Goal: Task Accomplishment & Management: Manage account settings

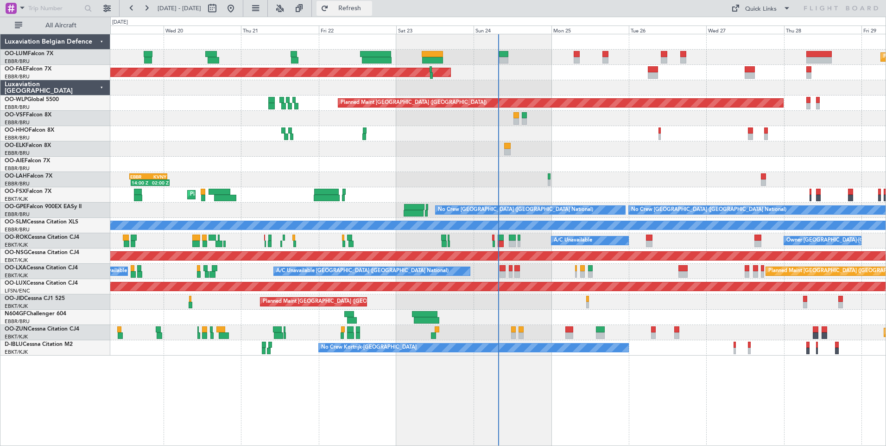
click at [369, 10] on span "Refresh" at bounding box center [350, 8] width 39 height 6
click at [354, 13] on button "Refresh" at bounding box center [345, 8] width 56 height 15
click at [372, 13] on button "Refresh" at bounding box center [345, 8] width 56 height 15
click at [510, 331] on div "Planned Maint Kortrijk-[GEOGRAPHIC_DATA]" at bounding box center [498, 332] width 776 height 15
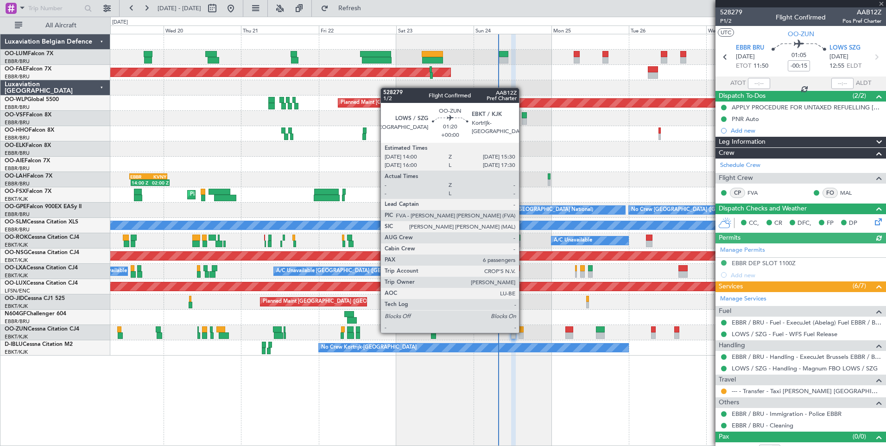
click at [523, 332] on div at bounding box center [521, 329] width 5 height 6
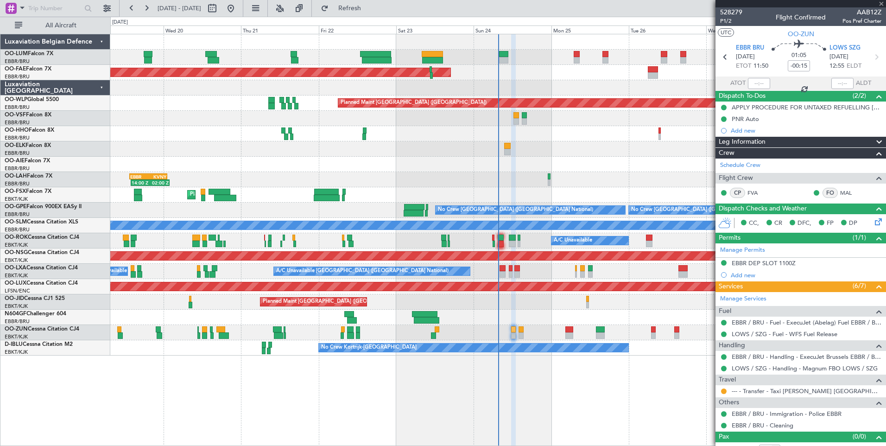
type input "6"
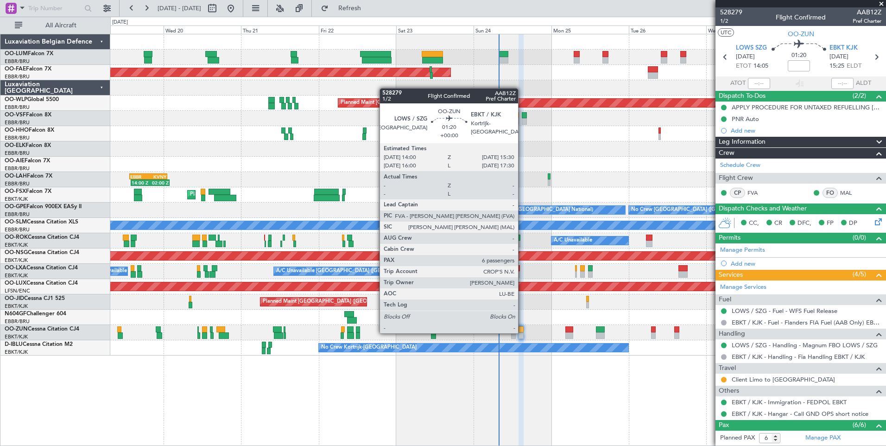
click at [522, 332] on div at bounding box center [521, 335] width 5 height 6
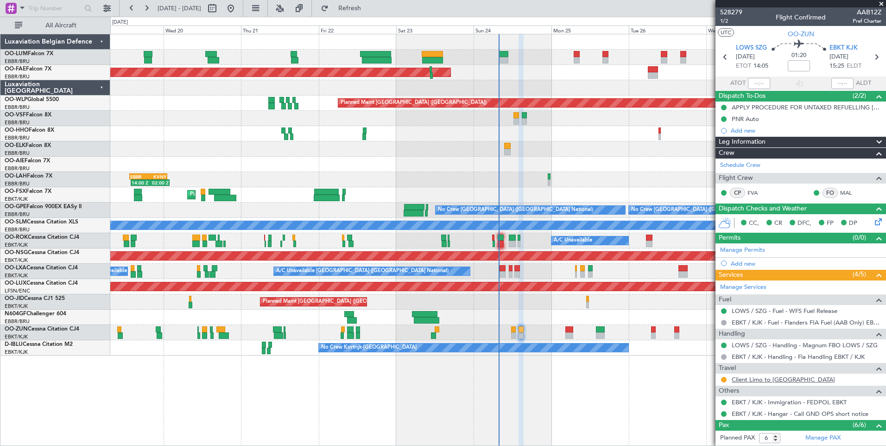
click at [788, 377] on link "Client Limo to [GEOGRAPHIC_DATA]" at bounding box center [783, 380] width 103 height 8
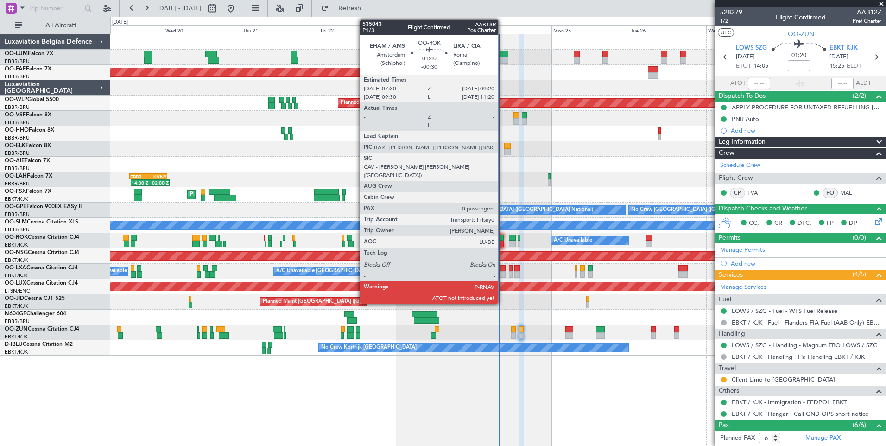
click at [503, 239] on div at bounding box center [501, 238] width 6 height 6
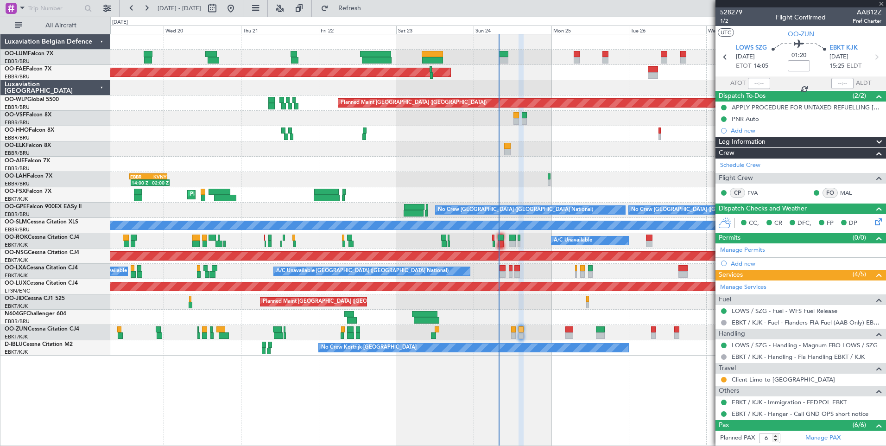
type input "-00:30"
type input "0"
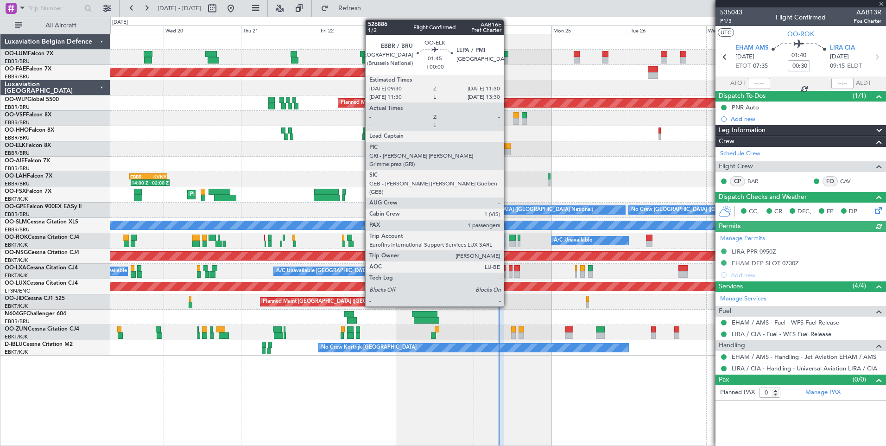
click at [508, 149] on div at bounding box center [507, 152] width 6 height 6
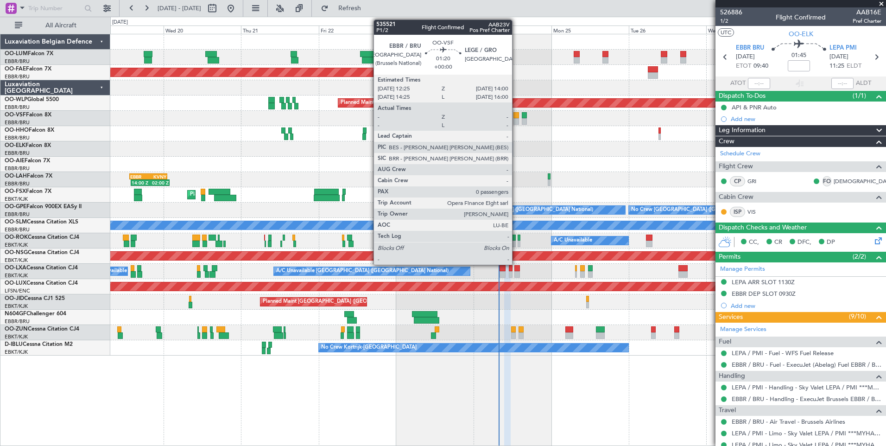
click at [516, 115] on div at bounding box center [517, 115] width 6 height 6
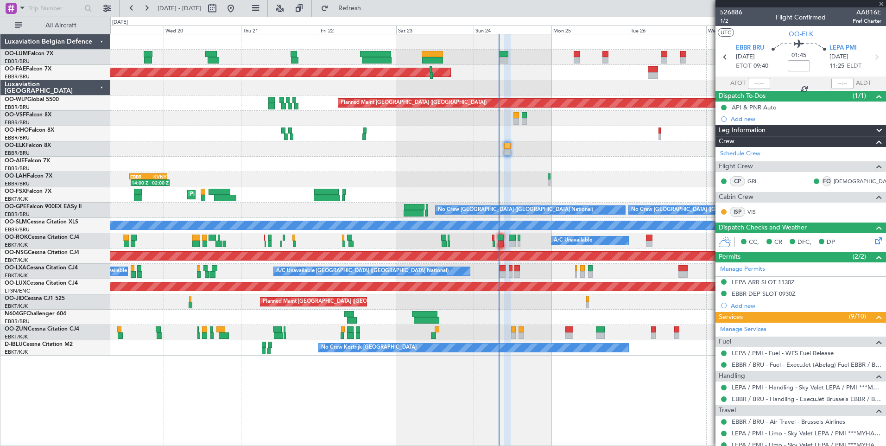
type input "0"
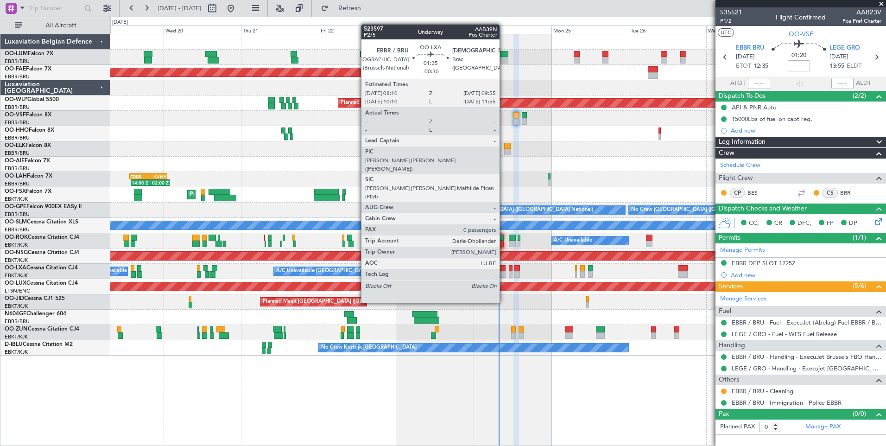
click at [504, 269] on div at bounding box center [503, 268] width 6 height 6
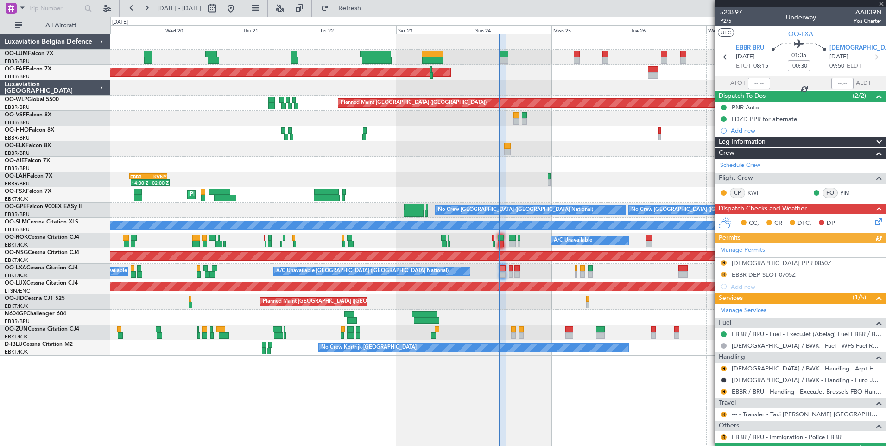
scroll to position [23, 0]
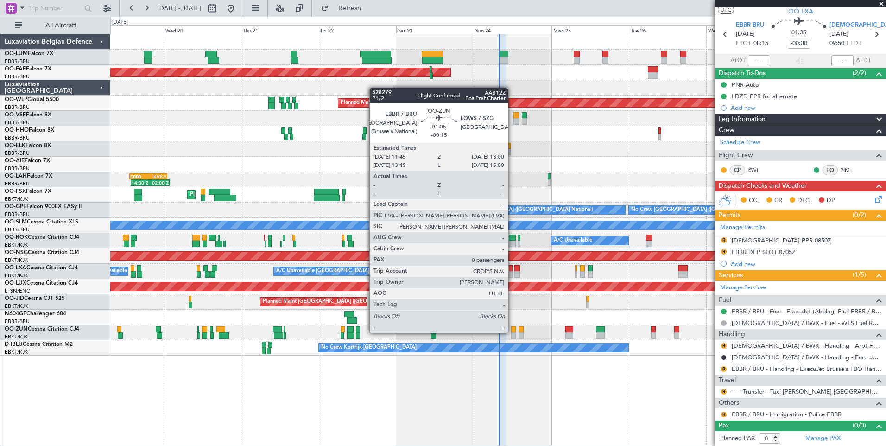
click at [514, 333] on div at bounding box center [513, 335] width 4 height 6
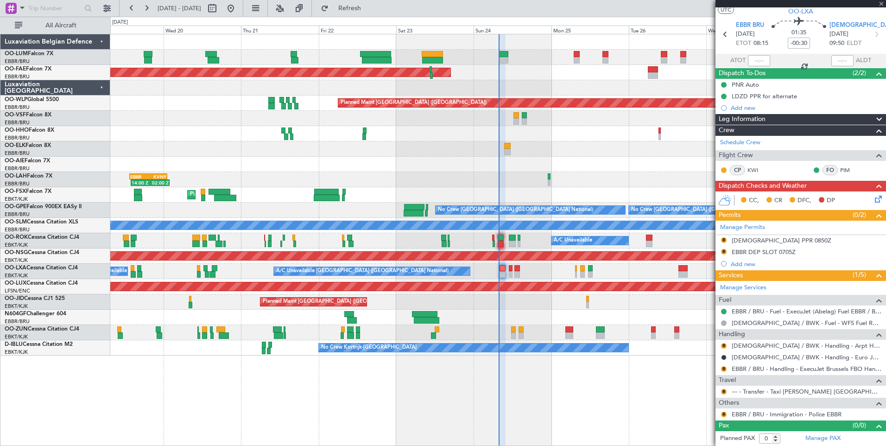
type input "-00:15"
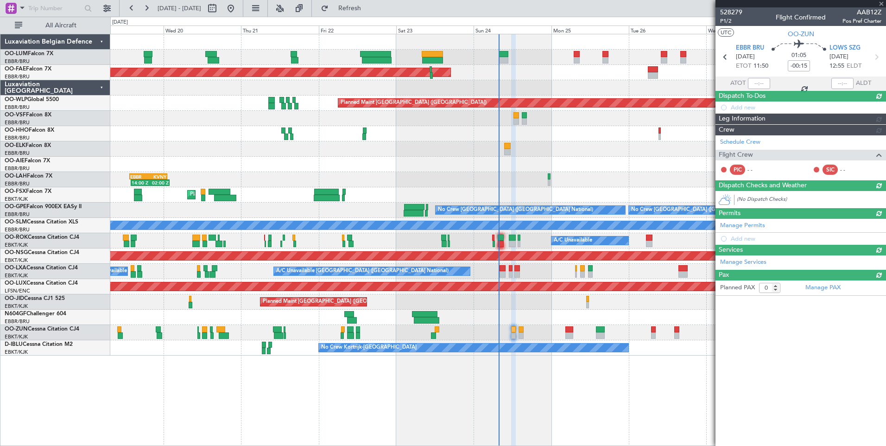
scroll to position [0, 0]
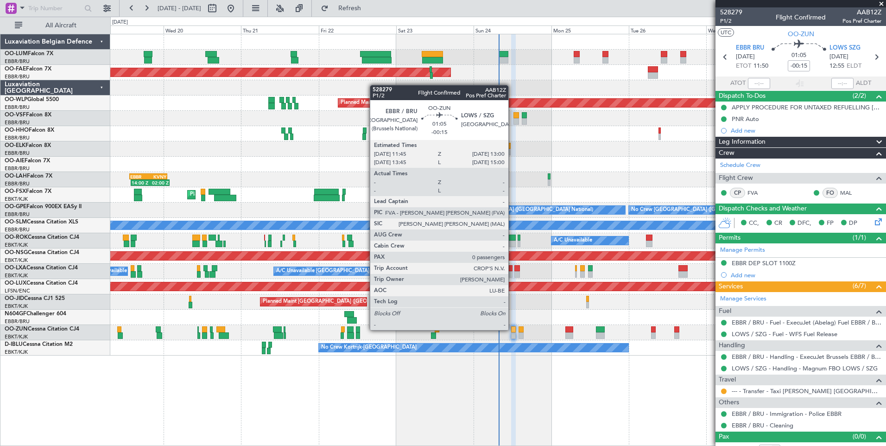
click at [513, 330] on div at bounding box center [513, 329] width 4 height 6
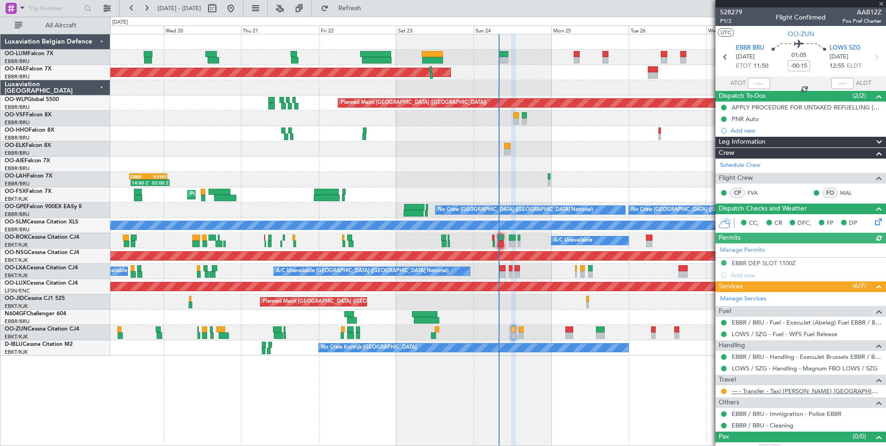
click at [755, 388] on link "--- - Transfer - Taxi [PERSON_NAME] [GEOGRAPHIC_DATA]" at bounding box center [807, 391] width 150 height 8
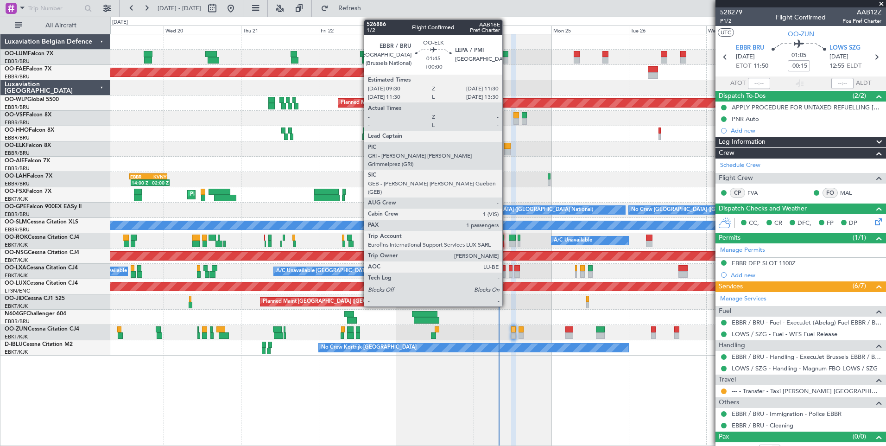
click at [507, 152] on div at bounding box center [507, 152] width 6 height 6
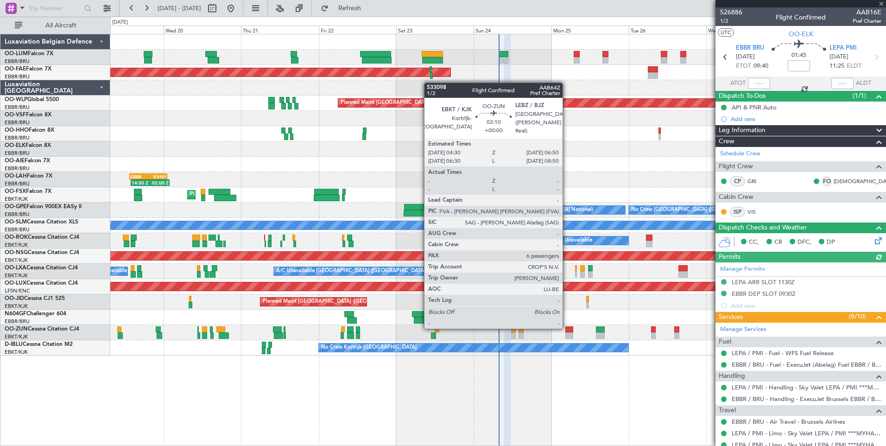
click at [567, 328] on div at bounding box center [570, 329] width 8 height 6
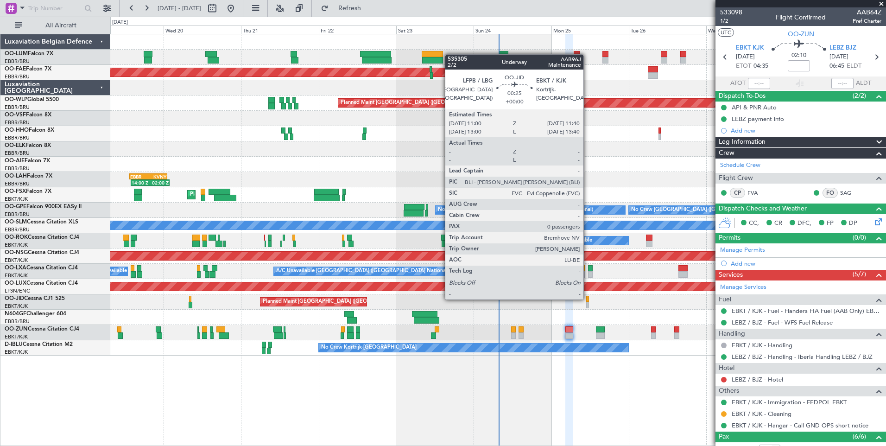
click at [588, 299] on div at bounding box center [587, 299] width 2 height 6
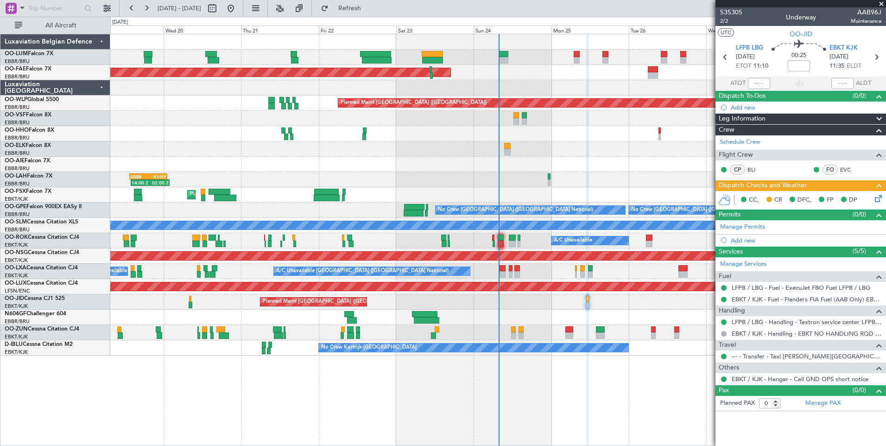
click at [878, 198] on icon at bounding box center [876, 196] width 7 height 7
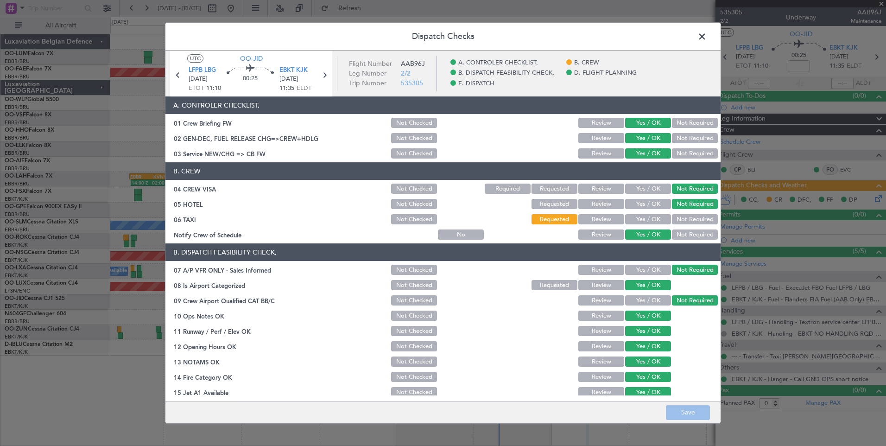
click at [649, 221] on button "Yes / OK" at bounding box center [648, 219] width 46 height 10
click at [689, 406] on button "Save" at bounding box center [688, 412] width 44 height 15
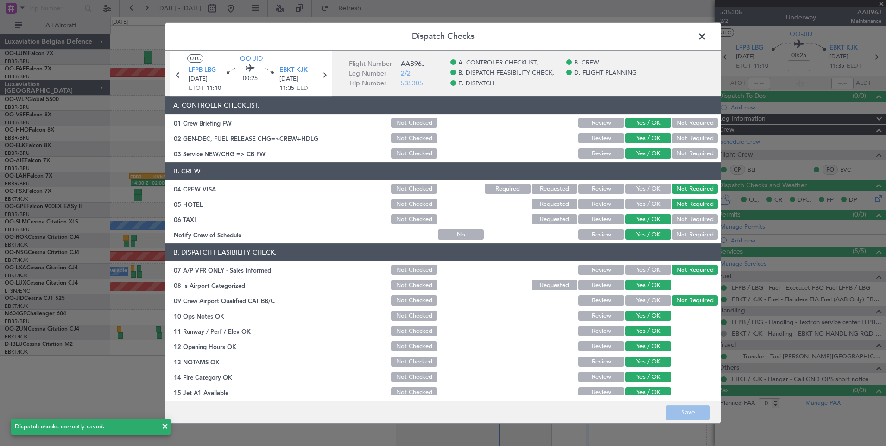
click at [707, 38] on span at bounding box center [707, 39] width 0 height 19
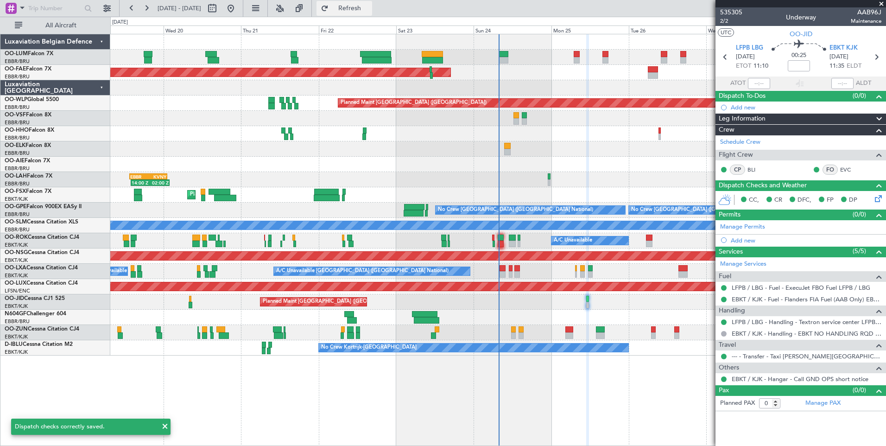
click at [372, 3] on button "Refresh" at bounding box center [345, 8] width 56 height 15
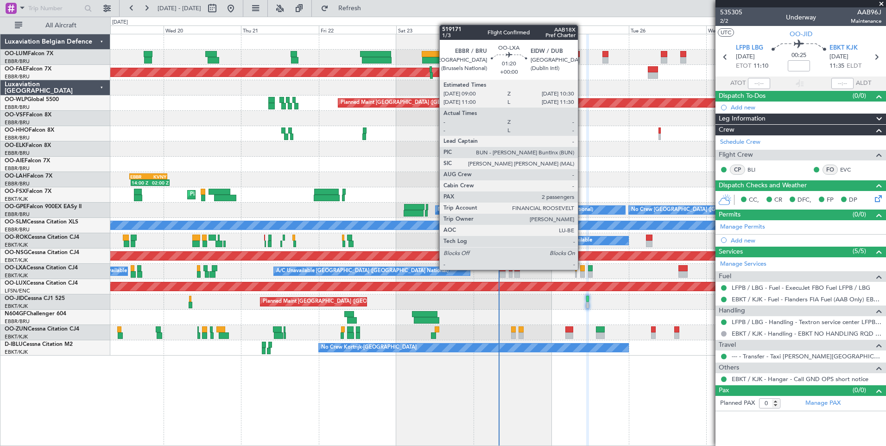
click at [582, 270] on div at bounding box center [582, 268] width 5 height 6
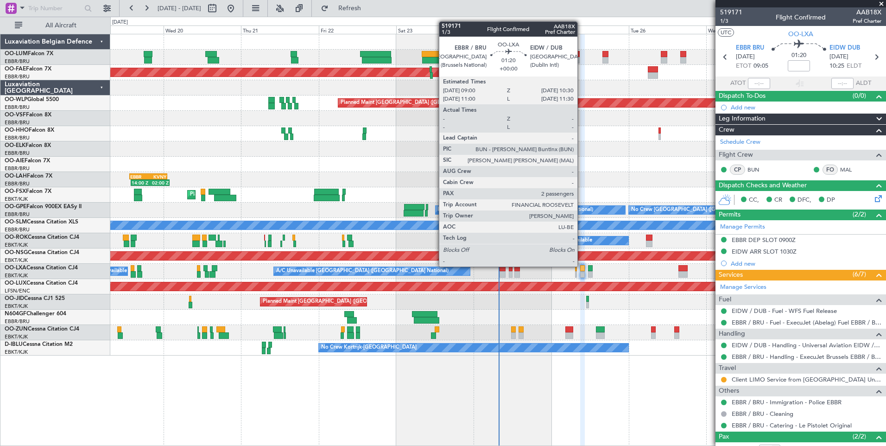
click at [582, 267] on div at bounding box center [582, 268] width 5 height 6
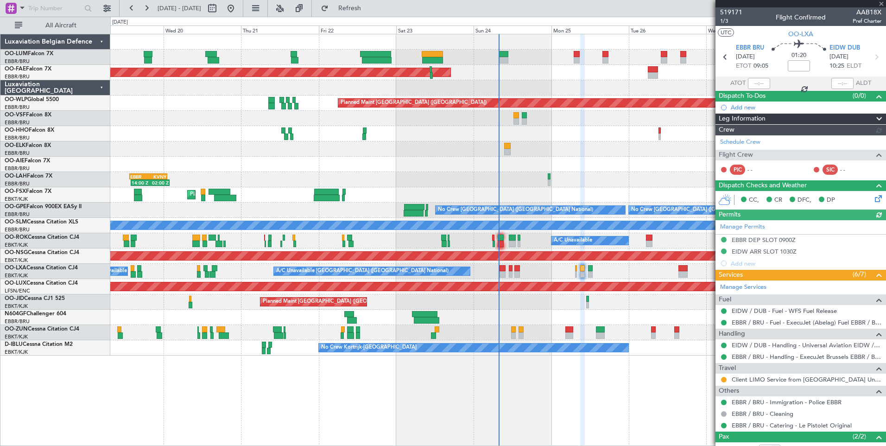
click at [811, 383] on mat-tooltip-component "Client LIMO Service from [GEOGRAPHIC_DATA] Universal Aviation" at bounding box center [810, 399] width 152 height 32
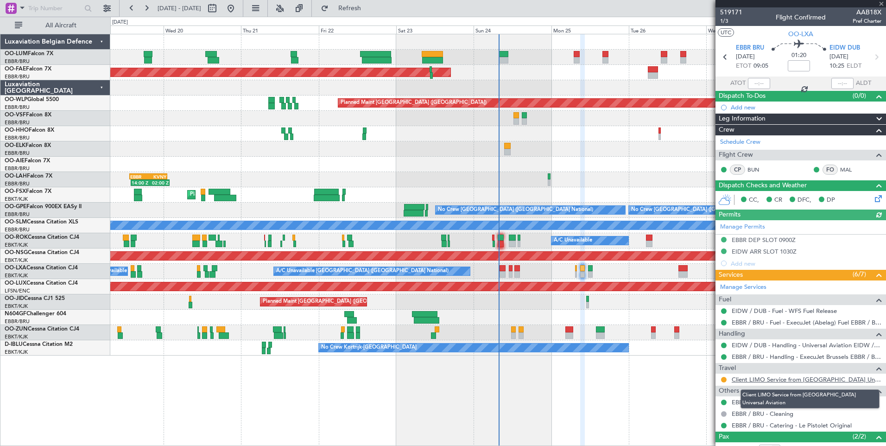
click at [814, 378] on link "Client LIMO Service from [GEOGRAPHIC_DATA] Universal Aviation" at bounding box center [807, 380] width 150 height 8
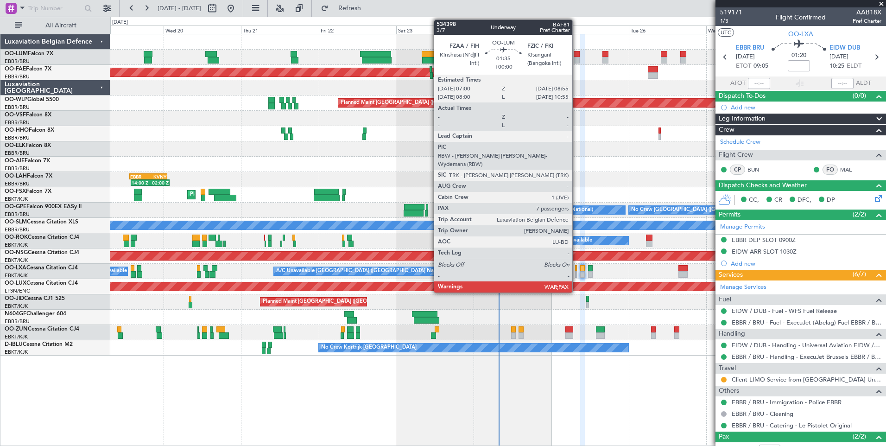
click at [577, 55] on div at bounding box center [577, 54] width 6 height 6
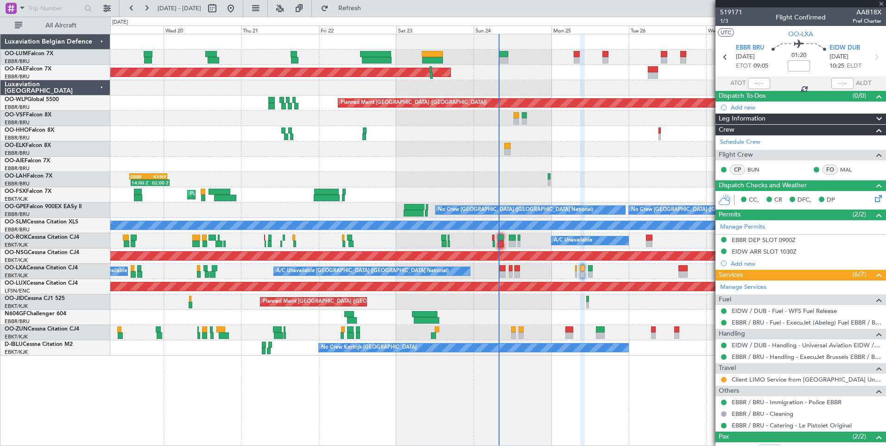
type input "7"
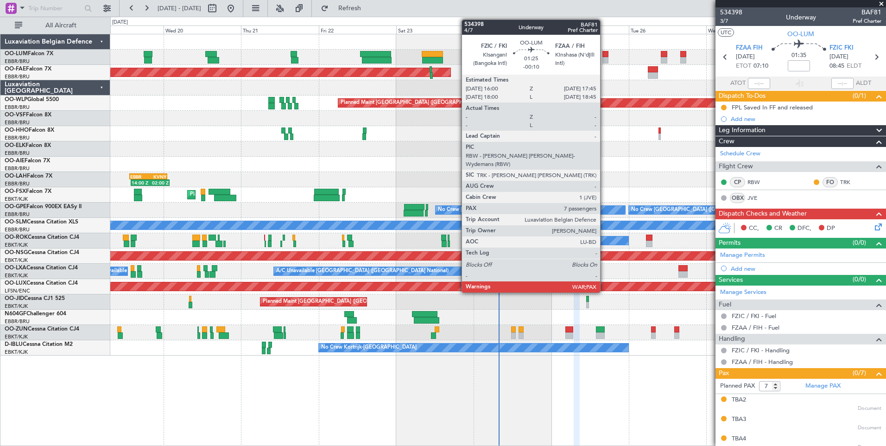
click at [605, 54] on div at bounding box center [606, 54] width 6 height 6
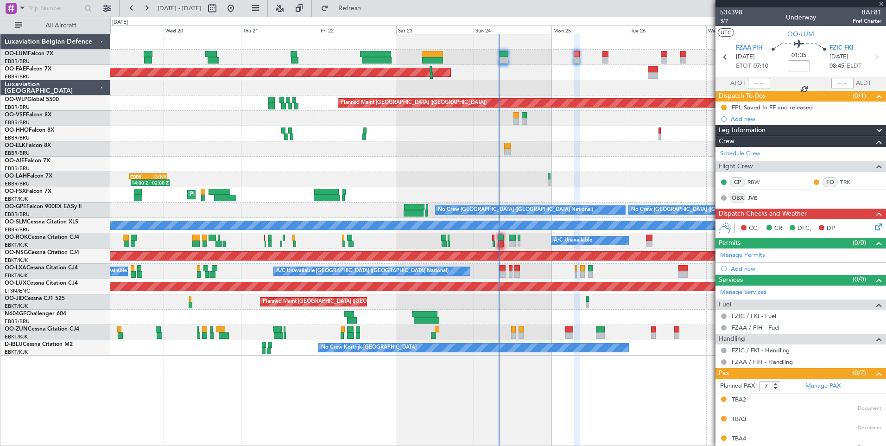
type input "-00:10"
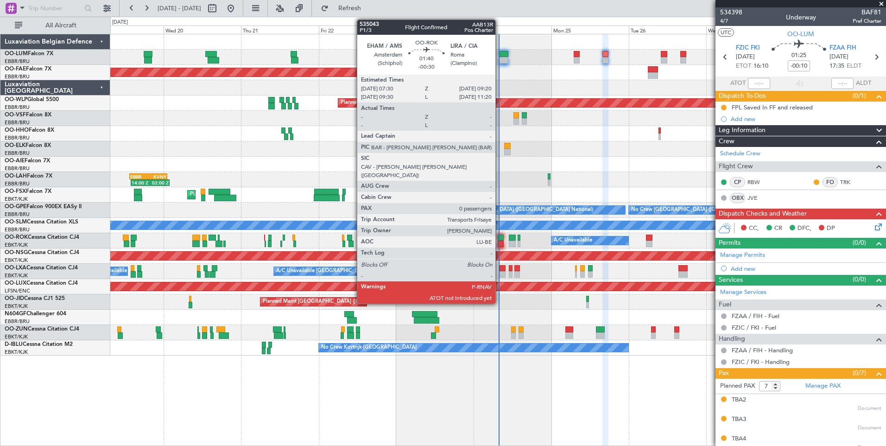
click at [500, 236] on div at bounding box center [501, 238] width 6 height 6
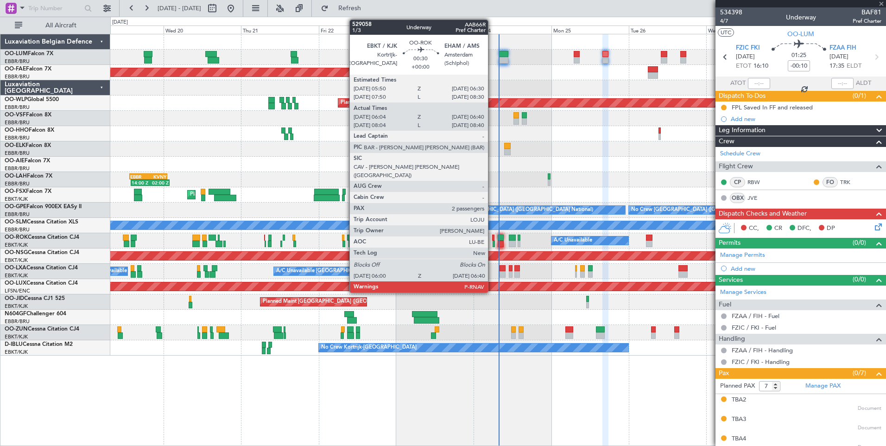
click at [492, 236] on div at bounding box center [493, 238] width 2 height 6
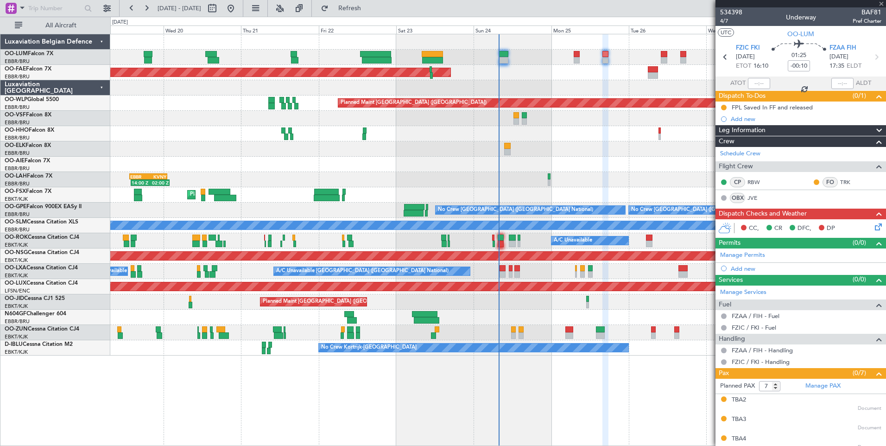
type input "06:09"
type input "06:35"
type input "2"
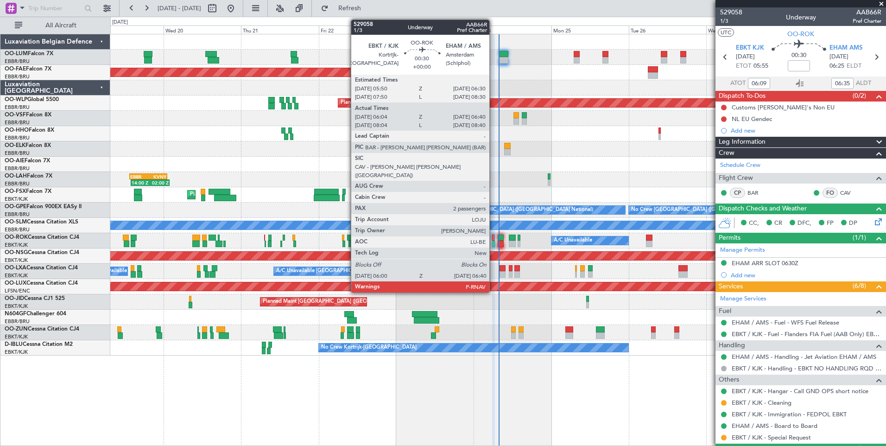
click at [494, 237] on div at bounding box center [493, 238] width 2 height 6
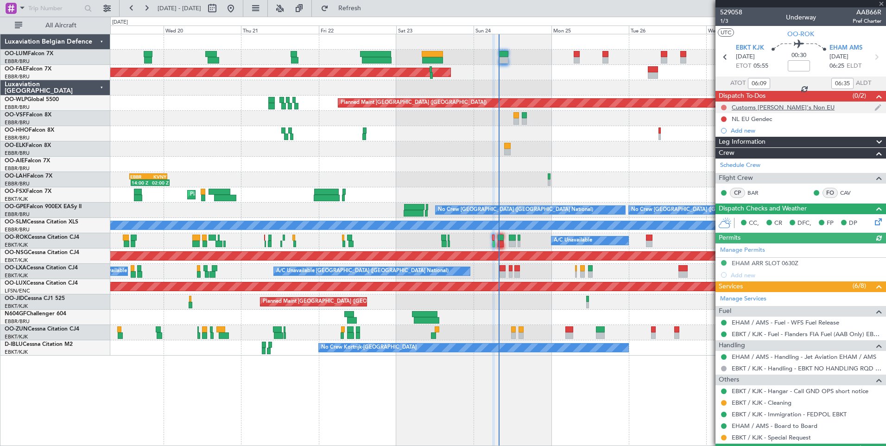
click at [725, 107] on button at bounding box center [724, 108] width 6 height 6
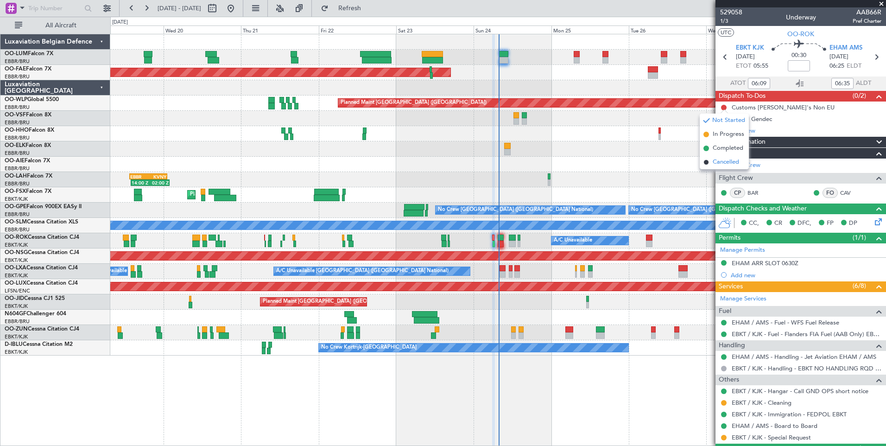
click at [714, 159] on span "Cancelled" at bounding box center [726, 162] width 26 height 9
click at [723, 121] on mat-tooltip-component "Not Started" at bounding box center [724, 133] width 45 height 25
click at [724, 124] on mat-tooltip-component "Not Started" at bounding box center [724, 133] width 45 height 25
click at [724, 116] on button at bounding box center [724, 119] width 6 height 6
click at [729, 170] on span "Cancelled" at bounding box center [726, 173] width 26 height 9
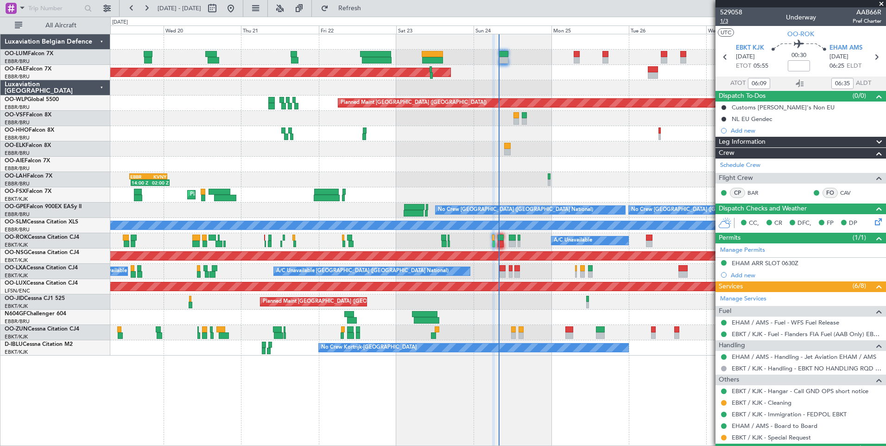
click at [722, 19] on span "1/3" at bounding box center [731, 21] width 22 height 8
click at [372, 13] on button "Refresh" at bounding box center [345, 8] width 56 height 15
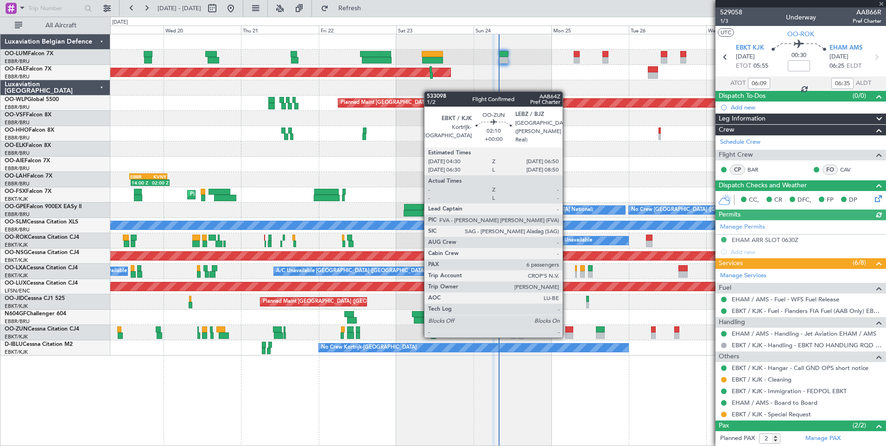
click at [567, 337] on div at bounding box center [570, 335] width 8 height 6
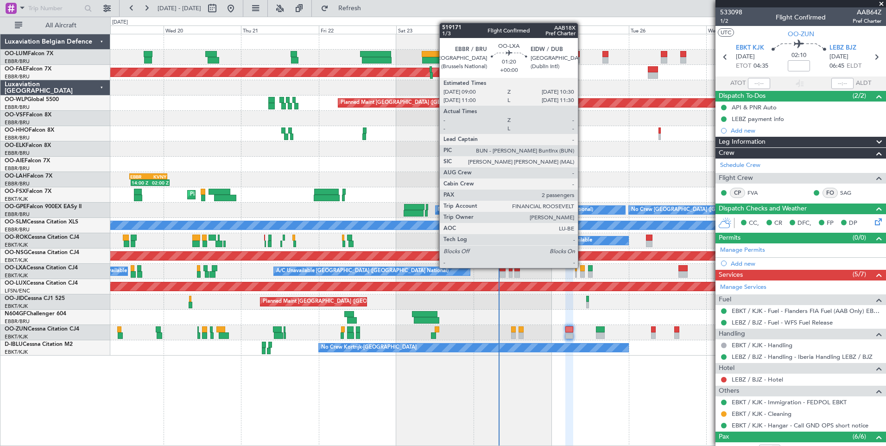
click at [582, 268] on div at bounding box center [582, 268] width 5 height 6
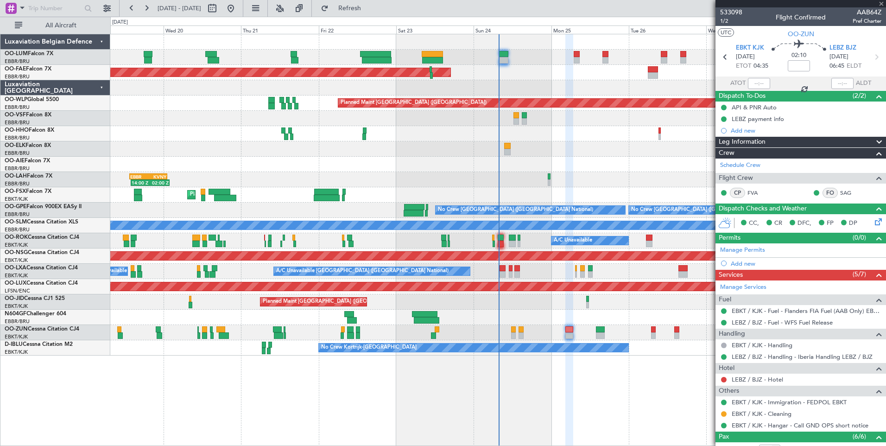
type input "2"
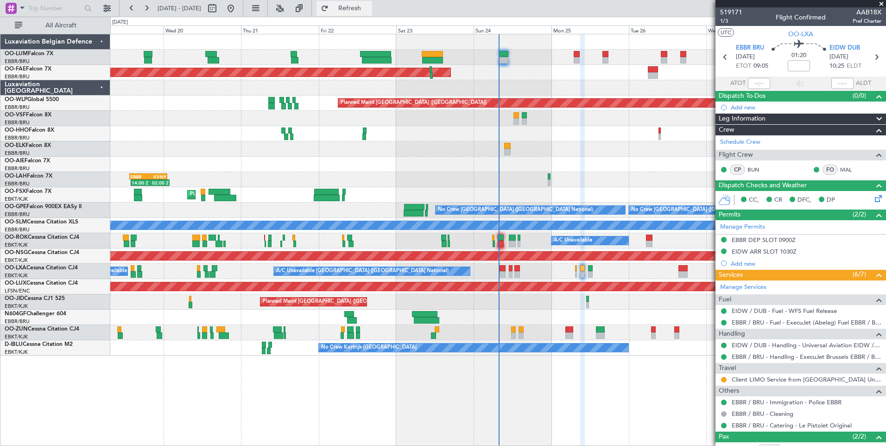
click at [362, 13] on button "Refresh" at bounding box center [345, 8] width 56 height 15
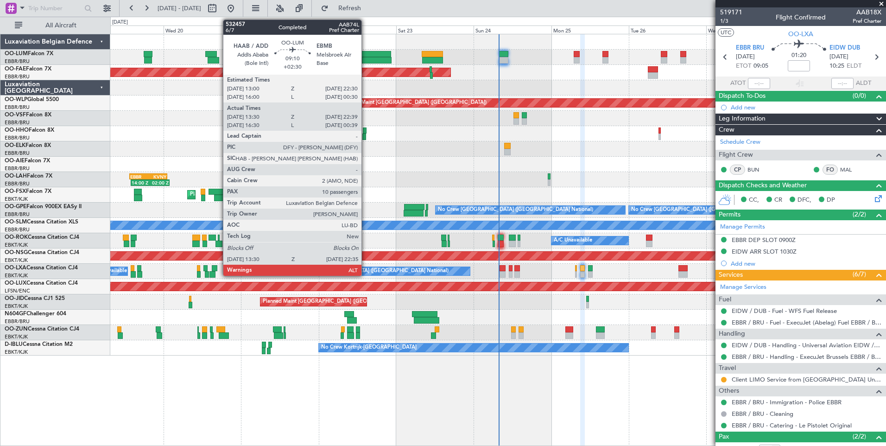
click at [366, 54] on div at bounding box center [375, 54] width 31 height 6
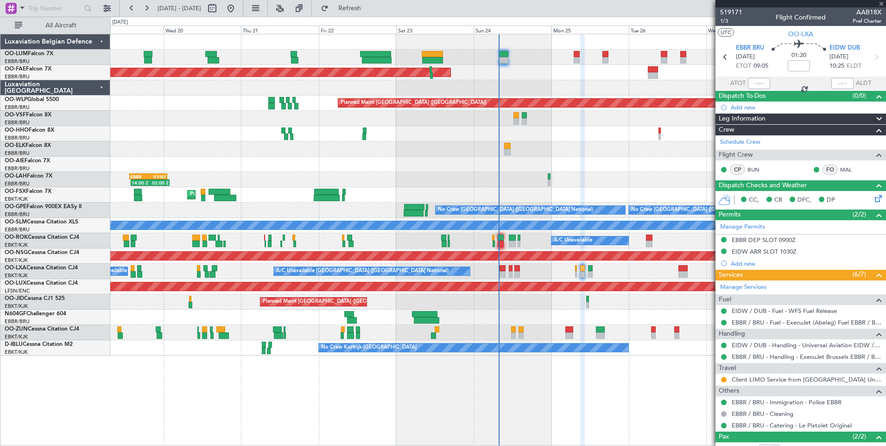
type input "+02:30"
type input "13:40"
type input "22:29"
type input "10"
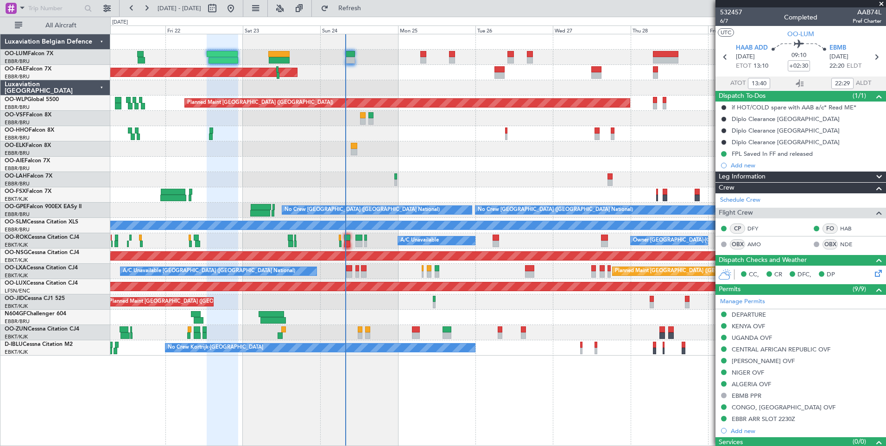
click at [474, 405] on div "Planned Maint [GEOGRAPHIC_DATA] ([GEOGRAPHIC_DATA] National) Planned Maint [GEO…" at bounding box center [498, 240] width 776 height 412
click at [361, 10] on button "Refresh" at bounding box center [345, 8] width 56 height 15
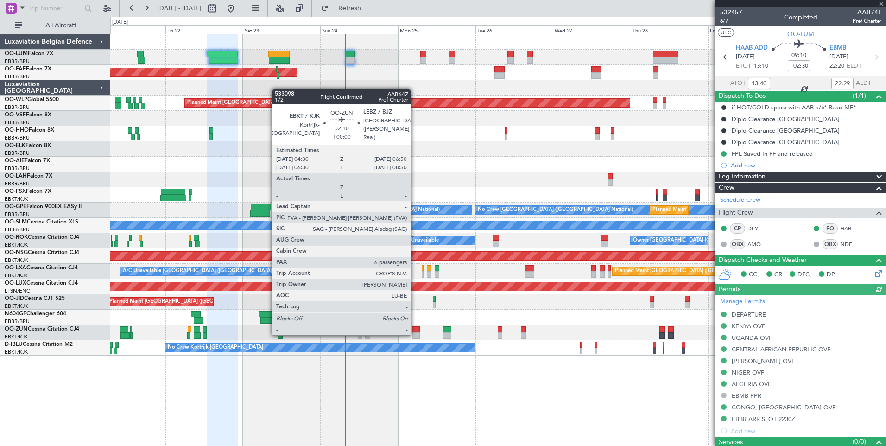
click at [415, 334] on div at bounding box center [416, 335] width 8 height 6
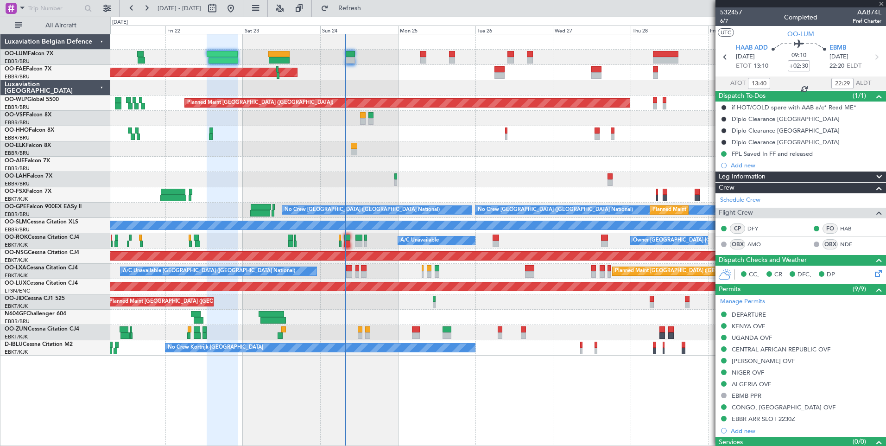
type input "6"
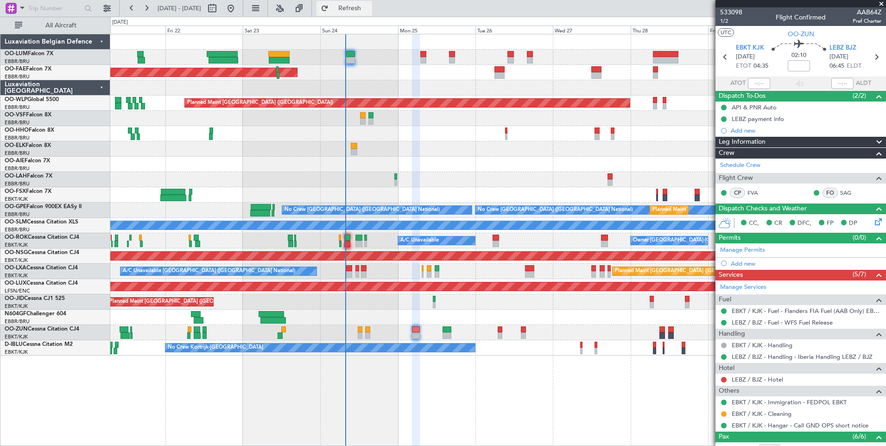
click at [361, 5] on button "Refresh" at bounding box center [345, 8] width 56 height 15
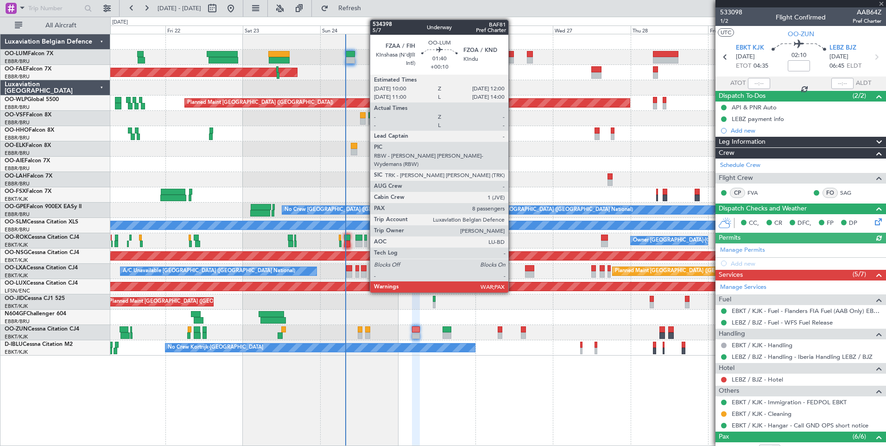
click at [513, 55] on div at bounding box center [511, 54] width 6 height 6
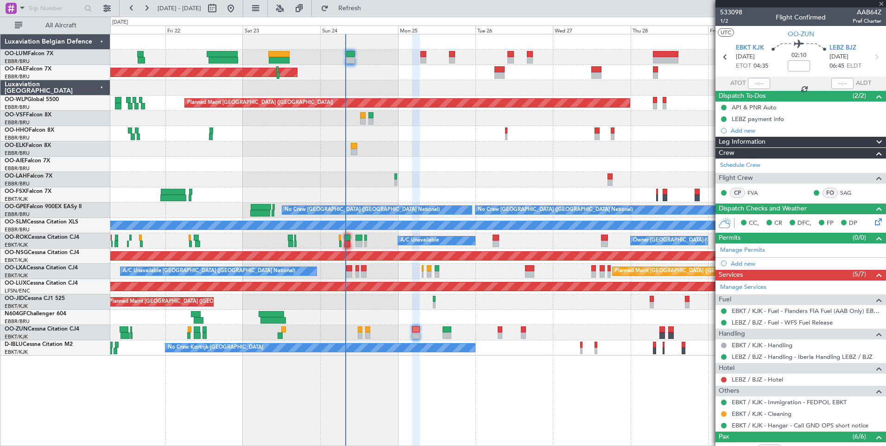
type input "+00:10"
type input "8"
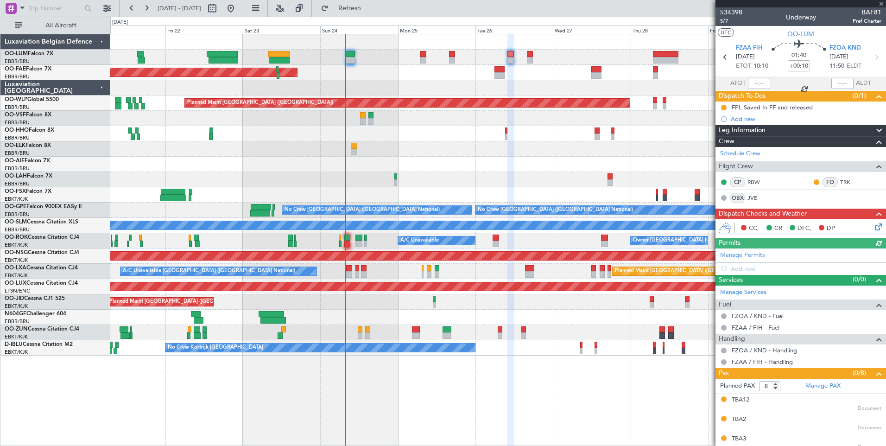
click at [529, 57] on div at bounding box center [530, 60] width 6 height 6
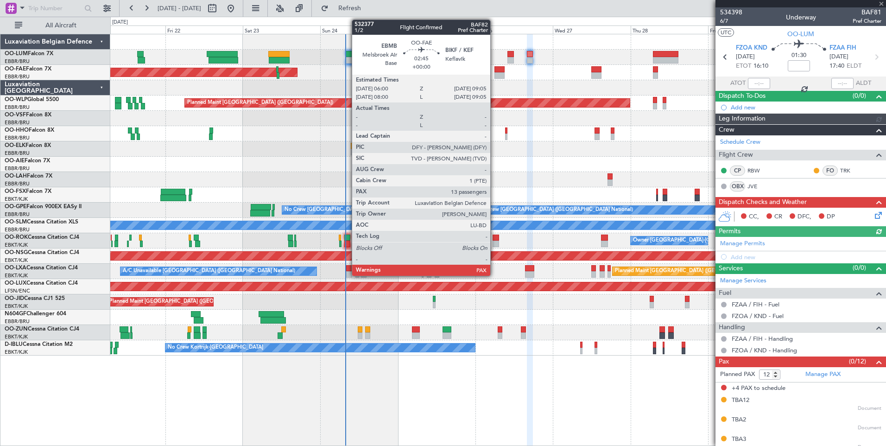
click at [495, 72] on div at bounding box center [500, 75] width 10 height 6
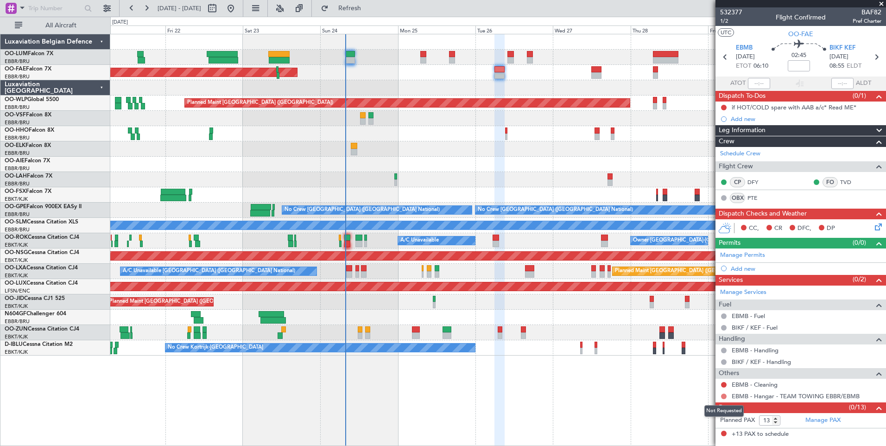
click at [726, 394] on button at bounding box center [724, 397] width 6 height 6
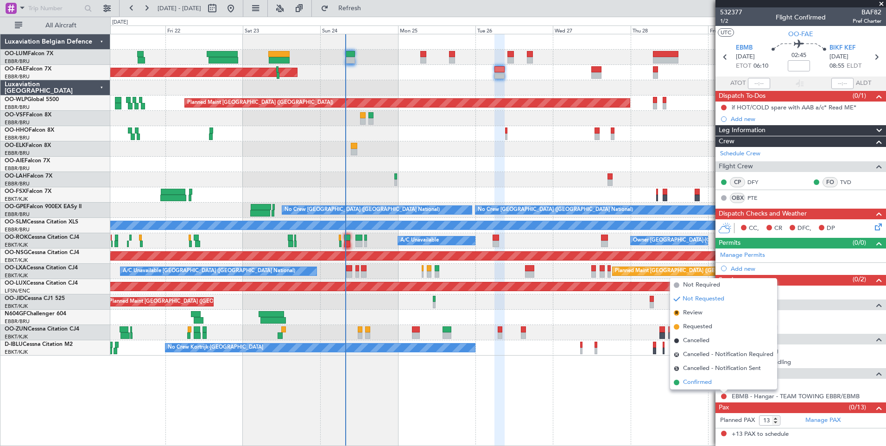
click at [714, 382] on li "Confirmed" at bounding box center [723, 383] width 107 height 14
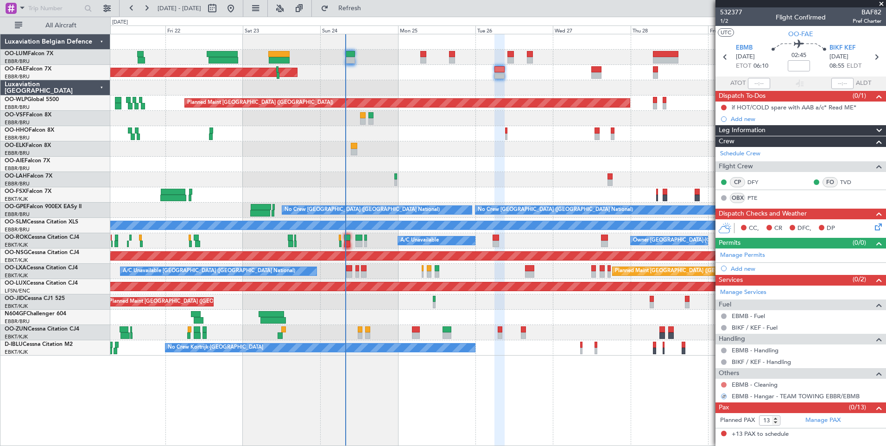
click at [725, 387] on mat-tooltip-component "Not Requested" at bounding box center [724, 399] width 52 height 25
drag, startPoint x: 724, startPoint y: 387, endPoint x: 725, endPoint y: 382, distance: 5.2
click at [725, 382] on button at bounding box center [724, 385] width 6 height 6
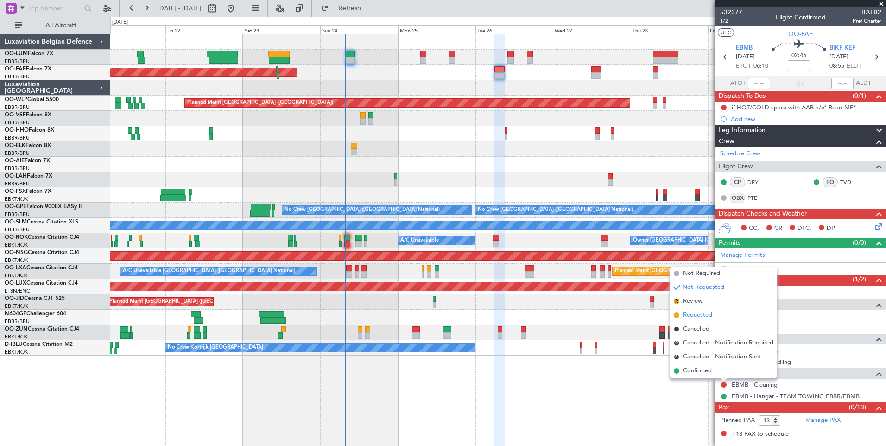
click at [696, 313] on span "Requested" at bounding box center [697, 315] width 29 height 9
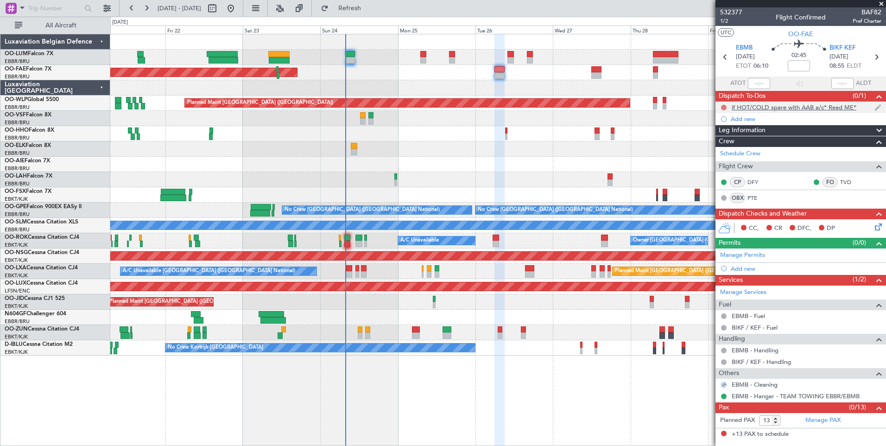
click at [724, 106] on button at bounding box center [724, 108] width 6 height 6
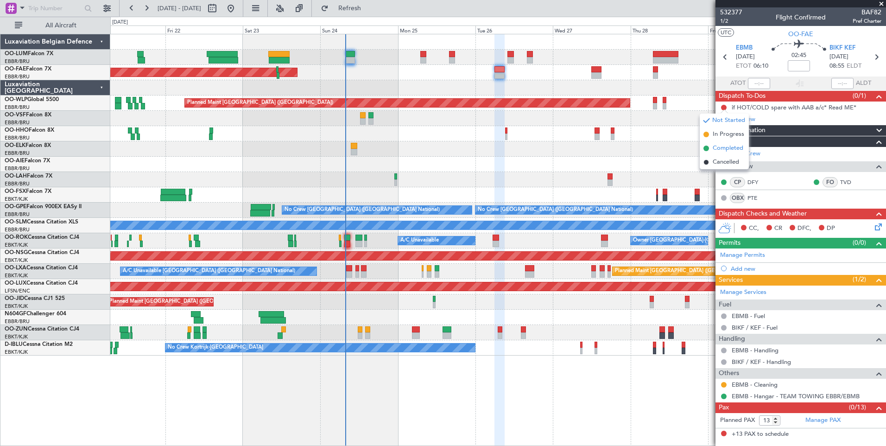
click at [724, 148] on span "Completed" at bounding box center [728, 148] width 31 height 9
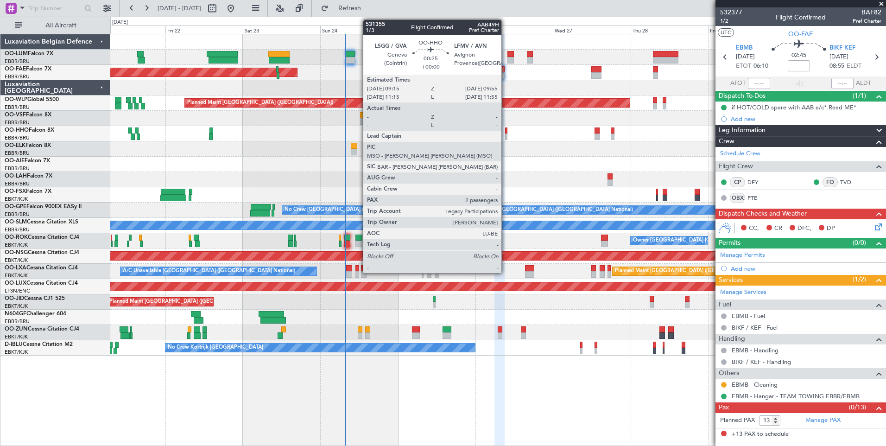
click at [506, 131] on div at bounding box center [506, 130] width 2 height 6
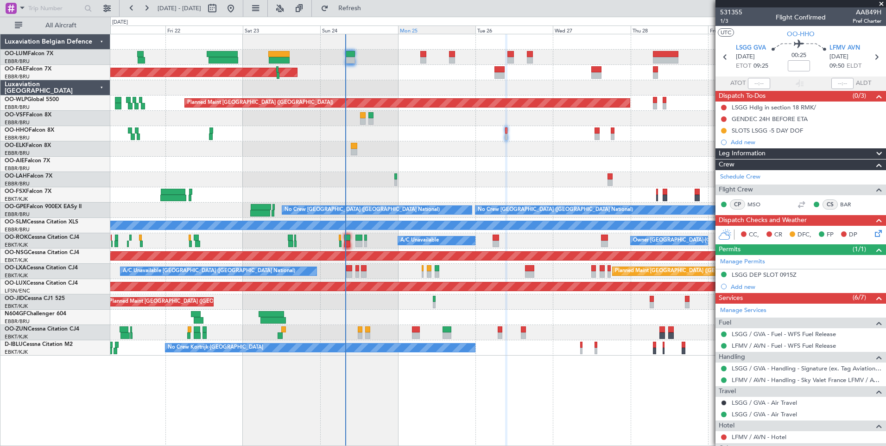
click at [445, 47] on div "Planned Maint [GEOGRAPHIC_DATA] ([GEOGRAPHIC_DATA] National) Planned Maint [GEO…" at bounding box center [443, 231] width 886 height 429
click at [249, 140] on div at bounding box center [498, 133] width 776 height 15
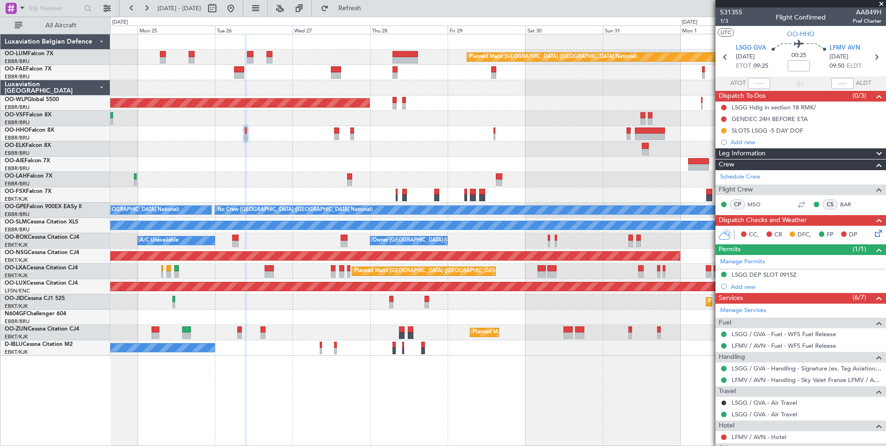
click at [324, 118] on div "Planned Maint [GEOGRAPHIC_DATA] ([GEOGRAPHIC_DATA] National) Owner [GEOGRAPHIC_…" at bounding box center [498, 194] width 776 height 321
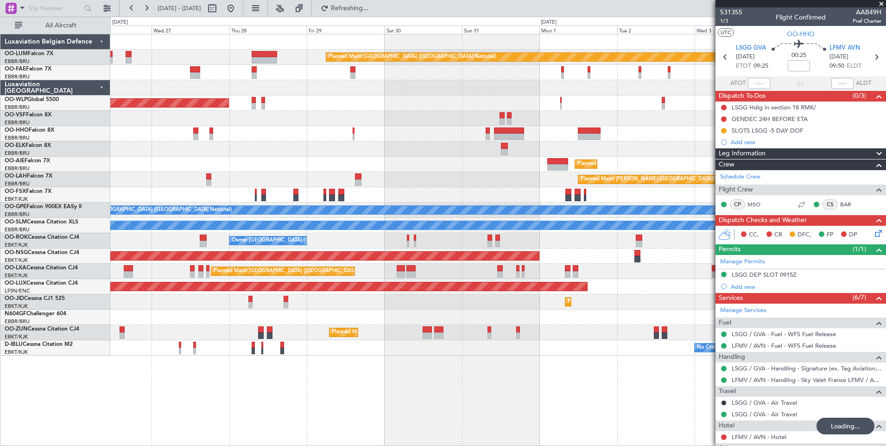
click at [329, 191] on div "Planned Maint [GEOGRAPHIC_DATA] ([GEOGRAPHIC_DATA] National) Owner [GEOGRAPHIC_…" at bounding box center [498, 194] width 776 height 321
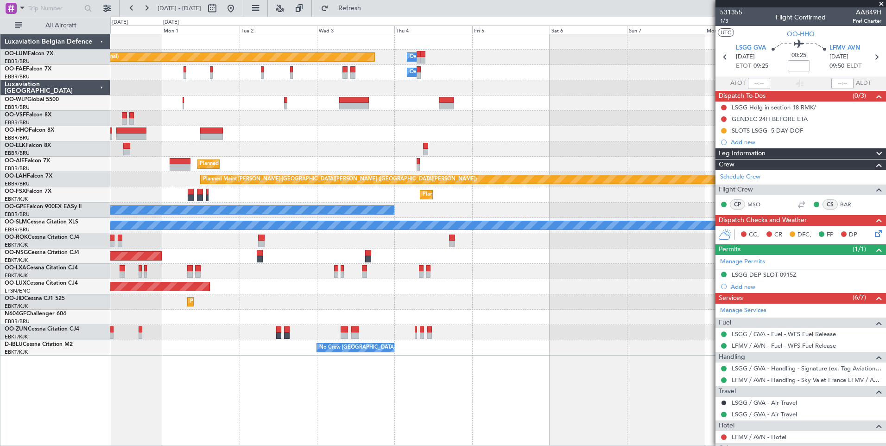
click at [454, 193] on div "Planned Maint [GEOGRAPHIC_DATA] ([GEOGRAPHIC_DATA] National) Owner [GEOGRAPHIC_…" at bounding box center [498, 194] width 776 height 321
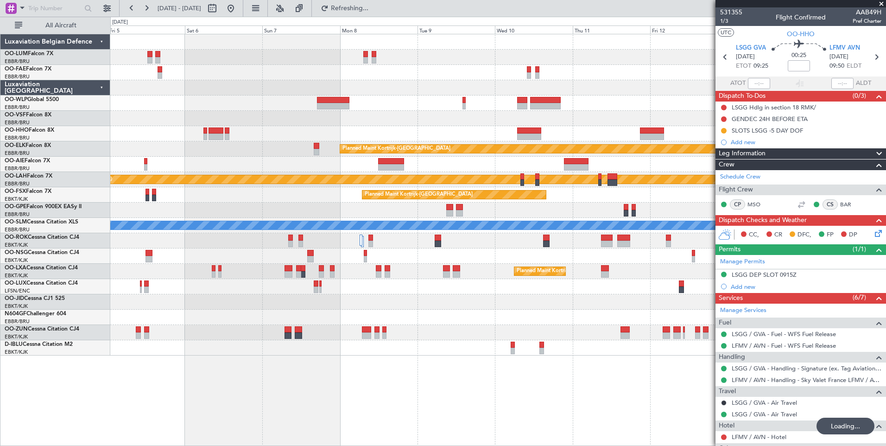
click at [539, 255] on div "Owner Melsbroek Air Base Planned Maint [GEOGRAPHIC_DATA] ([GEOGRAPHIC_DATA]) Ow…" at bounding box center [498, 194] width 776 height 321
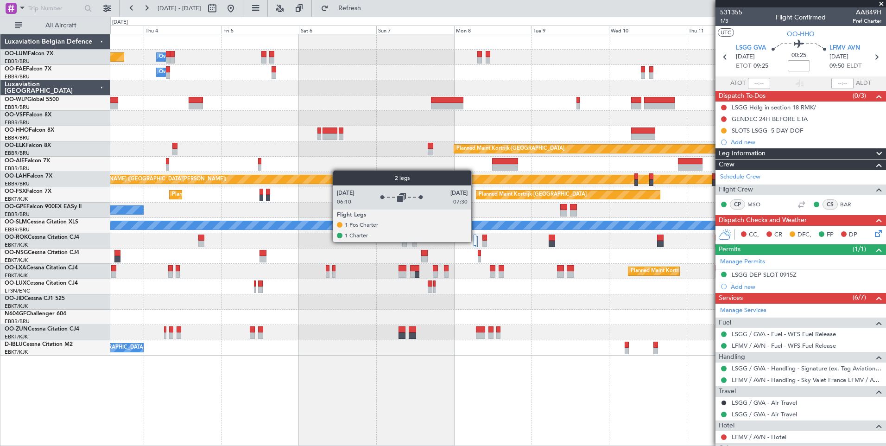
click at [476, 242] on div at bounding box center [475, 240] width 3 height 11
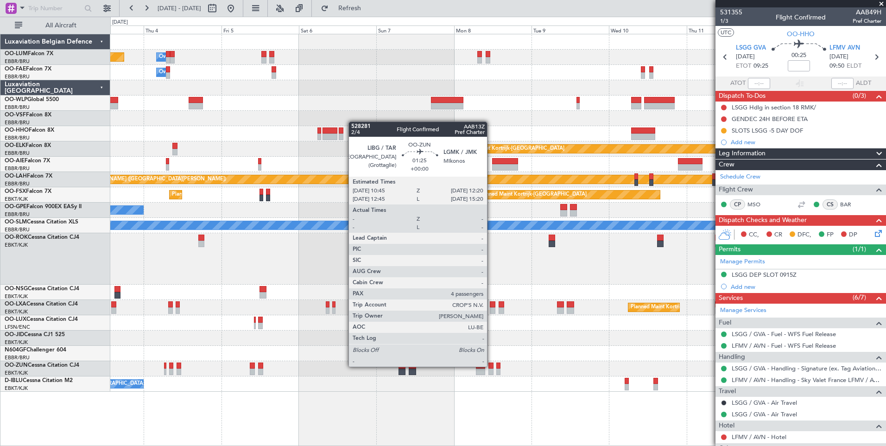
click at [491, 366] on div at bounding box center [492, 366] width 6 height 6
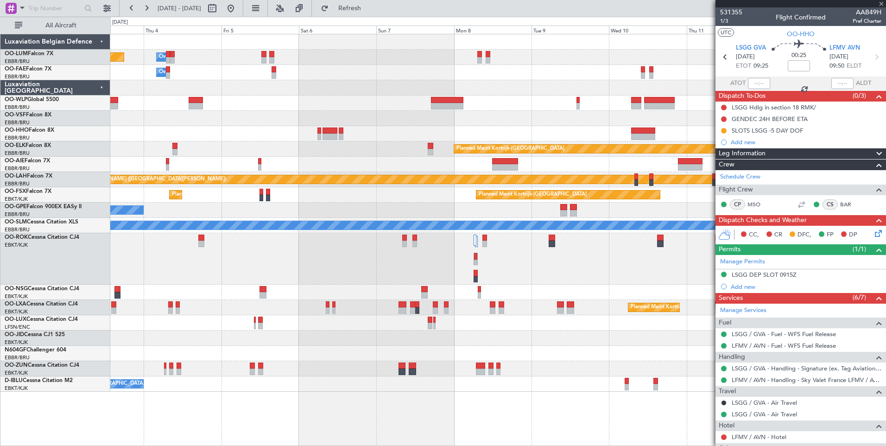
type input "4"
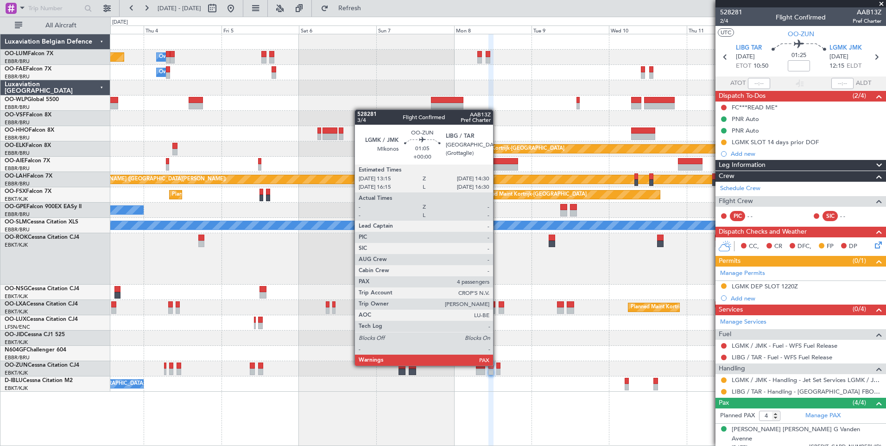
click at [497, 365] on div at bounding box center [499, 366] width 4 height 6
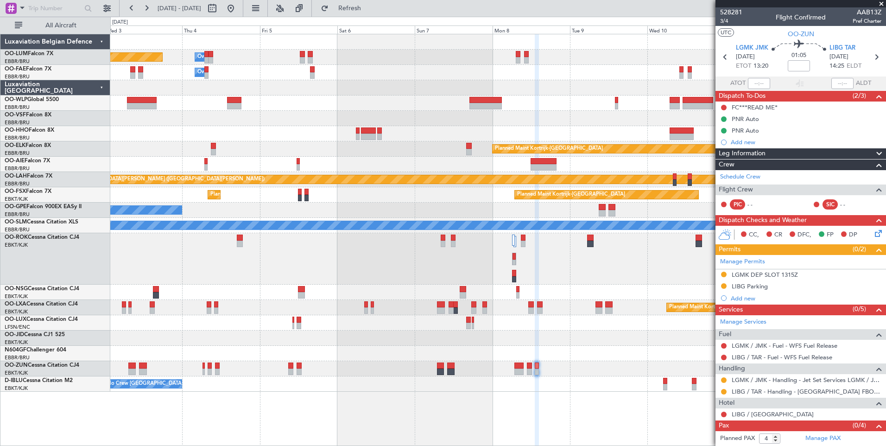
click at [563, 433] on div "Planned Maint [GEOGRAPHIC_DATA] ([GEOGRAPHIC_DATA] National) Owner [GEOGRAPHIC_…" at bounding box center [498, 240] width 776 height 412
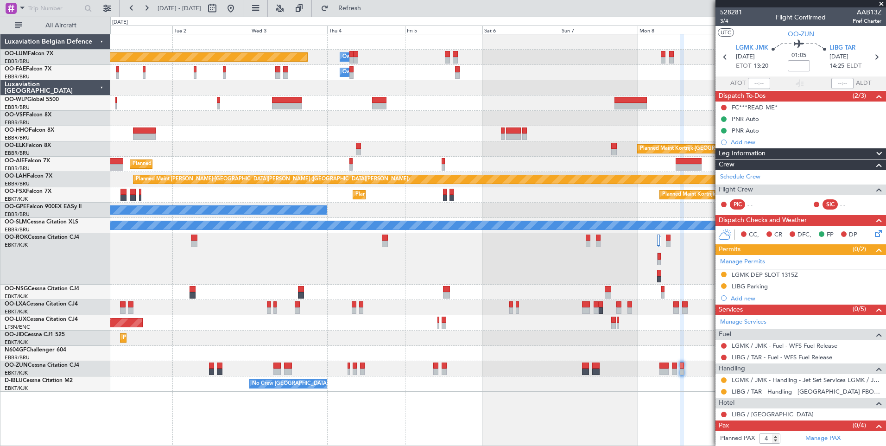
click at [654, 409] on div "Planned Maint [GEOGRAPHIC_DATA] ([GEOGRAPHIC_DATA] National) Owner [GEOGRAPHIC_…" at bounding box center [498, 240] width 776 height 412
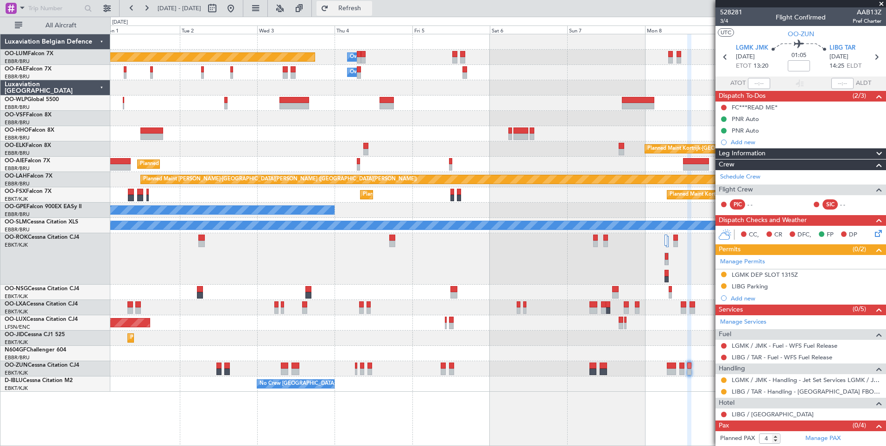
drag, startPoint x: 393, startPoint y: 4, endPoint x: 391, endPoint y: 14, distance: 10.4
click at [372, 4] on button "Refresh" at bounding box center [345, 8] width 56 height 15
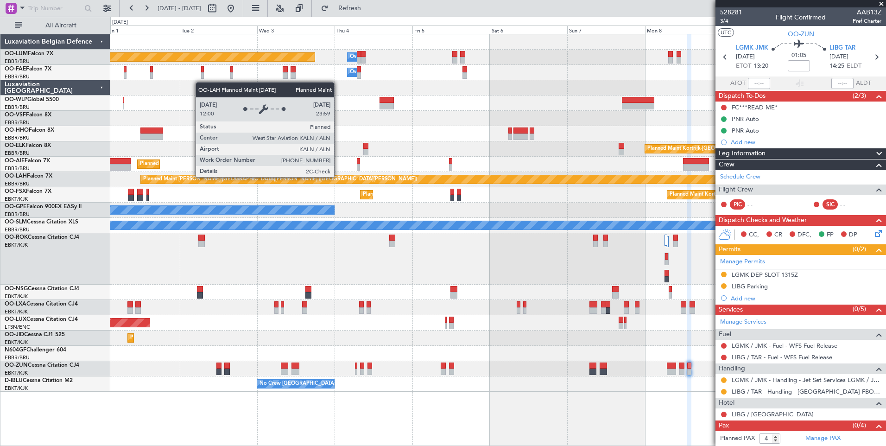
click at [584, 109] on div "Planned Maint [GEOGRAPHIC_DATA] ([GEOGRAPHIC_DATA] National) Owner [GEOGRAPHIC_…" at bounding box center [498, 212] width 776 height 357
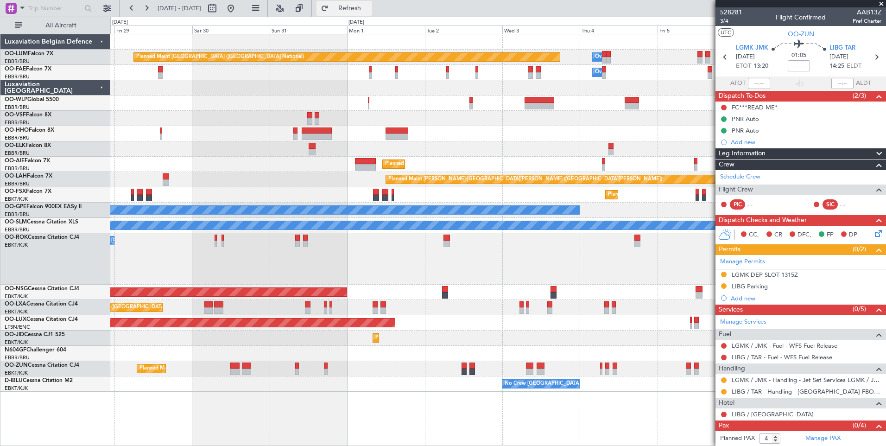
click at [372, 13] on button "Refresh" at bounding box center [345, 8] width 56 height 15
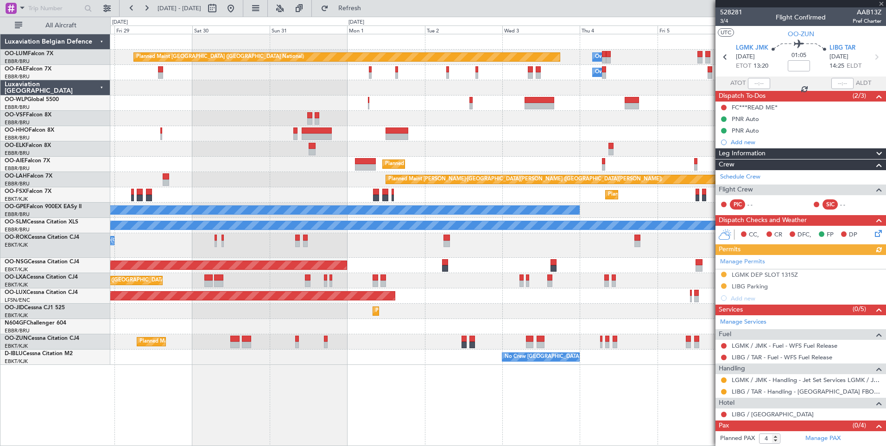
click at [786, 428] on fb-app "[DATE] - [DATE] Refresh Quick Links All Aircraft Planned Maint [GEOGRAPHIC_DATA…" at bounding box center [443, 226] width 886 height 439
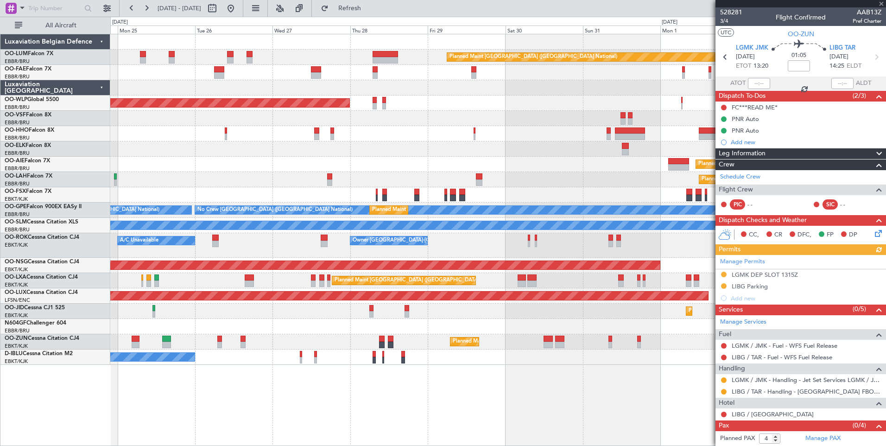
click at [574, 411] on div "Planned Maint [GEOGRAPHIC_DATA] ([GEOGRAPHIC_DATA] National) Owner [GEOGRAPHIC_…" at bounding box center [498, 240] width 776 height 412
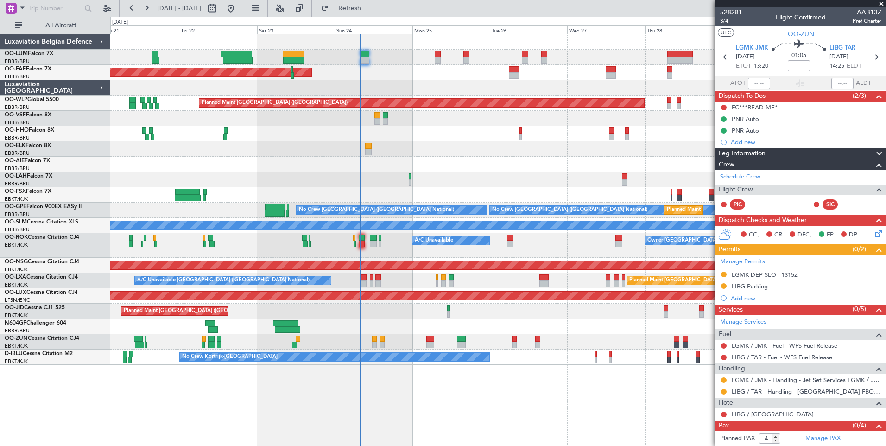
click at [539, 421] on div "Planned Maint [GEOGRAPHIC_DATA] ([GEOGRAPHIC_DATA] National) Planned Maint [GEO…" at bounding box center [498, 240] width 776 height 412
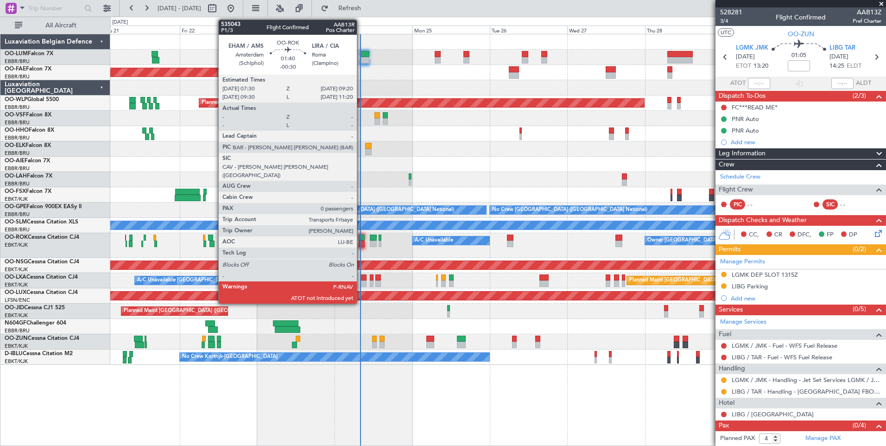
click at [361, 237] on div at bounding box center [362, 238] width 6 height 6
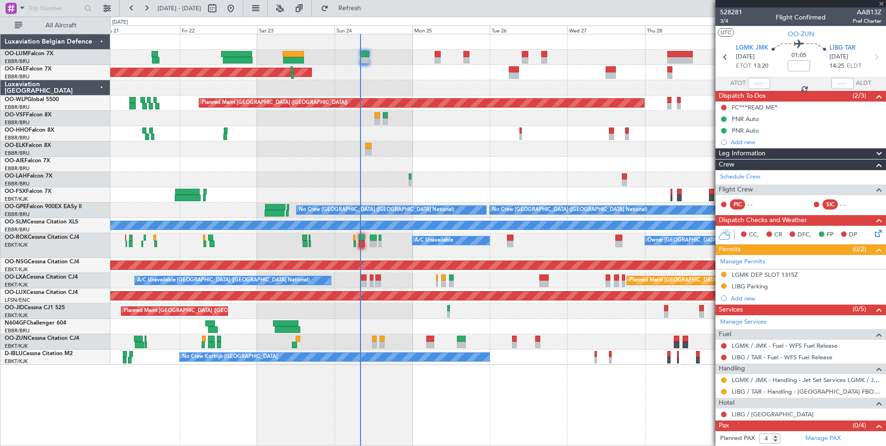
type input "-00:30"
type input "0"
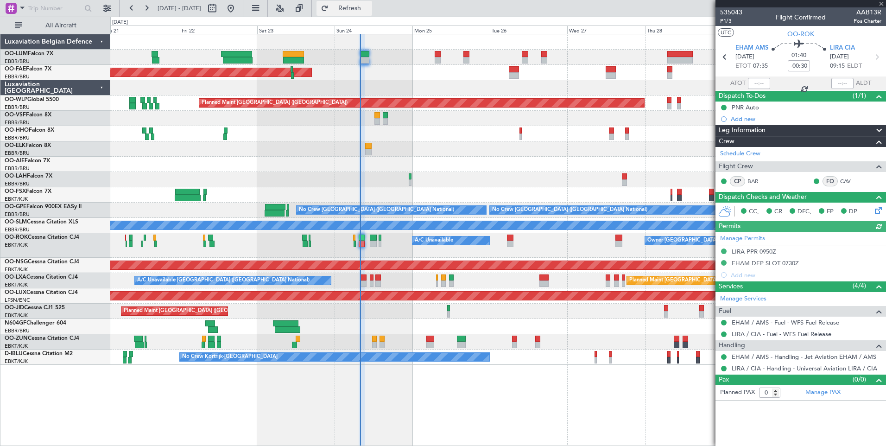
click at [369, 9] on span "Refresh" at bounding box center [350, 8] width 39 height 6
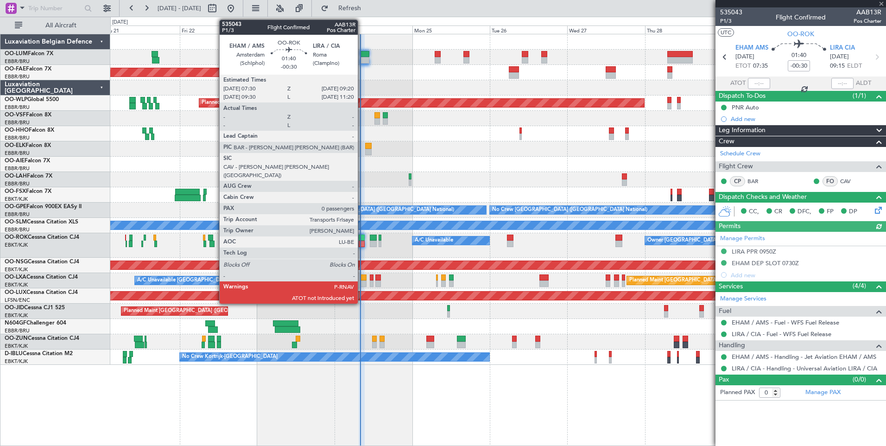
click at [363, 242] on div at bounding box center [362, 244] width 6 height 6
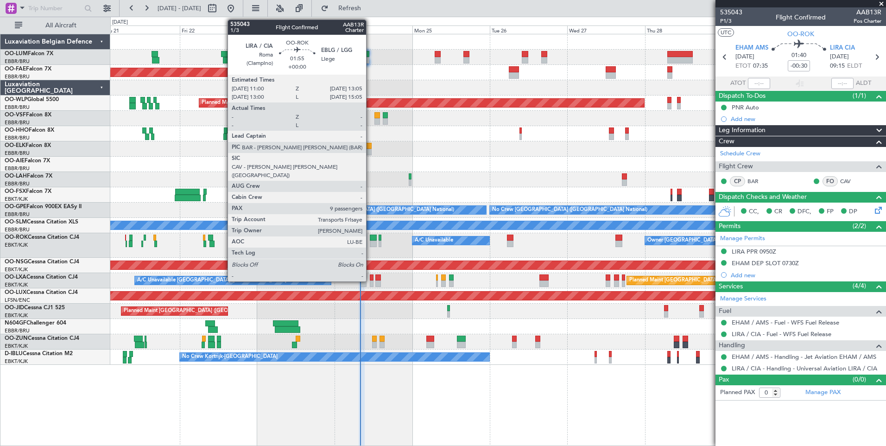
click at [370, 237] on div at bounding box center [373, 238] width 7 height 6
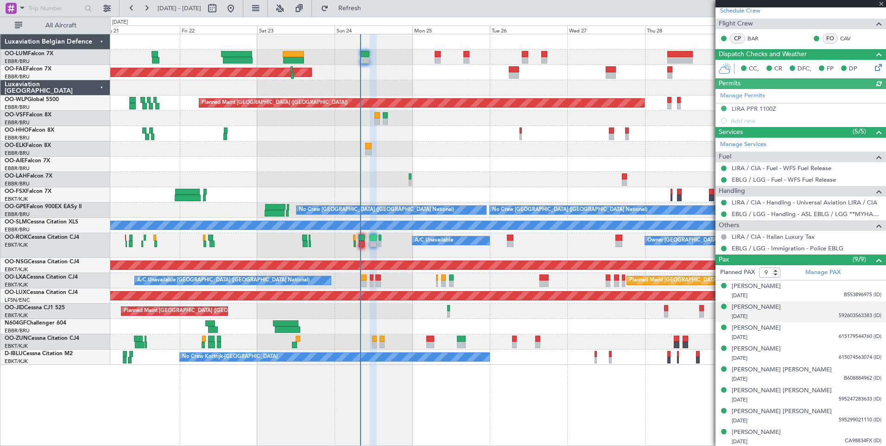
scroll to position [165, 0]
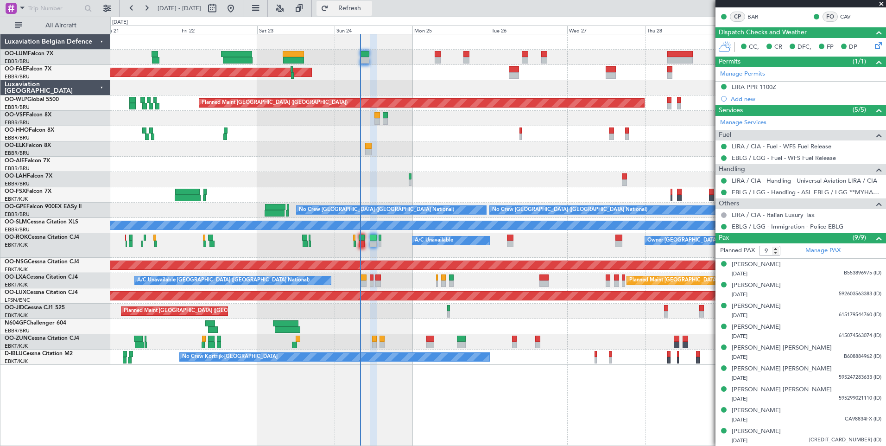
click at [370, 15] on button "Refresh" at bounding box center [345, 8] width 56 height 15
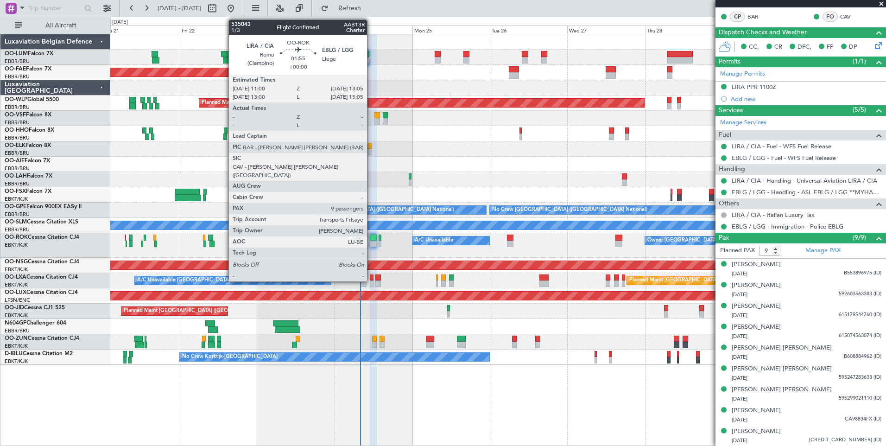
click at [371, 239] on div at bounding box center [373, 238] width 7 height 6
click at [372, 236] on div at bounding box center [373, 238] width 7 height 6
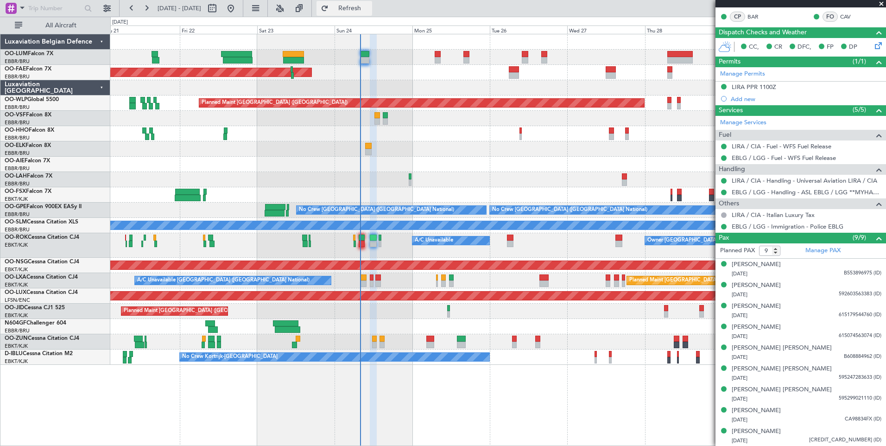
click at [369, 6] on span "Refresh" at bounding box center [350, 8] width 39 height 6
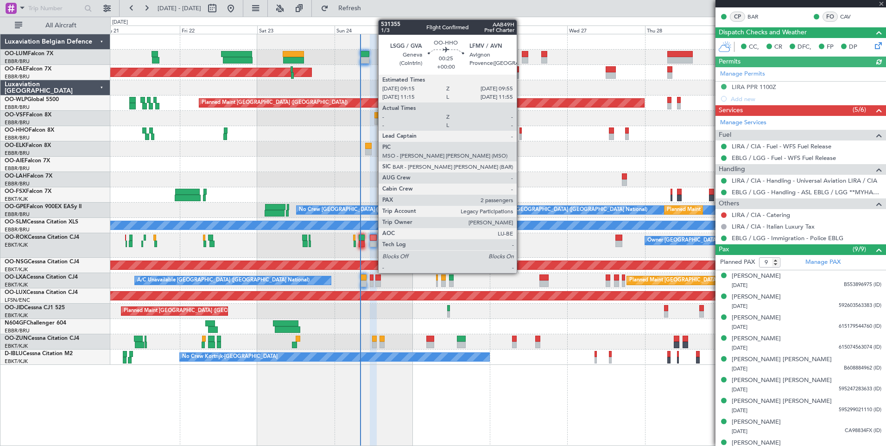
click at [521, 129] on div at bounding box center [521, 130] width 2 height 6
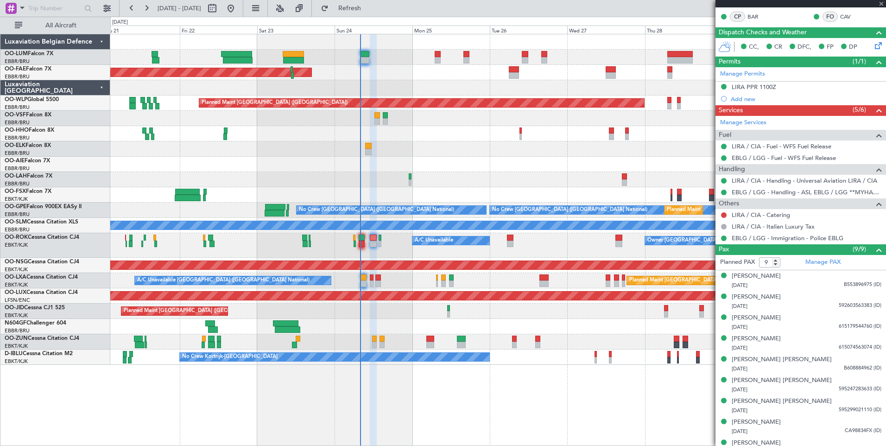
type input "2"
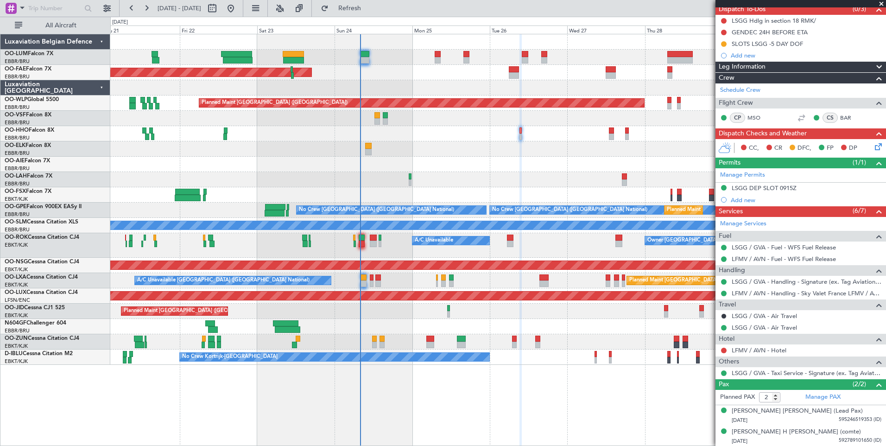
scroll to position [87, 0]
click at [742, 329] on link "LSGG / GVA - Air Travel" at bounding box center [764, 327] width 65 height 8
click at [756, 317] on link "LSGG / GVA - Air Travel" at bounding box center [764, 316] width 65 height 8
click at [372, 13] on button "Refresh" at bounding box center [345, 8] width 56 height 15
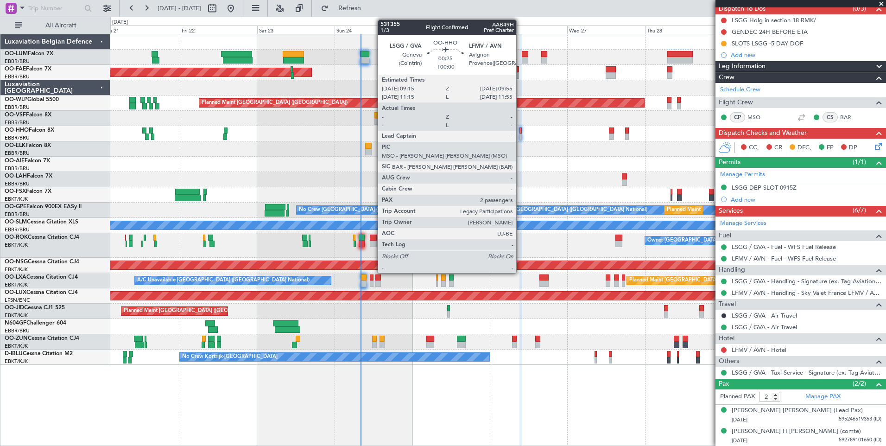
click at [521, 131] on div at bounding box center [521, 130] width 2 height 6
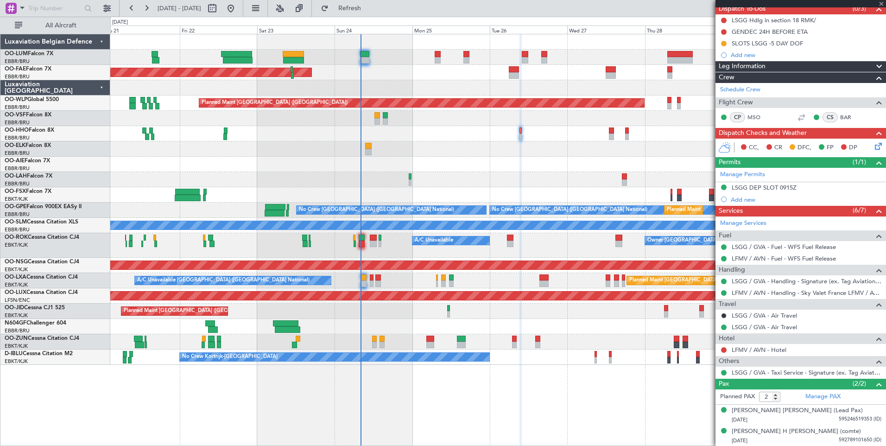
scroll to position [0, 0]
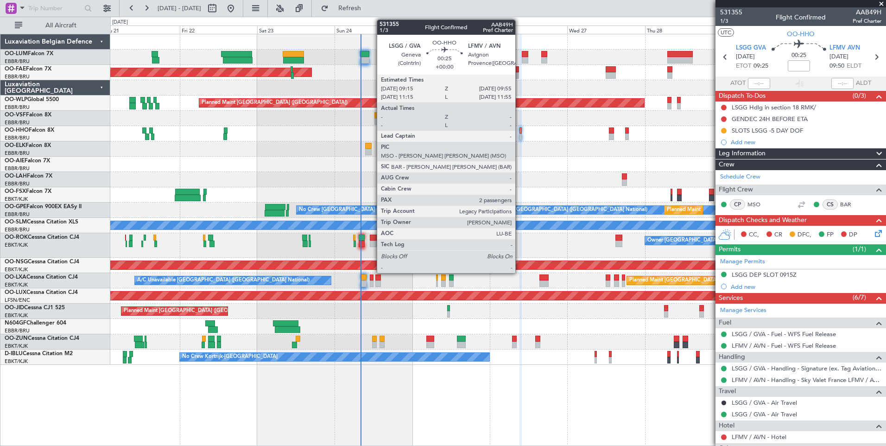
click at [520, 128] on div at bounding box center [521, 130] width 2 height 6
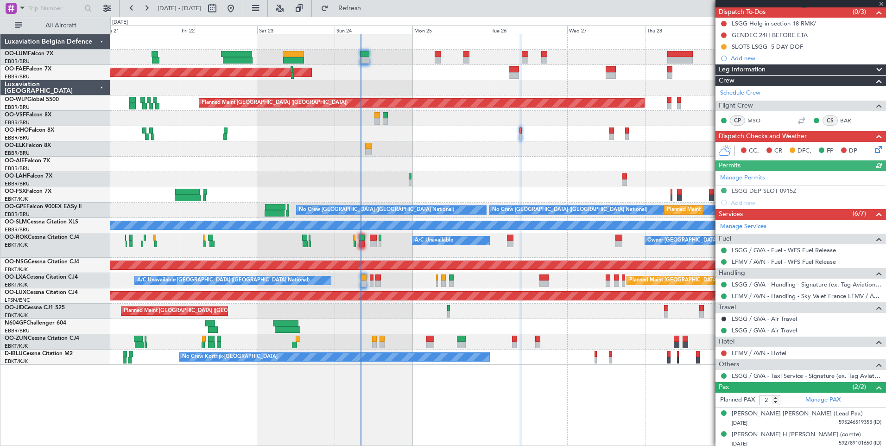
scroll to position [87, 0]
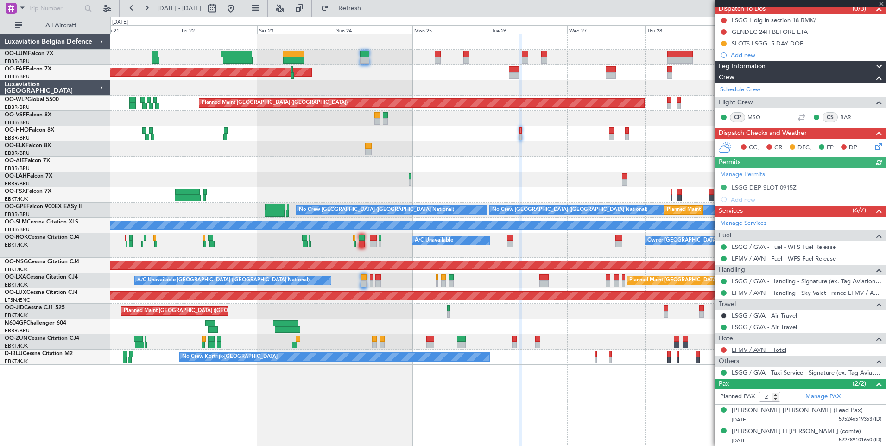
click at [774, 351] on link "LFMV / AVN - Hotel" at bounding box center [759, 350] width 55 height 8
click at [372, 13] on button "Refresh" at bounding box center [345, 8] width 56 height 15
click at [723, 349] on button at bounding box center [724, 350] width 6 height 6
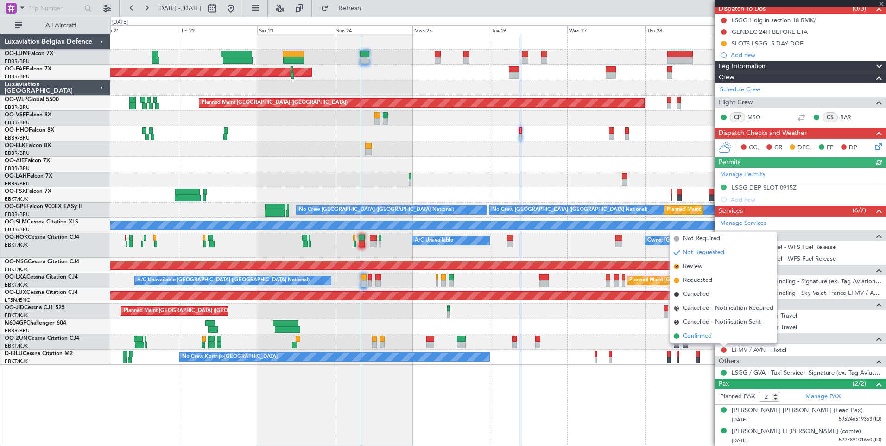
click at [701, 338] on span "Confirmed" at bounding box center [697, 335] width 29 height 9
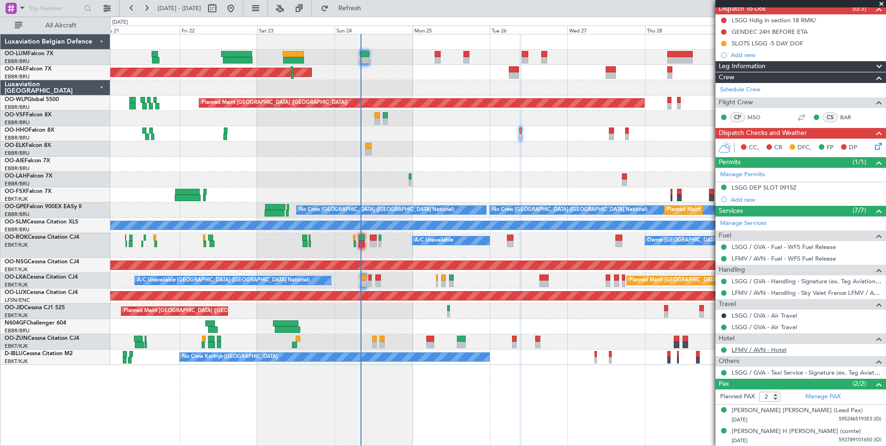
click at [763, 351] on link "LFMV / AVN - Hotel" at bounding box center [759, 350] width 55 height 8
click at [365, 5] on button "Refresh" at bounding box center [345, 8] width 56 height 15
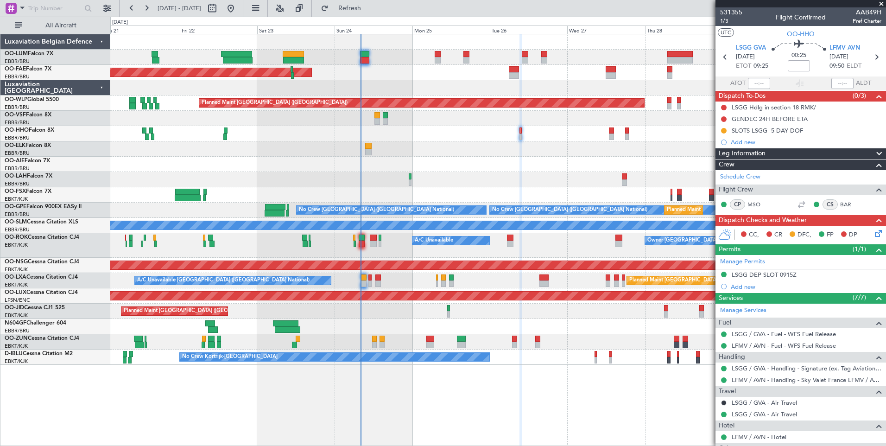
scroll to position [87, 0]
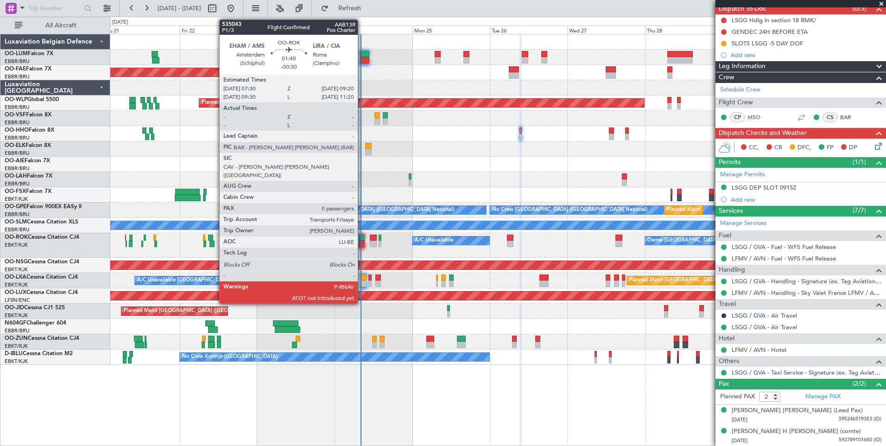
click at [363, 240] on div at bounding box center [362, 238] width 6 height 6
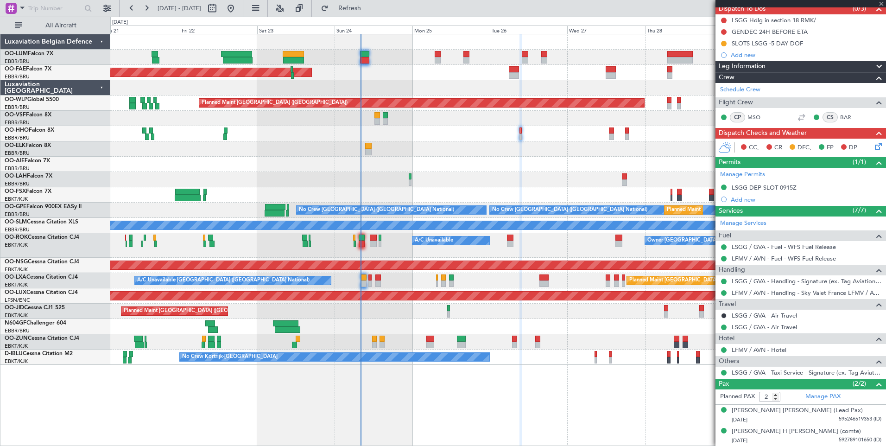
type input "-00:30"
type input "0"
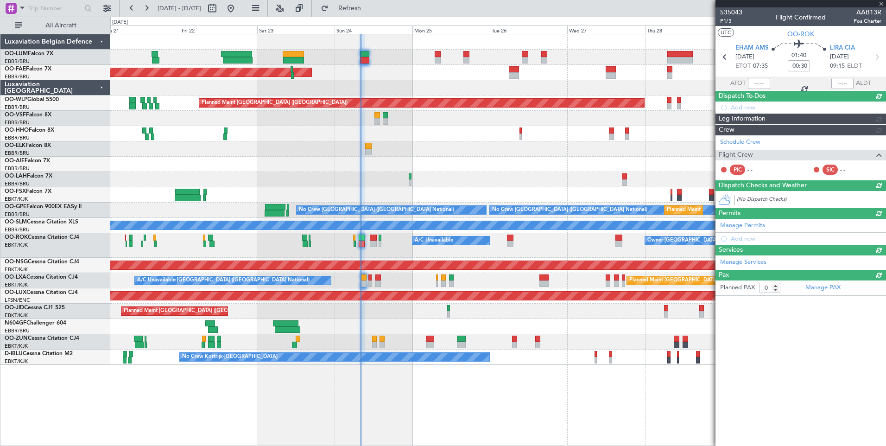
scroll to position [0, 0]
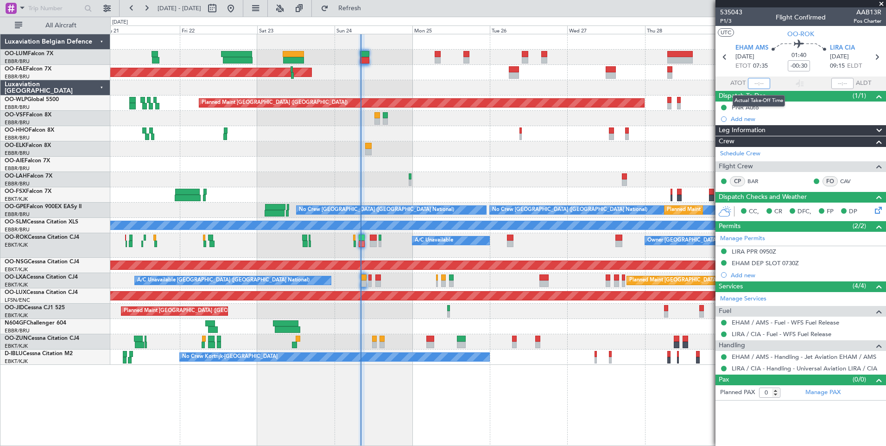
click at [755, 83] on input "text" at bounding box center [759, 83] width 22 height 11
click at [756, 37] on section "UTC OO-ROK" at bounding box center [801, 33] width 171 height 14
type input "07:47"
drag, startPoint x: 381, startPoint y: 8, endPoint x: 381, endPoint y: 31, distance: 22.3
click at [369, 8] on span "Refresh" at bounding box center [350, 8] width 39 height 6
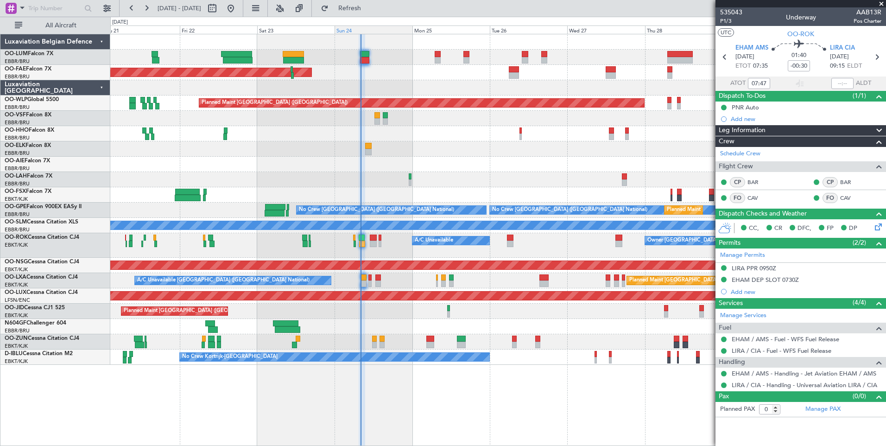
drag, startPoint x: 393, startPoint y: 11, endPoint x: 393, endPoint y: 27, distance: 16.7
click at [369, 11] on span "Refresh" at bounding box center [350, 8] width 39 height 6
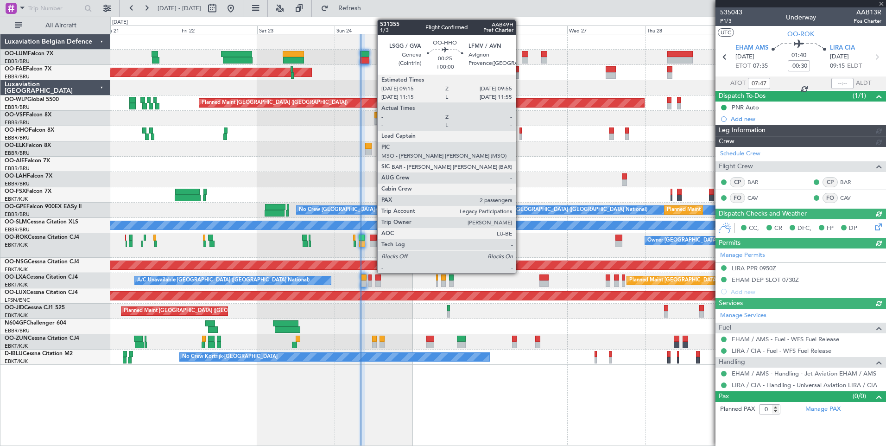
click at [520, 132] on div at bounding box center [521, 130] width 2 height 6
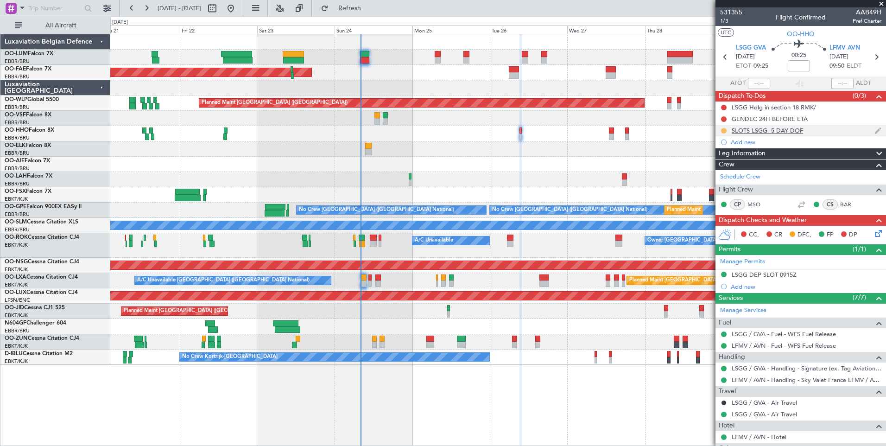
click at [722, 129] on button at bounding box center [724, 131] width 6 height 6
click at [718, 171] on span "Completed" at bounding box center [728, 171] width 31 height 9
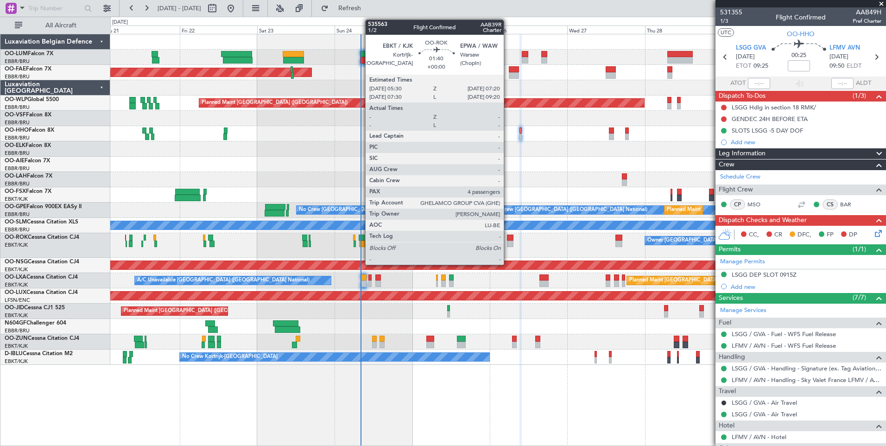
click at [508, 240] on div at bounding box center [510, 238] width 6 height 6
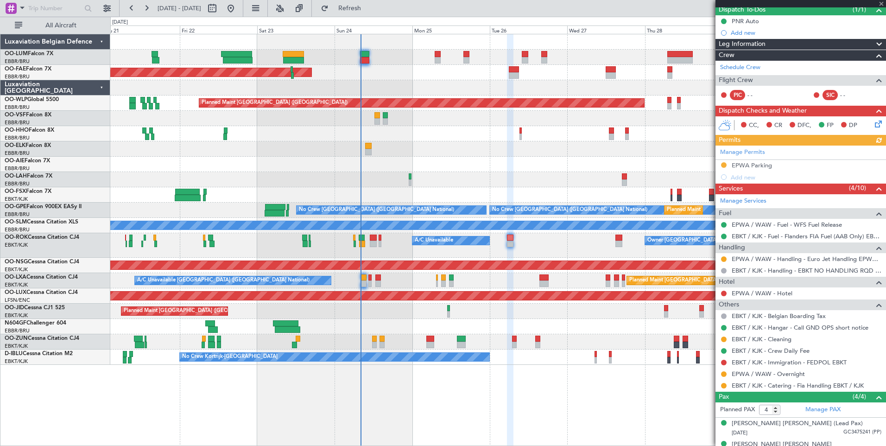
scroll to position [93, 0]
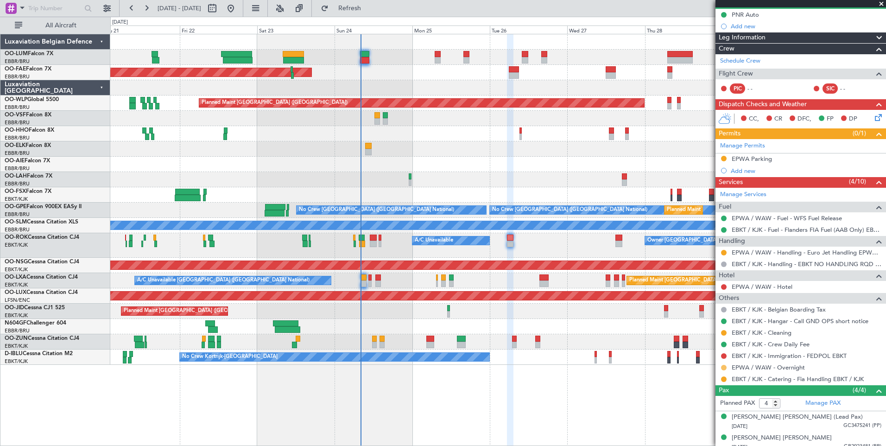
click at [725, 368] on button at bounding box center [724, 368] width 6 height 6
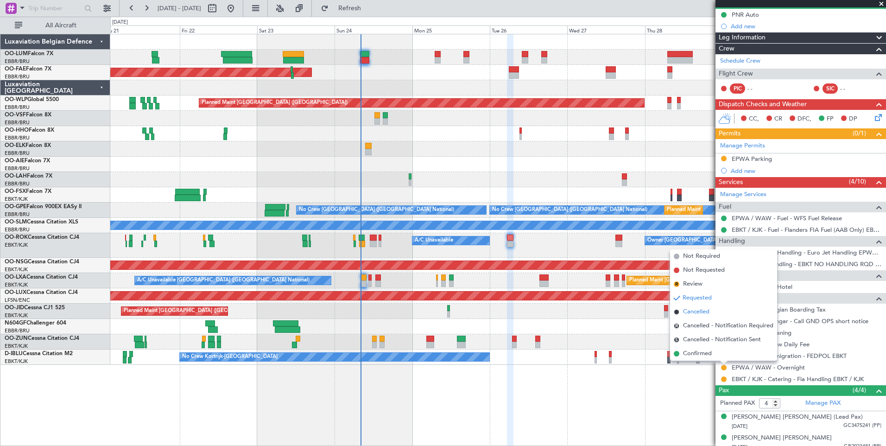
click at [692, 313] on span "Cancelled" at bounding box center [696, 311] width 26 height 9
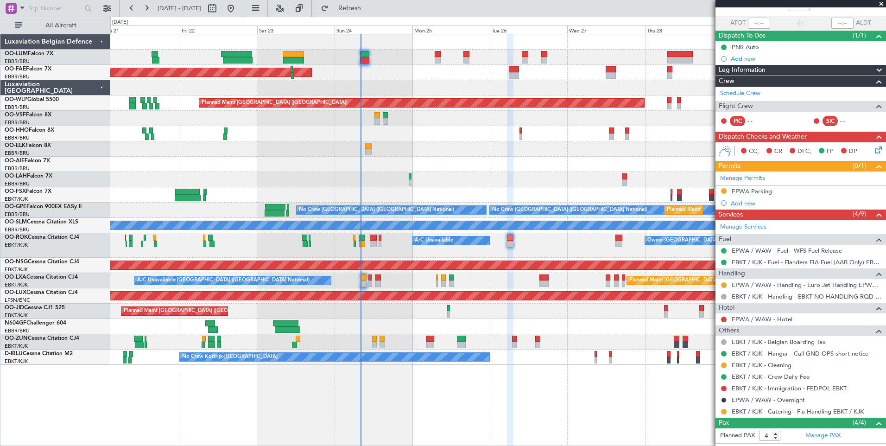
scroll to position [0, 0]
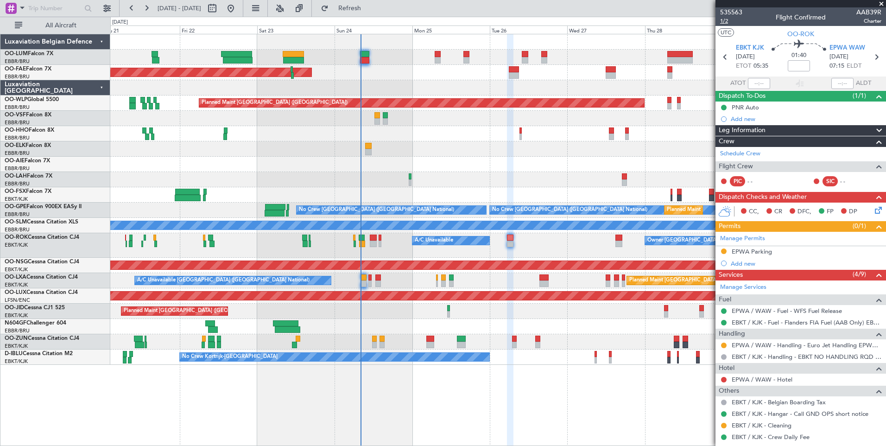
click at [723, 22] on span "1/2" at bounding box center [731, 21] width 22 height 8
click at [372, 3] on button "Refresh" at bounding box center [345, 8] width 56 height 15
click at [361, 6] on button "Refresh" at bounding box center [345, 8] width 56 height 15
click at [369, 11] on span "Refresh" at bounding box center [350, 8] width 39 height 6
click at [734, 152] on link "Schedule Crew" at bounding box center [740, 153] width 40 height 9
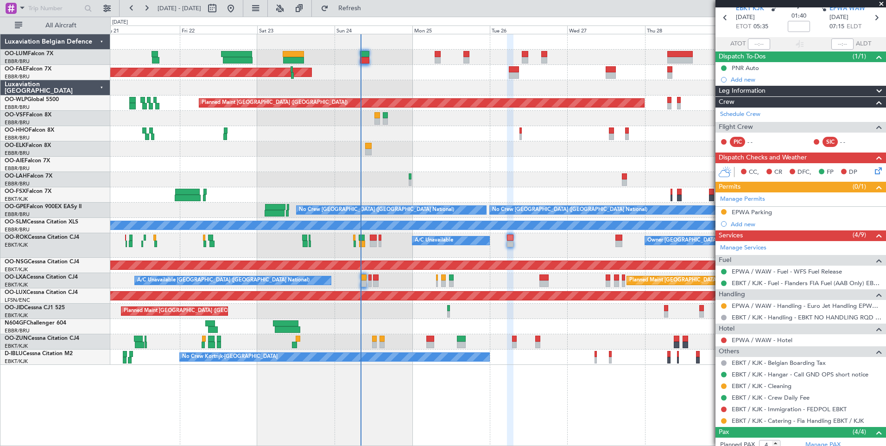
scroll to position [93, 0]
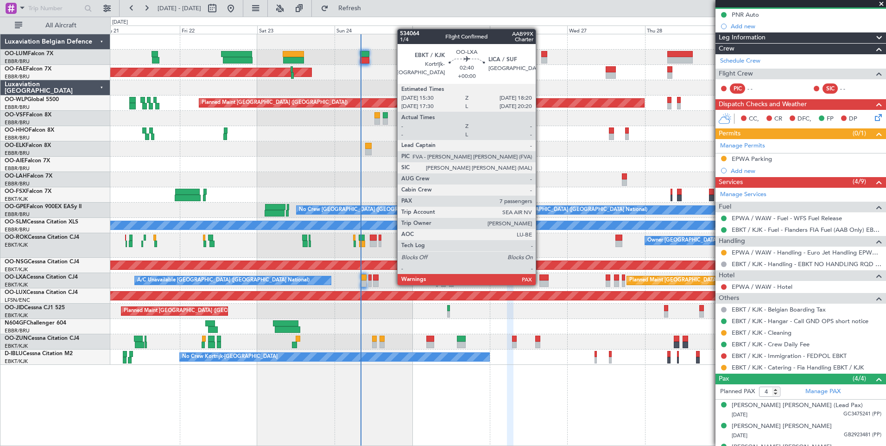
click at [542, 276] on div at bounding box center [544, 277] width 9 height 6
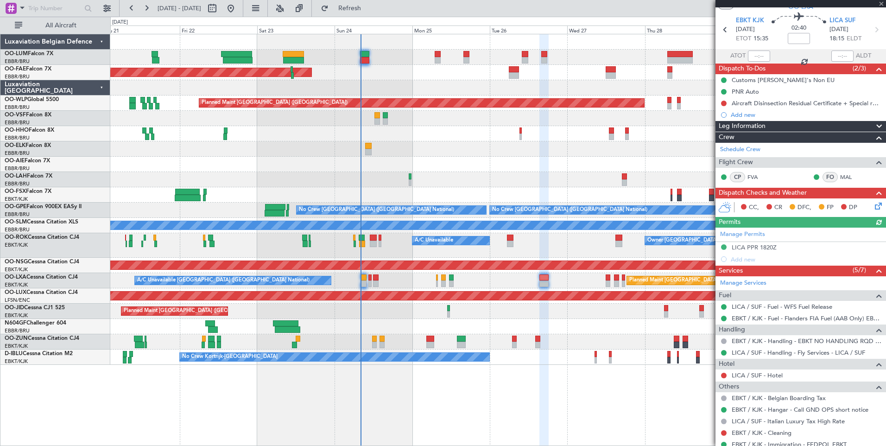
scroll to position [46, 0]
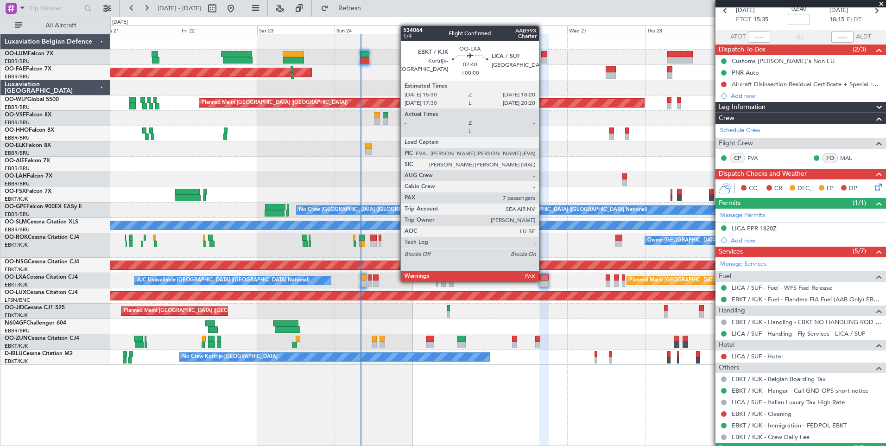
click at [543, 281] on div at bounding box center [544, 283] width 9 height 6
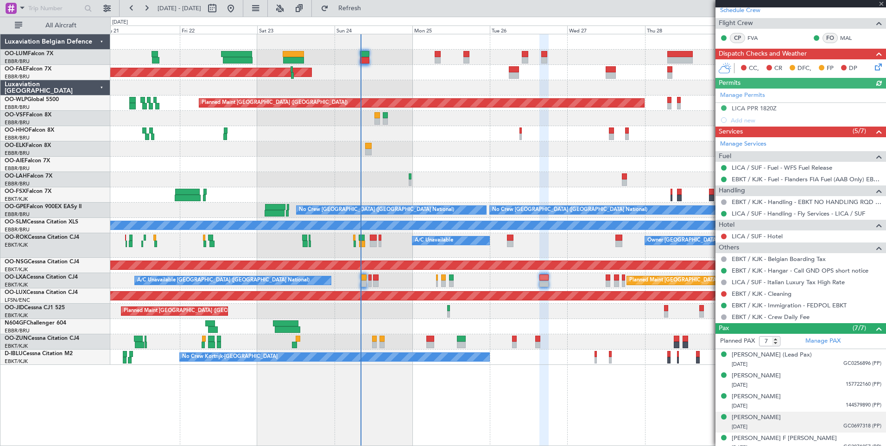
scroll to position [215, 0]
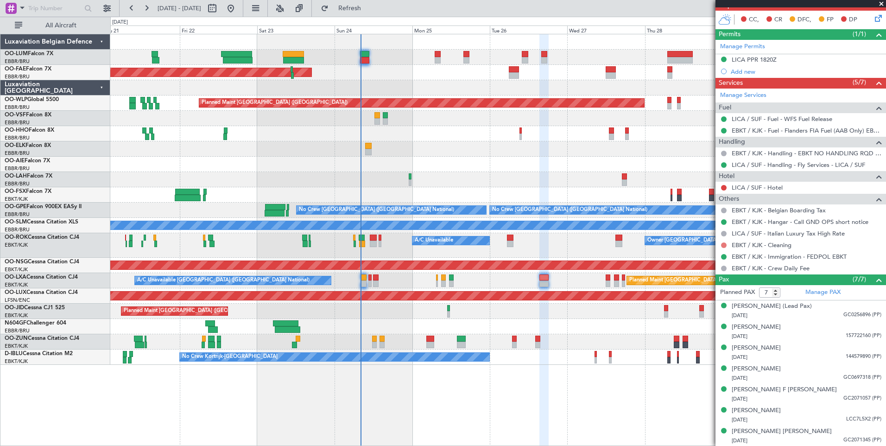
click at [722, 244] on button at bounding box center [724, 245] width 6 height 6
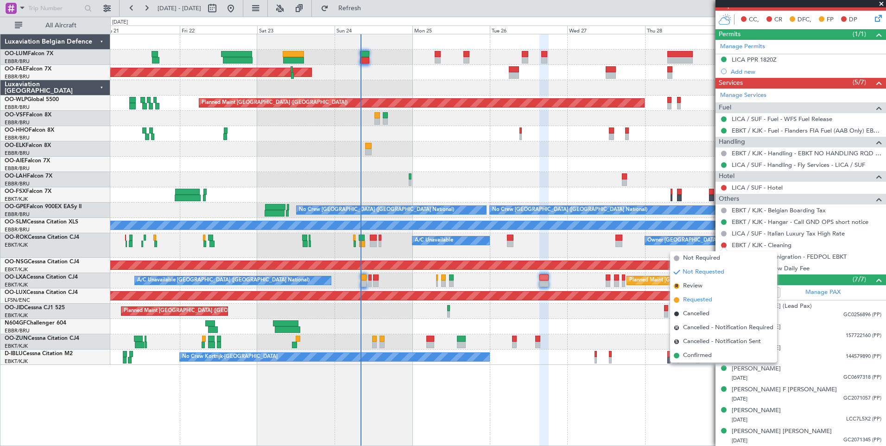
click at [701, 299] on span "Requested" at bounding box center [697, 299] width 29 height 9
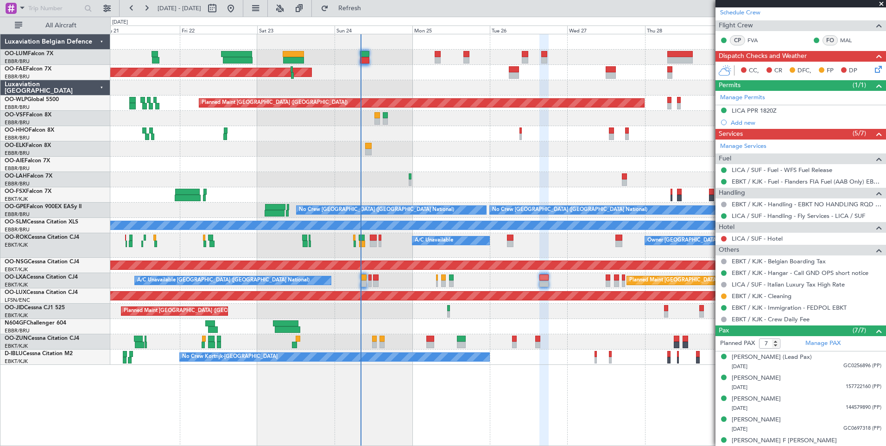
scroll to position [0, 0]
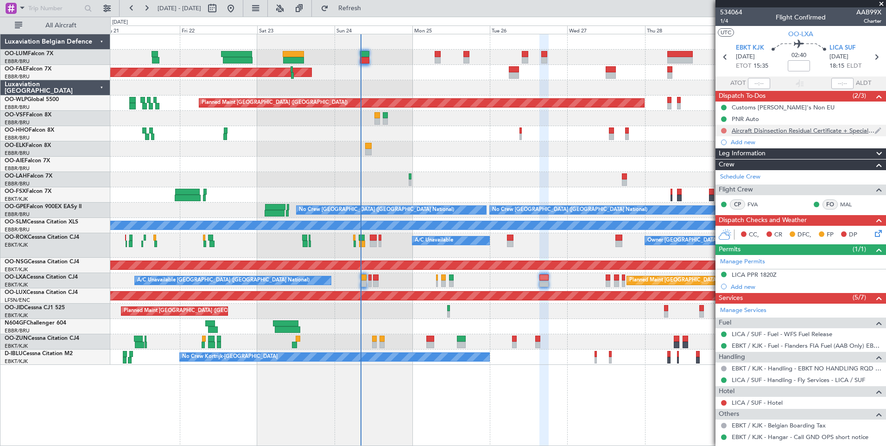
click at [726, 132] on button at bounding box center [724, 131] width 6 height 6
click at [721, 184] on span "Cancelled" at bounding box center [726, 185] width 26 height 9
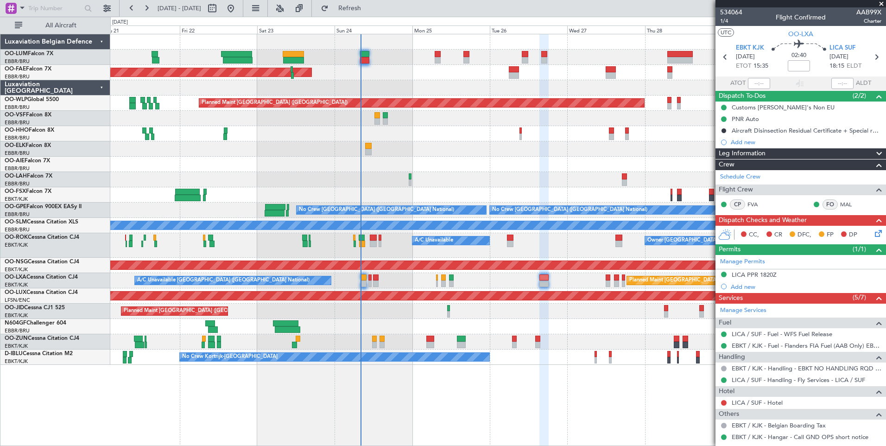
drag, startPoint x: 386, startPoint y: 13, endPoint x: 380, endPoint y: 39, distance: 26.1
click at [372, 13] on button "Refresh" at bounding box center [345, 8] width 56 height 15
click at [727, 25] on span "1/4" at bounding box center [731, 21] width 22 height 8
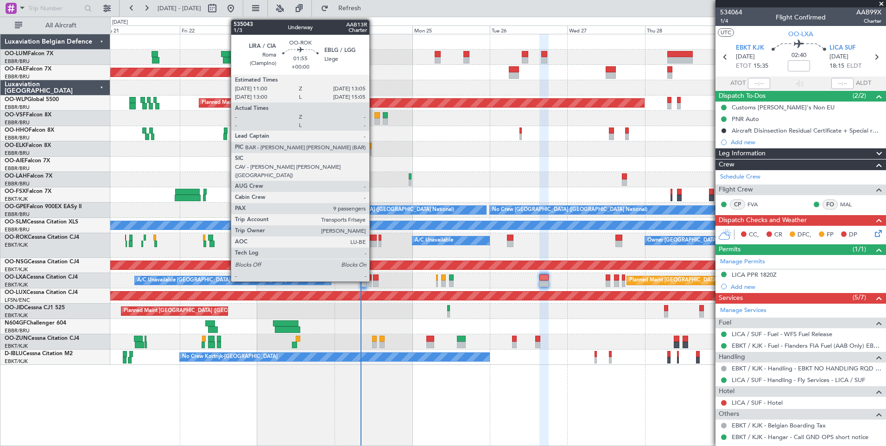
click at [374, 237] on div at bounding box center [373, 238] width 7 height 6
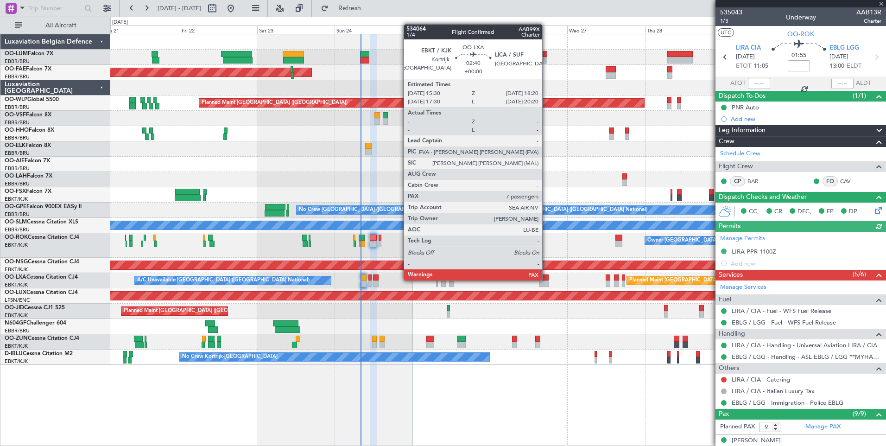
click at [547, 280] on div at bounding box center [544, 277] width 9 height 6
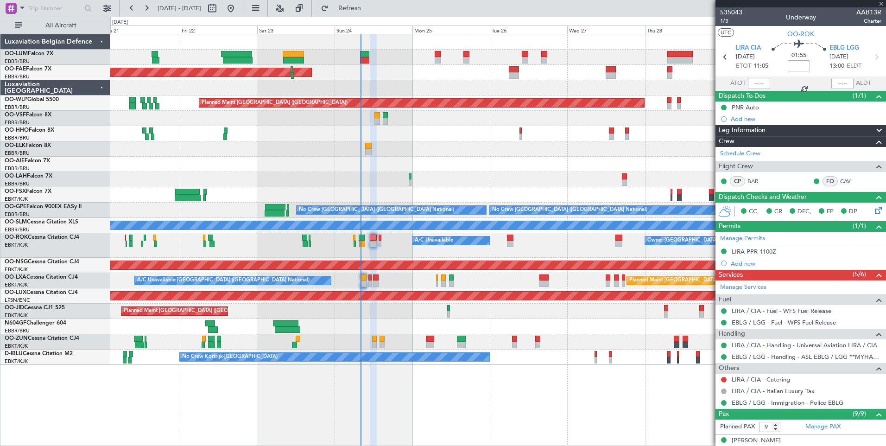
type input "7"
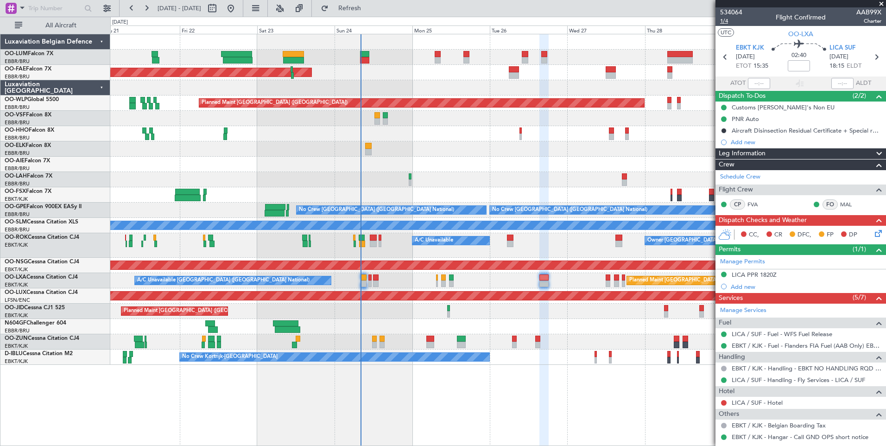
click at [724, 22] on span "1/4" at bounding box center [731, 21] width 22 height 8
click at [369, 11] on span "Refresh" at bounding box center [350, 8] width 39 height 6
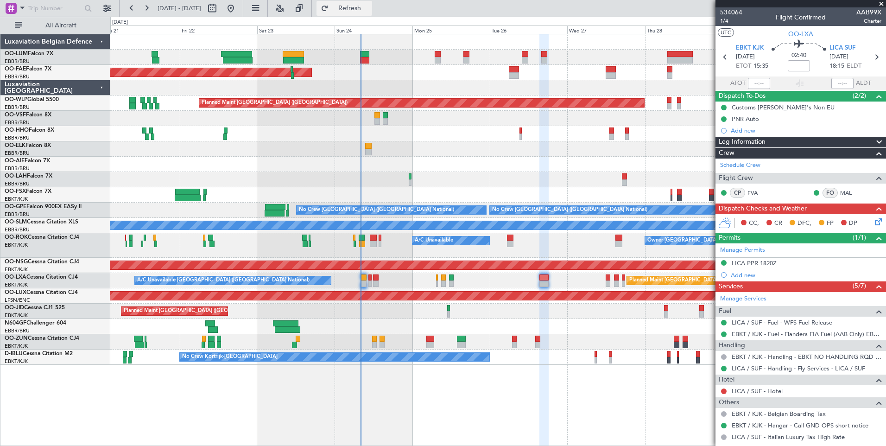
click at [369, 11] on span "Refresh" at bounding box center [350, 8] width 39 height 6
click at [369, 9] on span "Refresh" at bounding box center [350, 8] width 39 height 6
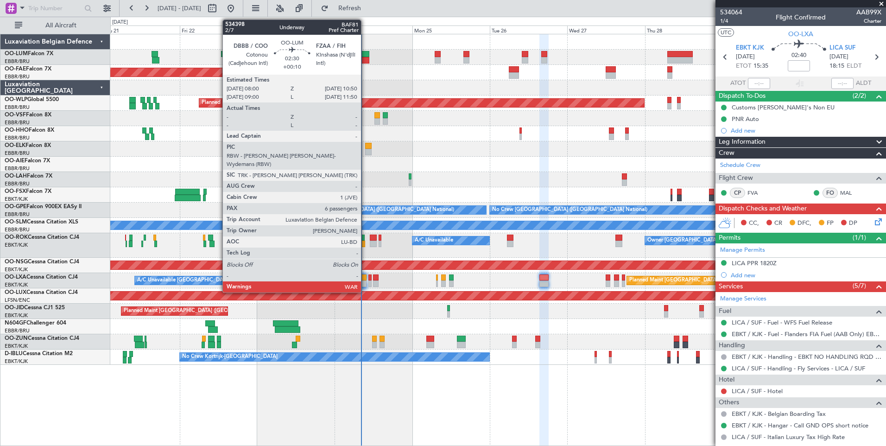
click at [365, 53] on div at bounding box center [364, 54] width 9 height 6
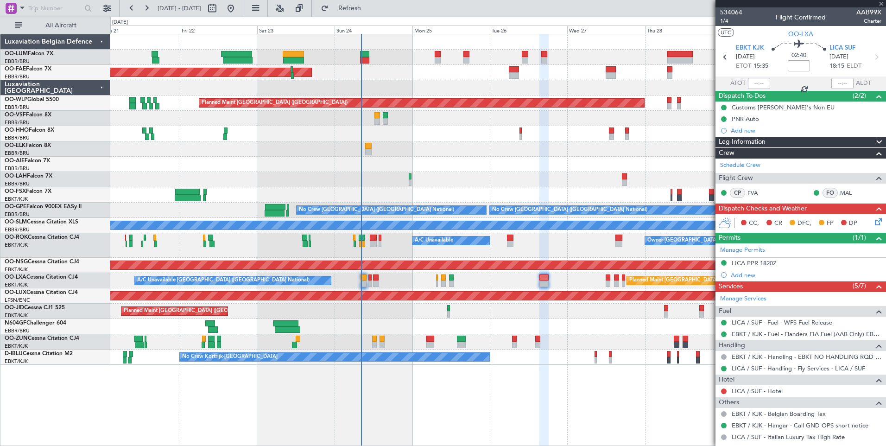
type input "+00:10"
type input "6"
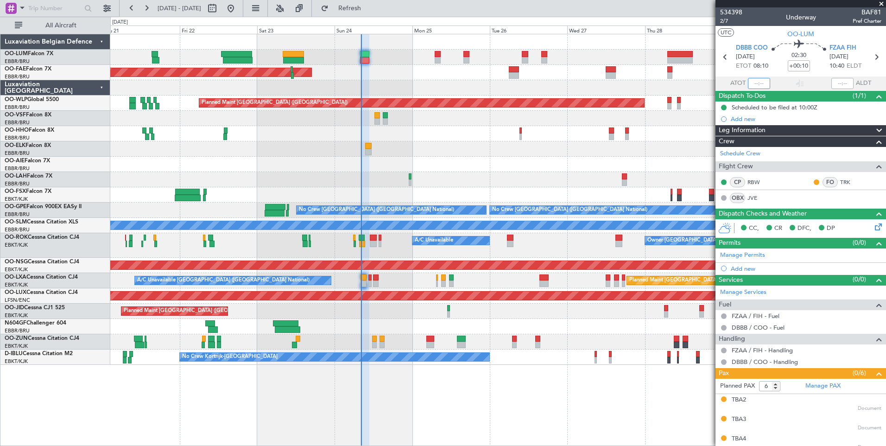
drag, startPoint x: 748, startPoint y: 80, endPoint x: 844, endPoint y: 82, distance: 95.5
click at [748, 80] on input "text" at bounding box center [759, 83] width 22 height 11
click at [756, 28] on section "UTC OO-LUM" at bounding box center [801, 33] width 171 height 14
type input "08:06"
click at [369, 5] on span "Refresh" at bounding box center [350, 8] width 39 height 6
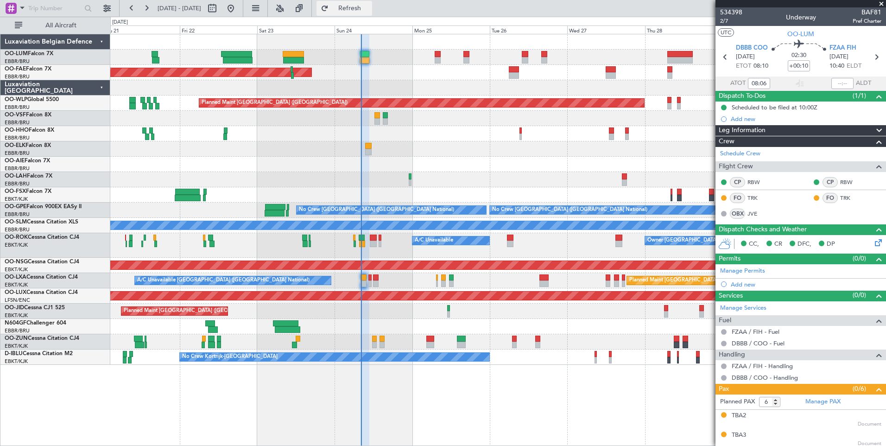
click at [372, 13] on button "Refresh" at bounding box center [345, 8] width 56 height 15
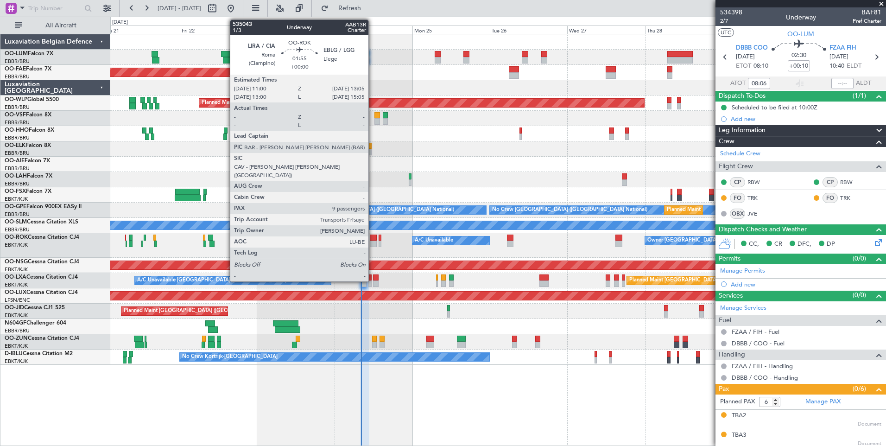
click at [373, 239] on div at bounding box center [373, 238] width 7 height 6
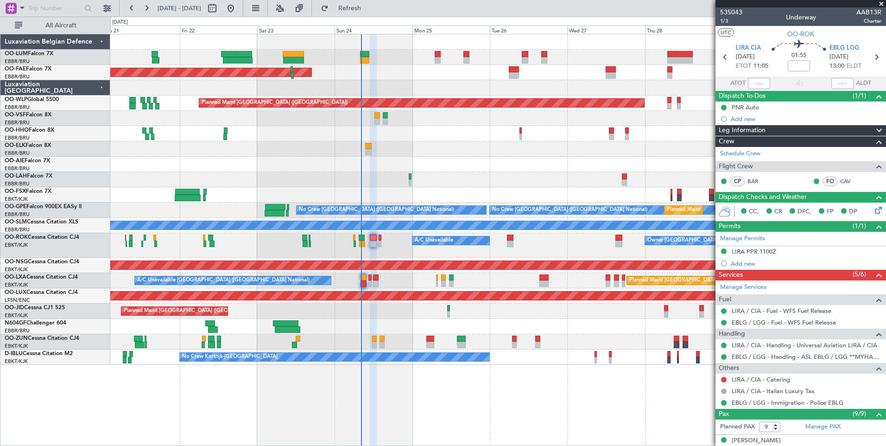
drag, startPoint x: 383, startPoint y: 14, endPoint x: 401, endPoint y: 53, distance: 43.0
click at [372, 14] on button "Refresh" at bounding box center [345, 8] width 56 height 15
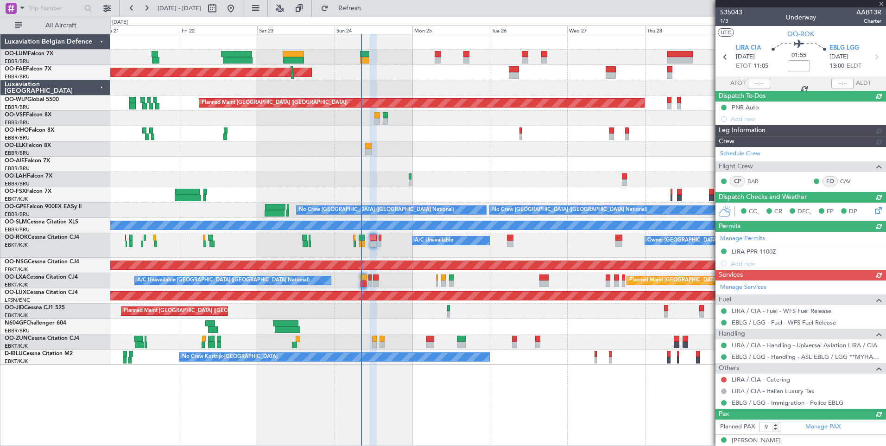
click at [519, 131] on div at bounding box center [498, 133] width 776 height 15
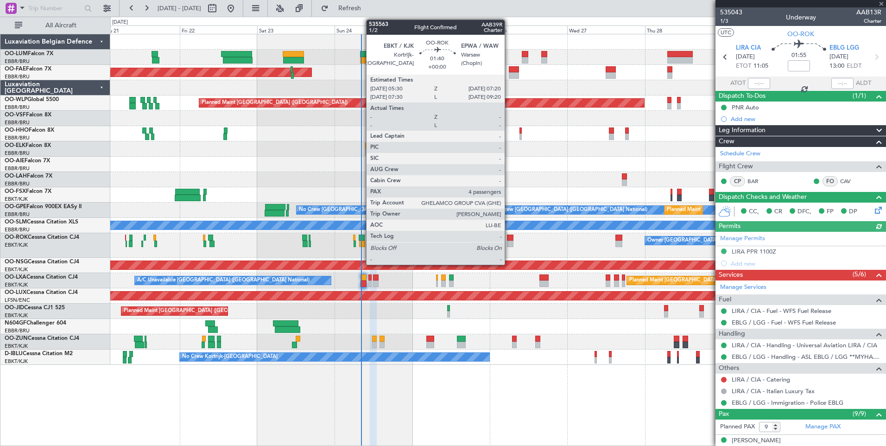
click at [509, 242] on div at bounding box center [510, 244] width 6 height 6
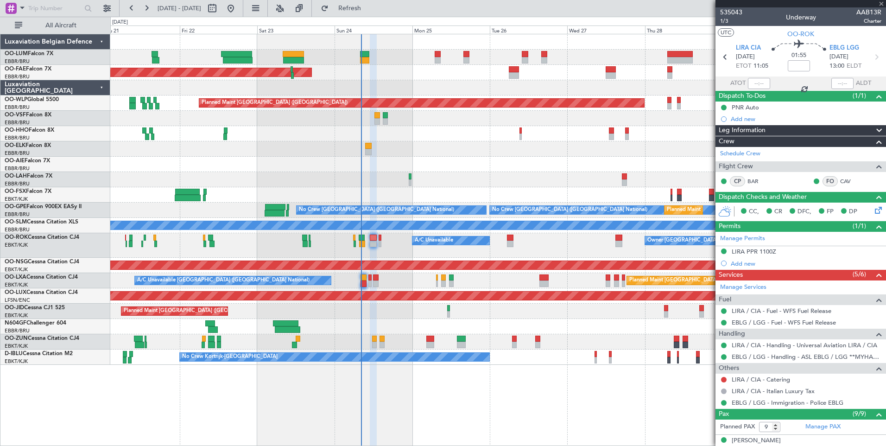
type input "4"
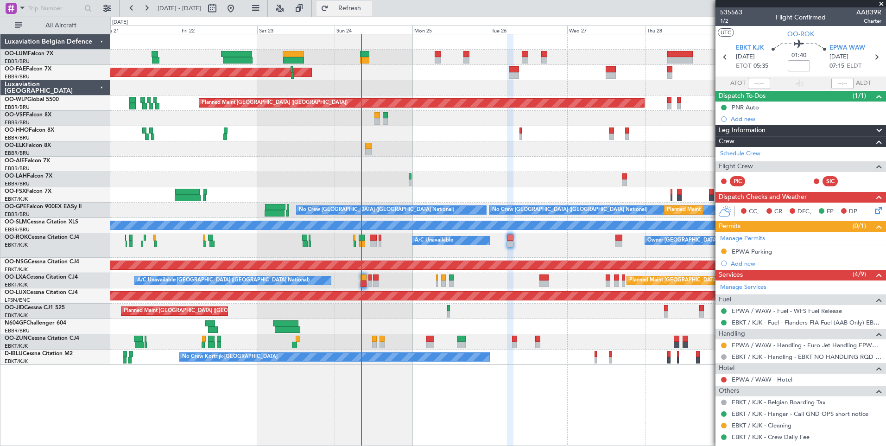
click at [363, 9] on span "Refresh" at bounding box center [350, 8] width 39 height 6
click at [372, 13] on button "Refresh" at bounding box center [345, 8] width 56 height 15
click at [359, 13] on button "Refresh" at bounding box center [345, 8] width 56 height 15
click at [369, 9] on span "Refresh" at bounding box center [350, 8] width 39 height 6
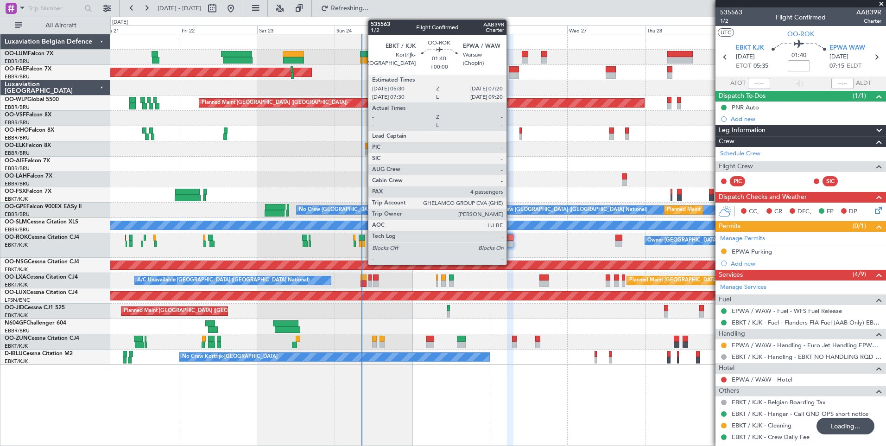
click at [511, 237] on div at bounding box center [510, 238] width 6 height 6
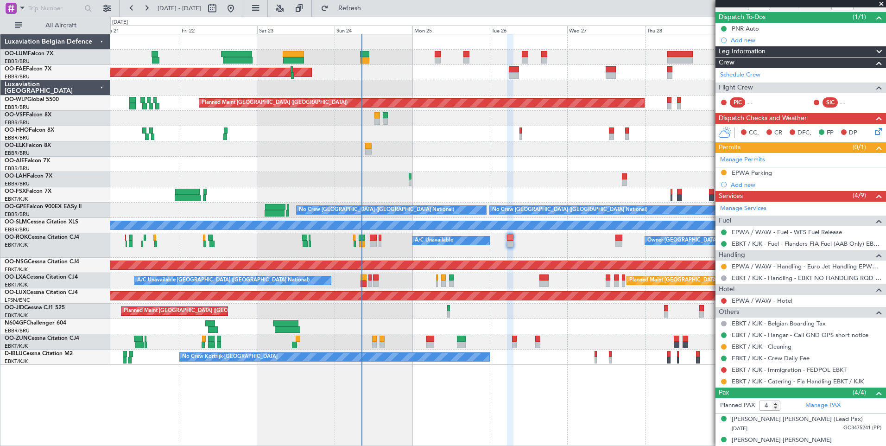
scroll to position [37, 0]
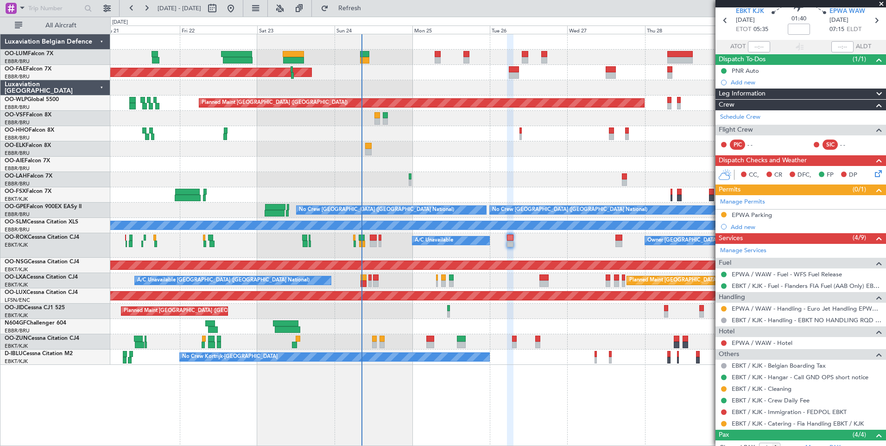
click at [377, 0] on fb-refresh-button "Refresh" at bounding box center [344, 8] width 65 height 17
click at [369, 6] on span "Refresh" at bounding box center [350, 8] width 39 height 6
drag, startPoint x: 380, startPoint y: 8, endPoint x: 379, endPoint y: 17, distance: 8.8
click at [369, 8] on span "Refresh" at bounding box center [350, 8] width 39 height 6
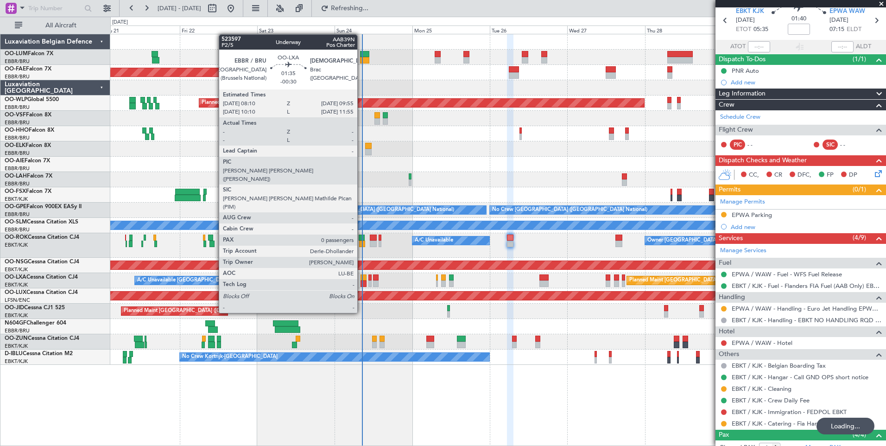
click at [362, 280] on div at bounding box center [364, 277] width 6 height 6
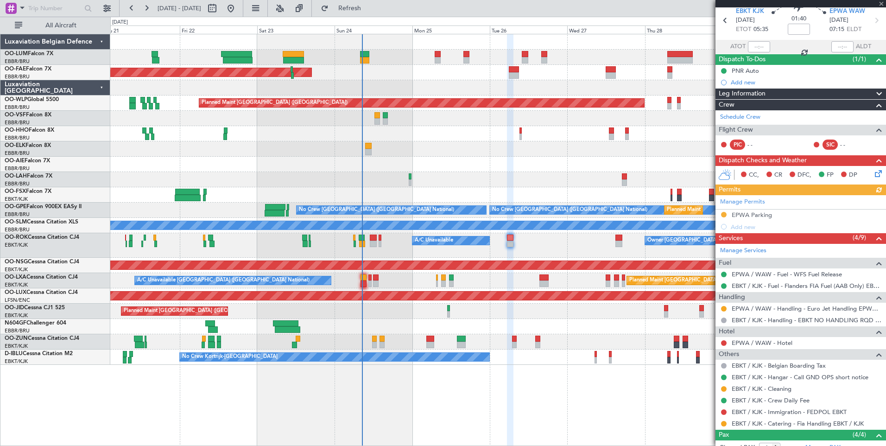
type input "-00:30"
type input "0"
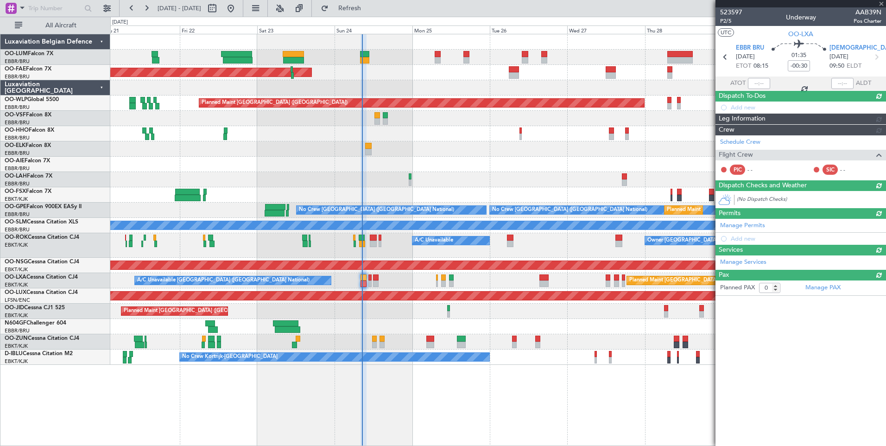
scroll to position [0, 0]
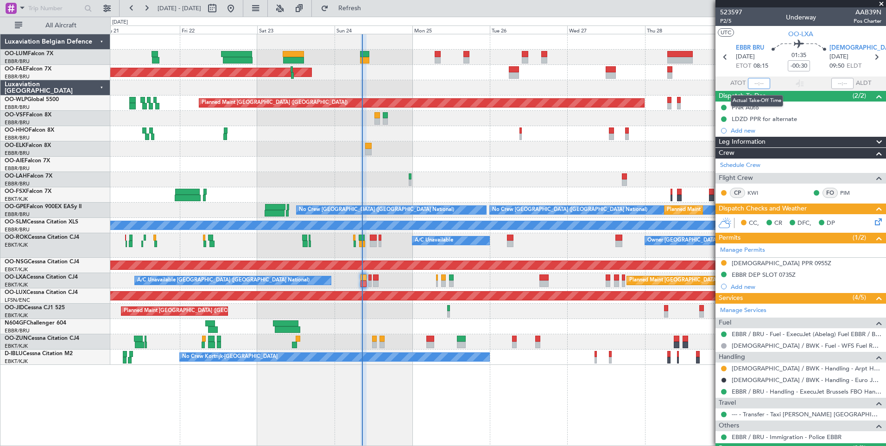
click at [755, 83] on input "text" at bounding box center [759, 83] width 22 height 11
click at [751, 29] on section "UTC OO-LXA" at bounding box center [801, 33] width 171 height 14
type input "08:23"
click at [369, 6] on span "Refresh" at bounding box center [350, 8] width 39 height 6
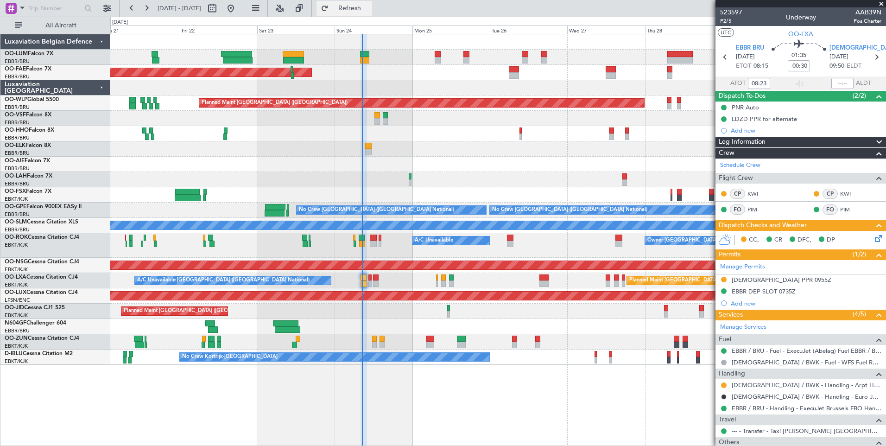
click at [372, 14] on button "Refresh" at bounding box center [345, 8] width 56 height 15
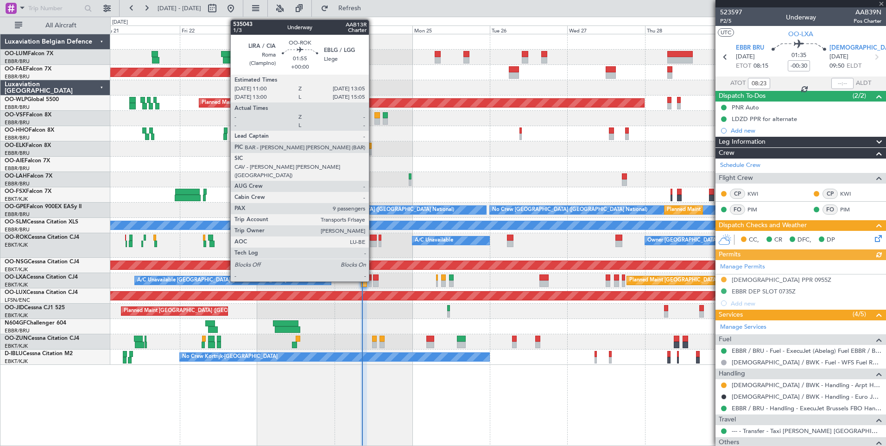
click at [373, 240] on div at bounding box center [373, 238] width 7 height 6
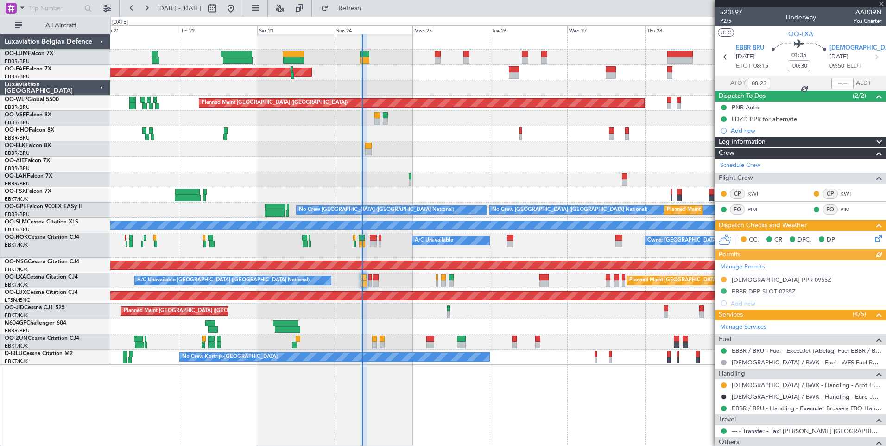
type input "9"
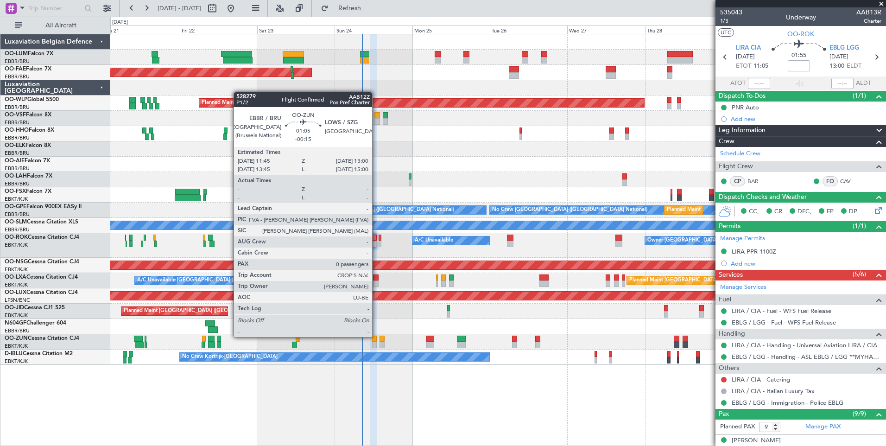
click at [376, 337] on div at bounding box center [374, 339] width 4 height 6
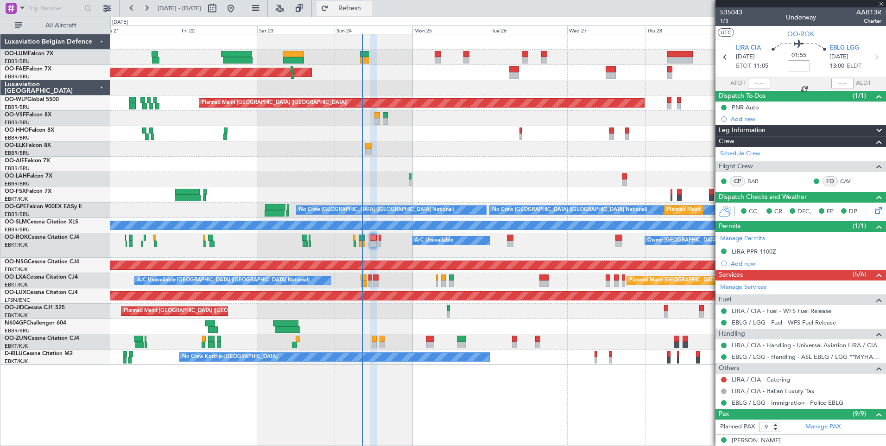
click at [372, 12] on button "Refresh" at bounding box center [345, 8] width 56 height 15
type input "-00:15"
type input "0"
click at [315, 361] on div "No Crew Kortrijk-[GEOGRAPHIC_DATA]" at bounding box center [498, 357] width 776 height 15
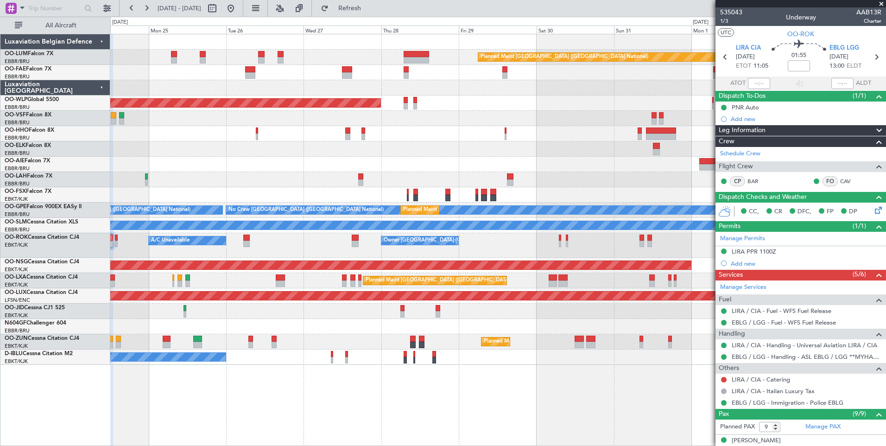
click at [676, 139] on div "Planned Maint Brussels (Brussels National) Owner Melsbroek Air Base Owner Melsb…" at bounding box center [498, 199] width 776 height 331
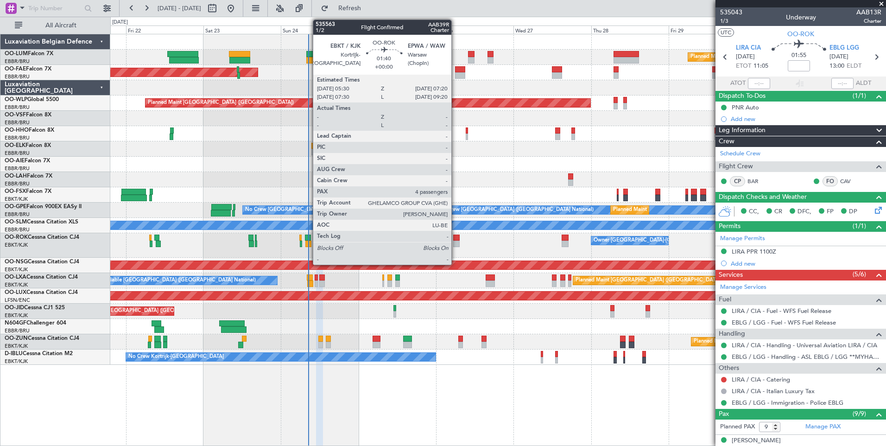
click at [456, 240] on div at bounding box center [456, 238] width 6 height 6
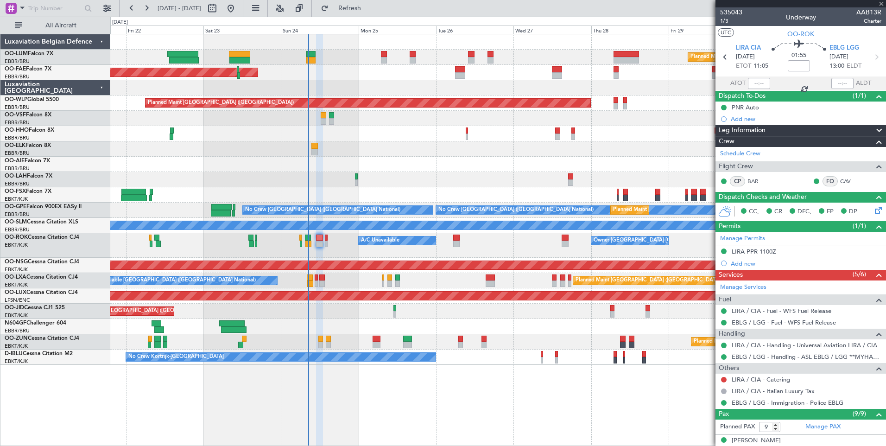
type input "4"
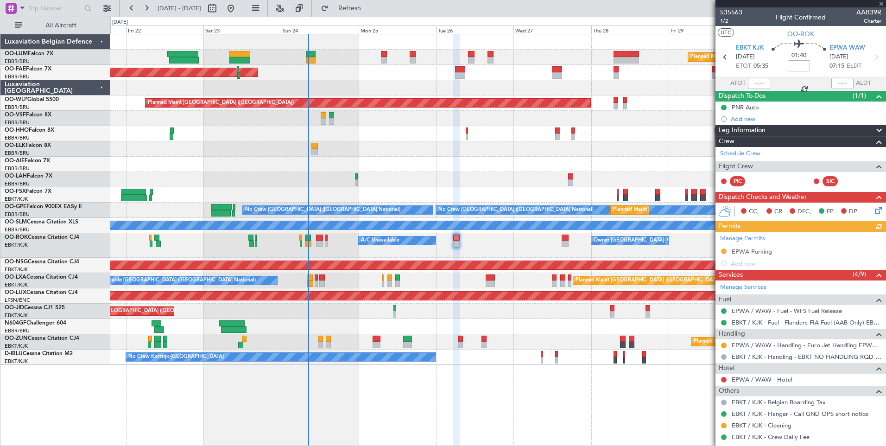
click at [722, 250] on button at bounding box center [724, 251] width 6 height 6
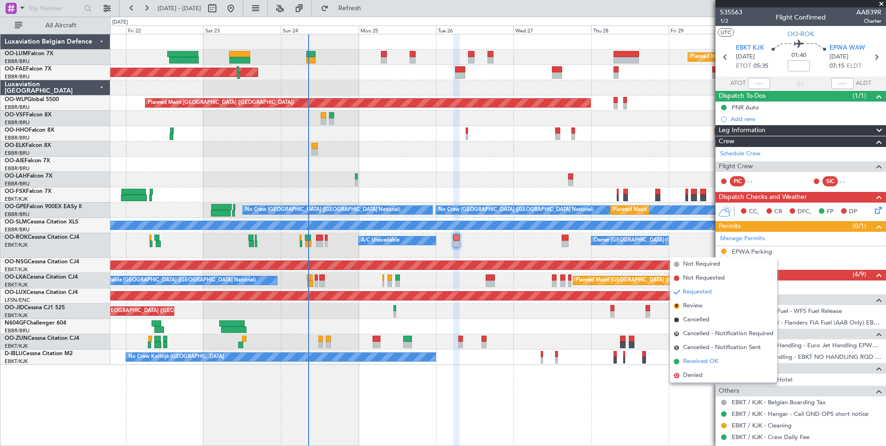
click at [701, 360] on span "Received OK" at bounding box center [700, 361] width 35 height 9
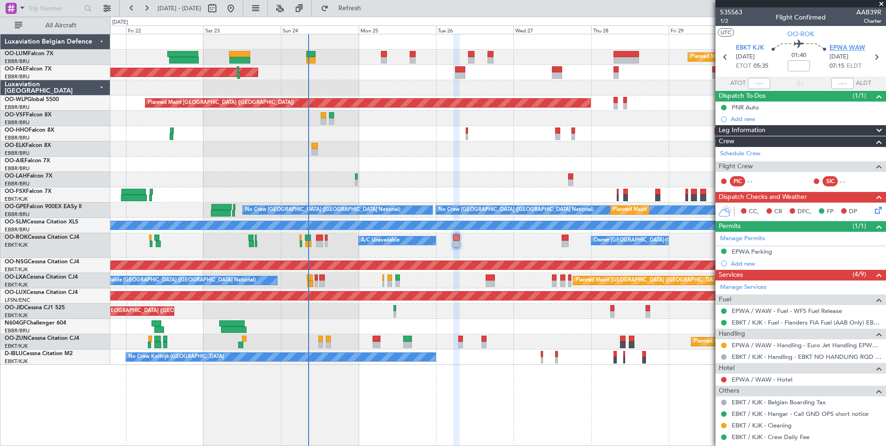
click at [844, 48] on span "EPWA WAW" at bounding box center [848, 48] width 36 height 9
click at [407, 75] on div "Planned Maint Brussels (Brussels National) Planned Maint Kortrijk-Wevelgem Plan…" at bounding box center [498, 199] width 776 height 331
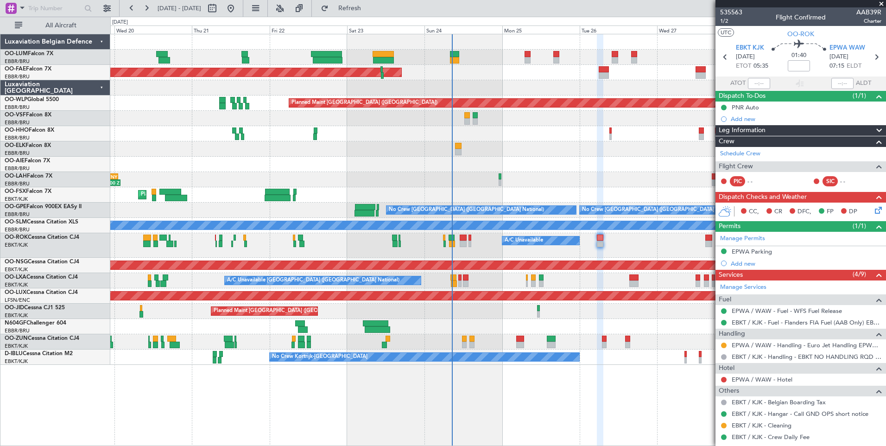
click at [375, 115] on div "Planned Maint Brussels (Brussels National) Planned Maint Brussels (Brussels Nat…" at bounding box center [498, 199] width 776 height 331
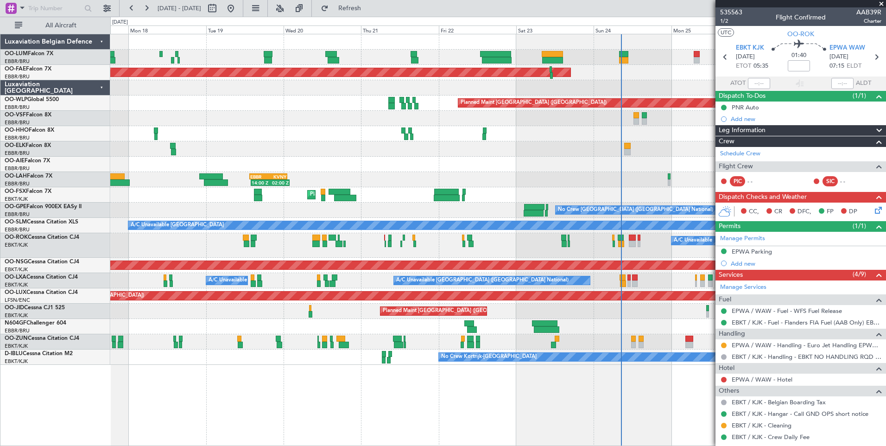
click at [439, 142] on div "Planned Maint Brussels (Brussels National) Planned Maint Brussels (Brussels Nat…" at bounding box center [498, 199] width 776 height 331
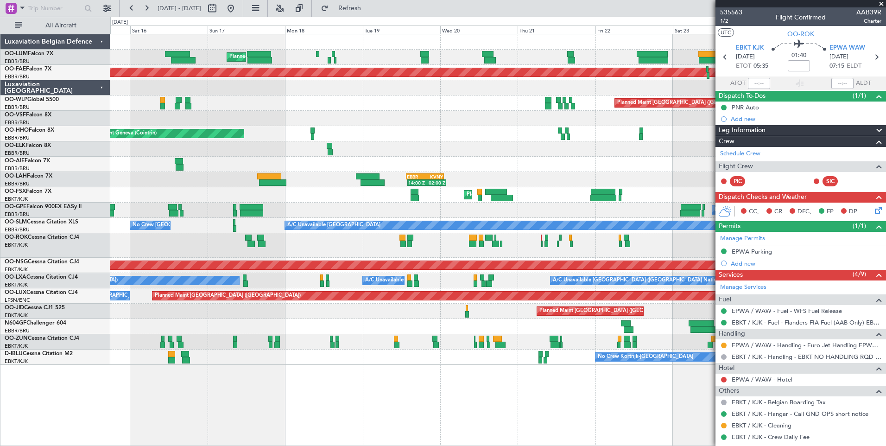
click at [484, 214] on div "No Crew Brussels (Brussels National) No Crew Brussels (Brussels National) Plann…" at bounding box center [498, 210] width 776 height 15
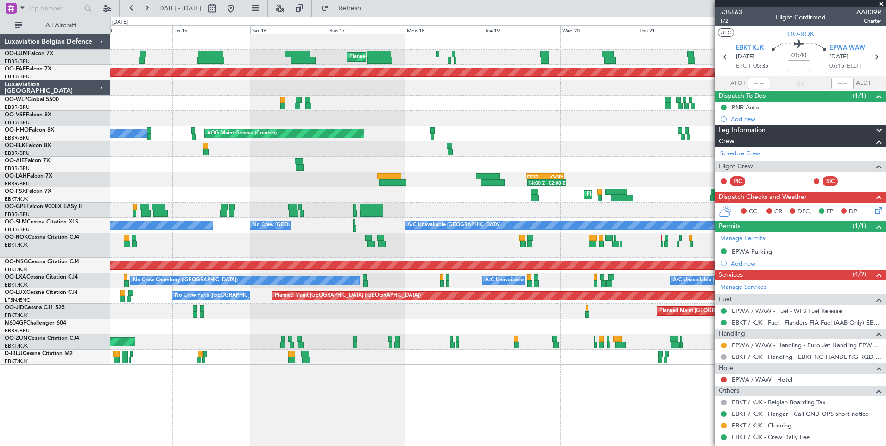
click at [593, 255] on div "Unplanned Maint Kortrijk-Wevelgem A/C Unavailable" at bounding box center [498, 245] width 776 height 25
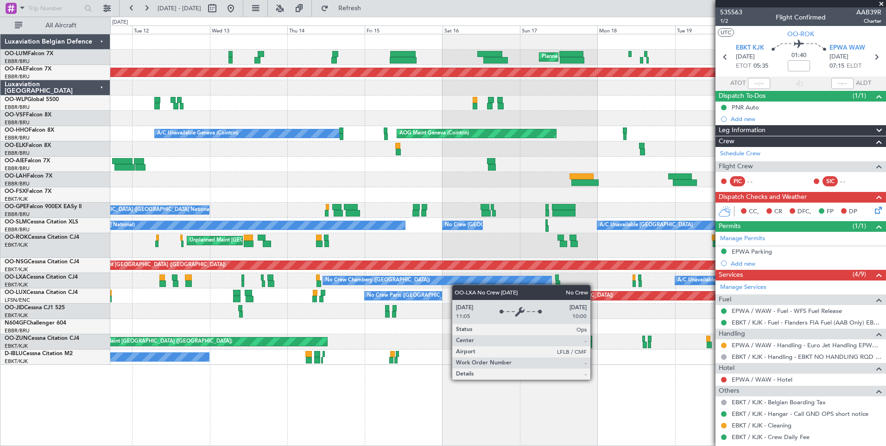
click at [535, 274] on div "A/C Unavailable Brussels (Brussels National) A/C Unavailable Brussels (Brussels…" at bounding box center [498, 280] width 776 height 15
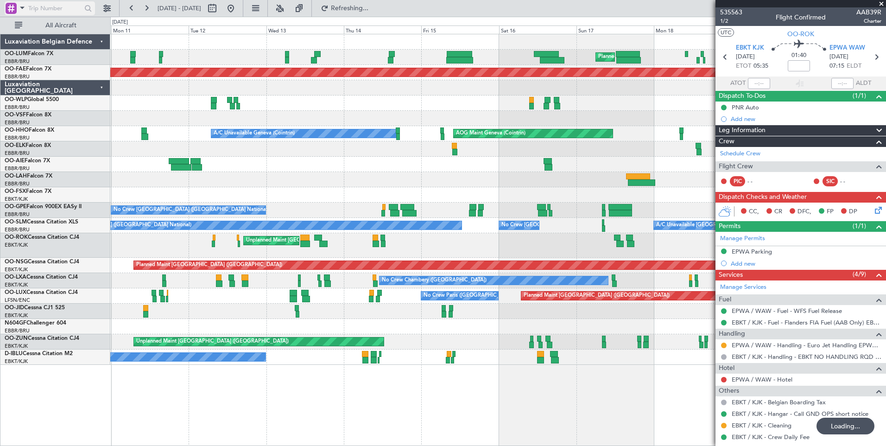
click at [20, 5] on span at bounding box center [22, 8] width 11 height 12
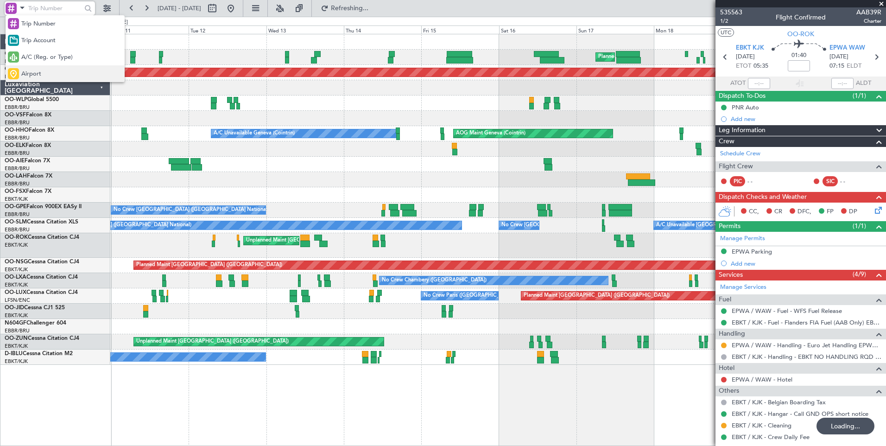
click at [22, 70] on span "Airport" at bounding box center [31, 74] width 20 height 9
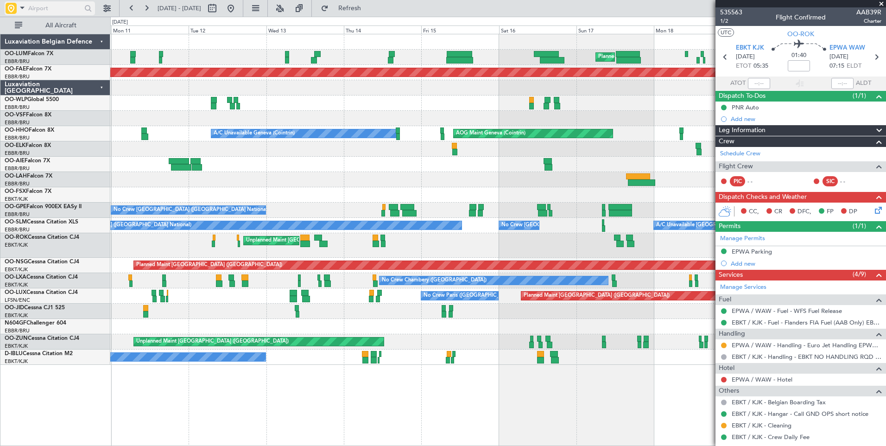
click at [54, 11] on input "text" at bounding box center [54, 8] width 53 height 14
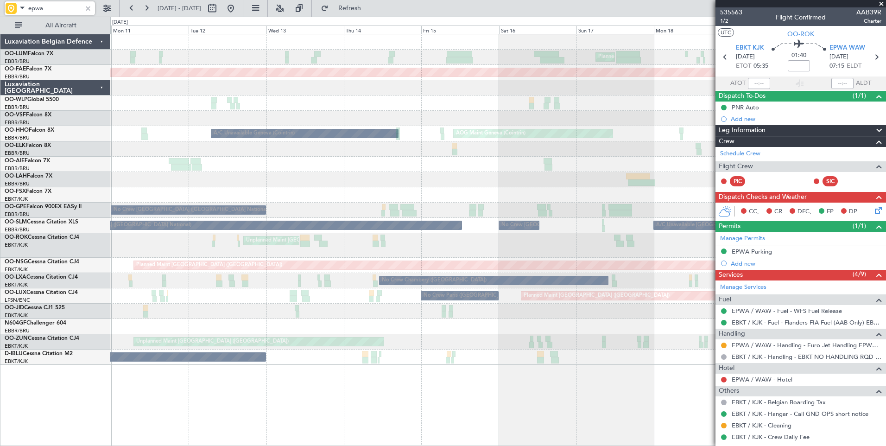
type input "epwa"
click at [132, 11] on button at bounding box center [131, 8] width 15 height 15
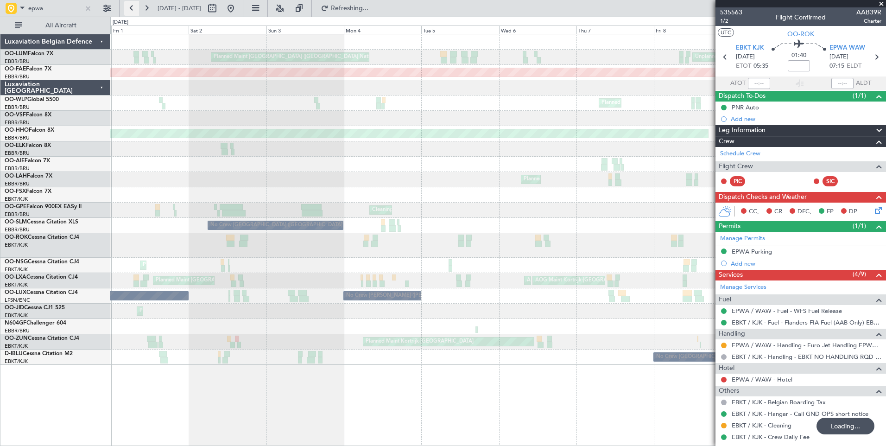
click at [132, 11] on button at bounding box center [131, 8] width 15 height 15
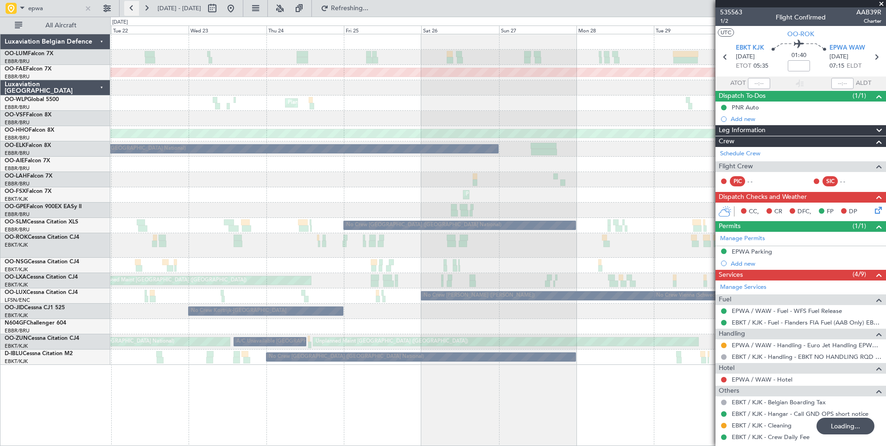
click at [132, 11] on button at bounding box center [131, 8] width 15 height 15
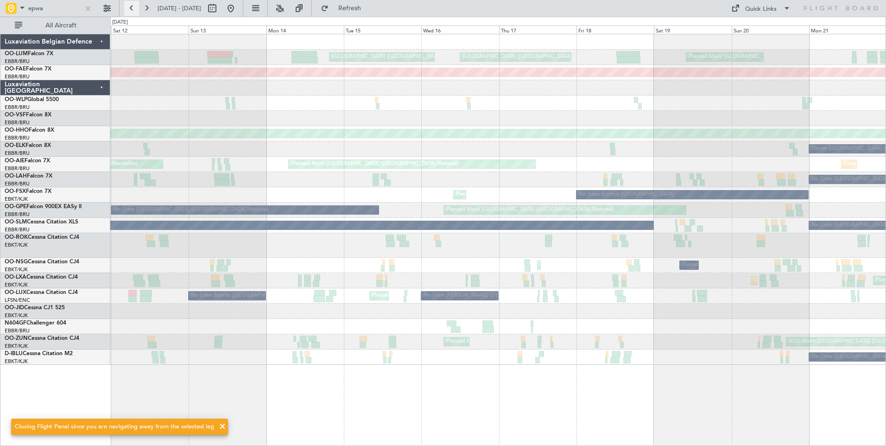
click at [132, 11] on button at bounding box center [131, 8] width 15 height 15
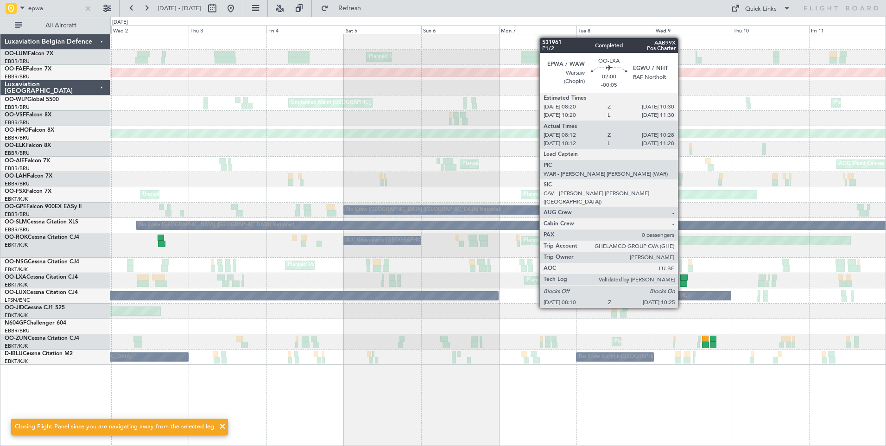
click at [682, 282] on div at bounding box center [683, 283] width 7 height 6
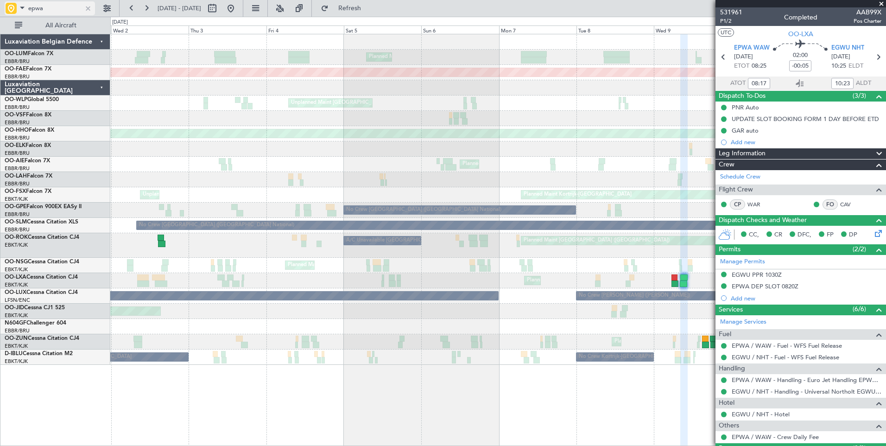
click at [21, 4] on span at bounding box center [22, 8] width 11 height 12
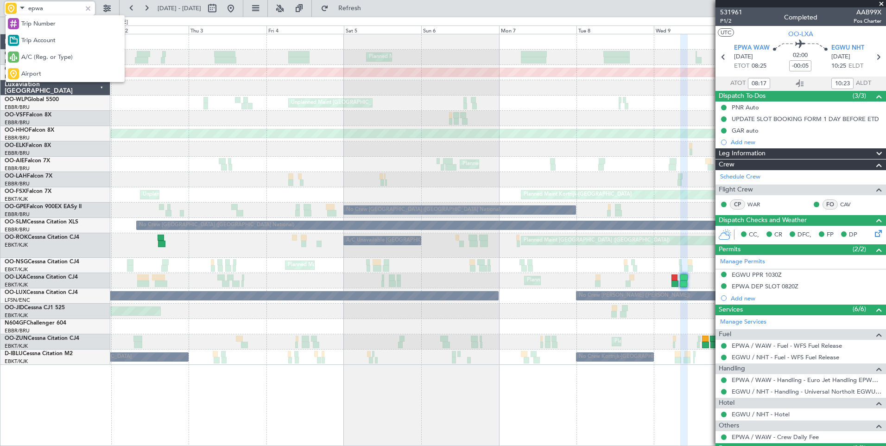
click at [763, 287] on div at bounding box center [443, 223] width 886 height 446
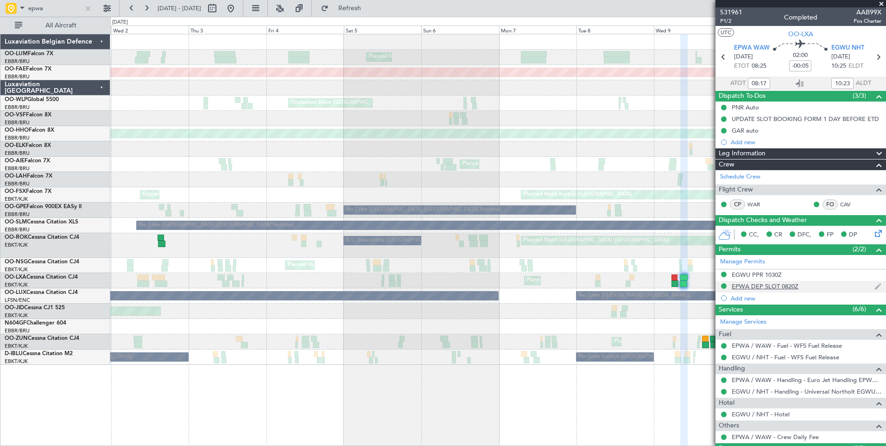
click at [779, 289] on div "EPWA DEP SLOT 0820Z" at bounding box center [765, 286] width 67 height 8
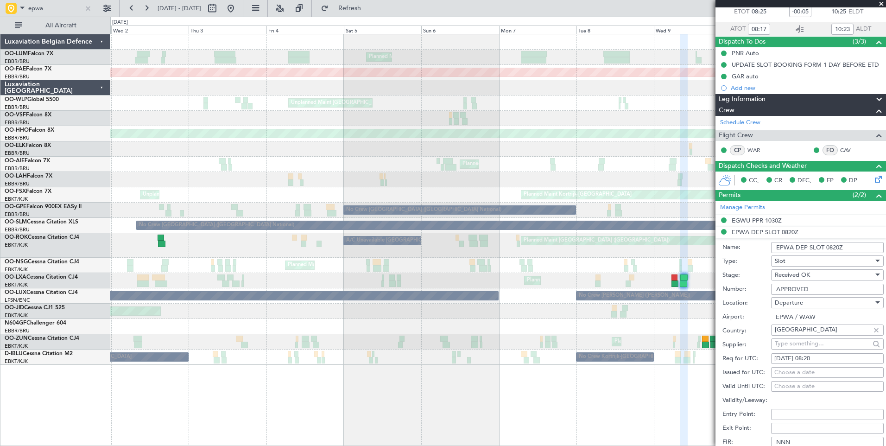
scroll to position [139, 0]
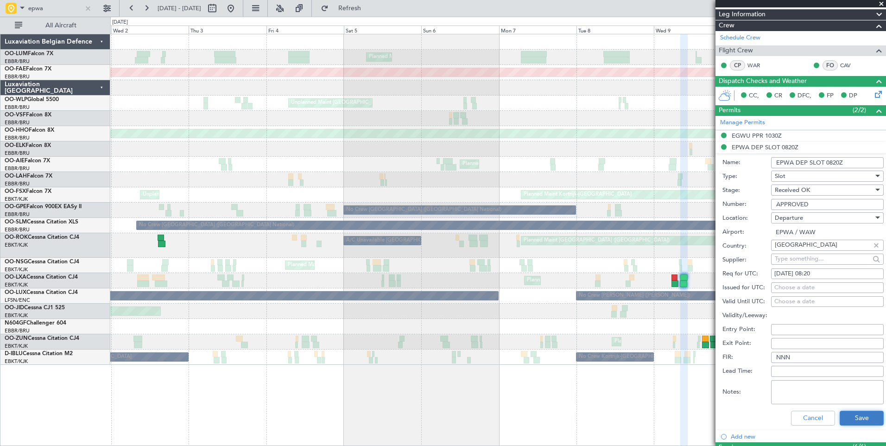
click at [862, 412] on button "Save" at bounding box center [862, 418] width 44 height 15
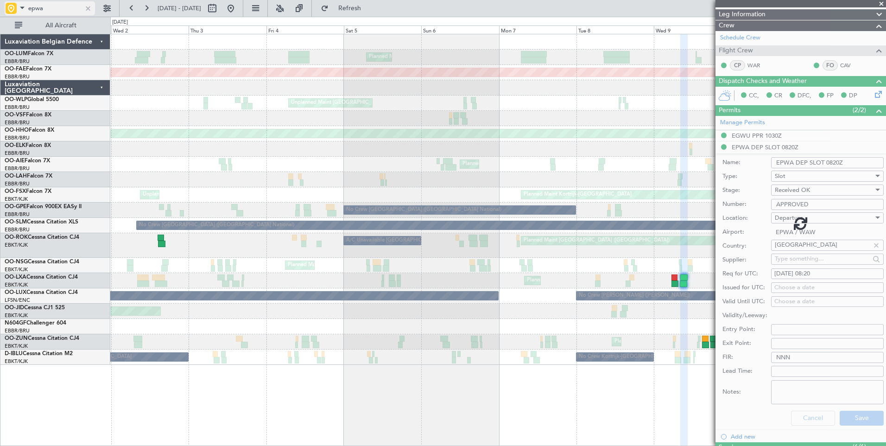
click at [21, 6] on span at bounding box center [22, 8] width 11 height 12
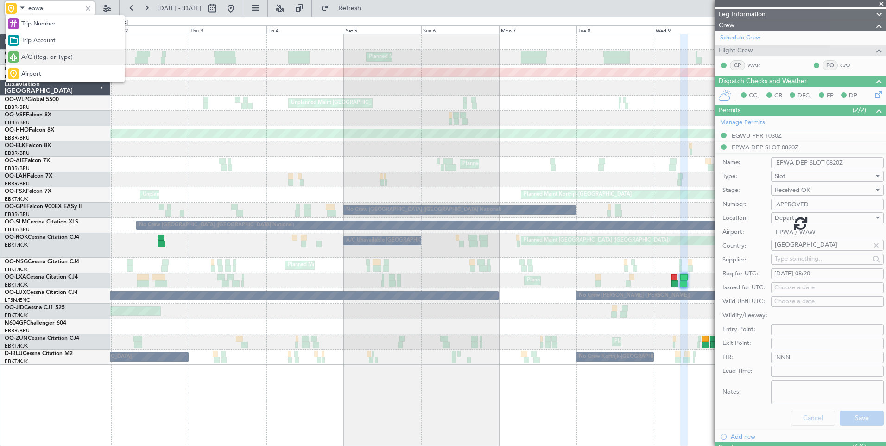
scroll to position [23, 0]
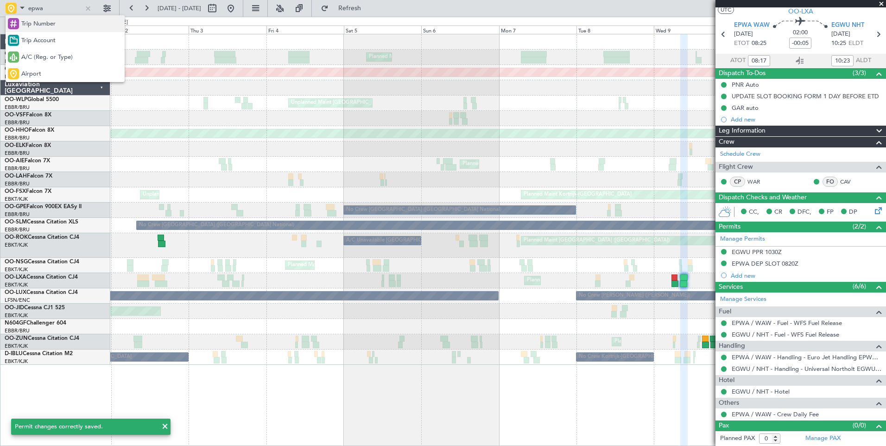
click at [26, 26] on span "Trip Number" at bounding box center [38, 23] width 34 height 9
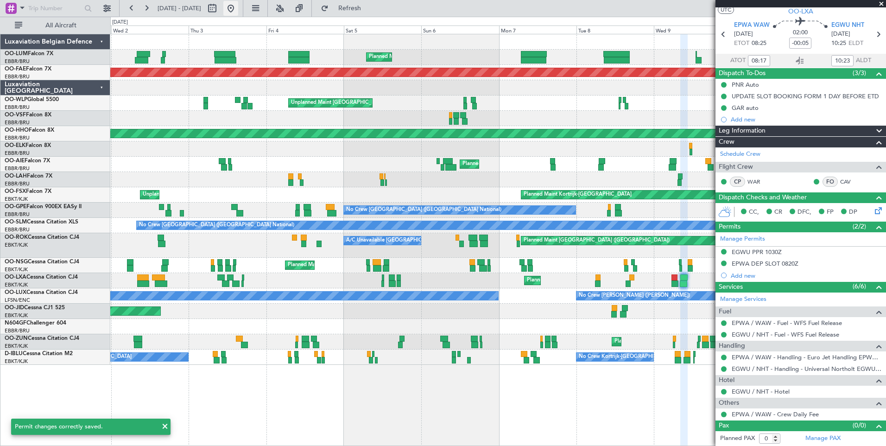
click at [238, 8] on button at bounding box center [230, 8] width 15 height 15
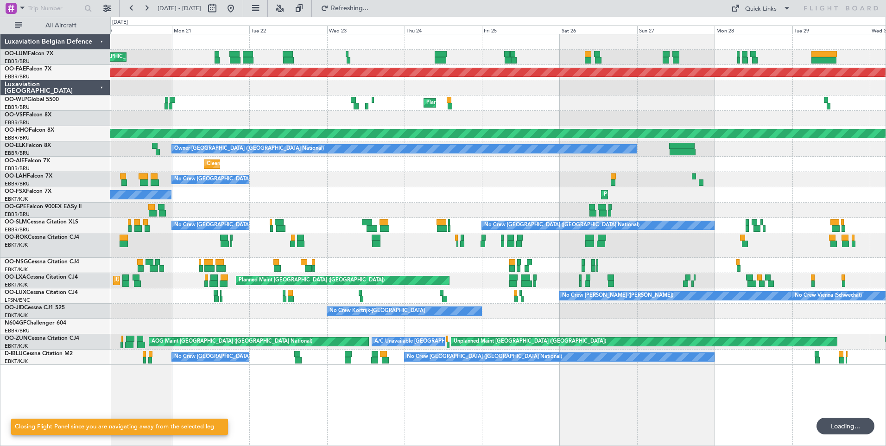
scroll to position [0, 0]
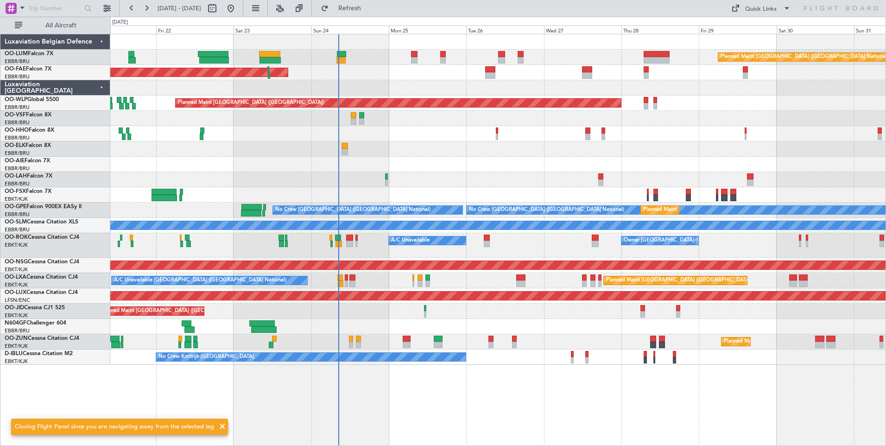
click at [497, 424] on div "Planned Maint Brussels (Brussels National) Planned Maint Kortrijk-Wevelgem Plan…" at bounding box center [498, 240] width 776 height 412
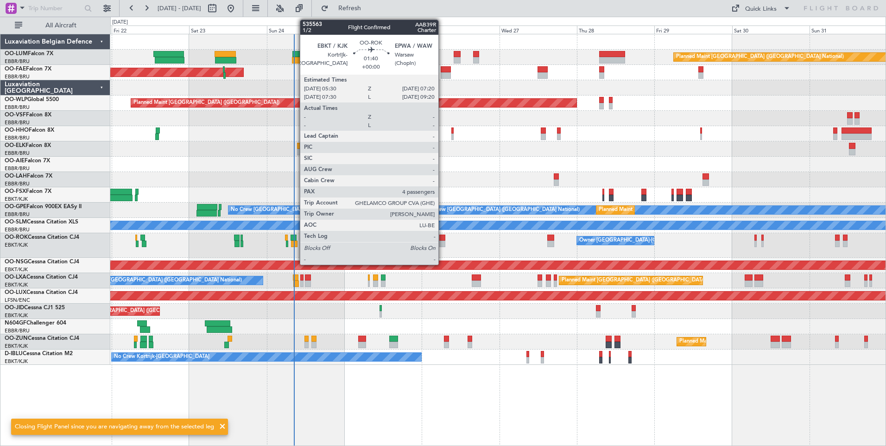
click at [444, 240] on div at bounding box center [442, 238] width 6 height 6
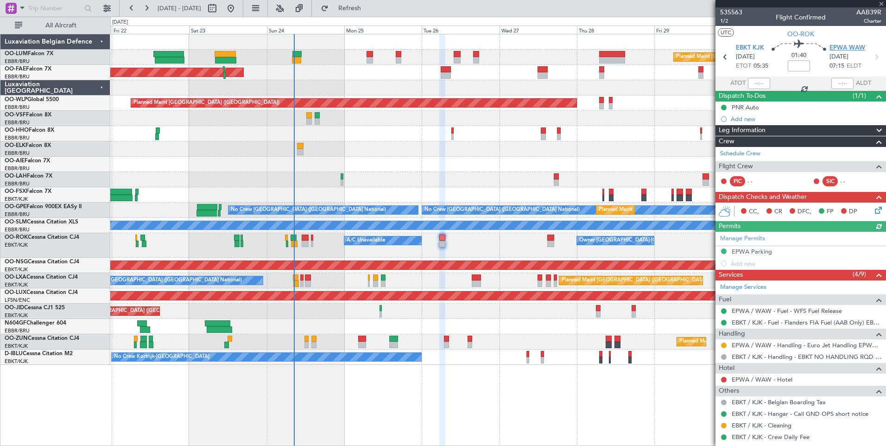
click at [838, 46] on span "EPWA WAW" at bounding box center [848, 48] width 36 height 9
click at [759, 265] on div "Add new" at bounding box center [802, 264] width 142 height 8
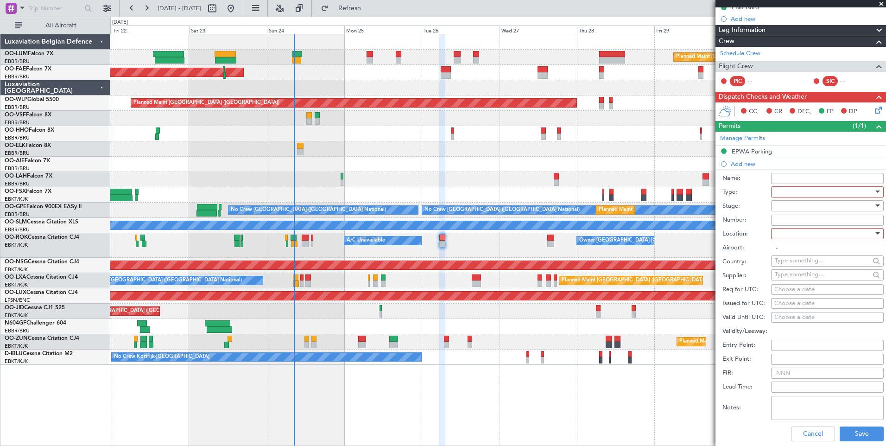
scroll to position [185, 0]
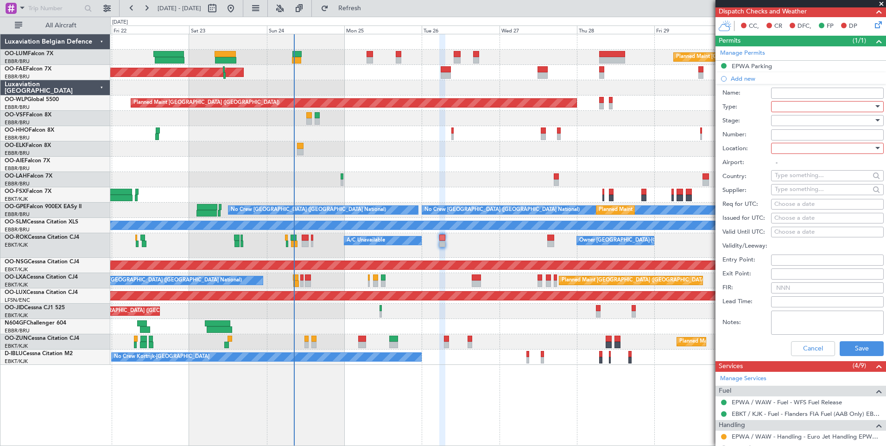
click at [813, 102] on div at bounding box center [824, 107] width 99 height 14
click at [794, 195] on span "Slot" at bounding box center [824, 194] width 97 height 14
click at [792, 146] on div at bounding box center [824, 148] width 99 height 14
click at [790, 191] on span "Arrival" at bounding box center [824, 195] width 97 height 14
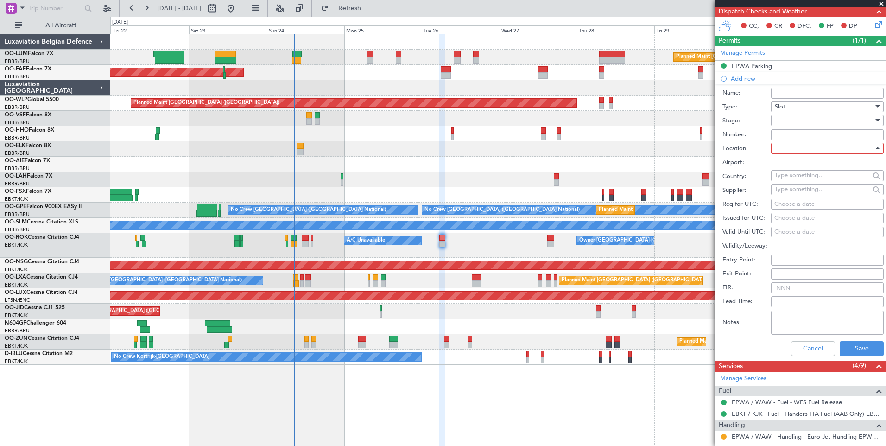
type input "EPWA / WAW"
click at [798, 207] on div "Choose a date" at bounding box center [828, 204] width 106 height 9
select select "8"
select select "2025"
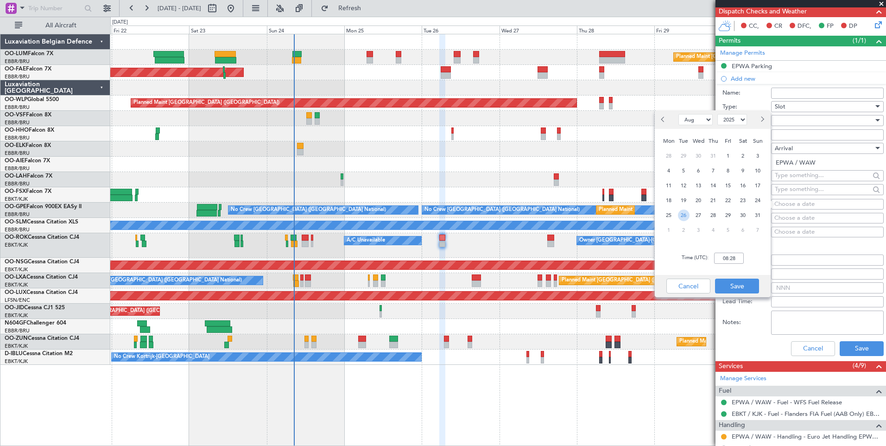
click at [684, 212] on span "26" at bounding box center [684, 216] width 12 height 12
click at [721, 255] on input "00:00" at bounding box center [729, 258] width 30 height 11
type input "07:20"
drag, startPoint x: 744, startPoint y: 283, endPoint x: 818, endPoint y: 331, distance: 87.8
click at [744, 283] on button "Save" at bounding box center [737, 286] width 44 height 15
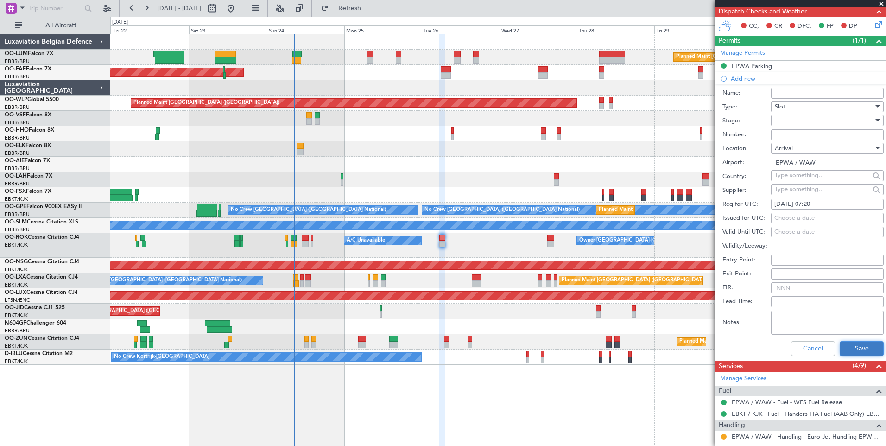
click at [847, 348] on button "Save" at bounding box center [862, 348] width 44 height 15
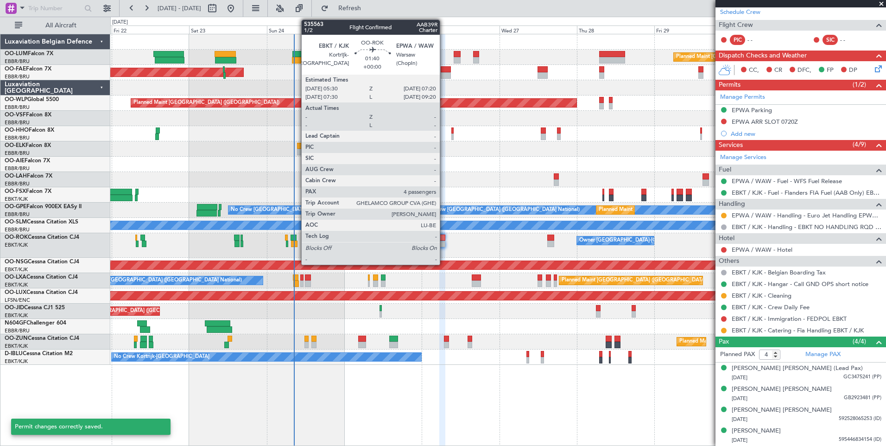
scroll to position [141, 0]
click at [444, 239] on div at bounding box center [442, 238] width 6 height 6
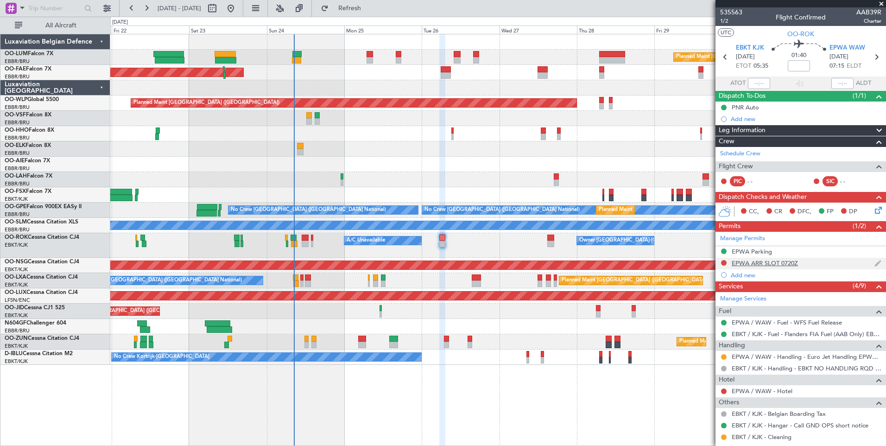
click at [796, 263] on div "EPWA ARR SLOT 0720Z" at bounding box center [765, 263] width 66 height 8
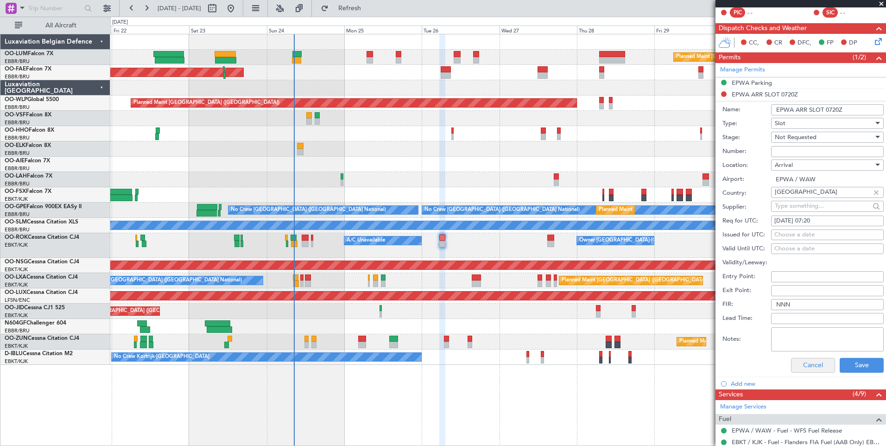
scroll to position [185, 0]
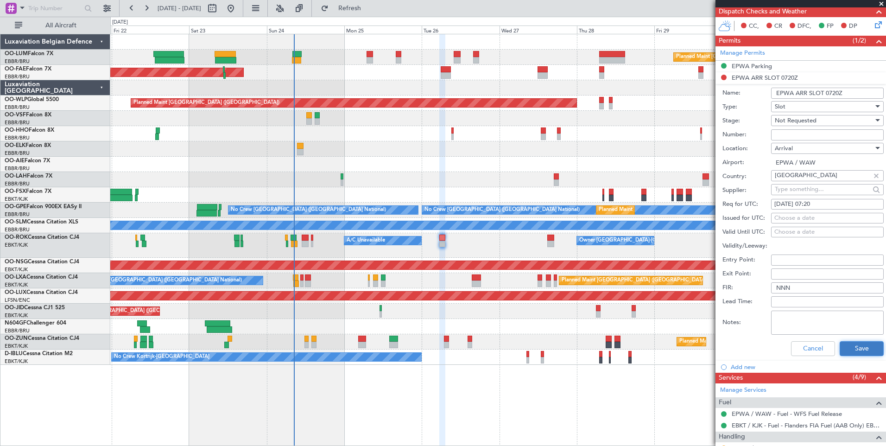
click at [840, 346] on button "Save" at bounding box center [862, 348] width 44 height 15
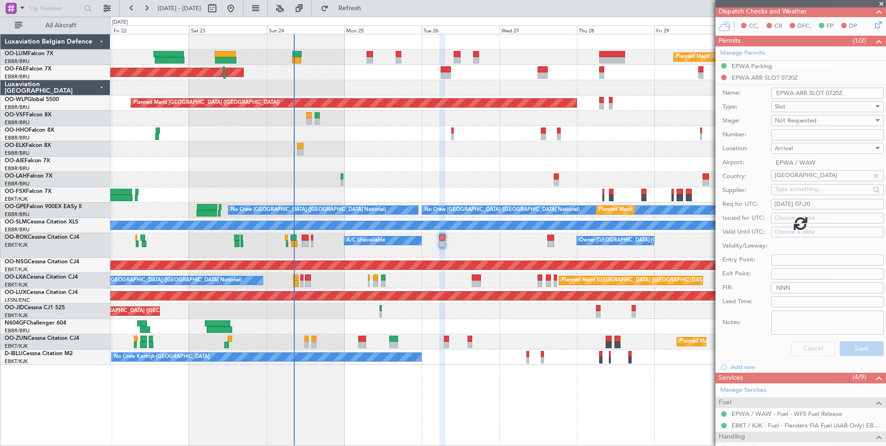
scroll to position [141, 0]
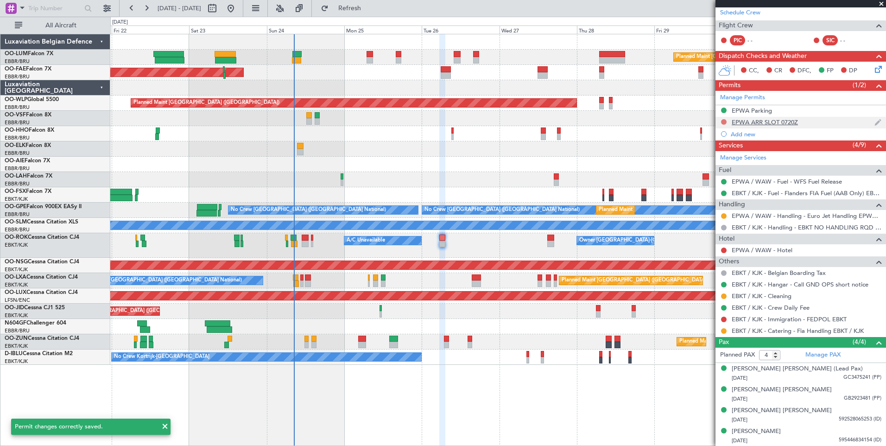
click at [725, 120] on button at bounding box center [724, 122] width 6 height 6
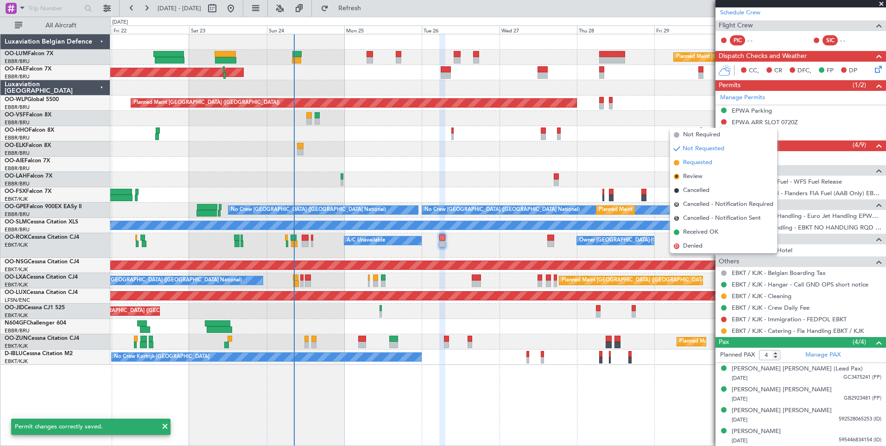
click at [718, 165] on li "Requested" at bounding box center [723, 163] width 107 height 14
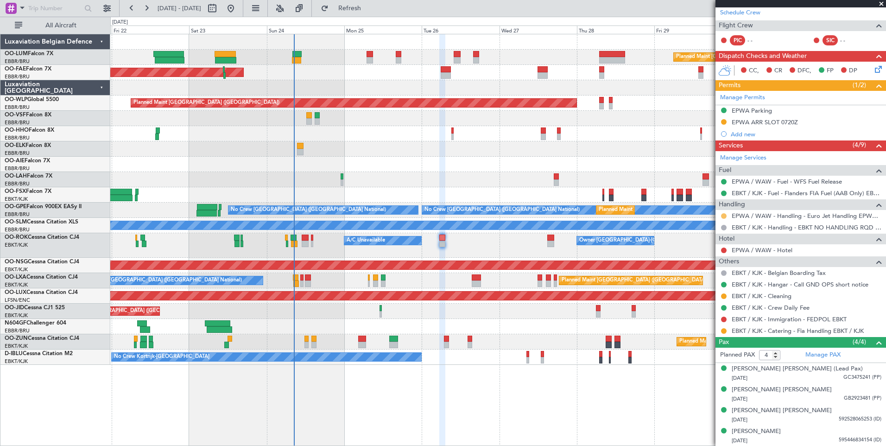
click at [724, 216] on button at bounding box center [724, 216] width 6 height 6
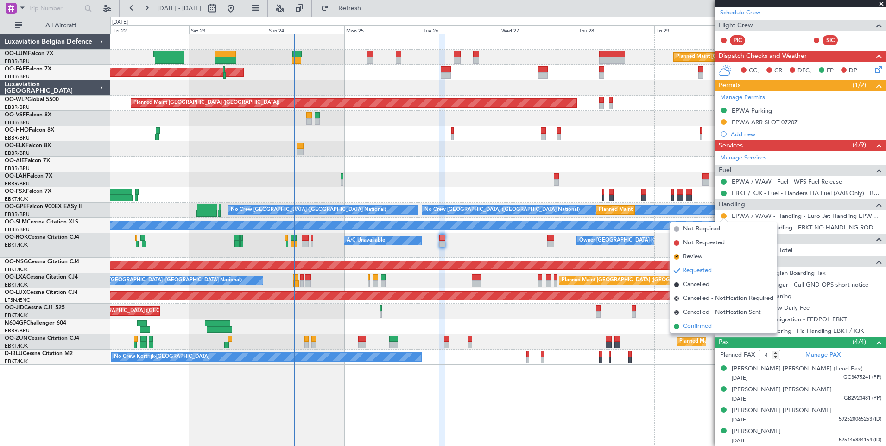
click at [698, 324] on span "Confirmed" at bounding box center [697, 326] width 29 height 9
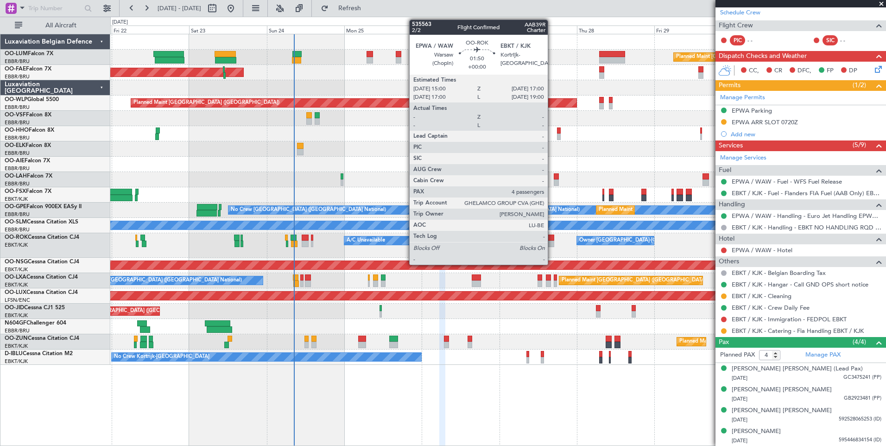
click at [552, 238] on div at bounding box center [551, 238] width 6 height 6
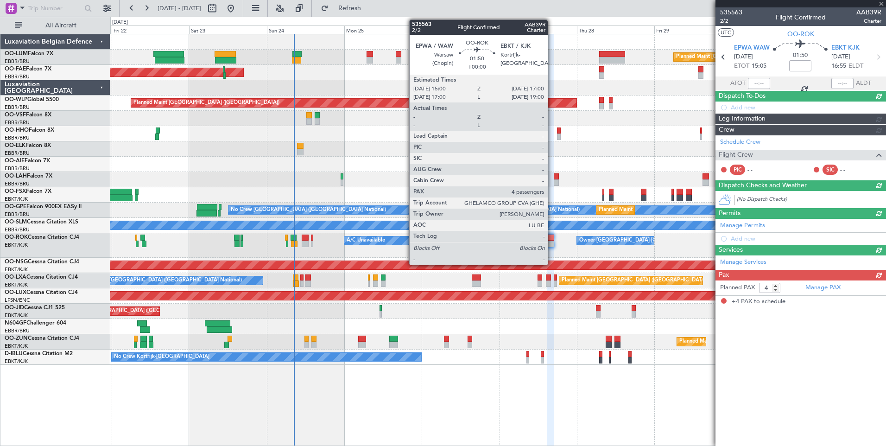
scroll to position [0, 0]
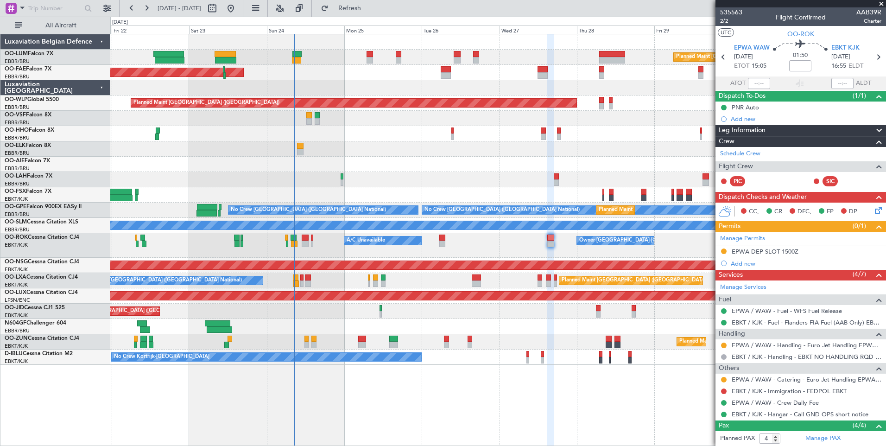
click at [726, 342] on nimbus-traffic-light at bounding box center [723, 345] width 7 height 7
click at [723, 343] on button at bounding box center [724, 346] width 6 height 6
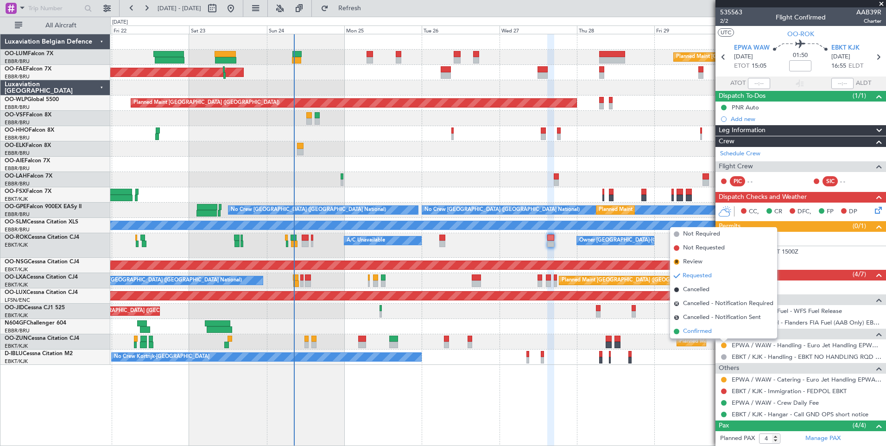
click at [694, 331] on span "Confirmed" at bounding box center [697, 331] width 29 height 9
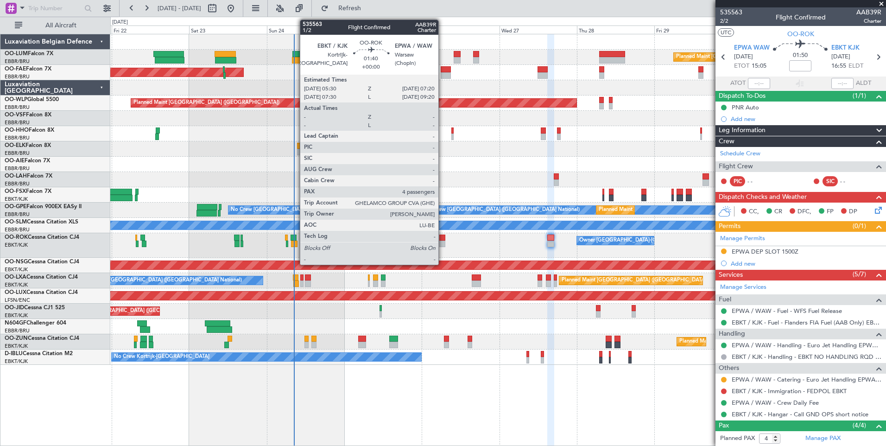
click at [442, 242] on div at bounding box center [442, 244] width 6 height 6
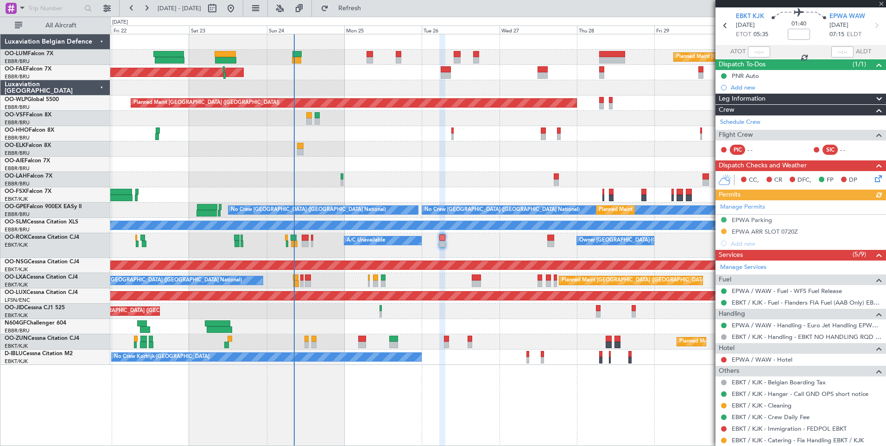
scroll to position [46, 0]
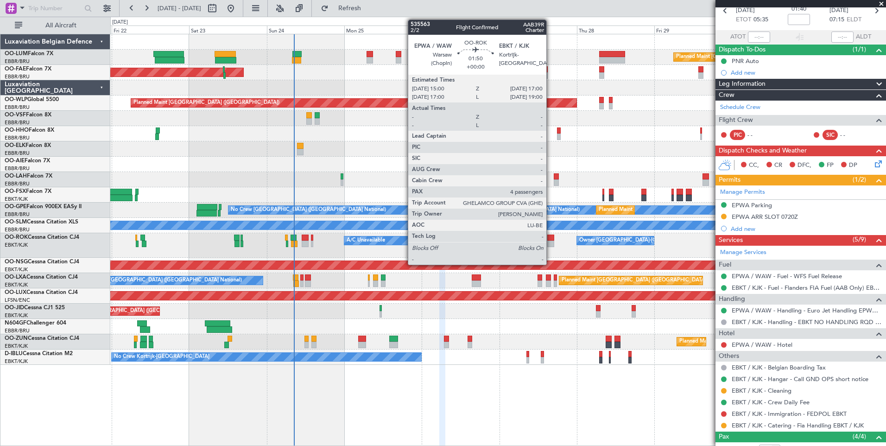
click at [551, 239] on div at bounding box center [551, 238] width 6 height 6
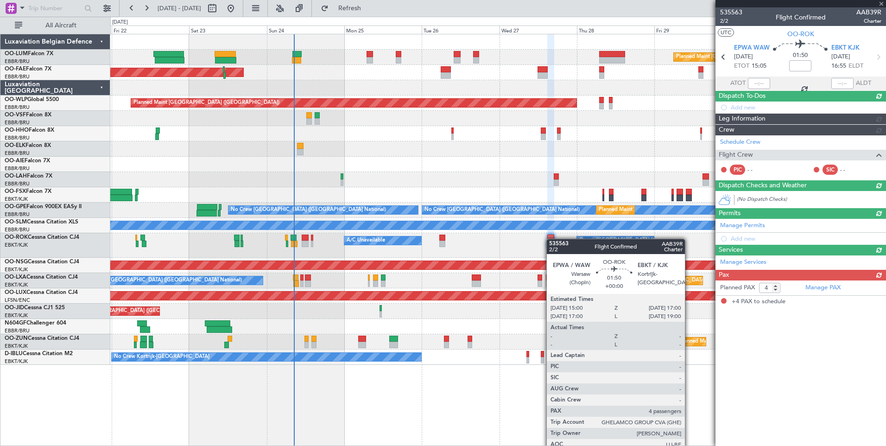
scroll to position [0, 0]
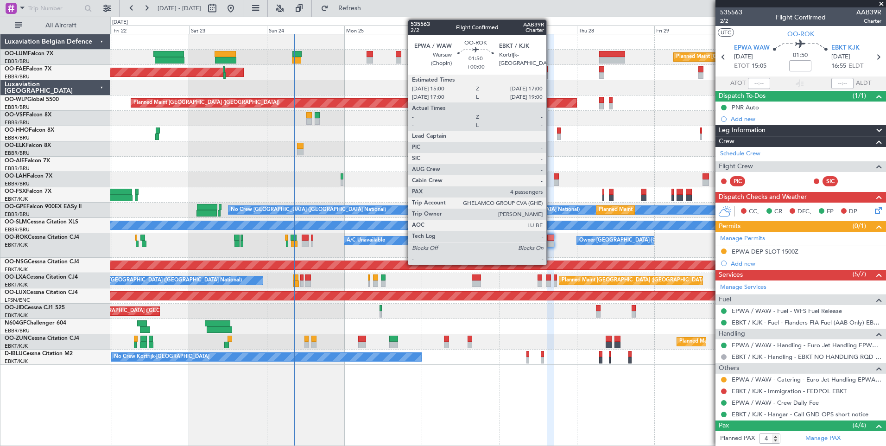
click at [551, 238] on div at bounding box center [551, 238] width 6 height 6
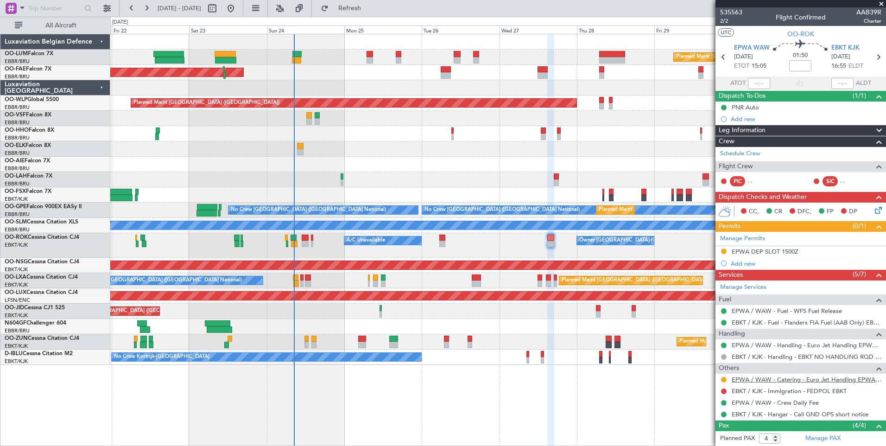
click at [763, 382] on link "EPWA / WAW - Catering - Euro Jet Handling EPWA / WAW" at bounding box center [807, 380] width 150 height 8
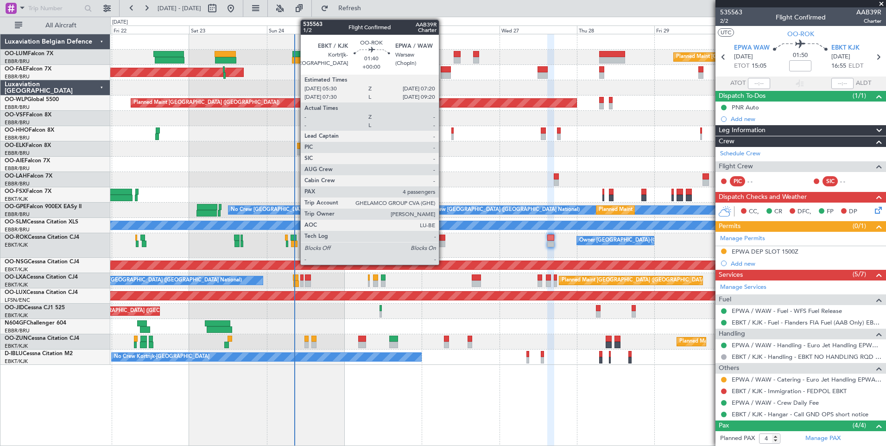
click at [443, 239] on div at bounding box center [442, 238] width 6 height 6
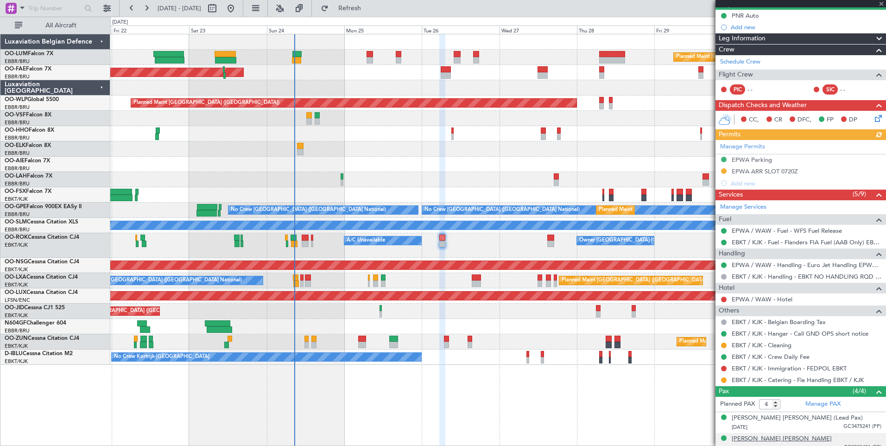
scroll to position [93, 0]
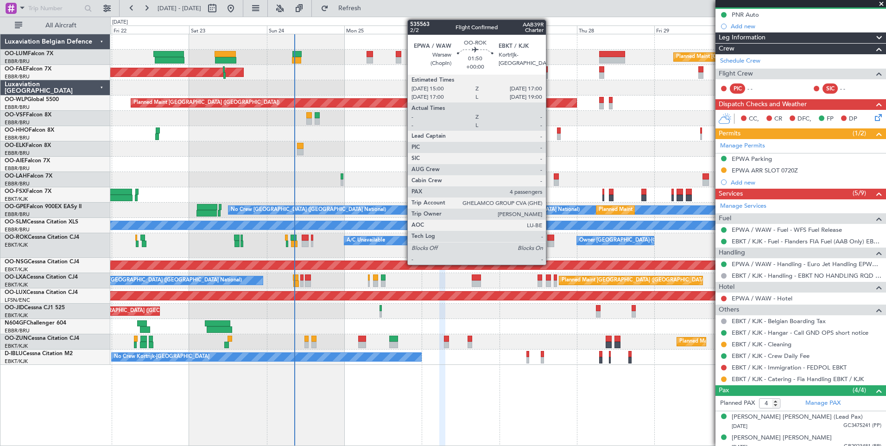
click at [550, 240] on div at bounding box center [551, 238] width 6 height 6
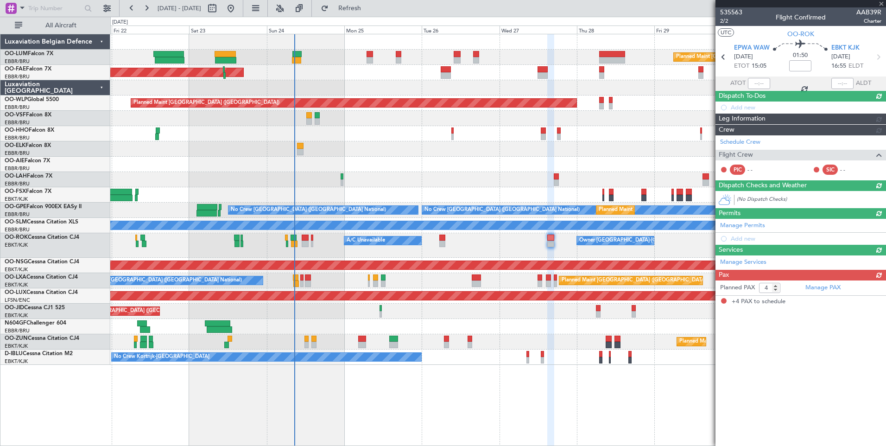
scroll to position [0, 0]
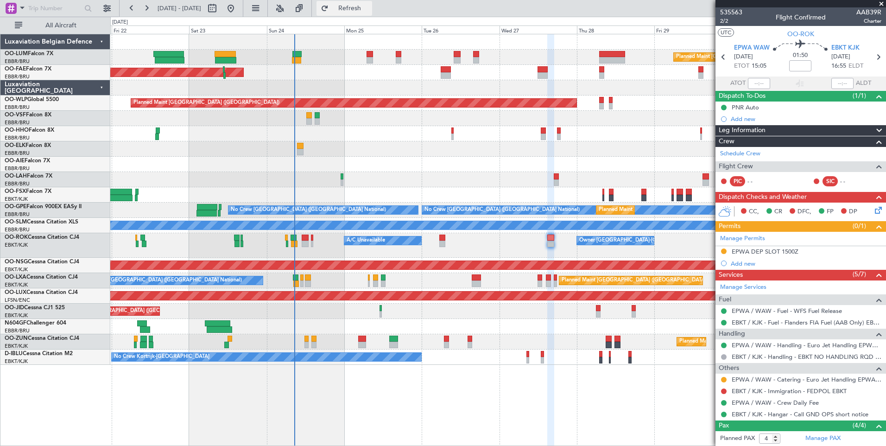
click at [369, 11] on span "Refresh" at bounding box center [350, 8] width 39 height 6
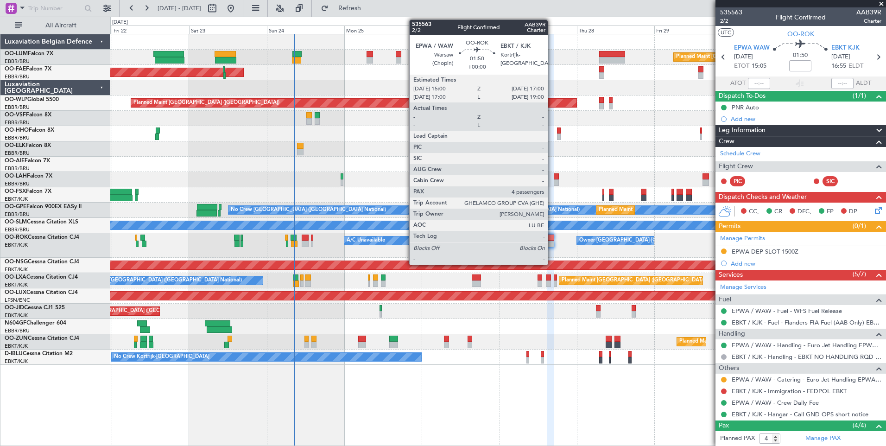
click at [552, 240] on div at bounding box center [551, 238] width 6 height 6
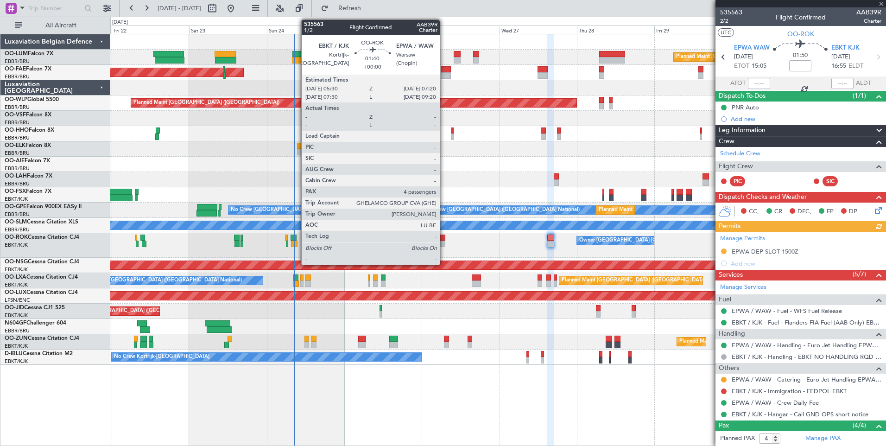
click at [444, 239] on div at bounding box center [442, 238] width 6 height 6
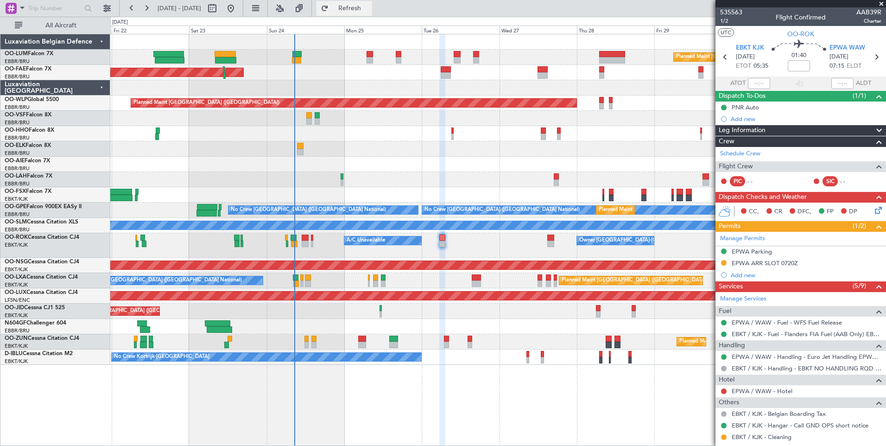
click at [369, 10] on span "Refresh" at bounding box center [350, 8] width 39 height 6
click at [372, 12] on button "Refresh" at bounding box center [345, 8] width 56 height 15
click at [363, 6] on span "Refresh" at bounding box center [350, 8] width 39 height 6
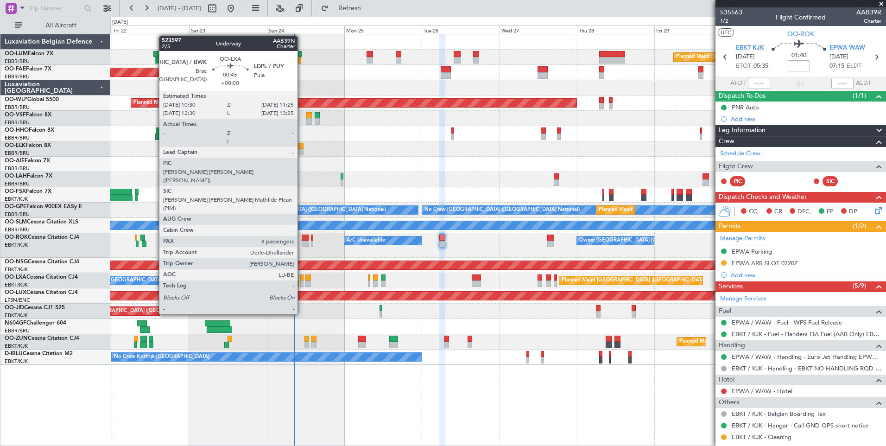
click at [302, 280] on div at bounding box center [301, 277] width 3 height 6
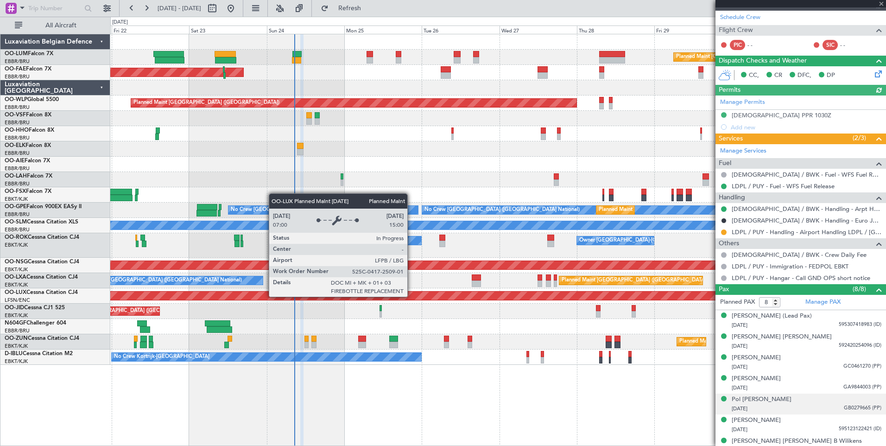
scroll to position [178, 0]
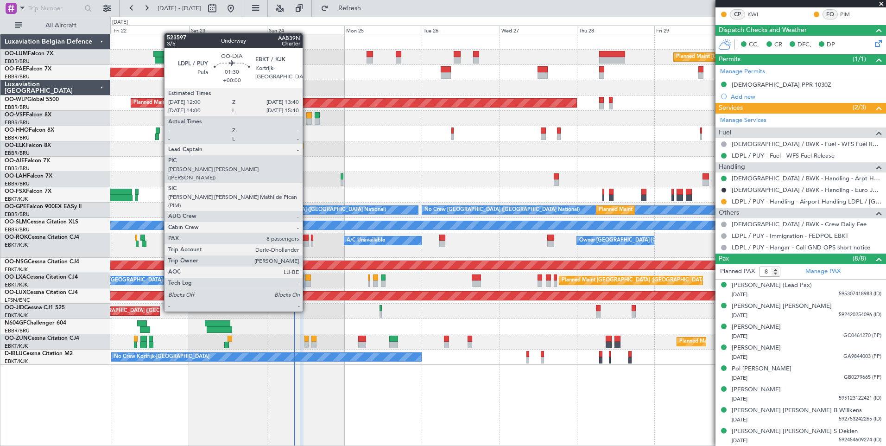
click at [307, 277] on div at bounding box center [308, 277] width 6 height 6
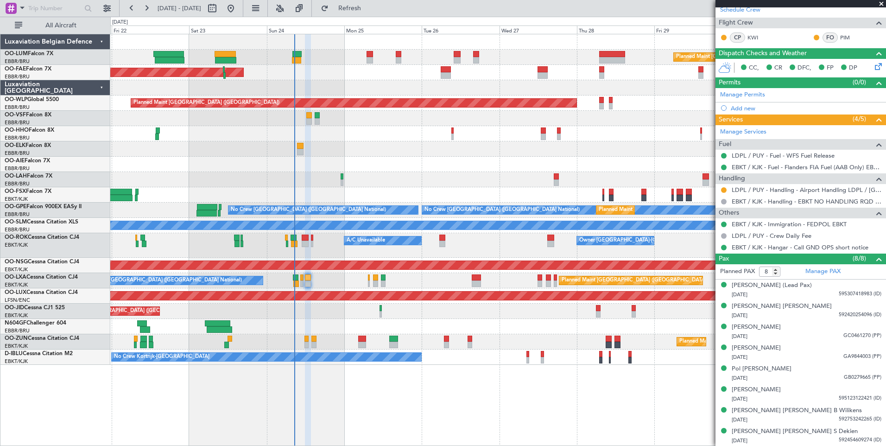
scroll to position [86, 0]
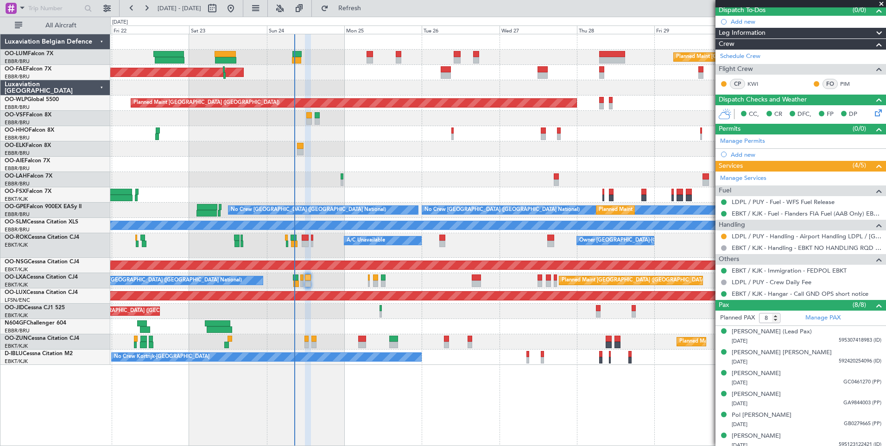
click at [884, 5] on span at bounding box center [881, 4] width 9 height 8
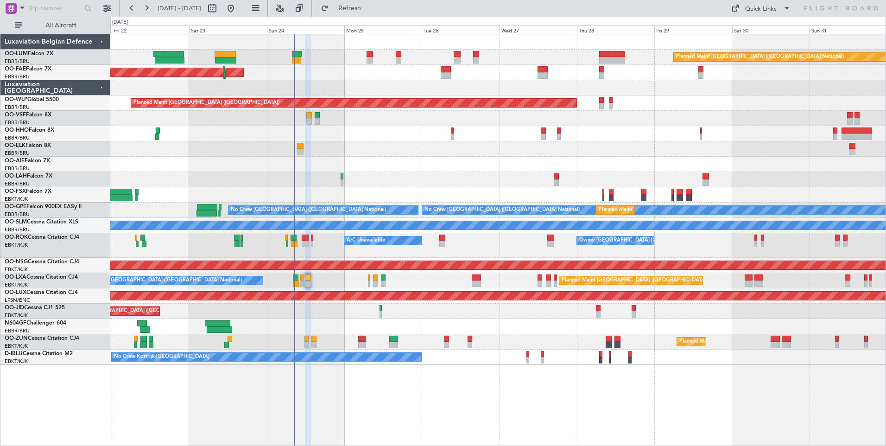
type input "0"
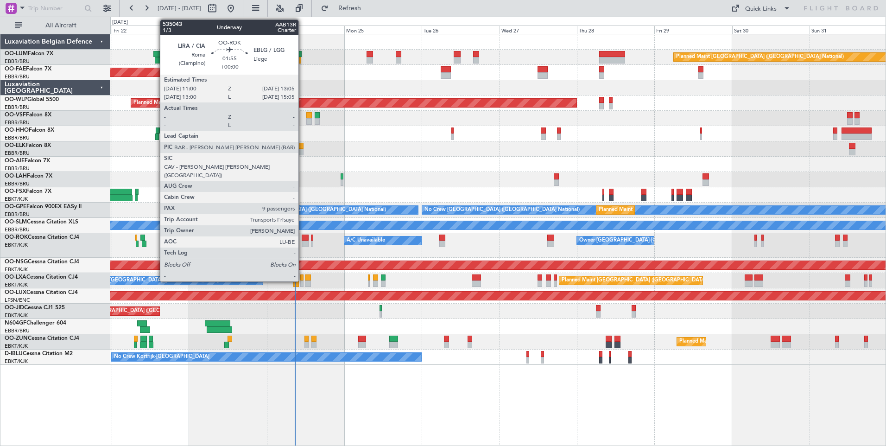
click at [303, 238] on div at bounding box center [305, 238] width 7 height 6
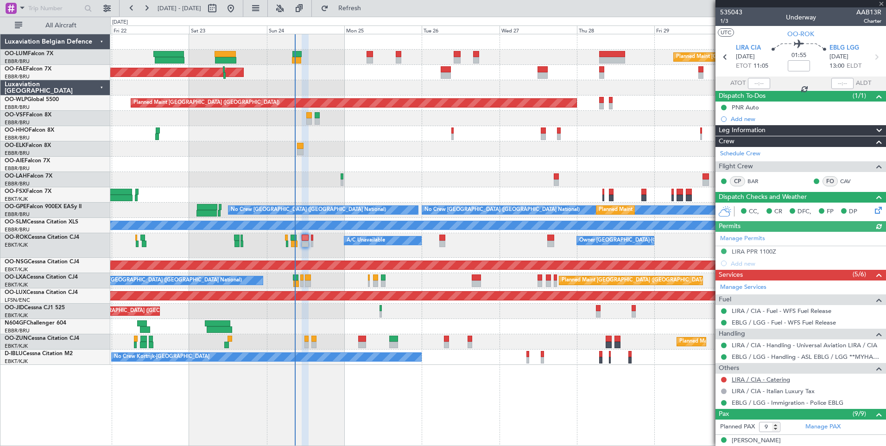
click at [765, 378] on link "LIRA / CIA - Catering" at bounding box center [761, 380] width 58 height 8
click at [372, 12] on button "Refresh" at bounding box center [345, 8] width 56 height 15
click at [725, 379] on button at bounding box center [724, 380] width 6 height 6
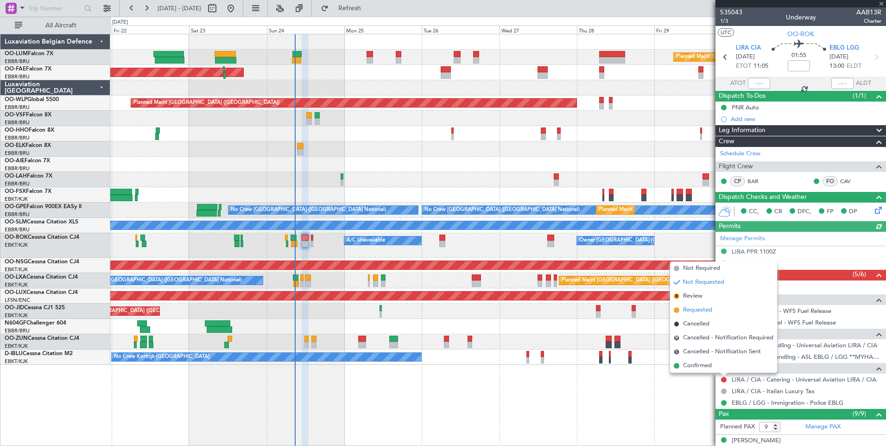
click at [693, 310] on span "Requested" at bounding box center [697, 310] width 29 height 9
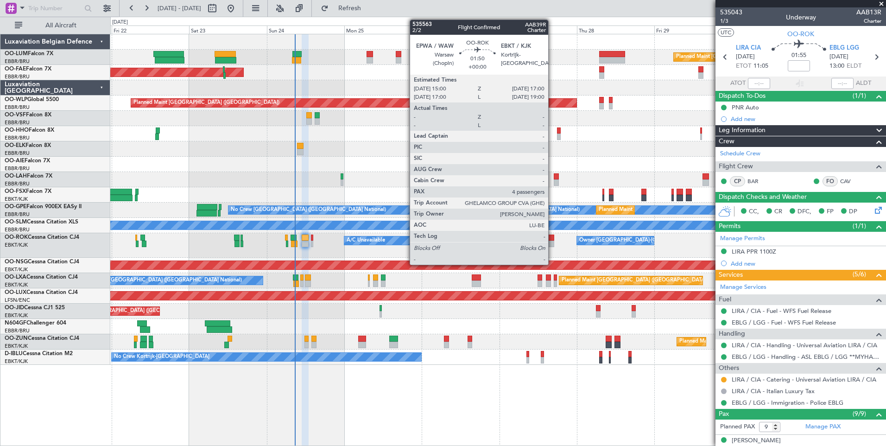
click at [553, 237] on div at bounding box center [551, 238] width 6 height 6
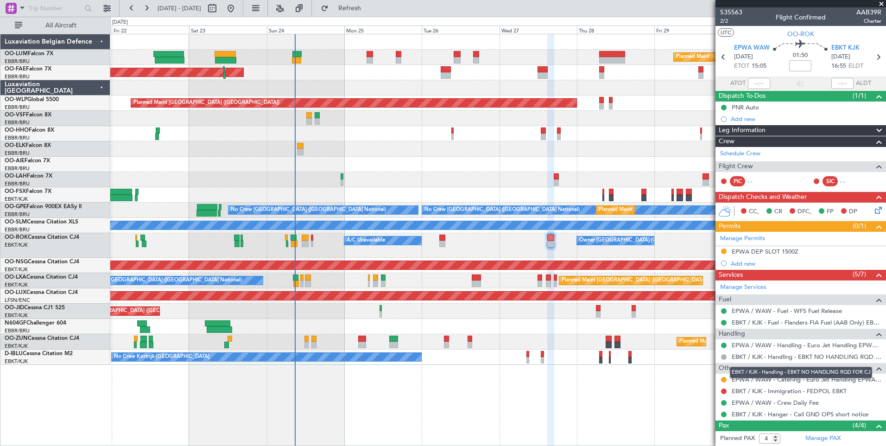
click at [725, 377] on mat-tooltip-component "EBKT / KJK - Handling - EBKT NO HANDLING RQD FOR CJ" at bounding box center [801, 372] width 155 height 25
click at [725, 379] on button at bounding box center [724, 380] width 6 height 6
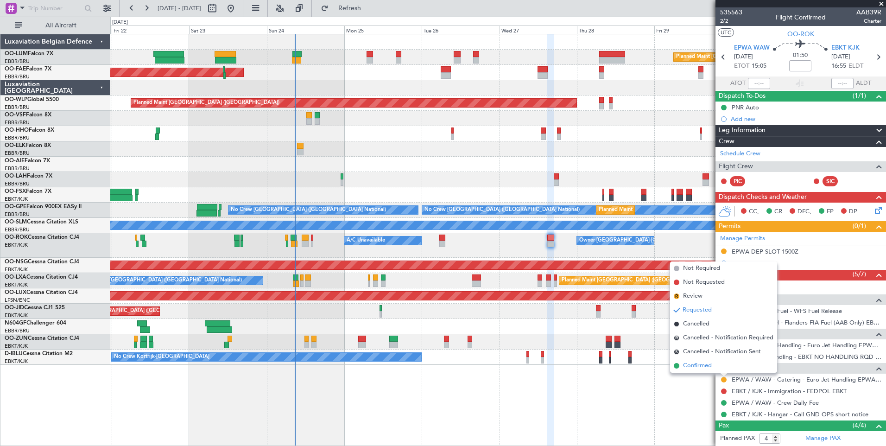
click at [695, 367] on span "Confirmed" at bounding box center [697, 365] width 29 height 9
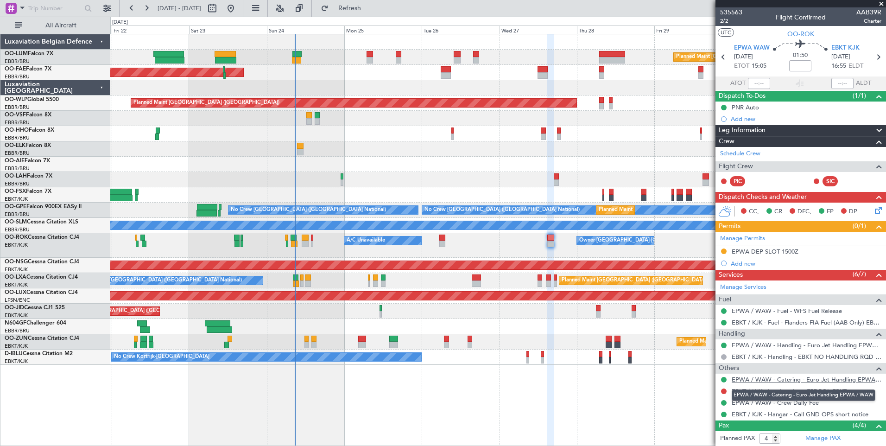
click at [775, 379] on link "EPWA / WAW - Catering - Euro Jet Handling EPWA / WAW" at bounding box center [807, 380] width 150 height 8
click at [367, 11] on span "Refresh" at bounding box center [350, 8] width 39 height 6
click at [369, 5] on span "Refresh" at bounding box center [350, 8] width 39 height 6
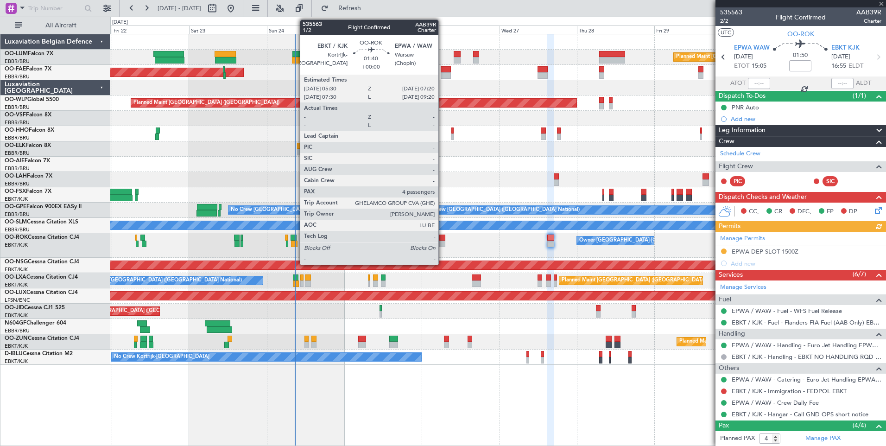
click at [443, 239] on div at bounding box center [442, 238] width 6 height 6
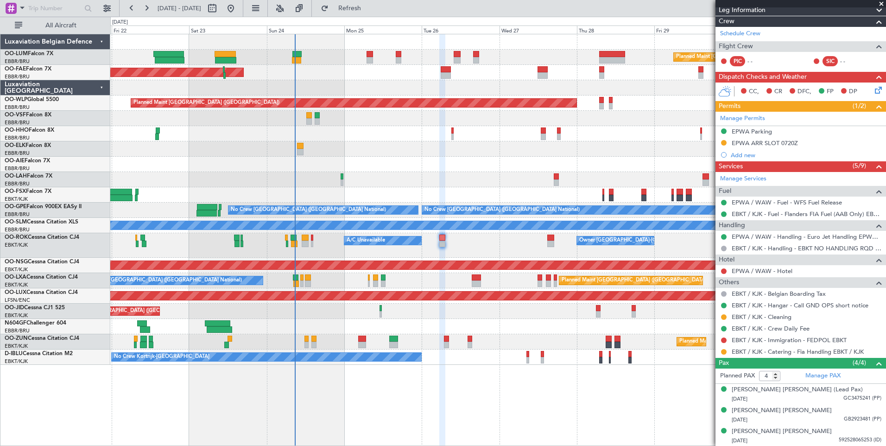
scroll to position [139, 0]
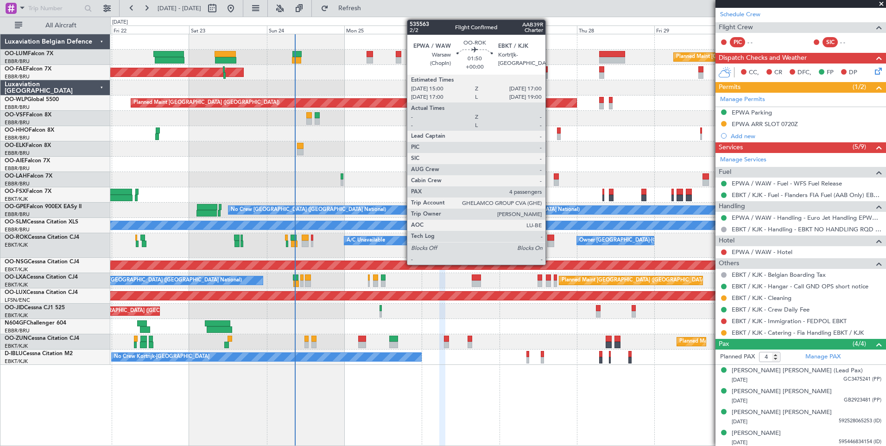
click at [550, 241] on div at bounding box center [551, 244] width 6 height 6
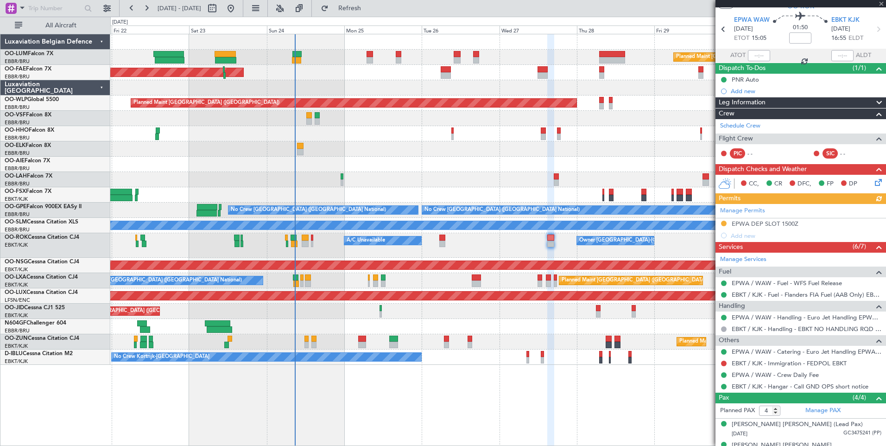
scroll to position [46, 0]
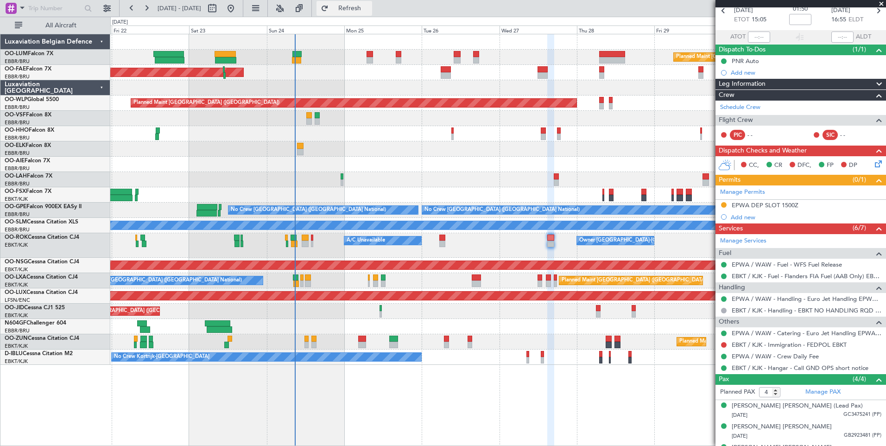
click at [363, 5] on span "Refresh" at bounding box center [350, 8] width 39 height 6
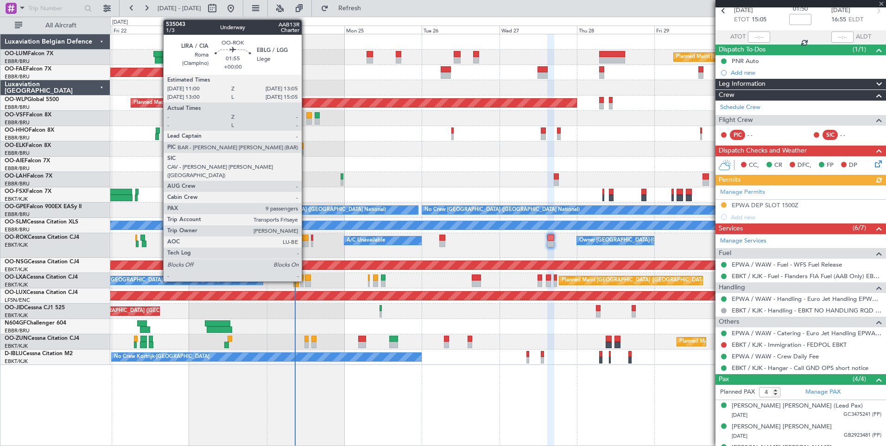
click at [306, 238] on div at bounding box center [305, 238] width 7 height 6
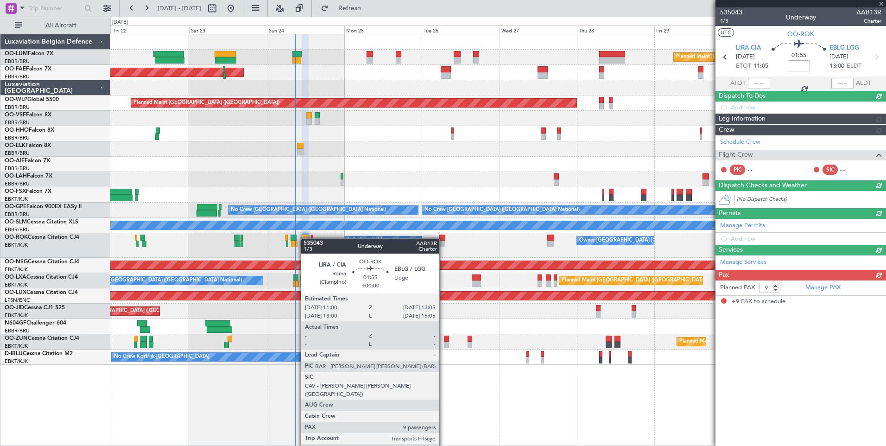
scroll to position [0, 0]
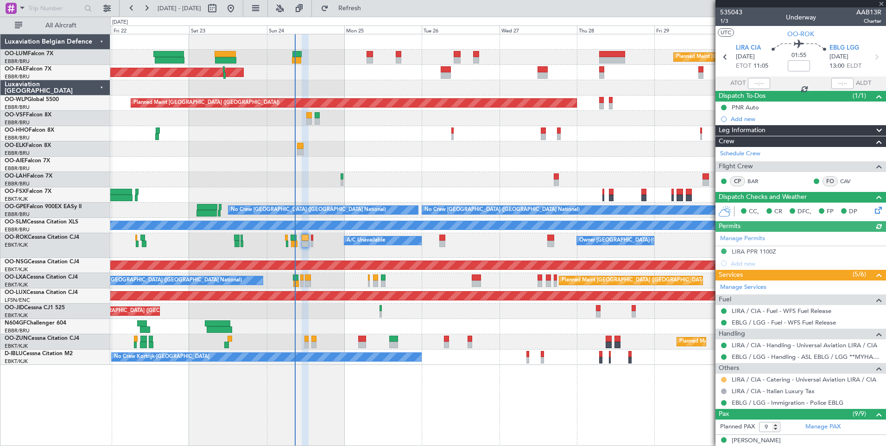
click at [723, 378] on button at bounding box center [724, 380] width 6 height 6
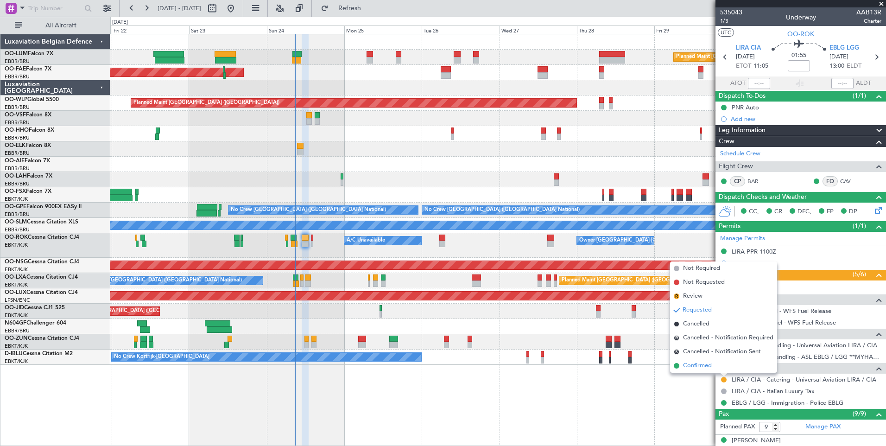
click at [707, 367] on span "Confirmed" at bounding box center [697, 365] width 29 height 9
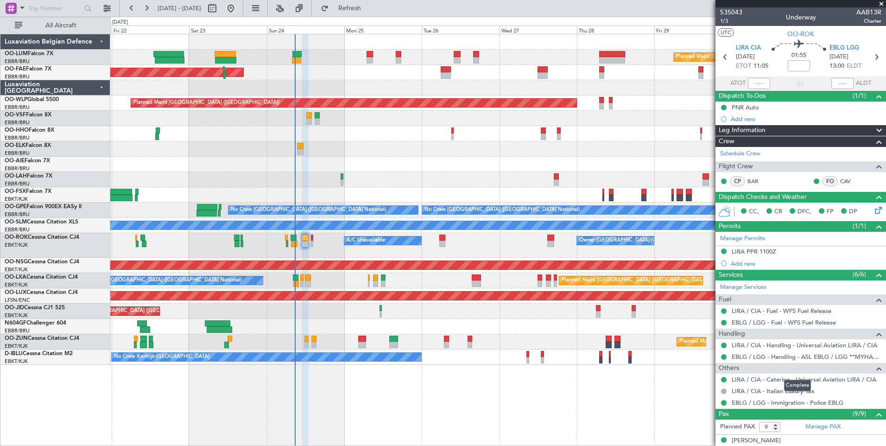
click at [815, 380] on mat-tooltip-component "Complete" at bounding box center [798, 385] width 40 height 25
click at [815, 379] on link "LIRA / CIA - Catering - Universal Aviation LIRA / CIA" at bounding box center [804, 380] width 145 height 8
click at [363, 9] on span "Refresh" at bounding box center [350, 8] width 39 height 6
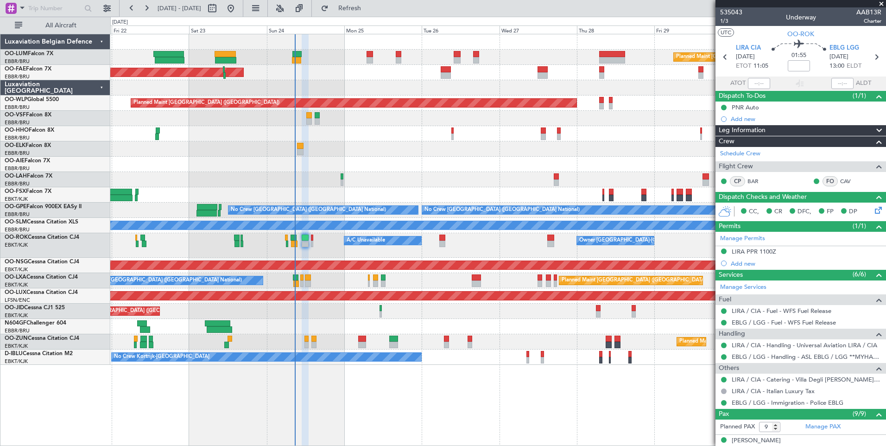
drag, startPoint x: 395, startPoint y: 7, endPoint x: 294, endPoint y: 9, distance: 100.1
click at [369, 11] on span "Refresh" at bounding box center [350, 8] width 39 height 6
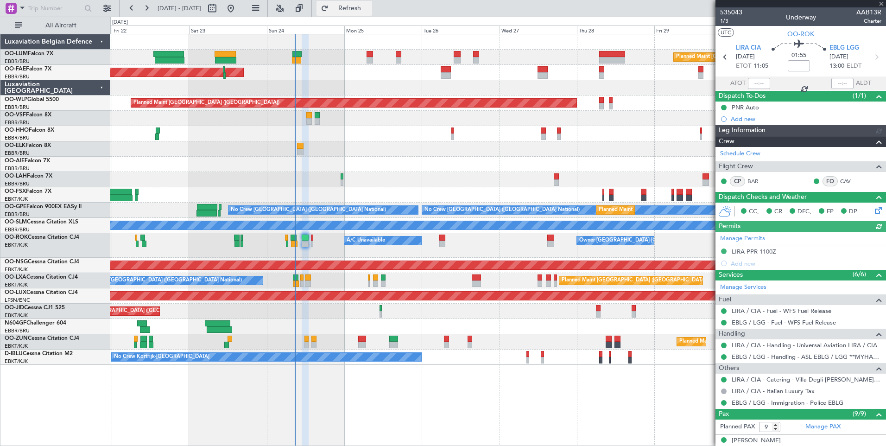
click at [369, 9] on span "Refresh" at bounding box center [350, 8] width 39 height 6
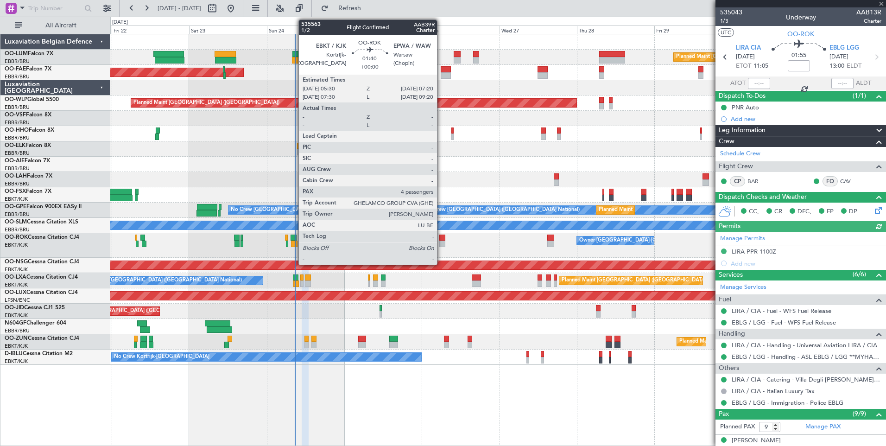
click at [441, 236] on div at bounding box center [442, 238] width 6 height 6
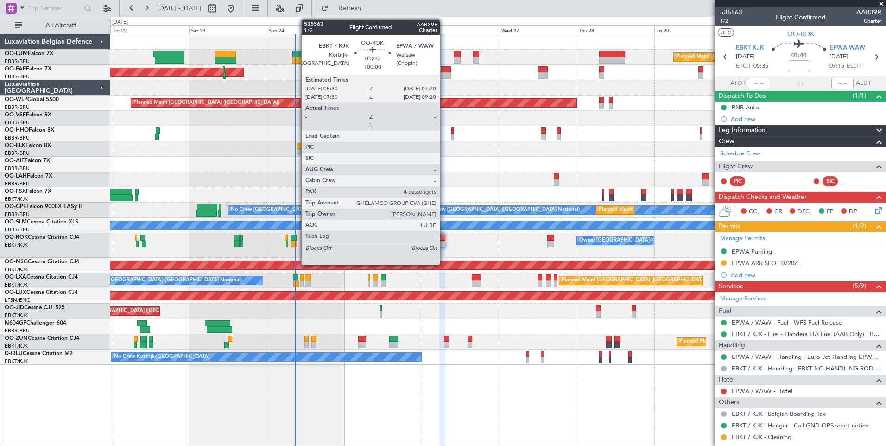
click at [444, 238] on div at bounding box center [442, 238] width 6 height 6
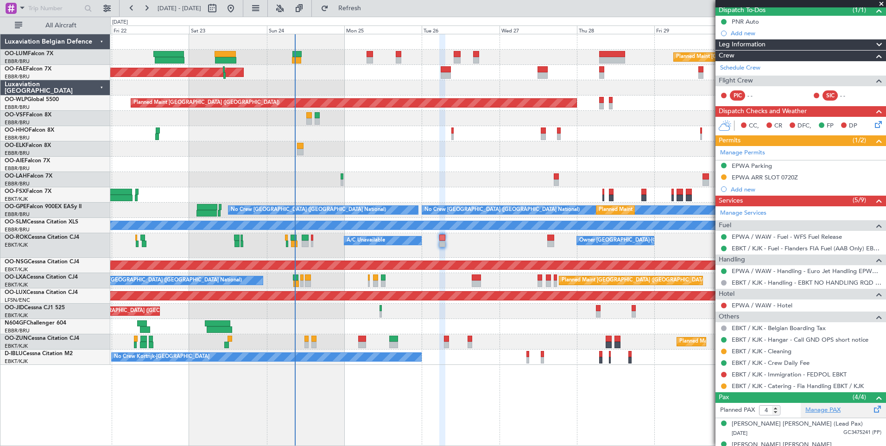
scroll to position [95, 0]
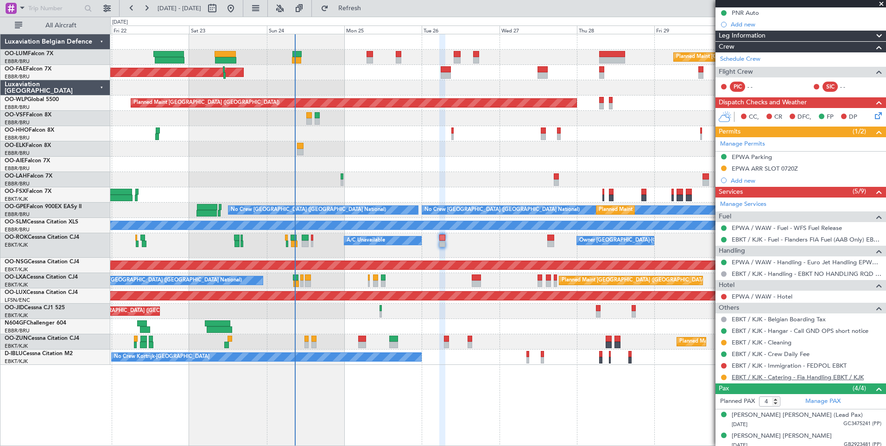
click at [801, 376] on link "EBKT / KJK - Catering - Fia Handling EBKT / KJK" at bounding box center [798, 377] width 132 height 8
click at [369, 6] on span "Refresh" at bounding box center [350, 8] width 39 height 6
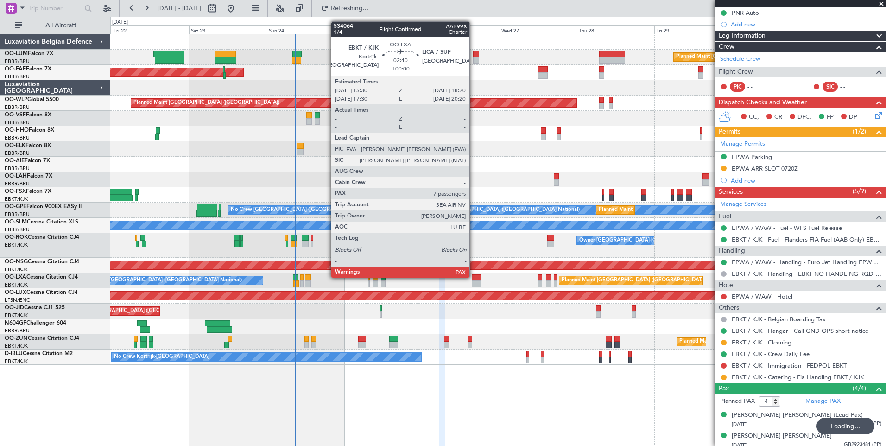
click at [474, 276] on div at bounding box center [476, 277] width 9 height 6
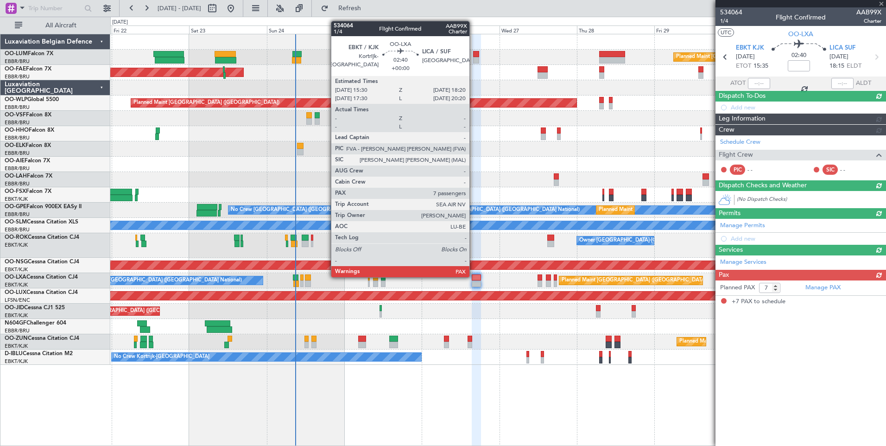
scroll to position [0, 0]
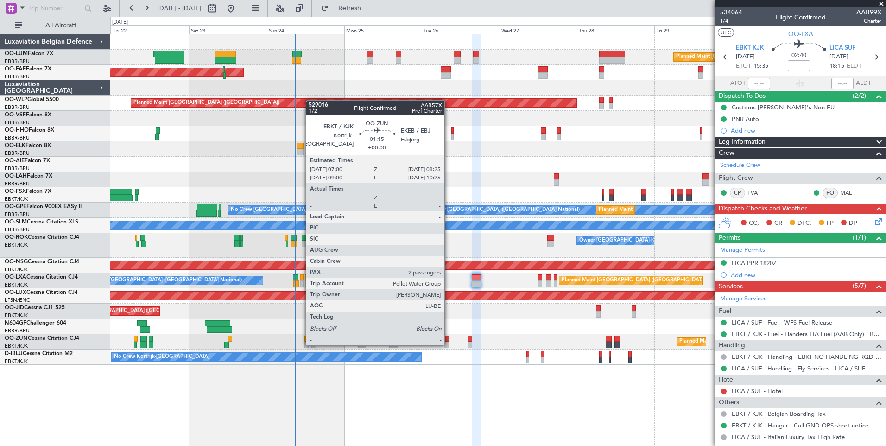
click at [449, 344] on div at bounding box center [446, 345] width 5 height 6
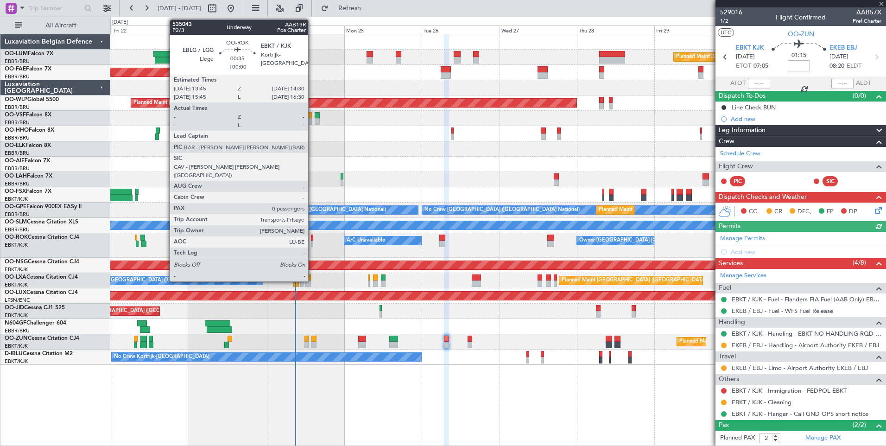
click at [312, 238] on div at bounding box center [312, 238] width 3 height 6
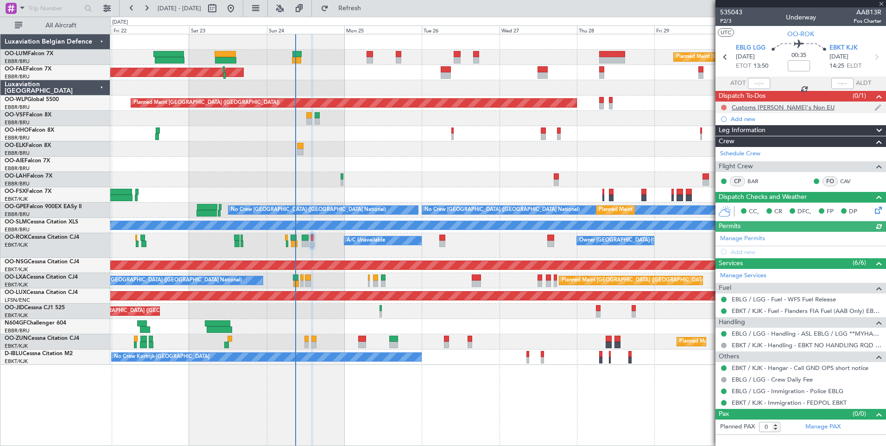
click at [721, 106] on button at bounding box center [724, 108] width 6 height 6
click at [715, 160] on span "Cancelled" at bounding box center [726, 162] width 26 height 9
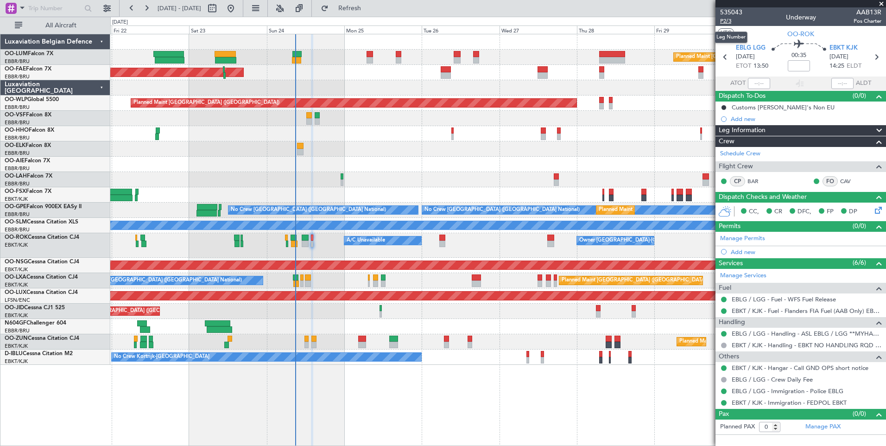
click at [728, 21] on span "P2/3" at bounding box center [731, 21] width 22 height 8
click at [345, 6] on fb-refresh-button "Refresh" at bounding box center [344, 8] width 65 height 17
click at [355, 6] on button "Refresh" at bounding box center [345, 8] width 56 height 15
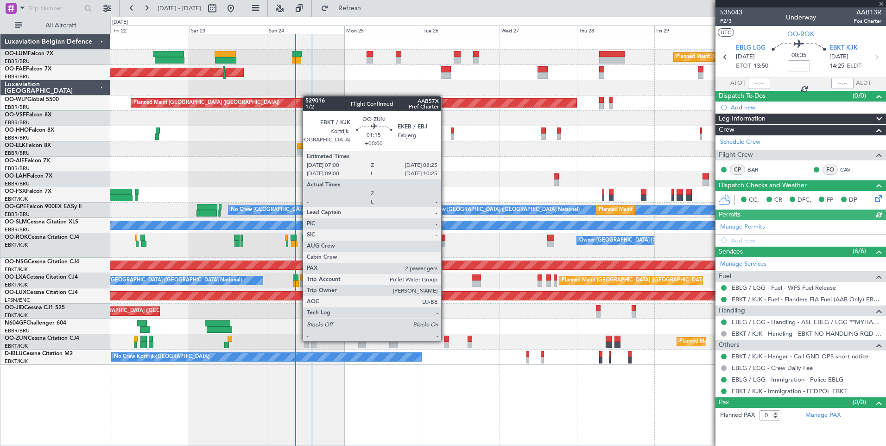
click at [446, 340] on div at bounding box center [446, 339] width 5 height 6
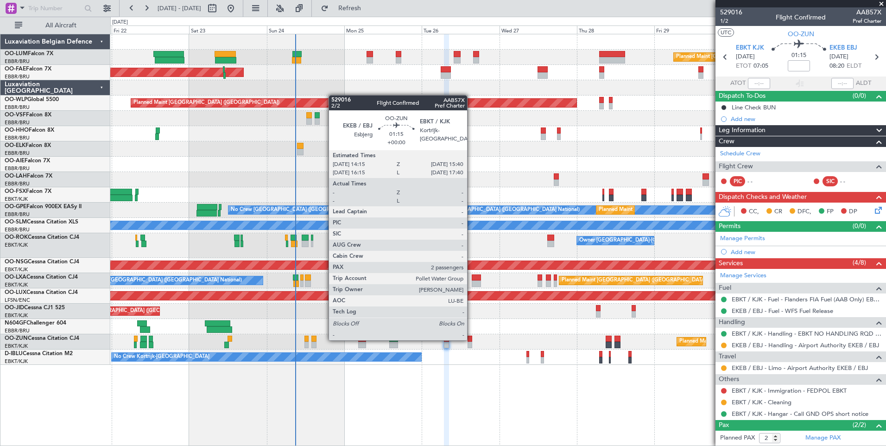
click at [471, 339] on div at bounding box center [470, 339] width 5 height 6
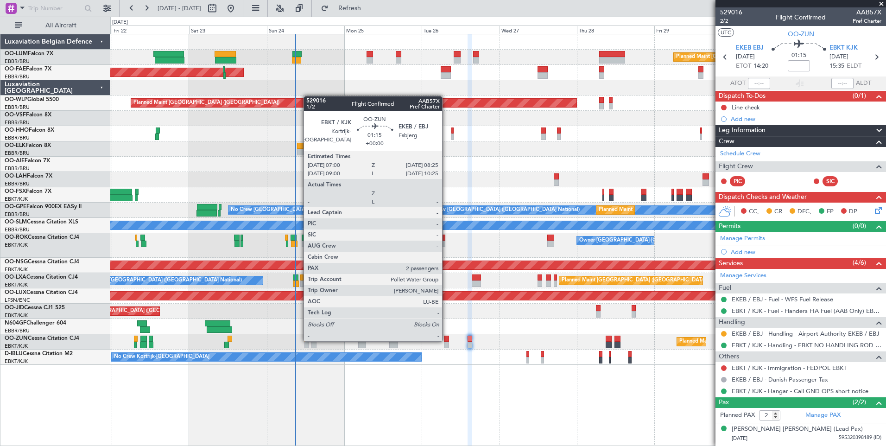
click at [446, 340] on div at bounding box center [446, 339] width 5 height 6
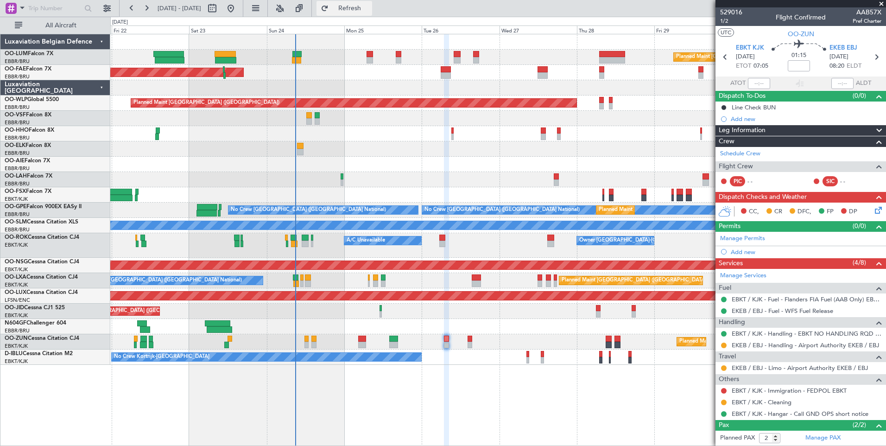
click at [369, 9] on span "Refresh" at bounding box center [350, 8] width 39 height 6
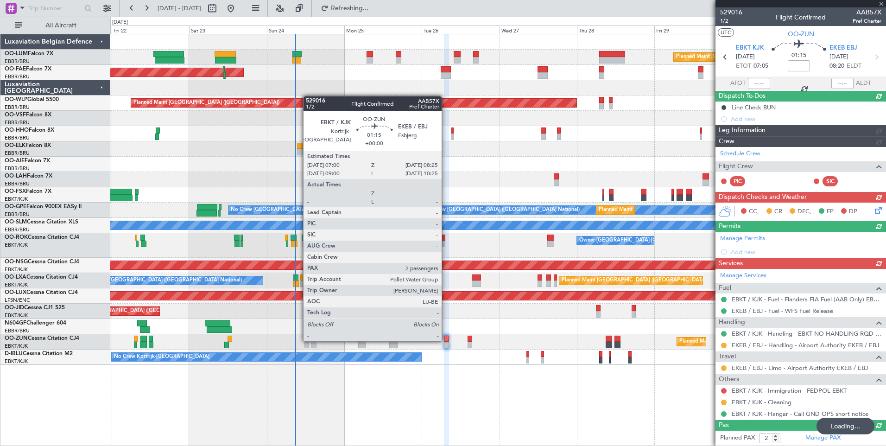
click at [445, 341] on div at bounding box center [446, 339] width 5 height 6
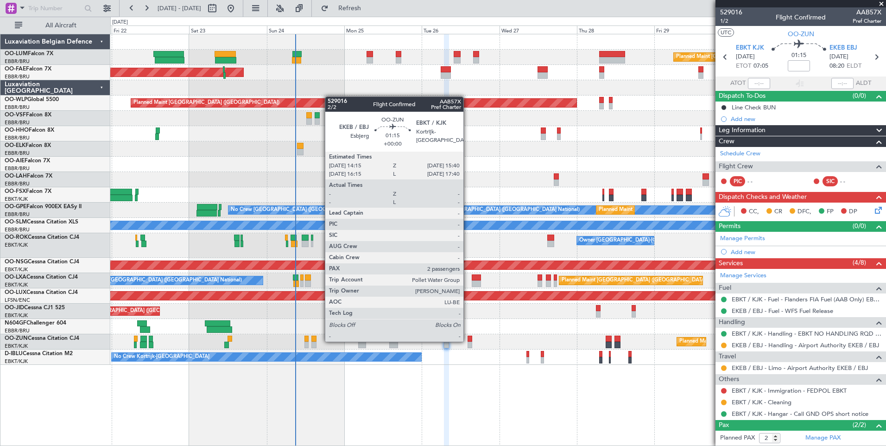
click at [468, 341] on div at bounding box center [470, 339] width 5 height 6
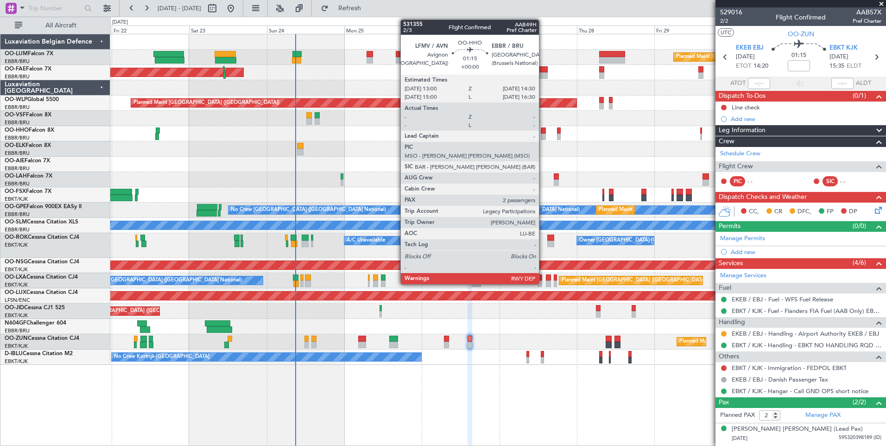
click at [543, 134] on div at bounding box center [543, 137] width 5 height 6
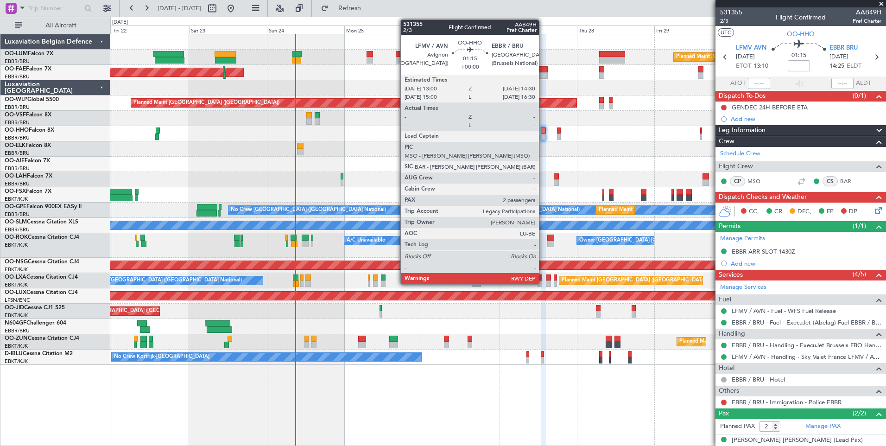
click at [543, 134] on div at bounding box center [543, 137] width 5 height 6
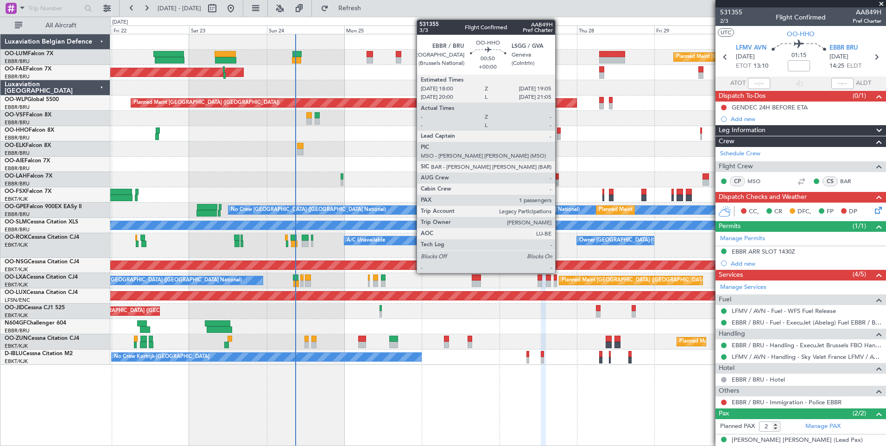
click at [560, 128] on div at bounding box center [559, 130] width 4 height 6
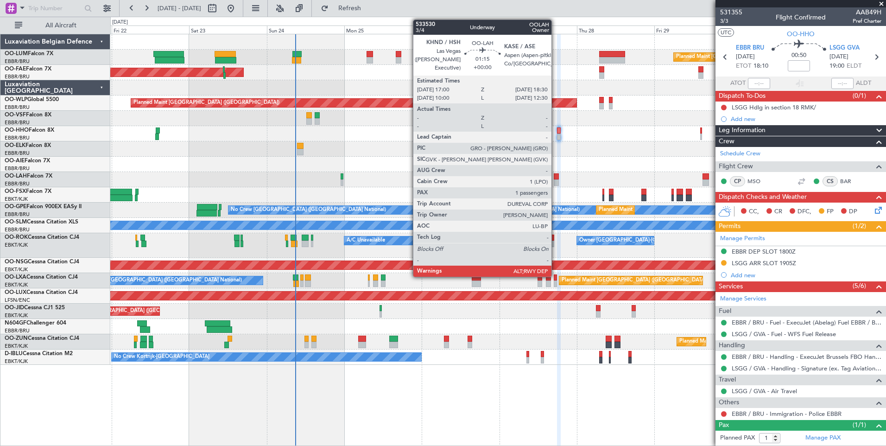
click at [556, 176] on div at bounding box center [556, 176] width 5 height 6
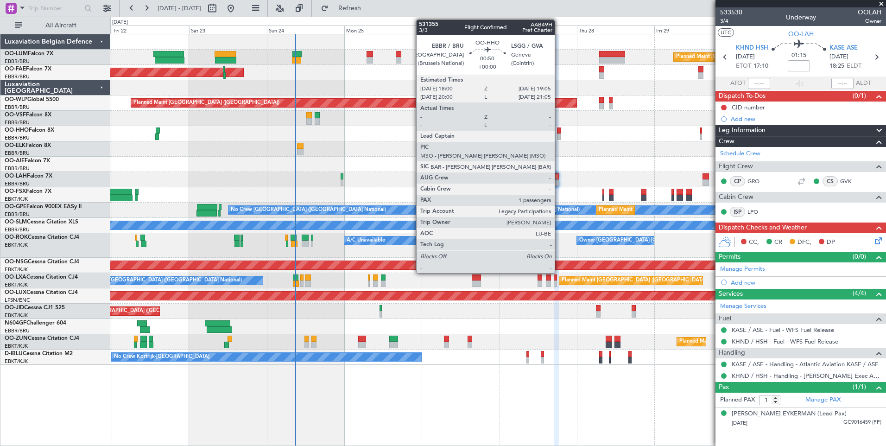
click at [559, 132] on div at bounding box center [559, 130] width 4 height 6
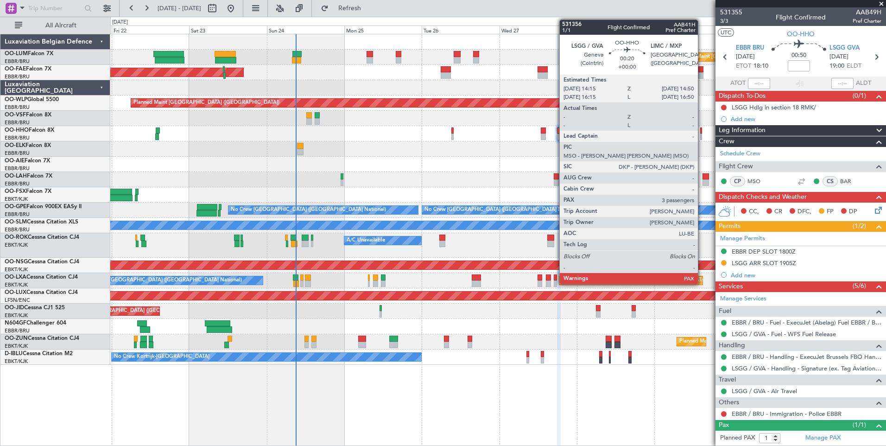
click at [702, 131] on div at bounding box center [701, 130] width 2 height 6
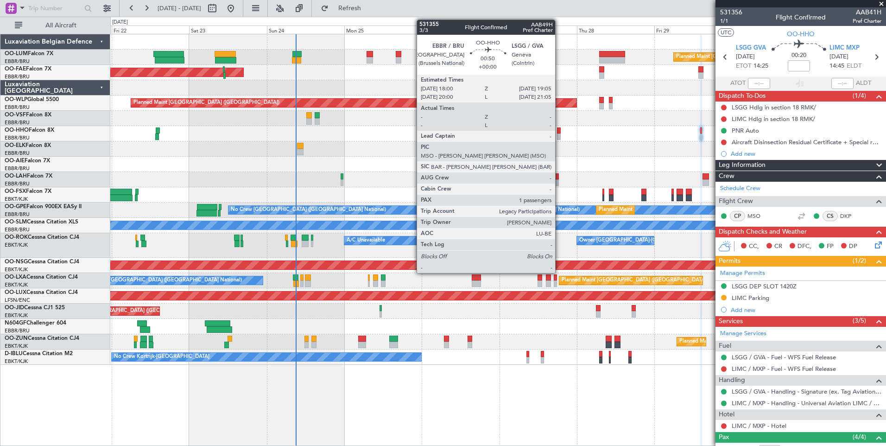
click at [560, 130] on div at bounding box center [559, 130] width 4 height 6
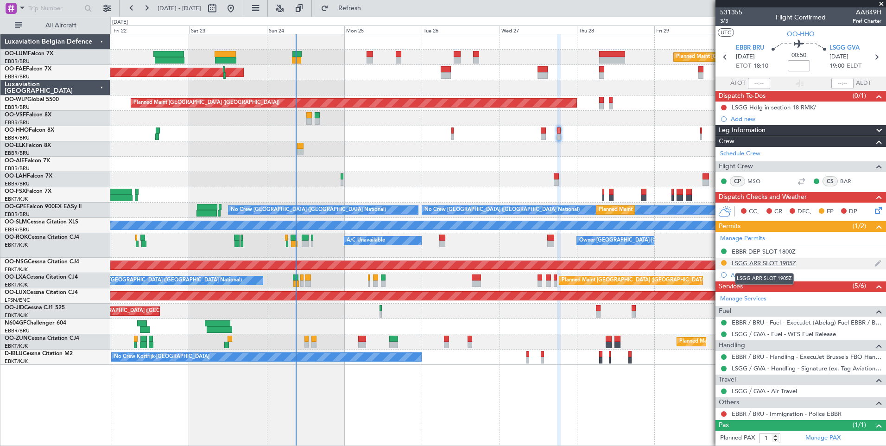
click at [788, 261] on div "LSGG ARR SLOT 1905Z" at bounding box center [764, 263] width 64 height 8
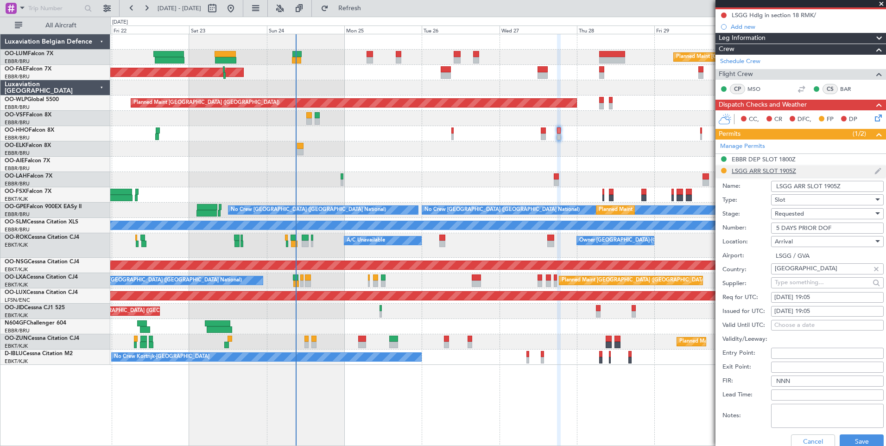
scroll to position [93, 0]
click at [857, 442] on button "Save" at bounding box center [862, 441] width 44 height 15
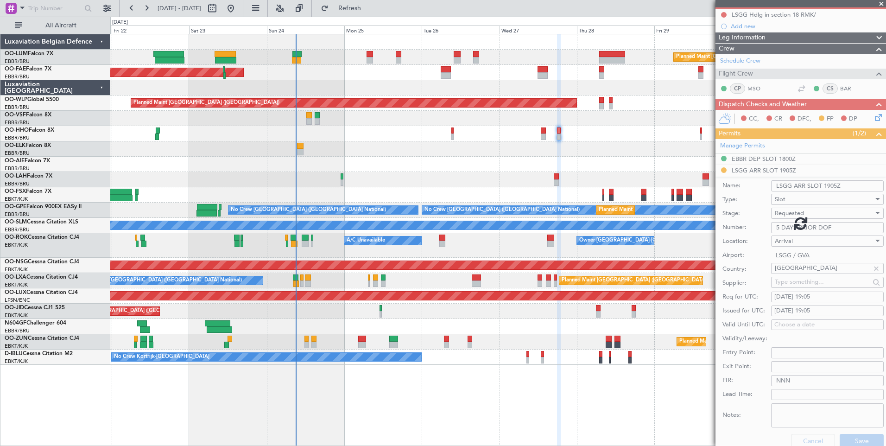
scroll to position [20, 0]
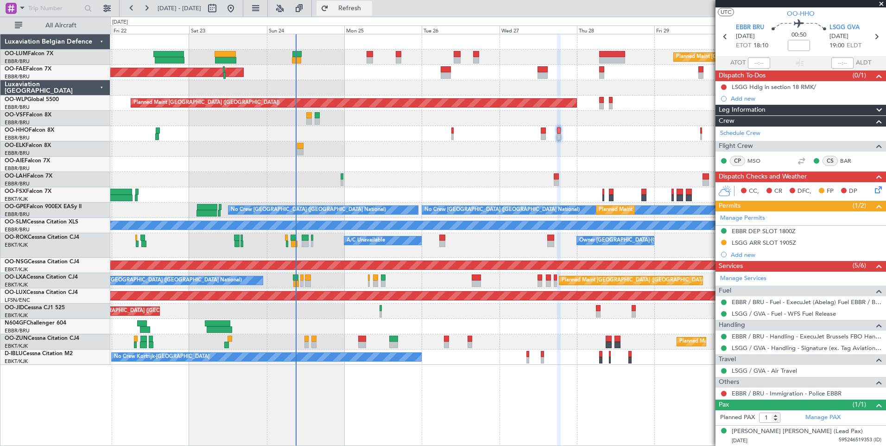
click at [369, 12] on span "Refresh" at bounding box center [350, 8] width 39 height 6
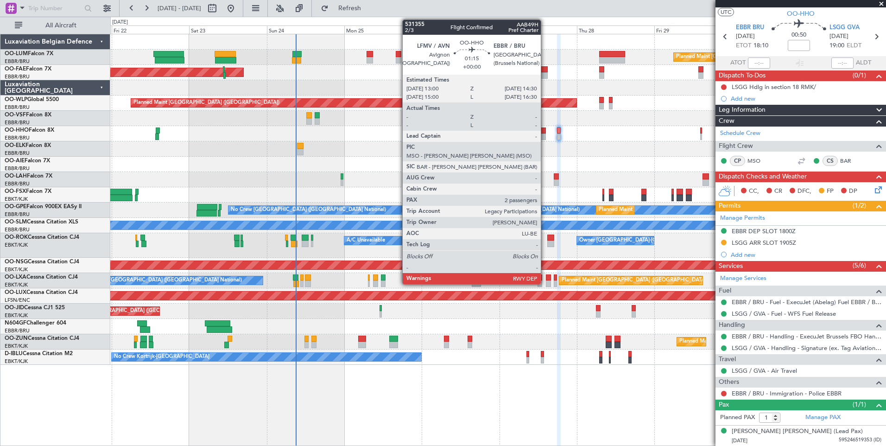
click at [545, 134] on div at bounding box center [543, 137] width 5 height 6
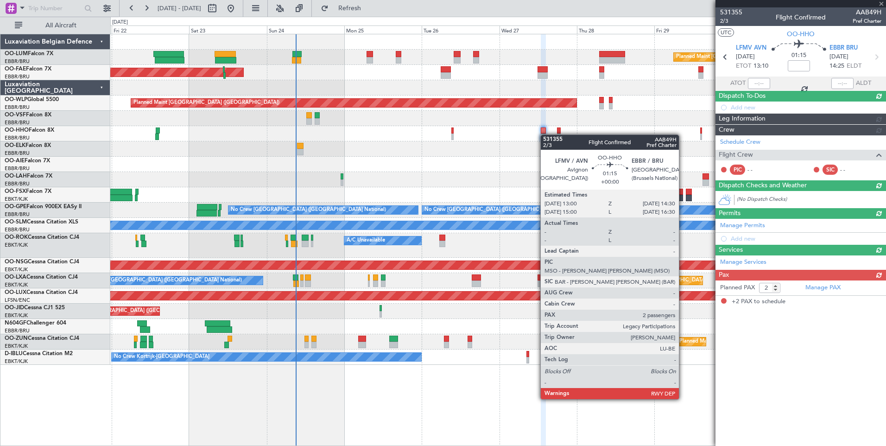
scroll to position [0, 0]
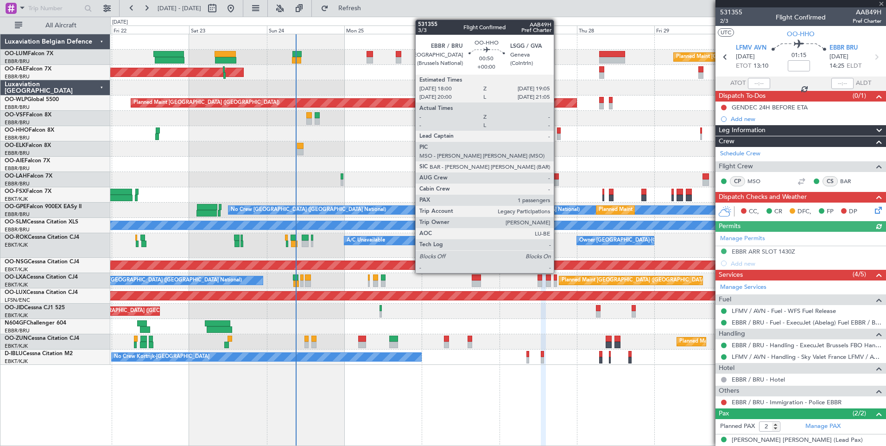
click at [558, 130] on div at bounding box center [559, 130] width 4 height 6
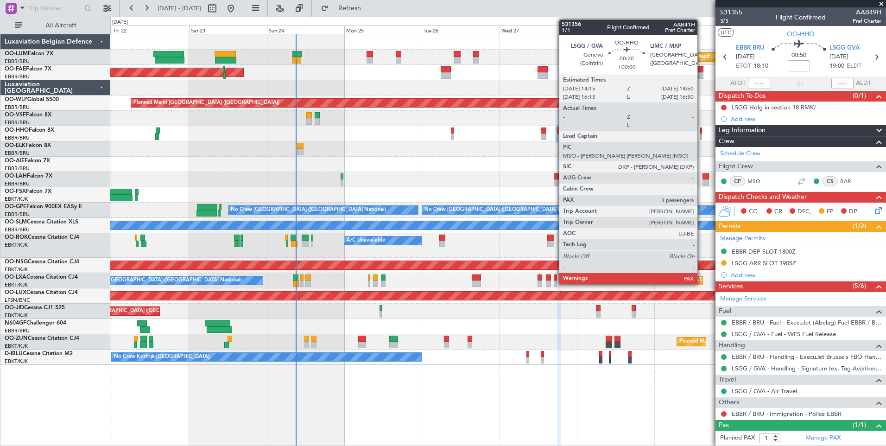
click at [702, 133] on div at bounding box center [701, 130] width 2 height 6
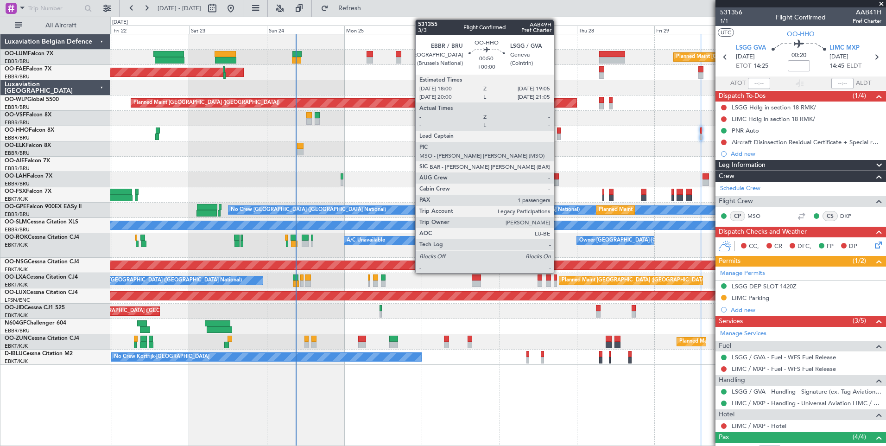
click at [558, 134] on div at bounding box center [559, 137] width 4 height 6
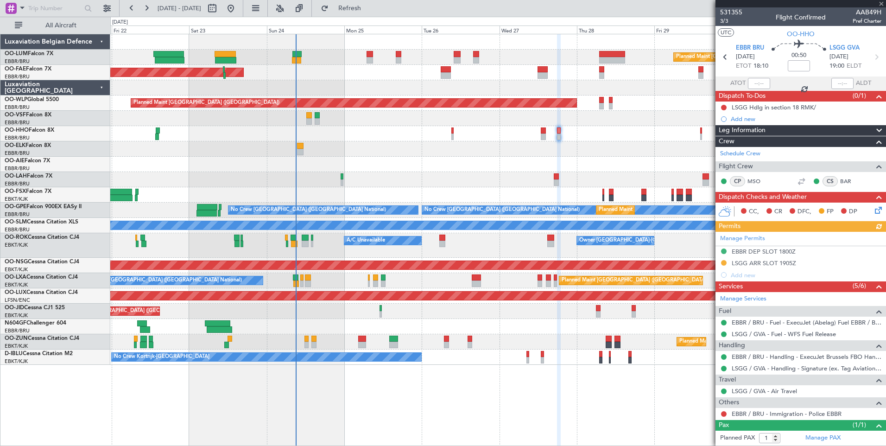
click at [553, 178] on div "EBBR 13:30 Z KVNY 01:15 Z 14:00 Z 02:00 Z Planned Maint Alton-st Louis (St Loui…" at bounding box center [498, 179] width 776 height 15
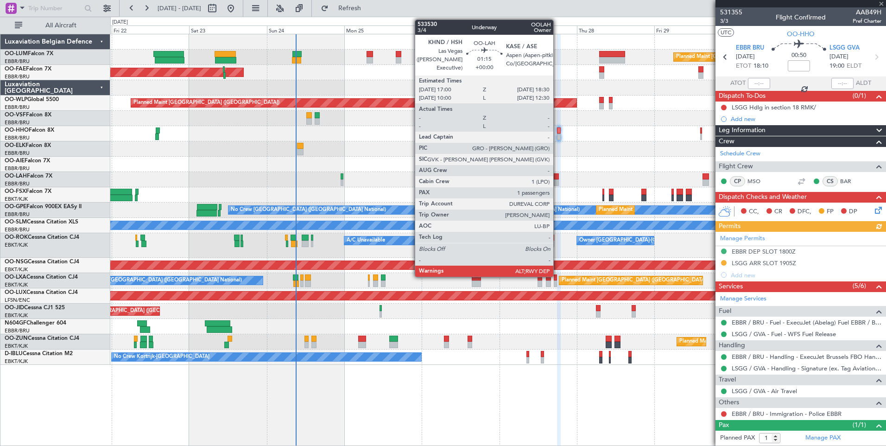
click at [558, 176] on div at bounding box center [556, 176] width 5 height 6
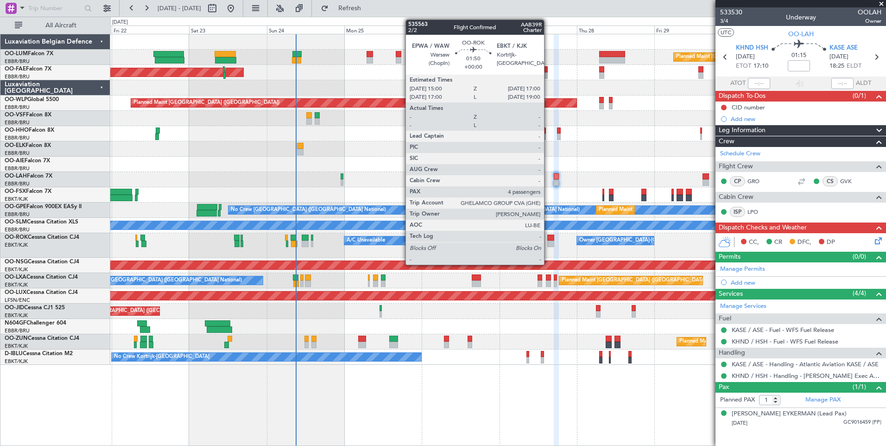
click at [548, 241] on div at bounding box center [551, 244] width 6 height 6
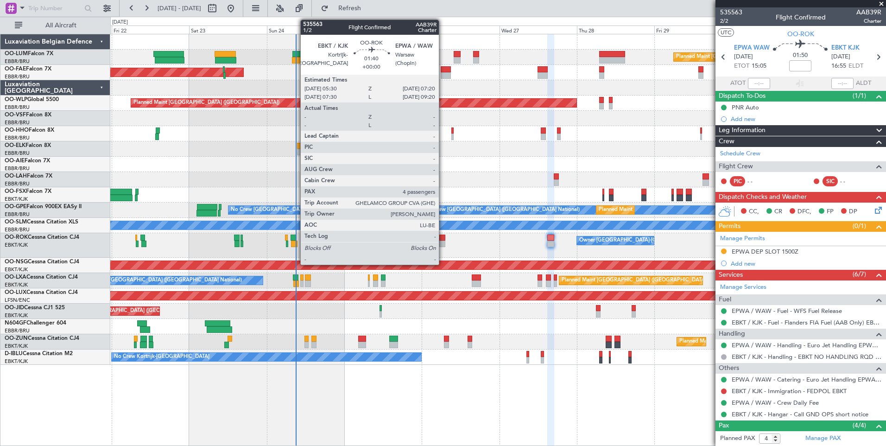
click at [443, 238] on div at bounding box center [442, 238] width 6 height 6
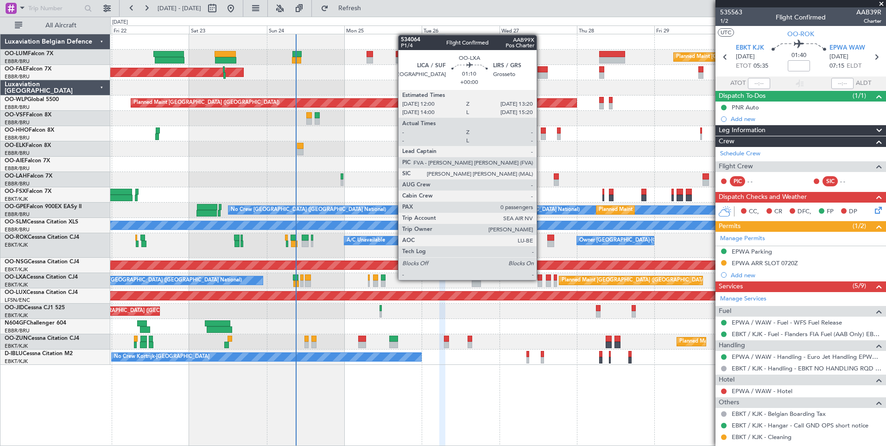
click at [541, 279] on div at bounding box center [540, 277] width 5 height 6
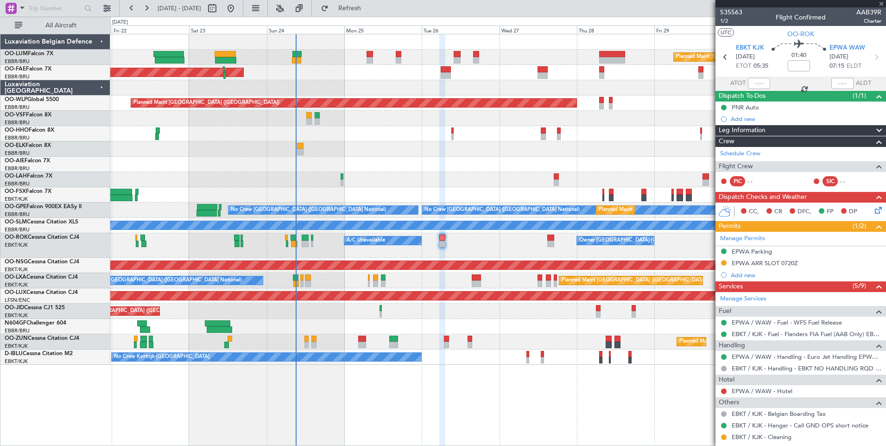
type input "0"
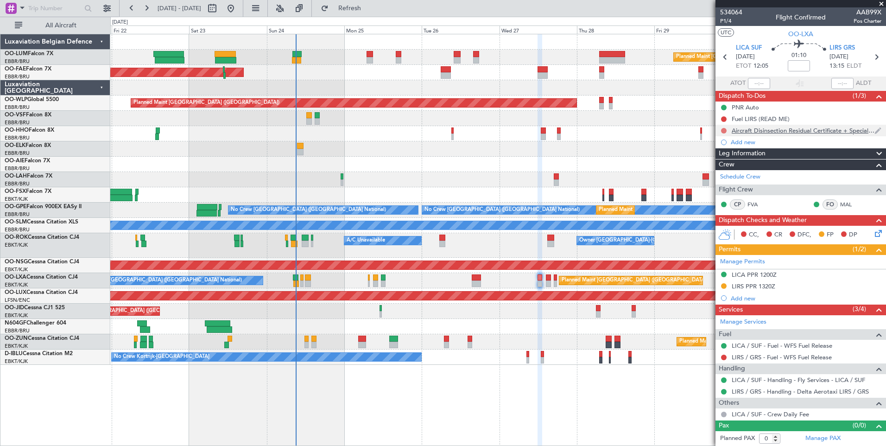
click at [725, 132] on button at bounding box center [724, 131] width 6 height 6
click at [714, 186] on span "Cancelled" at bounding box center [726, 185] width 26 height 9
click at [722, 20] on mat-tooltip-component "Trip Number" at bounding box center [731, 29] width 46 height 25
click at [732, 21] on span "P1/4" at bounding box center [731, 21] width 22 height 8
click at [369, 8] on span "Refresh" at bounding box center [350, 8] width 39 height 6
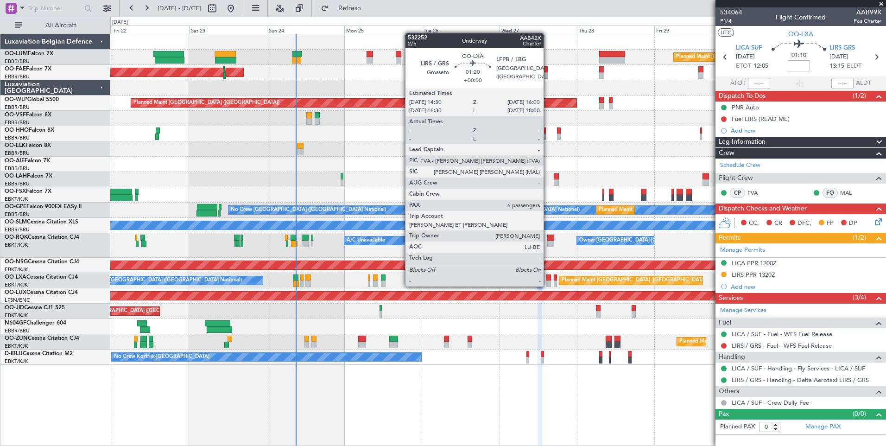
click at [548, 277] on div at bounding box center [548, 277] width 5 height 6
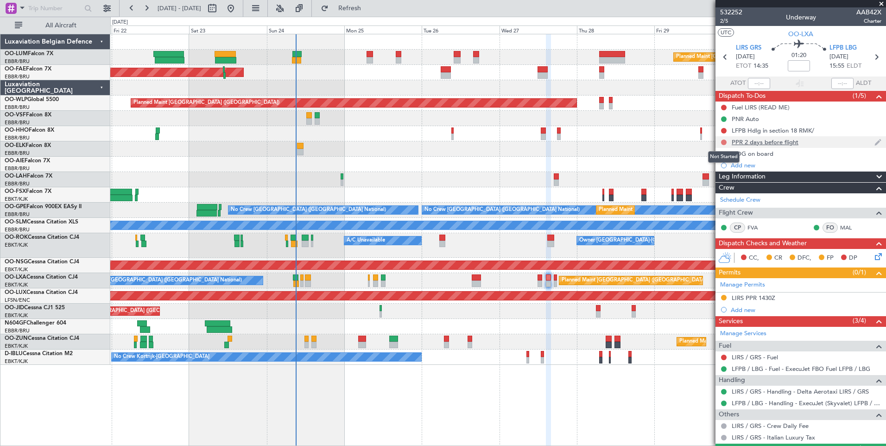
click at [722, 141] on button at bounding box center [724, 143] width 6 height 6
click at [717, 172] on span "In Progress" at bounding box center [729, 169] width 32 height 9
click at [763, 153] on div "DOG on board" at bounding box center [753, 154] width 42 height 8
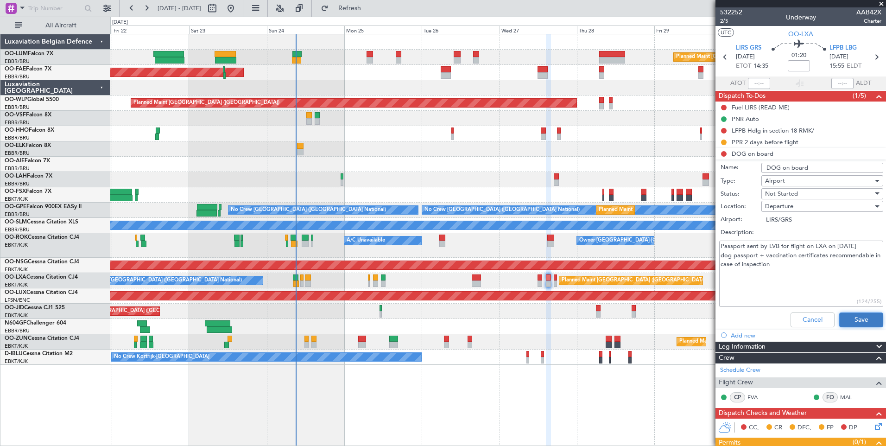
click at [867, 318] on button "Save" at bounding box center [862, 319] width 44 height 15
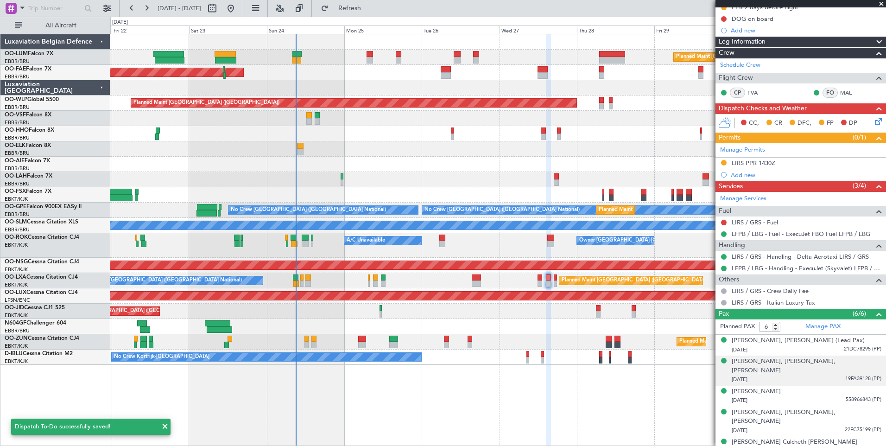
scroll to position [148, 0]
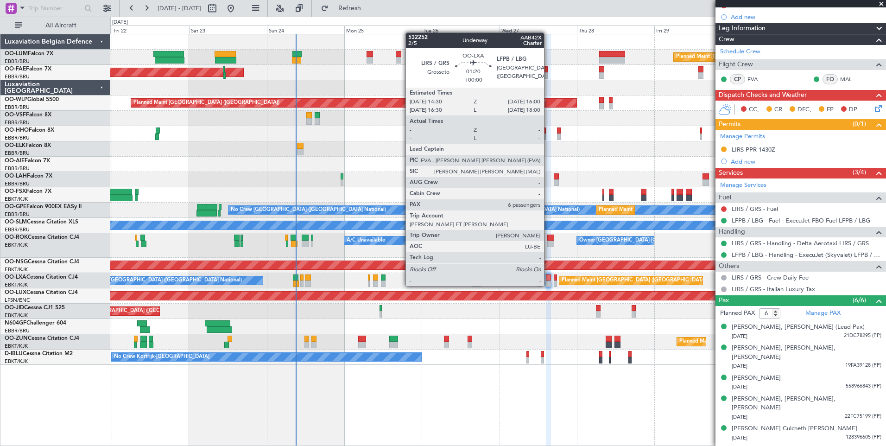
click at [548, 277] on div at bounding box center [548, 277] width 5 height 6
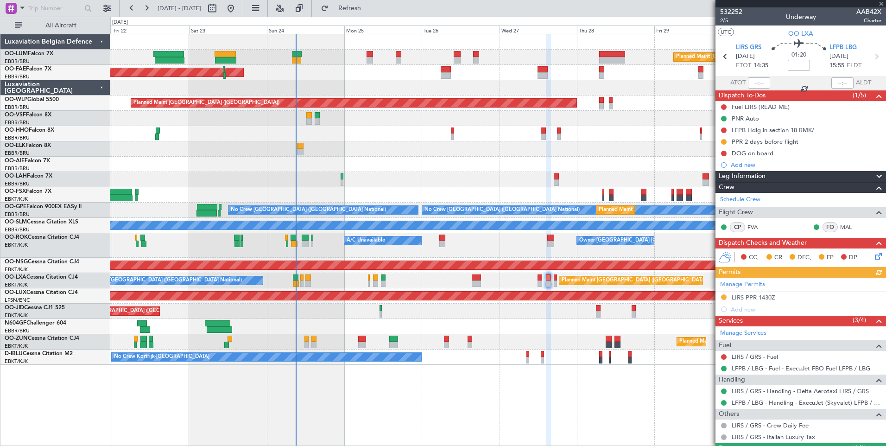
scroll to position [0, 0]
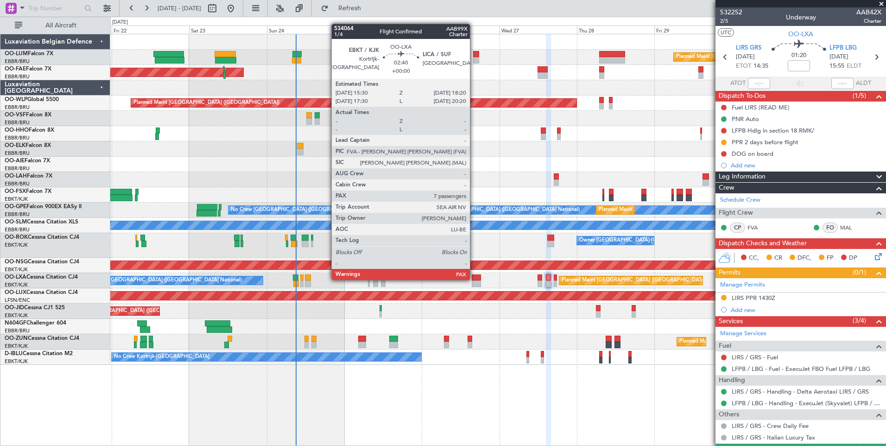
click at [477, 278] on div at bounding box center [476, 277] width 9 height 6
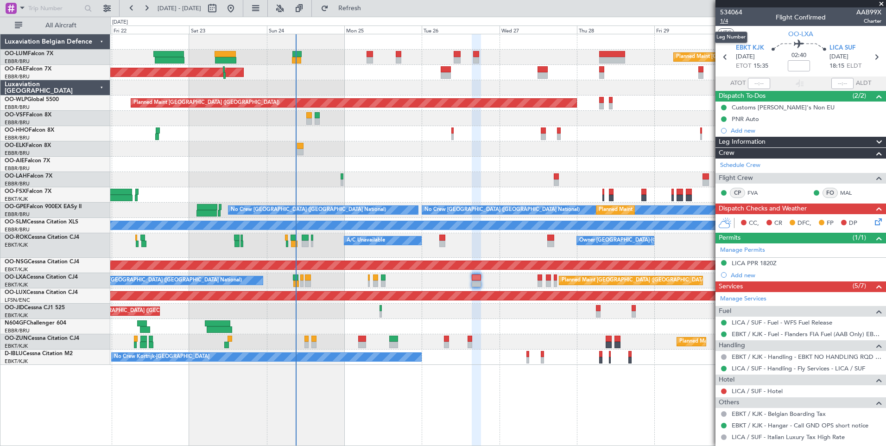
click at [725, 18] on span "1/4" at bounding box center [731, 21] width 22 height 8
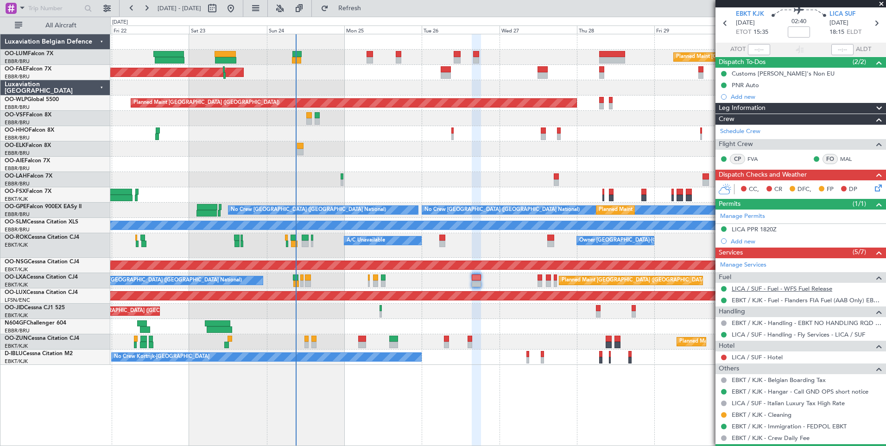
scroll to position [46, 0]
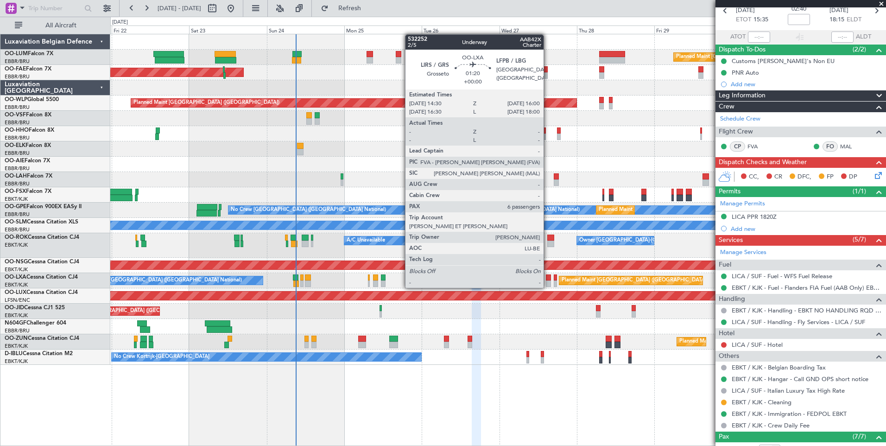
click at [548, 279] on div at bounding box center [548, 277] width 5 height 6
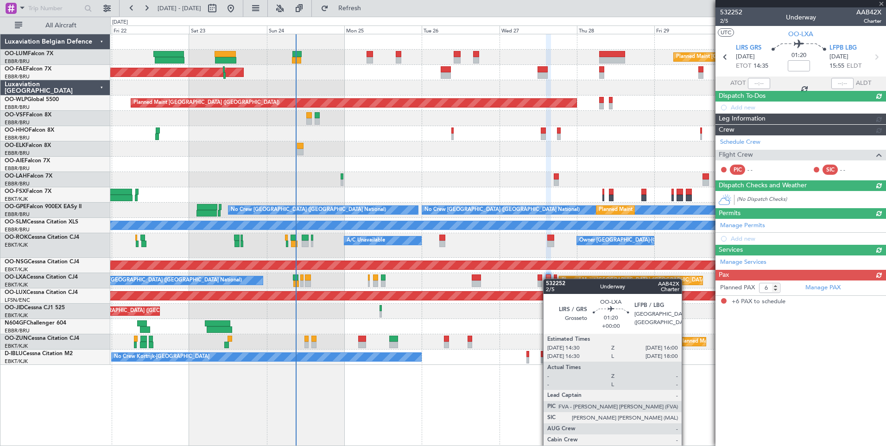
scroll to position [0, 0]
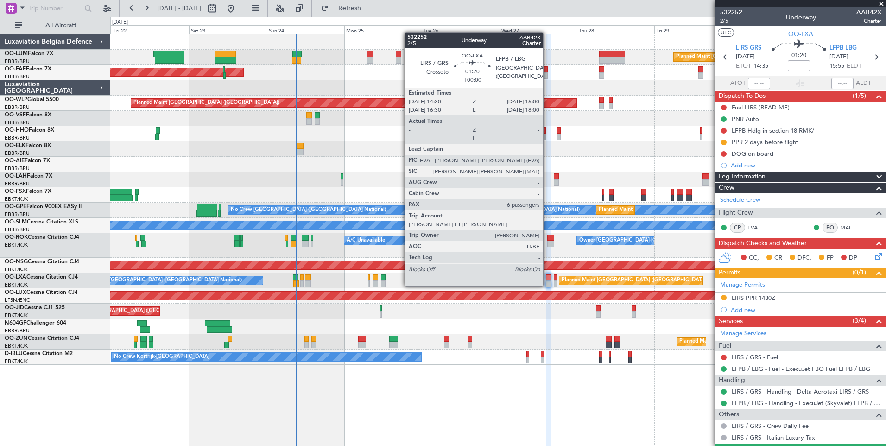
click at [548, 277] on div at bounding box center [548, 277] width 5 height 6
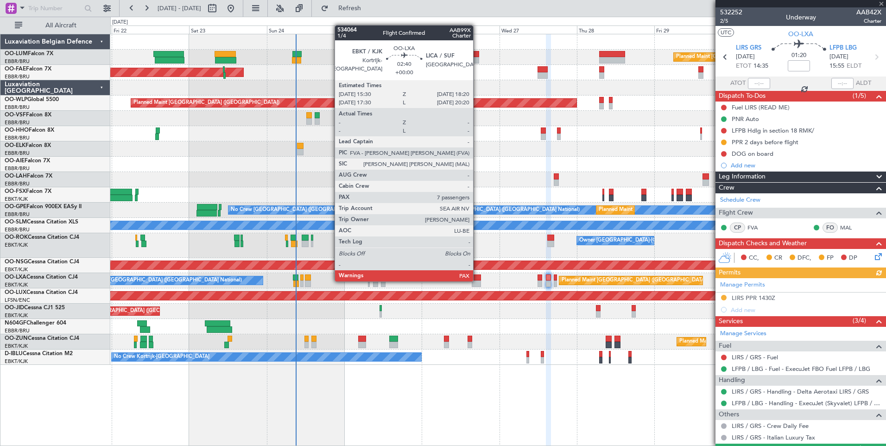
click at [478, 280] on div at bounding box center [476, 283] width 9 height 6
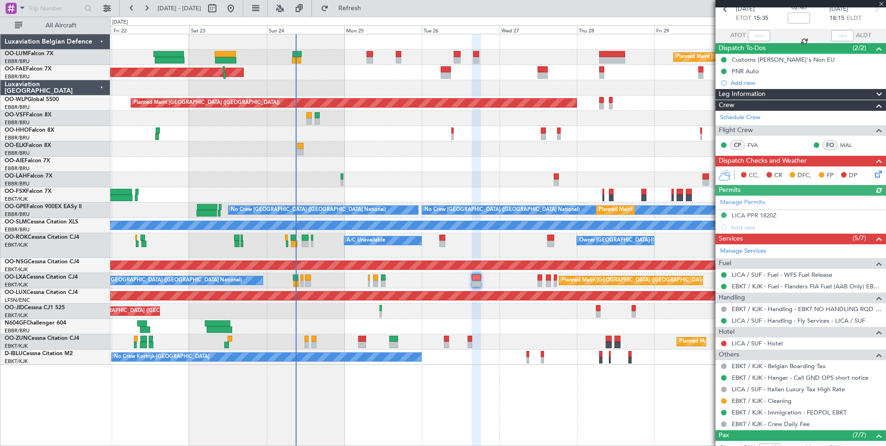
scroll to position [46, 0]
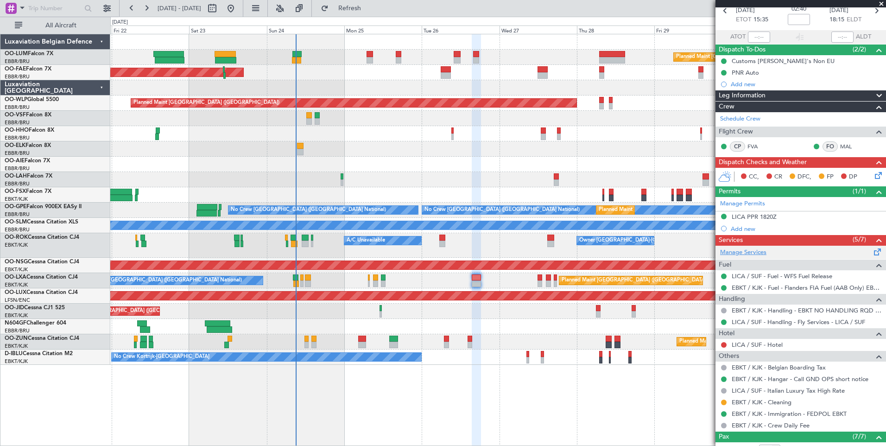
click at [739, 252] on link "Manage Services" at bounding box center [743, 252] width 46 height 9
click at [369, 12] on span "Refresh" at bounding box center [350, 8] width 39 height 6
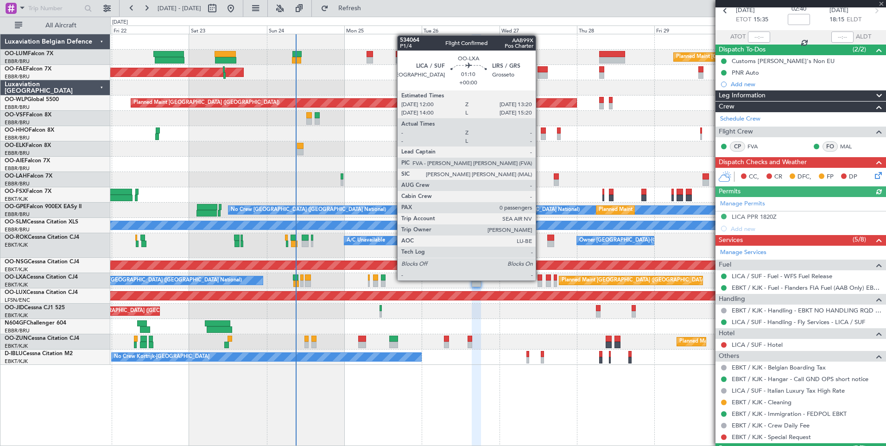
click at [540, 280] on div at bounding box center [540, 277] width 5 height 6
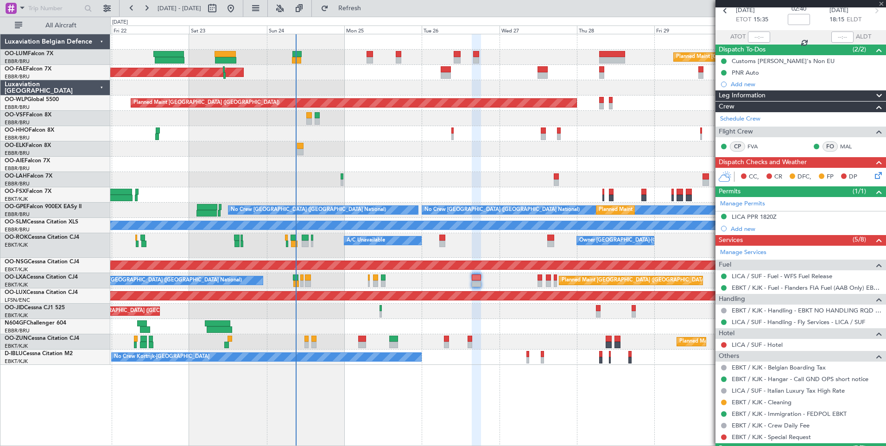
scroll to position [0, 0]
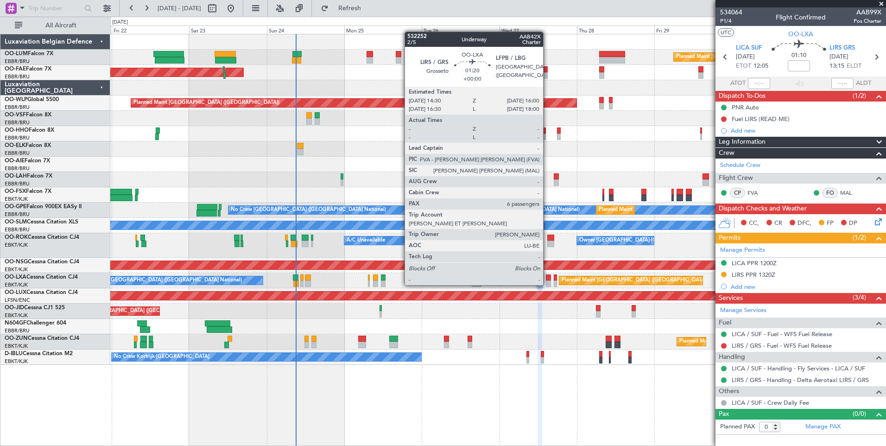
click at [548, 276] on div at bounding box center [548, 277] width 5 height 6
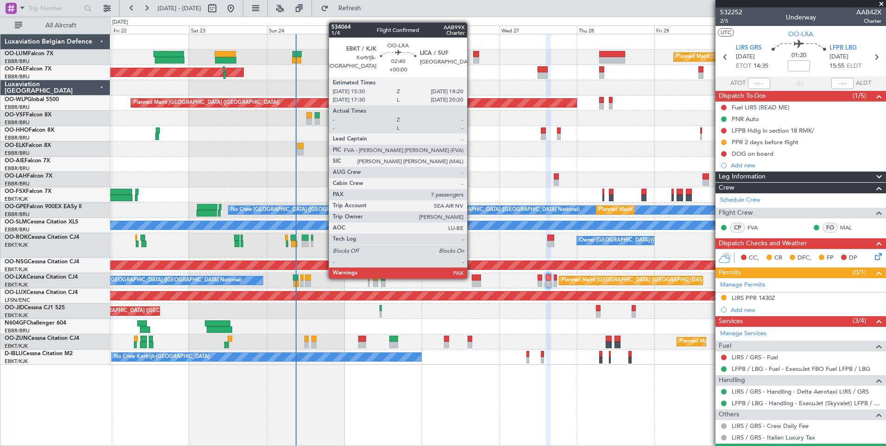
click at [472, 278] on div at bounding box center [476, 277] width 9 height 6
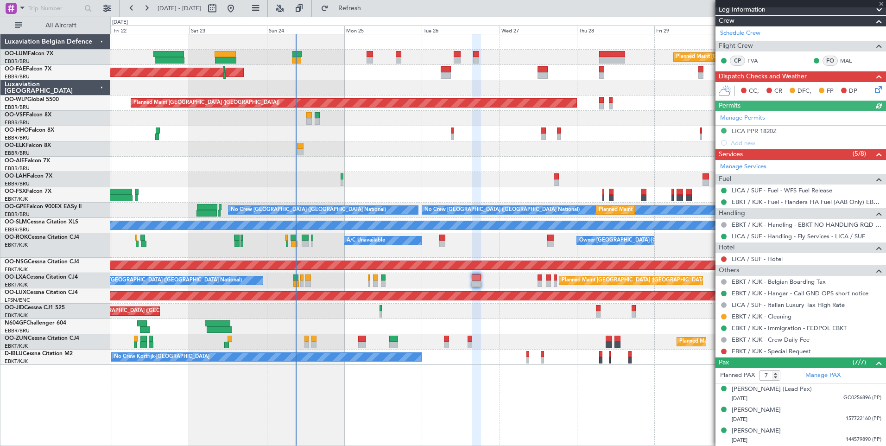
scroll to position [185, 0]
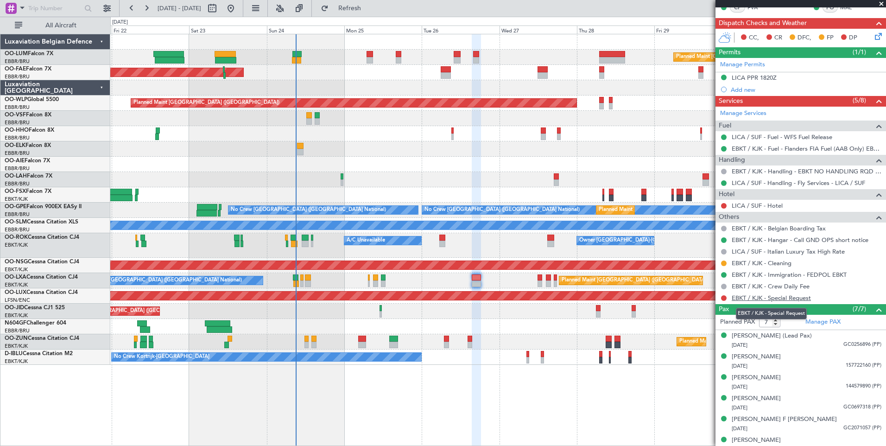
click at [770, 299] on link "EBKT / KJK - Special Request" at bounding box center [771, 298] width 79 height 8
click at [369, 8] on span "Refresh" at bounding box center [350, 8] width 39 height 6
click at [752, 297] on link "EBKT / KJK - Special Request - Ground ops EBKT/KJK" at bounding box center [805, 298] width 146 height 8
click at [369, 9] on span "Refresh" at bounding box center [350, 8] width 39 height 6
click at [806, 297] on link "EBKT / KJK - Special Request - Ground ops EBKT/KJK" at bounding box center [805, 298] width 146 height 8
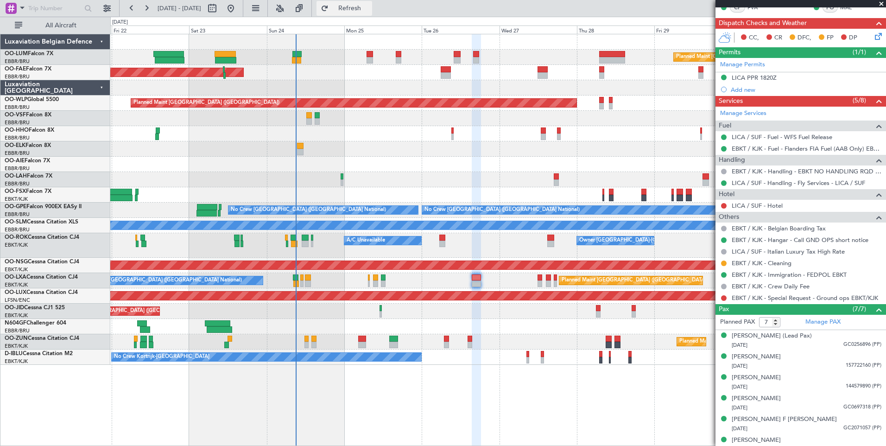
click at [357, 13] on button "Refresh" at bounding box center [345, 8] width 56 height 15
drag, startPoint x: 378, startPoint y: 3, endPoint x: 355, endPoint y: 0, distance: 23.3
click at [372, 3] on button "Refresh" at bounding box center [345, 8] width 56 height 15
click at [363, 13] on button "Refresh" at bounding box center [345, 8] width 56 height 15
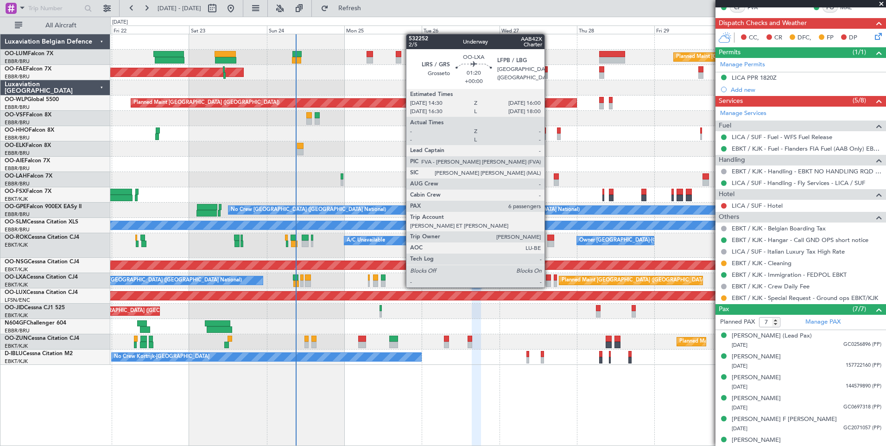
click at [549, 278] on div at bounding box center [548, 277] width 5 height 6
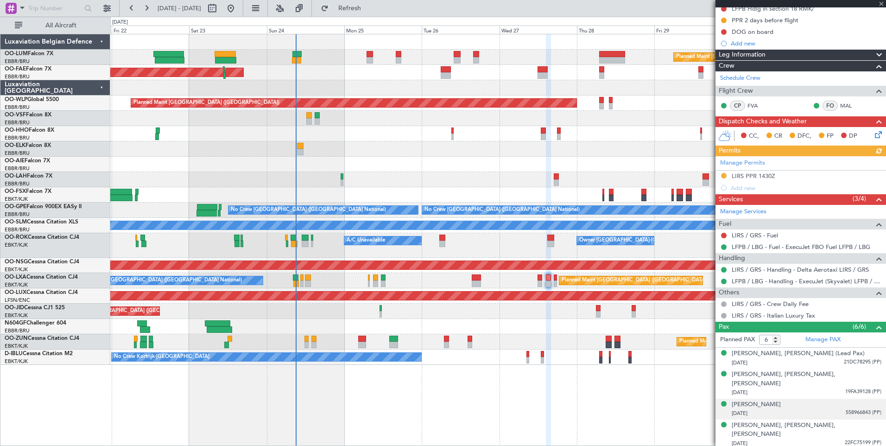
scroll to position [139, 0]
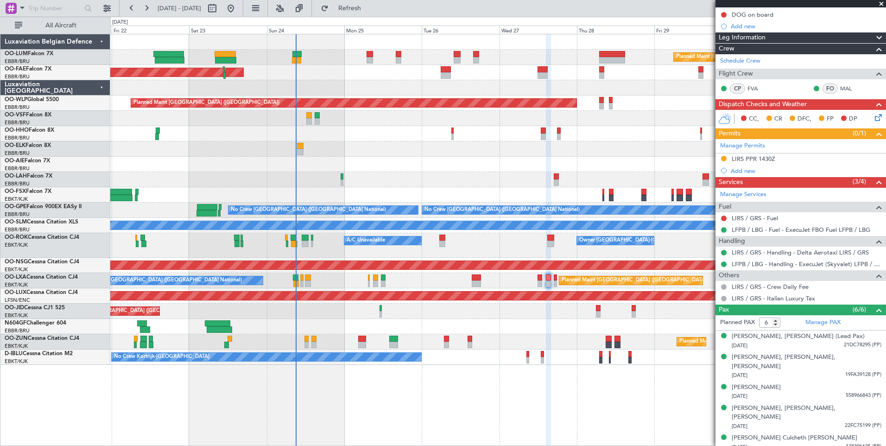
click at [476, 273] on div "Planned Maint Brussels (Brussels National) A/C Unavailable Brussels (Brussels N…" at bounding box center [498, 280] width 776 height 15
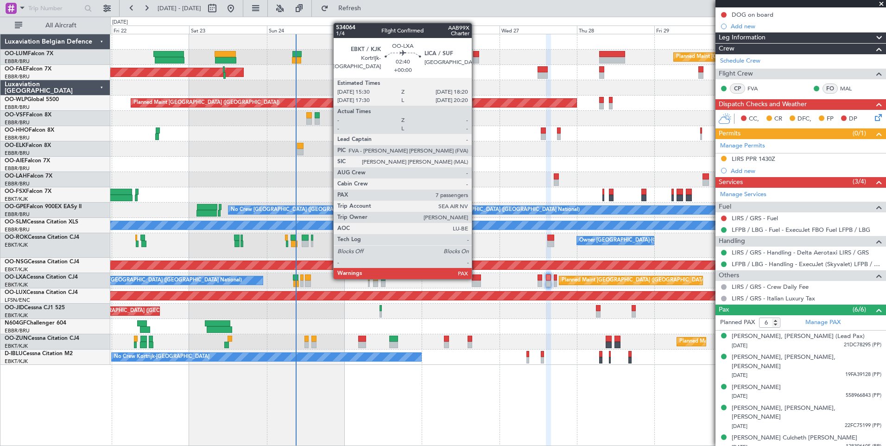
click at [476, 278] on div at bounding box center [476, 277] width 9 height 6
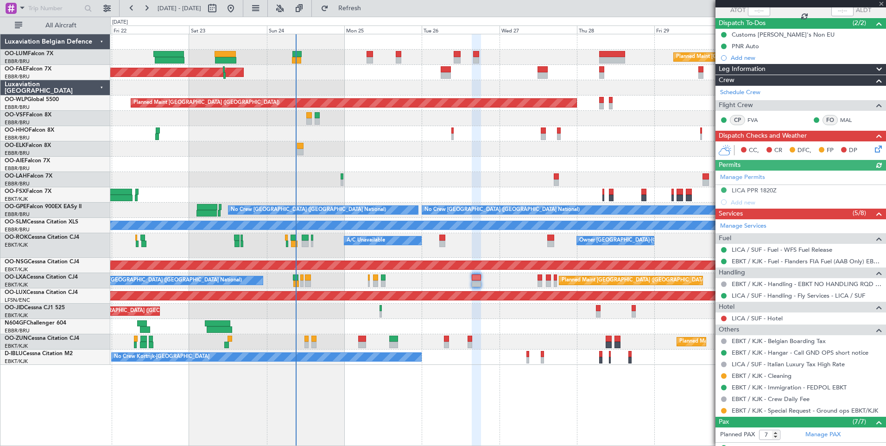
scroll to position [185, 0]
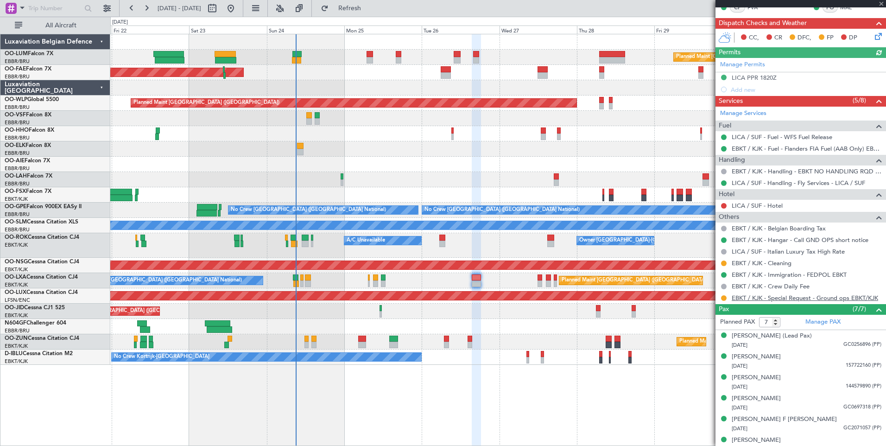
click at [803, 299] on link "EBKT / KJK - Special Request - Ground ops EBKT/KJK" at bounding box center [805, 298] width 146 height 8
click at [767, 300] on link "EBKT / KJK - Special Request - Ground ops EBKT/KJK" at bounding box center [805, 298] width 146 height 8
click at [369, 7] on span "Refresh" at bounding box center [350, 8] width 39 height 6
click at [799, 300] on mat-tooltip-component "EBKT / KJK - Immigration - FEDPOL EBKT" at bounding box center [788, 290] width 113 height 25
click at [781, 299] on link "EBKT / KJK - Special Request - Ground ops EBKT/KJK" at bounding box center [805, 298] width 146 height 8
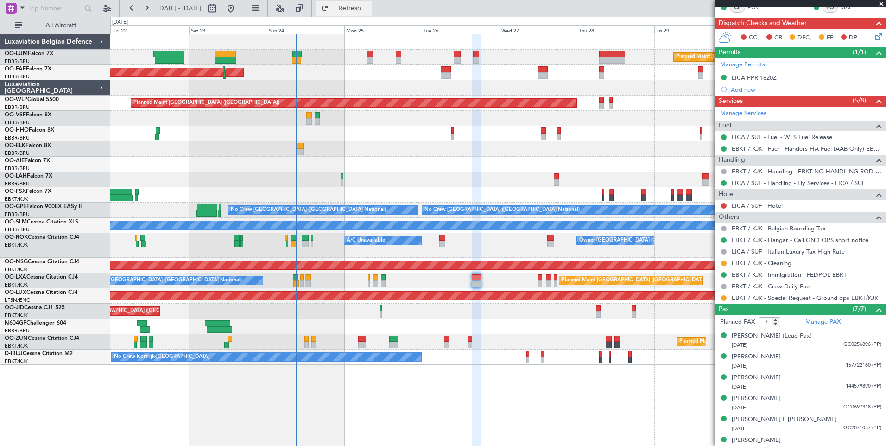
click at [365, 3] on button "Refresh" at bounding box center [345, 8] width 56 height 15
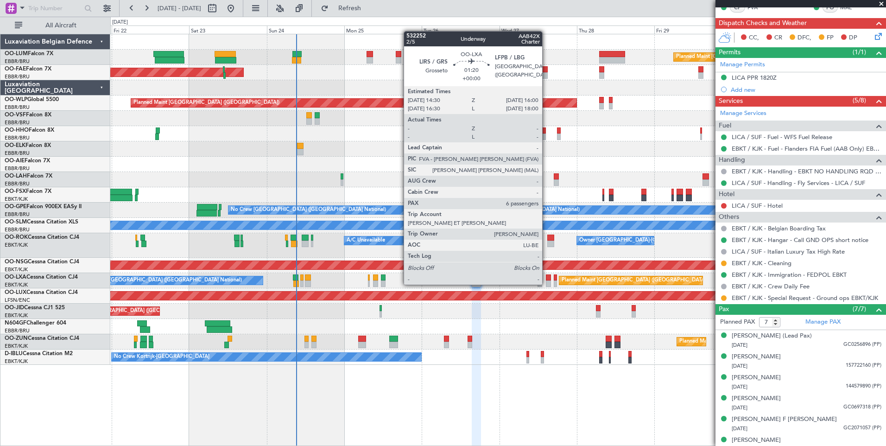
click at [547, 275] on div at bounding box center [548, 277] width 5 height 6
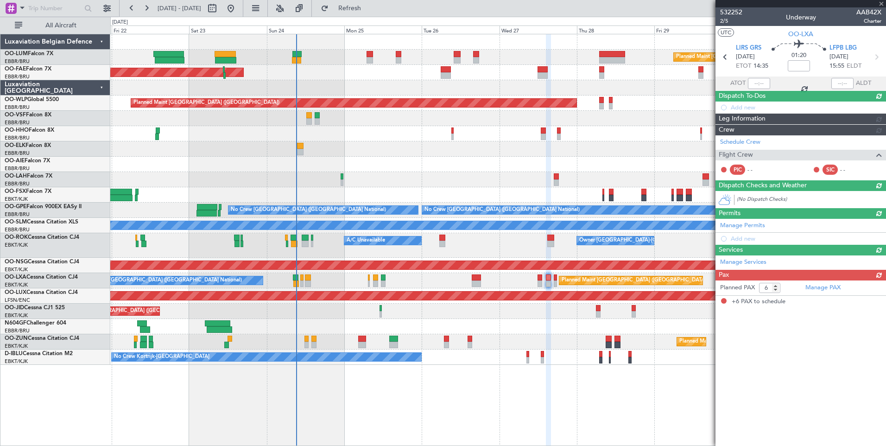
scroll to position [0, 0]
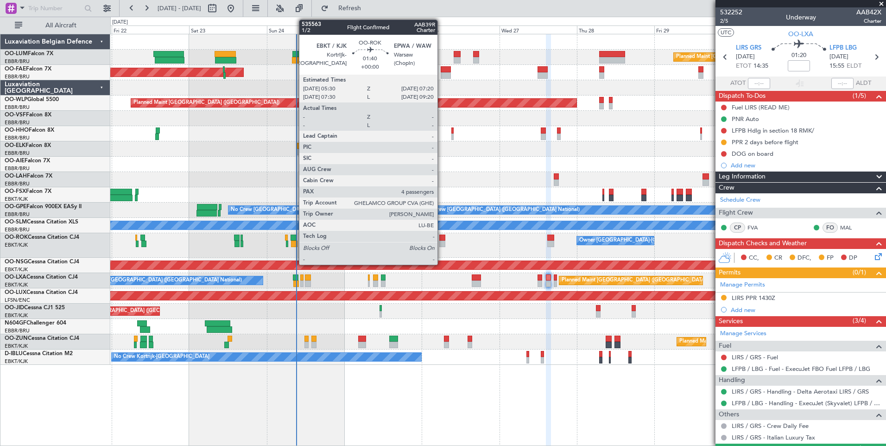
click at [442, 242] on div at bounding box center [442, 244] width 6 height 6
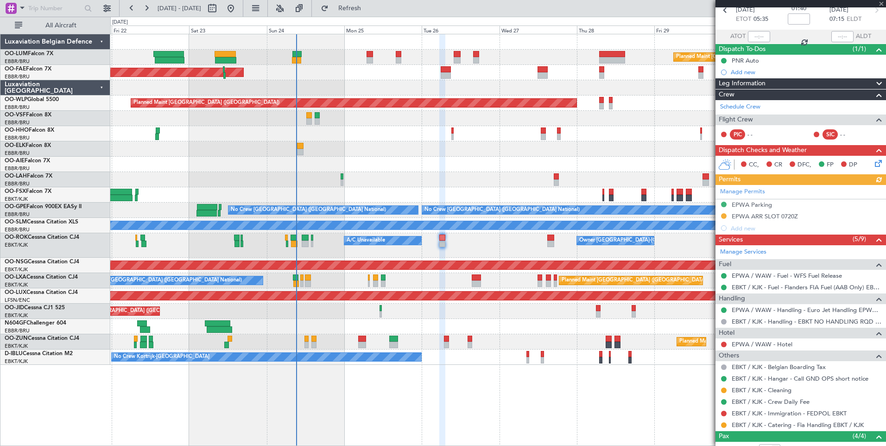
scroll to position [139, 0]
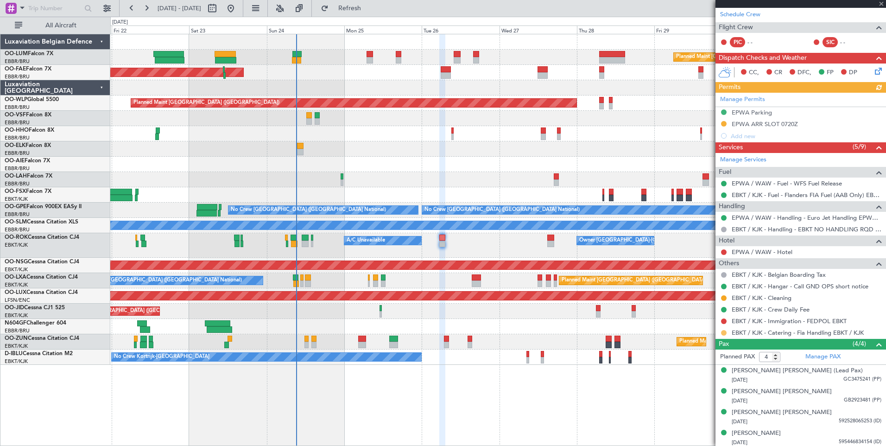
click at [724, 332] on button at bounding box center [724, 333] width 6 height 6
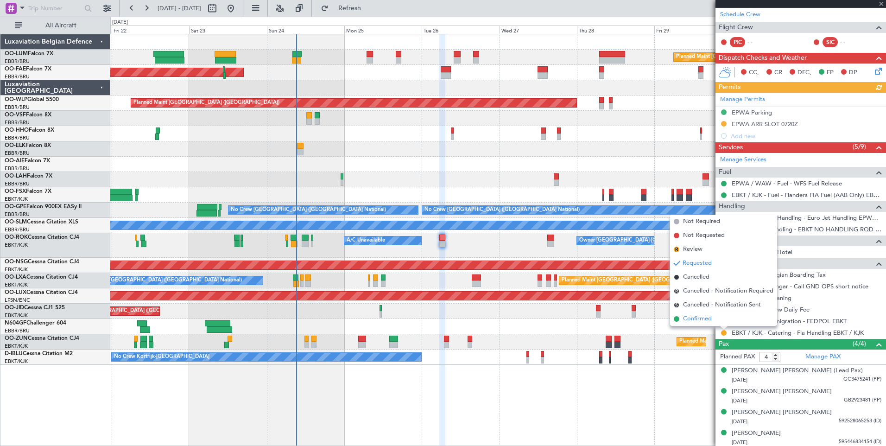
click at [700, 318] on span "Confirmed" at bounding box center [697, 318] width 29 height 9
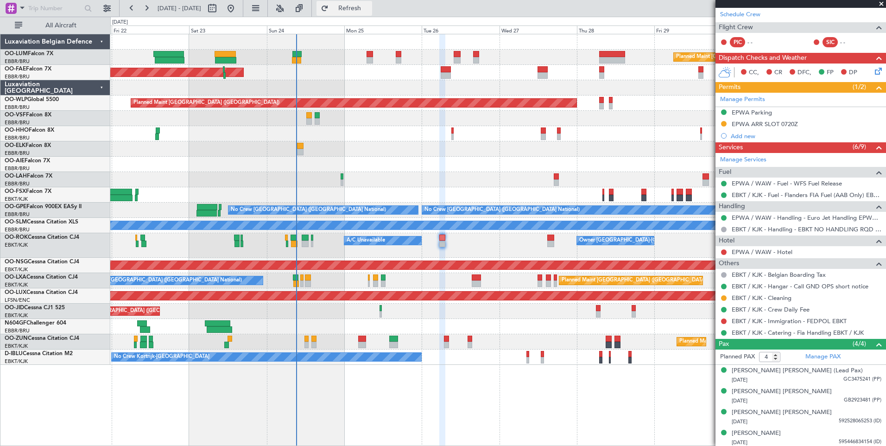
click at [369, 10] on span "Refresh" at bounding box center [350, 8] width 39 height 6
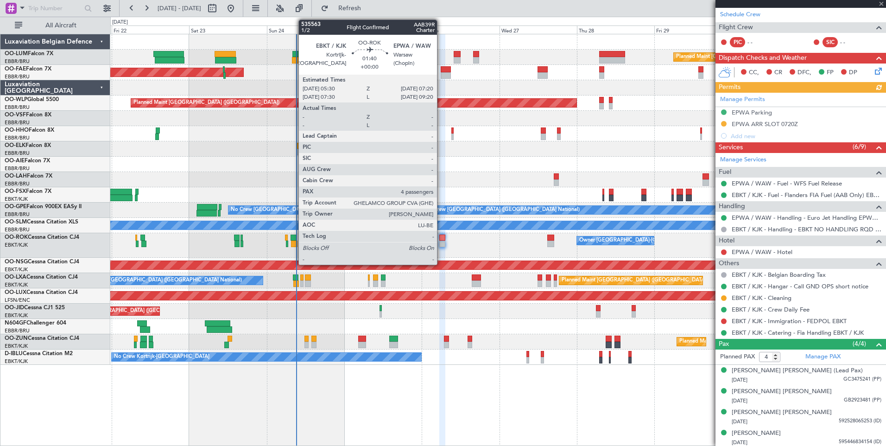
click at [441, 235] on div at bounding box center [442, 238] width 6 height 6
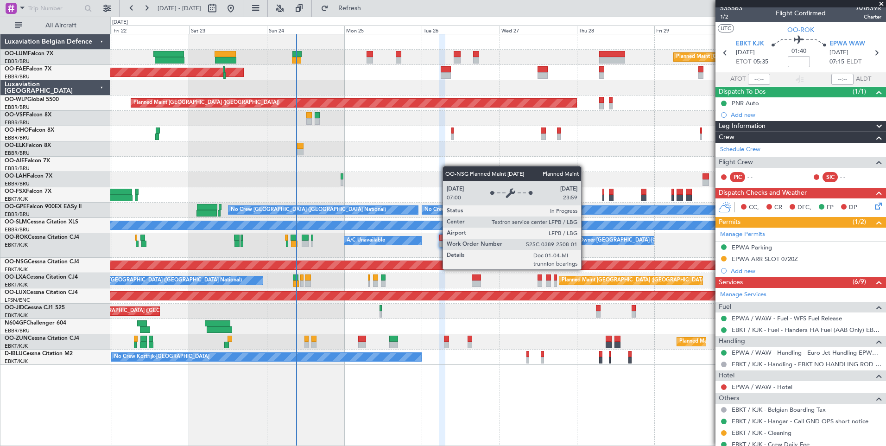
scroll to position [0, 0]
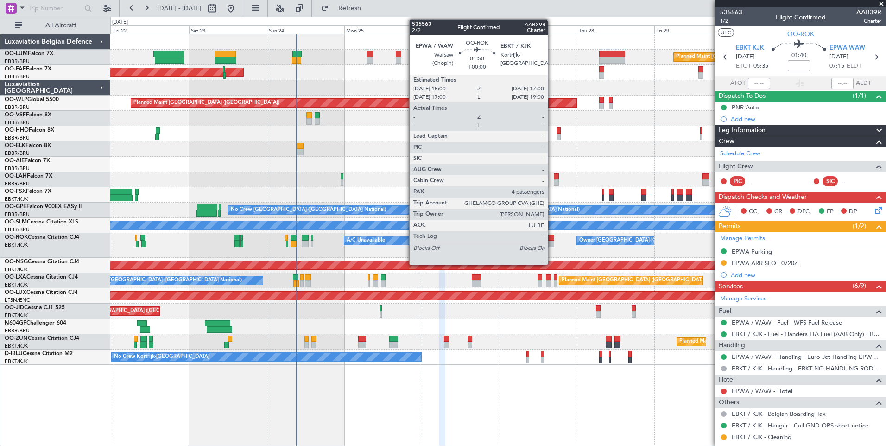
click at [553, 238] on div at bounding box center [551, 238] width 6 height 6
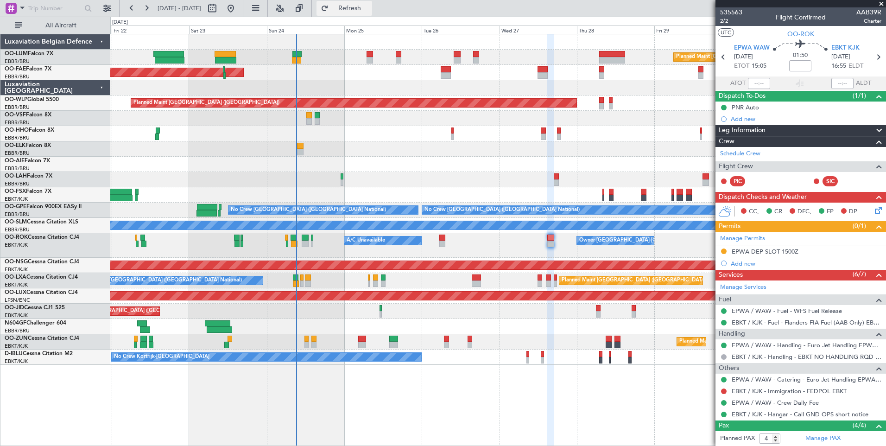
click at [369, 9] on span "Refresh" at bounding box center [350, 8] width 39 height 6
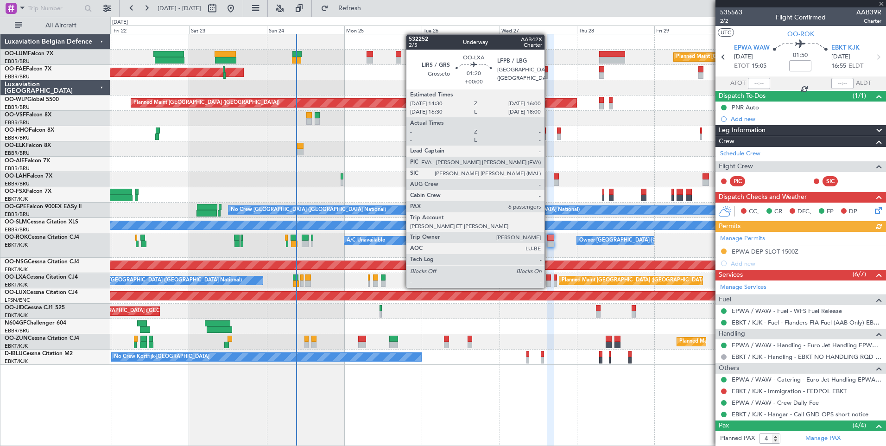
click at [549, 279] on div at bounding box center [548, 277] width 5 height 6
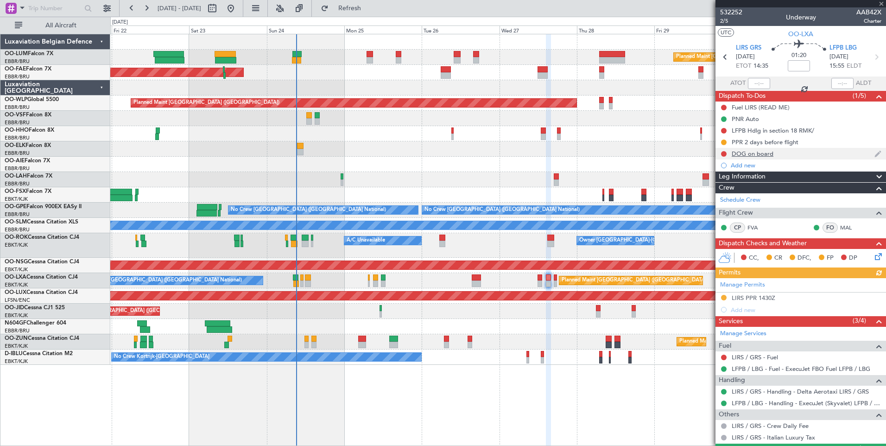
click at [753, 153] on div "DOG on board" at bounding box center [753, 154] width 42 height 8
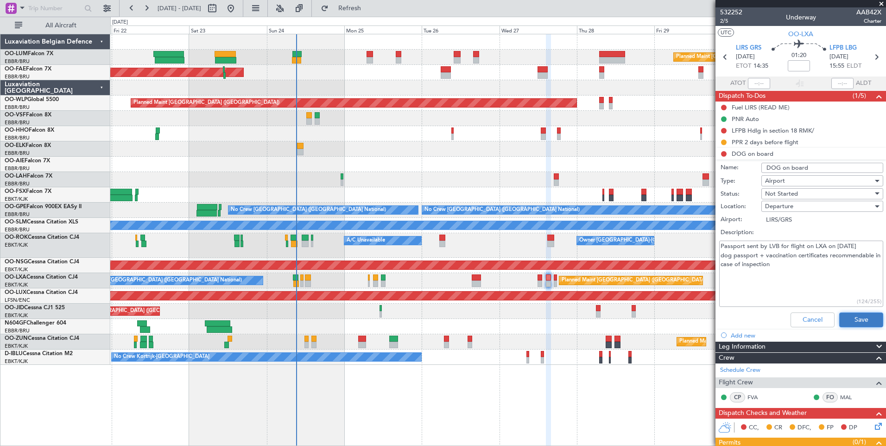
click at [844, 322] on button "Save" at bounding box center [862, 319] width 44 height 15
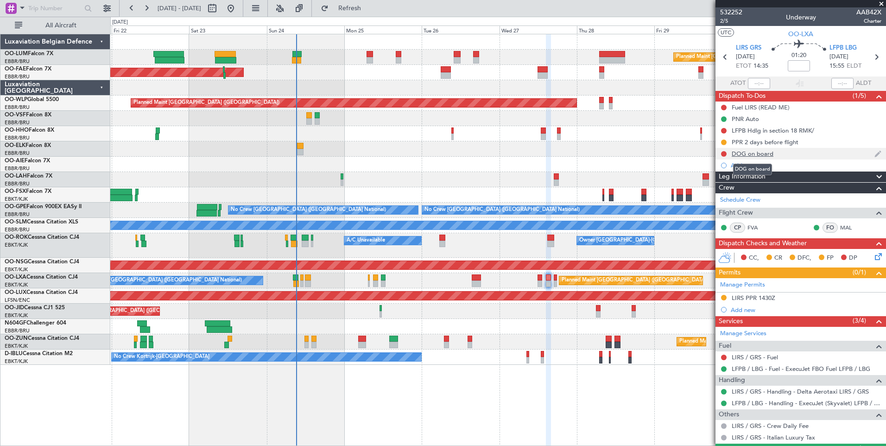
click at [744, 155] on div "DOG on board" at bounding box center [753, 154] width 42 height 8
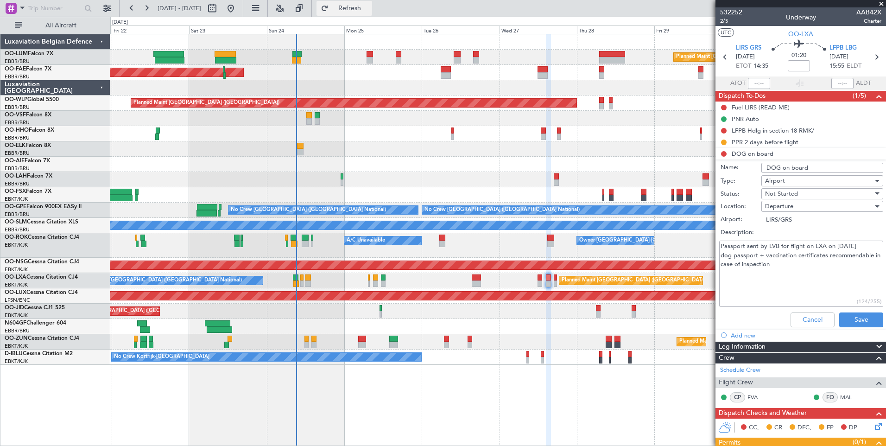
click at [369, 12] on span "Refresh" at bounding box center [350, 8] width 39 height 6
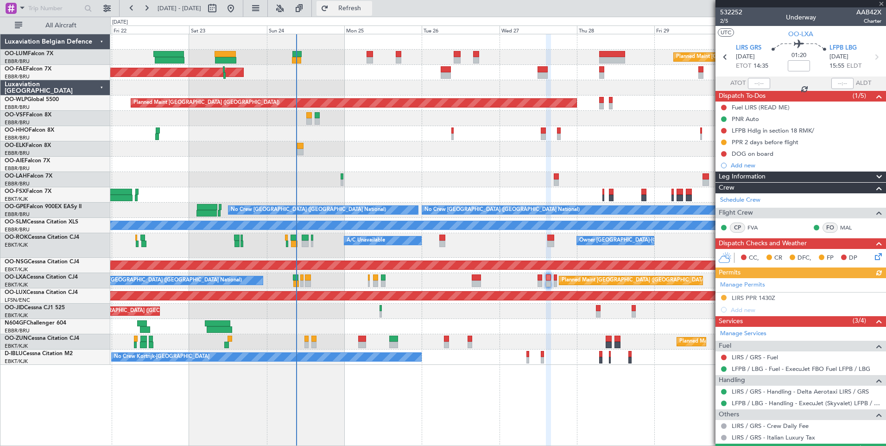
click at [369, 11] on span "Refresh" at bounding box center [350, 8] width 39 height 6
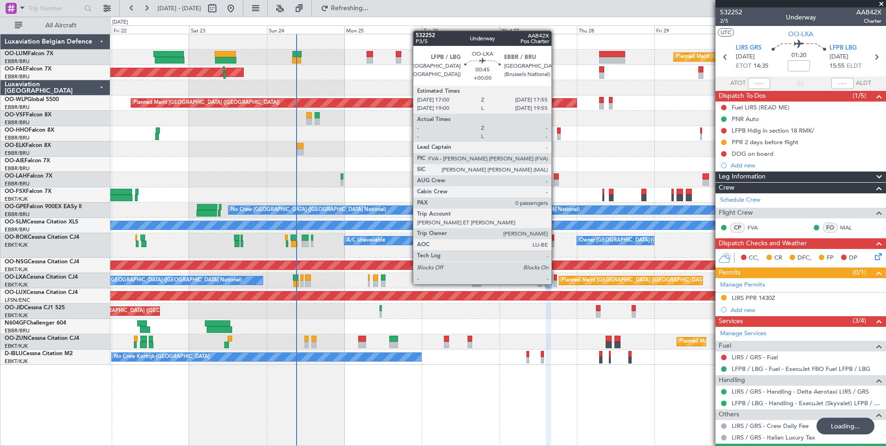
click at [556, 276] on div at bounding box center [555, 277] width 3 height 6
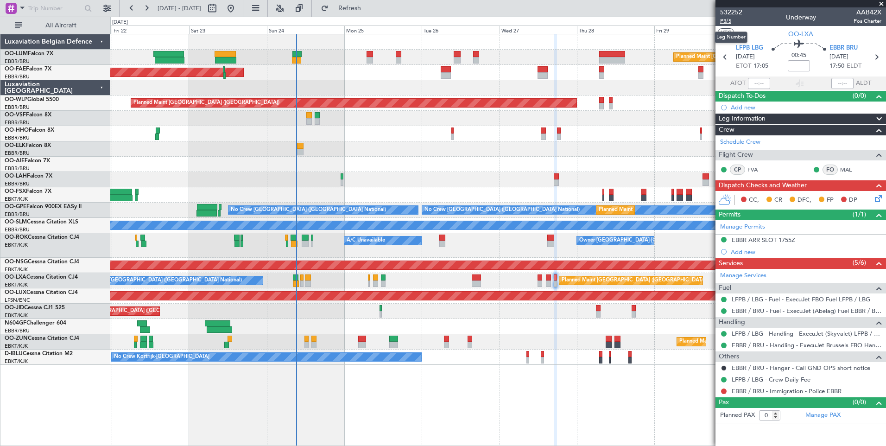
click at [727, 19] on span "P3/5" at bounding box center [731, 21] width 22 height 8
click at [369, 7] on span "Refresh" at bounding box center [350, 8] width 39 height 6
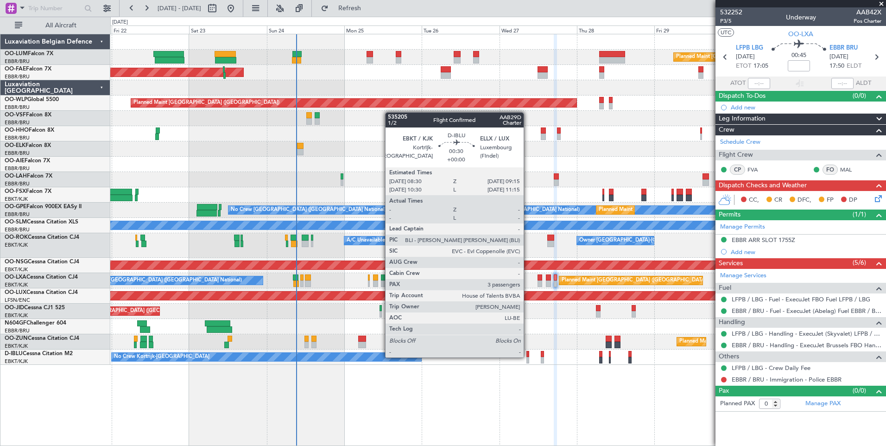
click at [528, 357] on div at bounding box center [528, 354] width 3 height 6
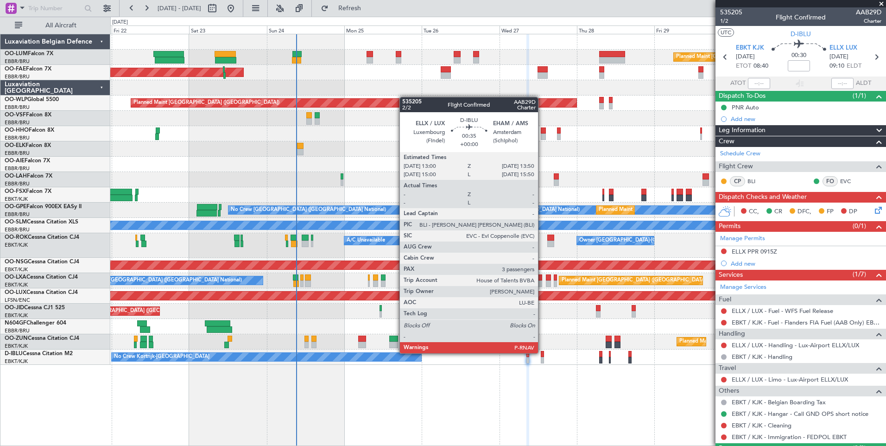
click at [542, 352] on div at bounding box center [542, 354] width 3 height 6
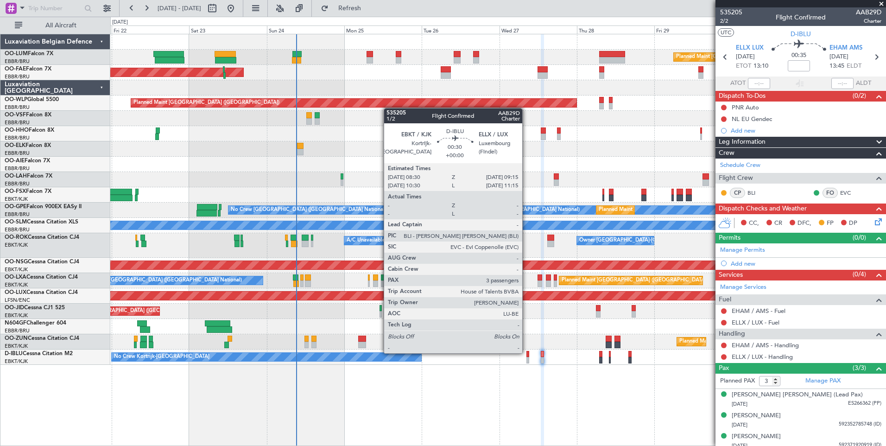
click at [527, 352] on div at bounding box center [528, 354] width 3 height 6
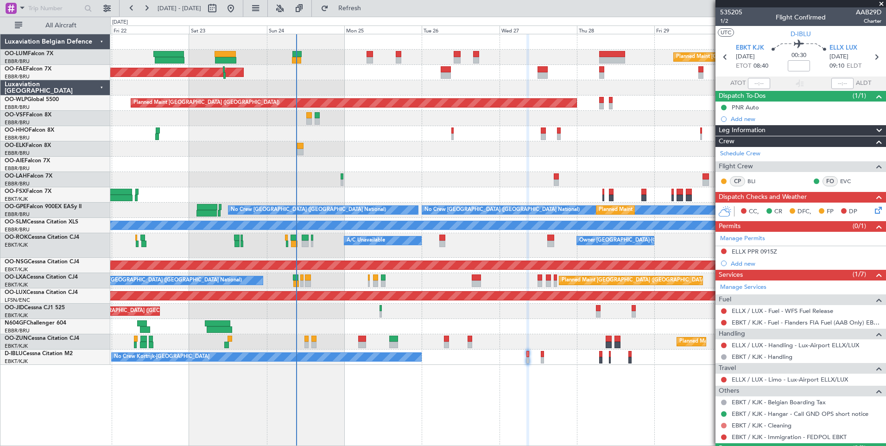
click at [724, 424] on button at bounding box center [724, 426] width 6 height 6
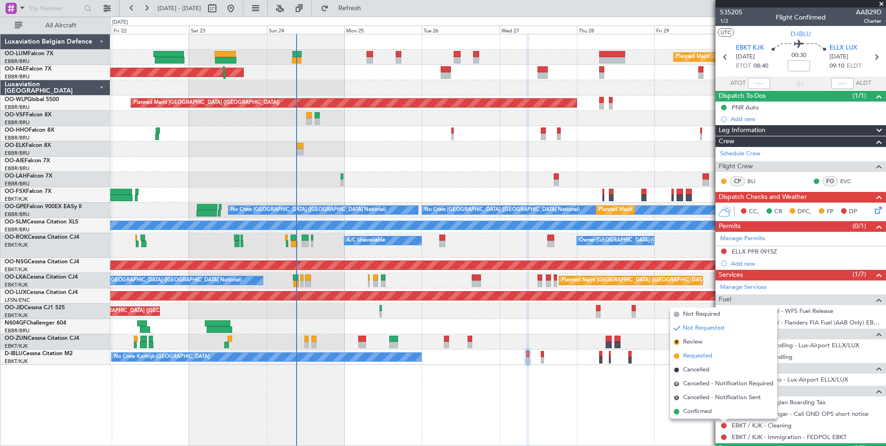
click at [701, 356] on span "Requested" at bounding box center [697, 355] width 29 height 9
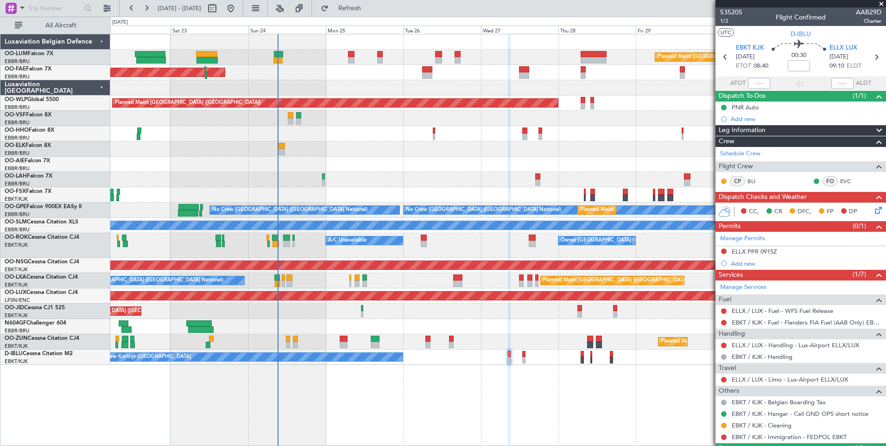
click at [617, 417] on div "Planned Maint Brussels (Brussels National) Planned Maint Kortrijk-Wevelgem Plan…" at bounding box center [498, 240] width 776 height 412
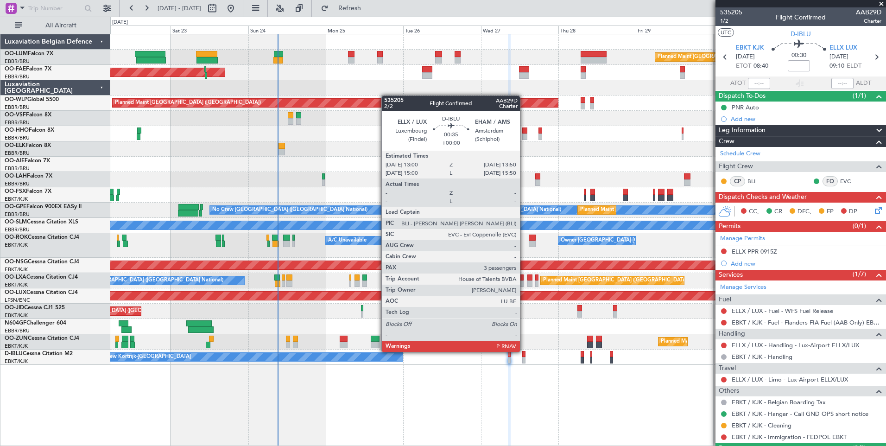
click at [525, 351] on div at bounding box center [523, 354] width 3 height 6
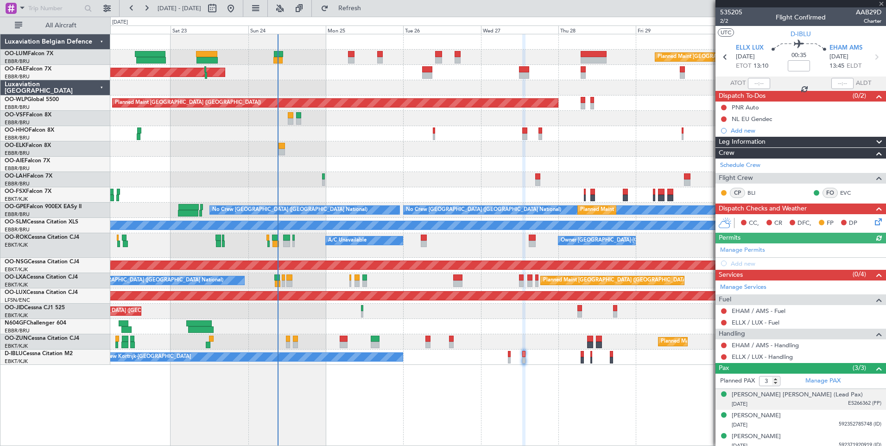
scroll to position [5, 0]
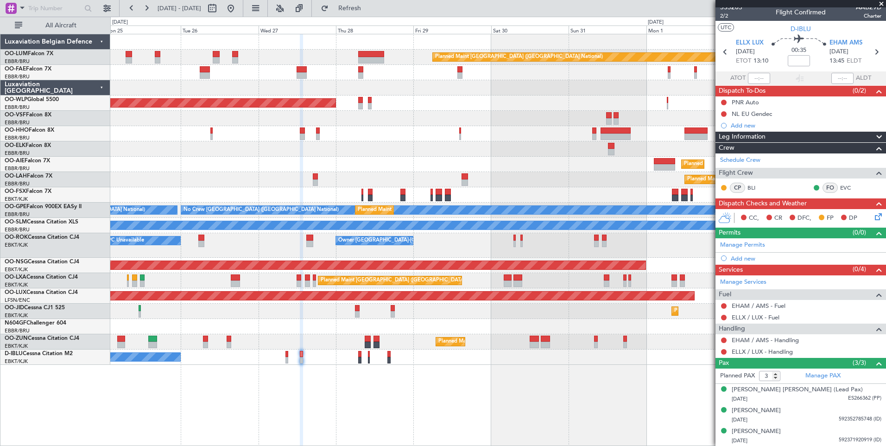
click at [399, 404] on div "Planned Maint Brussels (Brussels National) Owner Melsbroek Air Base Owner Melsb…" at bounding box center [498, 240] width 776 height 412
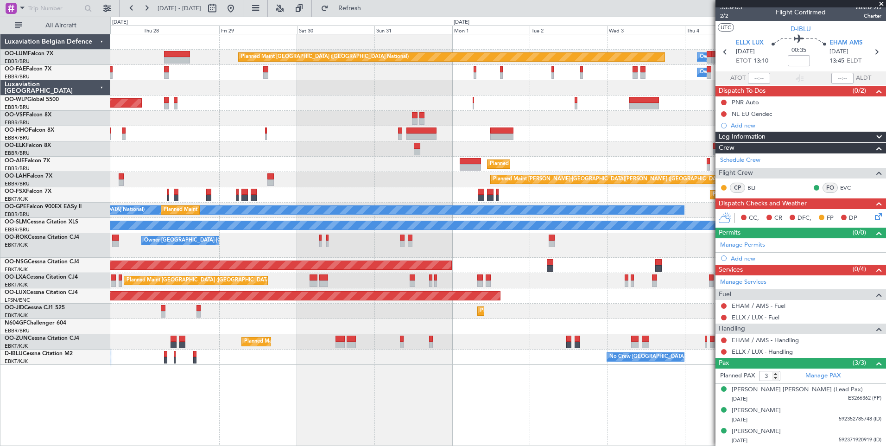
click at [503, 390] on div "Planned Maint Brussels (Brussels National) Owner Melsbroek Air Base Owner Melsb…" at bounding box center [498, 240] width 776 height 412
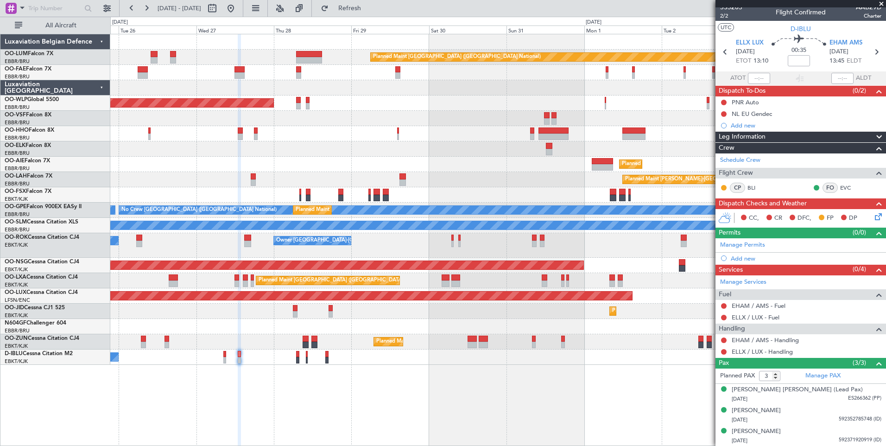
click at [542, 402] on div "Planned Maint Brussels (Brussels National) Owner Melsbroek Air Base Owner Melsb…" at bounding box center [498, 240] width 776 height 412
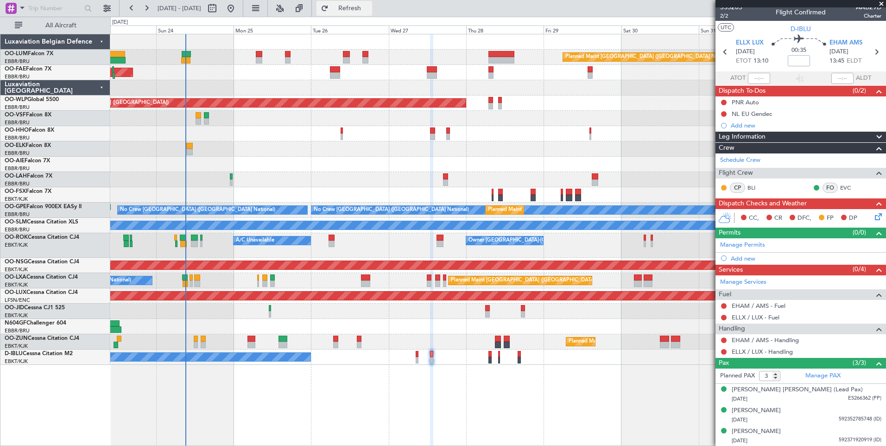
click at [367, 11] on span "Refresh" at bounding box center [350, 8] width 39 height 6
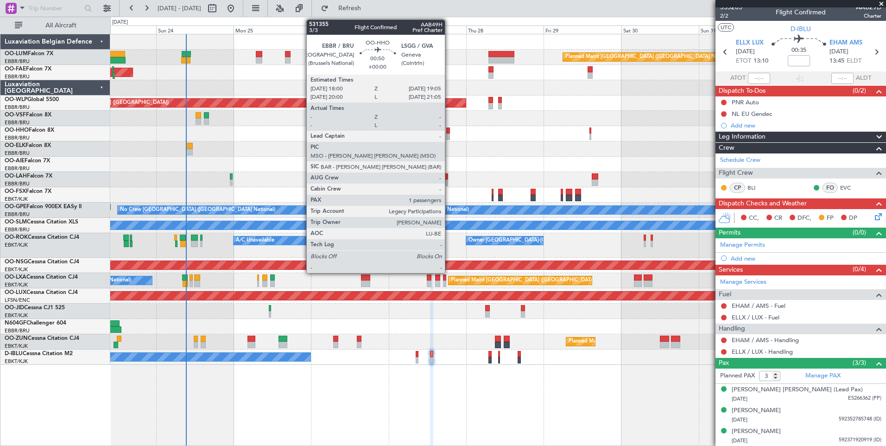
click at [449, 129] on div at bounding box center [448, 130] width 4 height 6
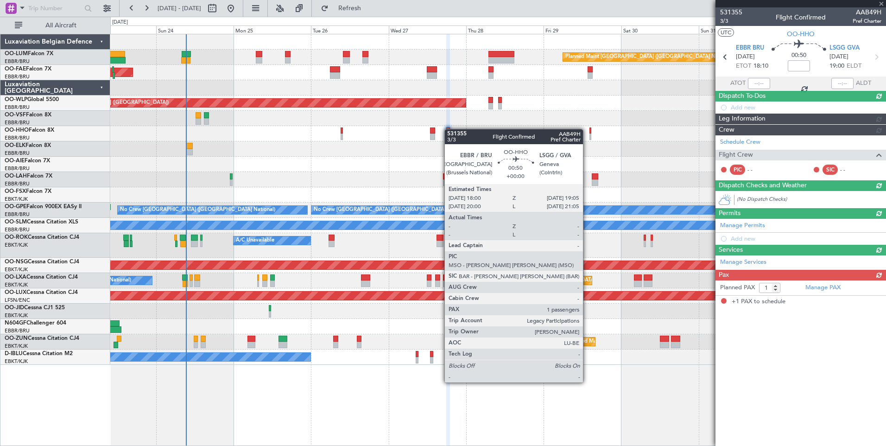
scroll to position [0, 0]
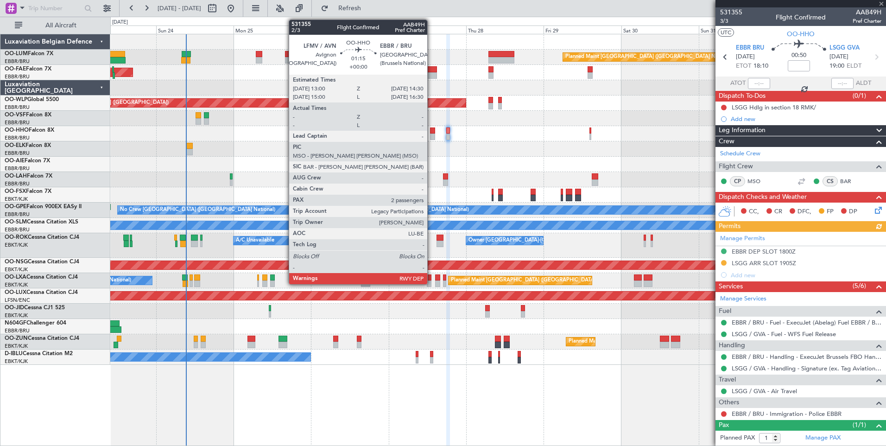
click at [432, 134] on div at bounding box center [432, 137] width 5 height 6
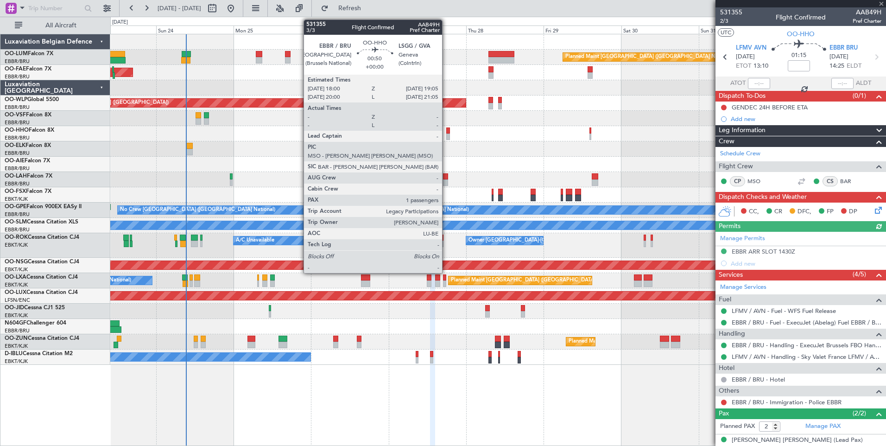
click at [446, 129] on div at bounding box center [448, 130] width 4 height 6
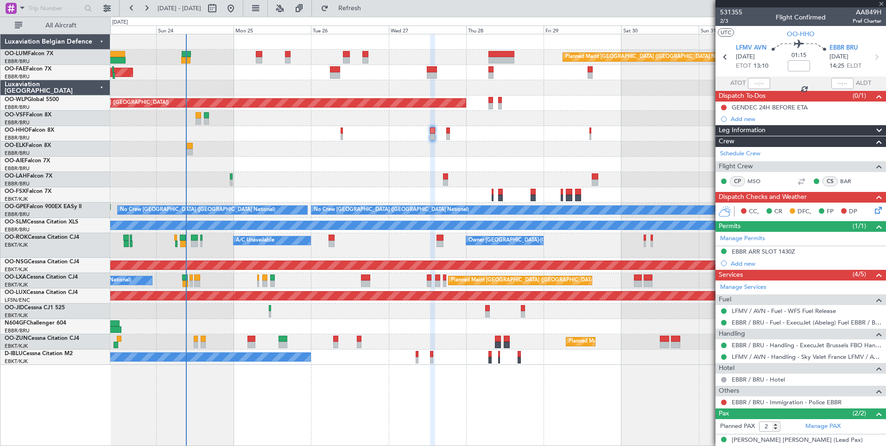
type input "1"
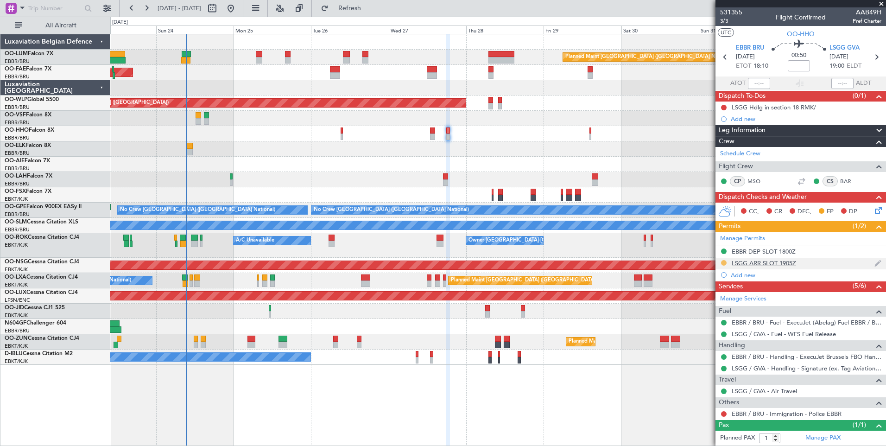
click at [725, 263] on button at bounding box center [724, 263] width 6 height 6
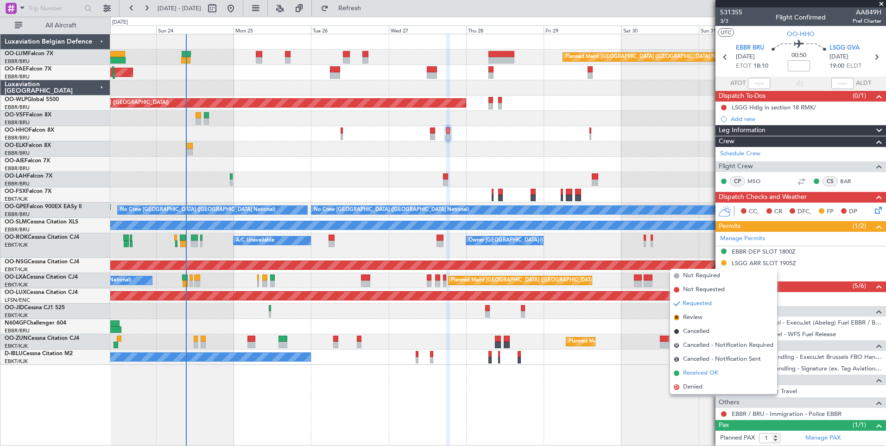
click at [689, 371] on span "Received OK" at bounding box center [700, 373] width 35 height 9
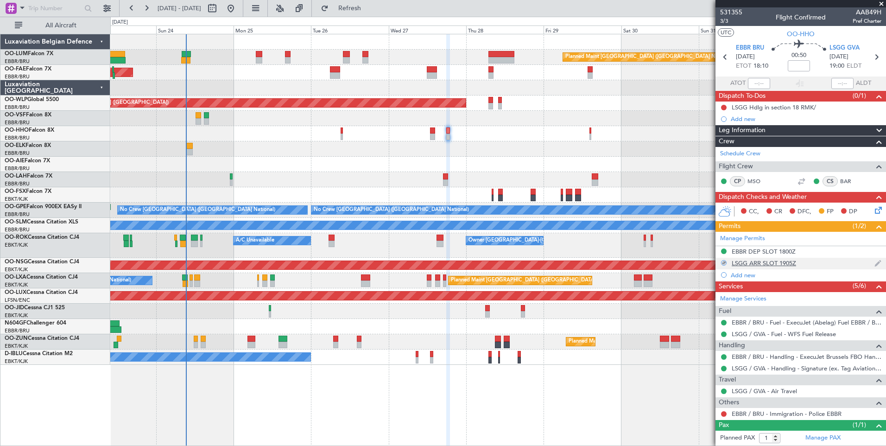
click at [784, 261] on div "LSGG ARR SLOT 1905Z" at bounding box center [764, 263] width 64 height 8
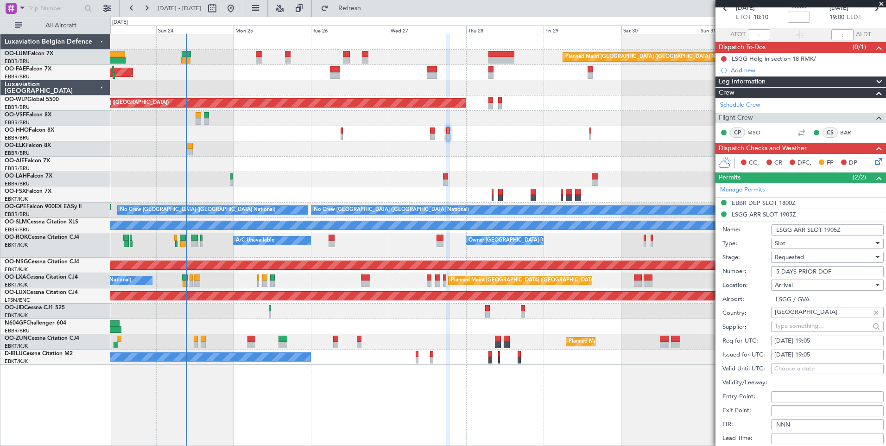
scroll to position [139, 0]
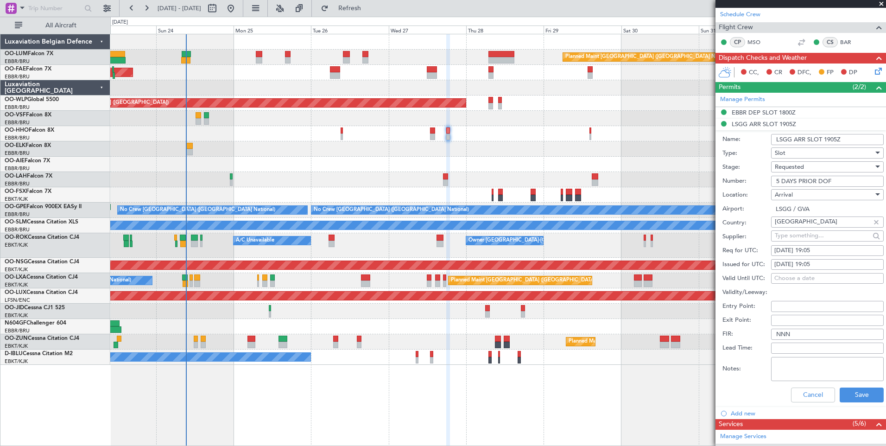
drag, startPoint x: 850, startPoint y: 182, endPoint x: 717, endPoint y: 184, distance: 133.5
click at [717, 184] on form "Name: LSGG ARR SLOT 1905Z Type: Slot Stage: Requested Number: 5 DAYS PRIOR DOF …" at bounding box center [801, 268] width 171 height 277
click at [845, 179] on input "Number:" at bounding box center [827, 181] width 113 height 11
paste input "082719102A"
type input "082719102A"
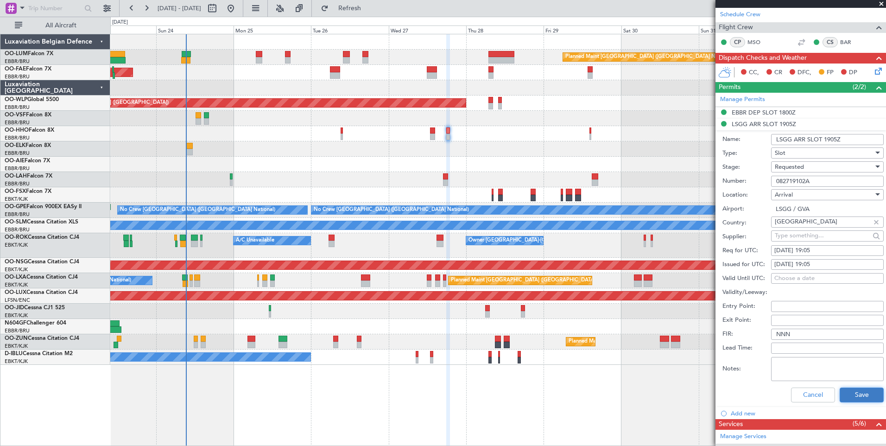
click at [853, 390] on button "Save" at bounding box center [862, 395] width 44 height 15
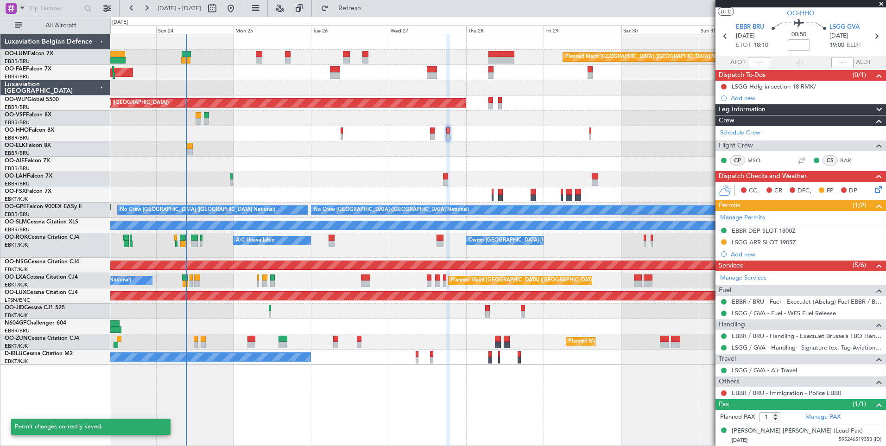
scroll to position [20, 0]
click at [772, 240] on mat-tooltip-component "EBBR DEP SLOT 1800Z" at bounding box center [764, 247] width 71 height 25
click at [784, 244] on div "LSGG ARR SLOT 1905Z" at bounding box center [764, 243] width 64 height 8
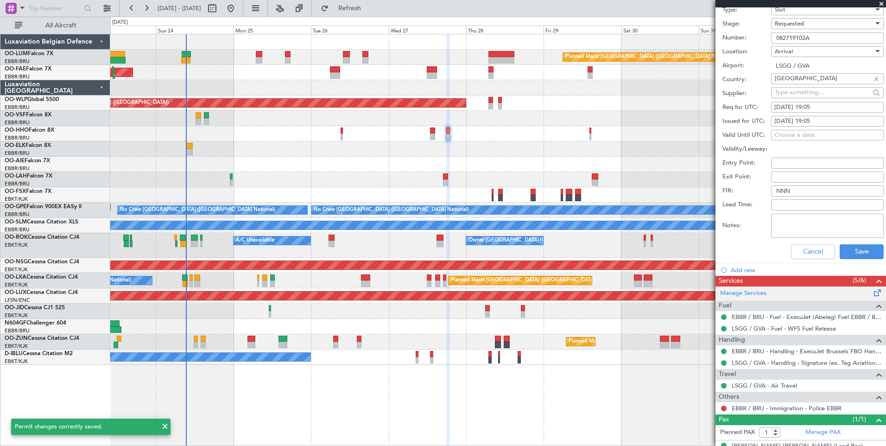
scroll to position [297, 0]
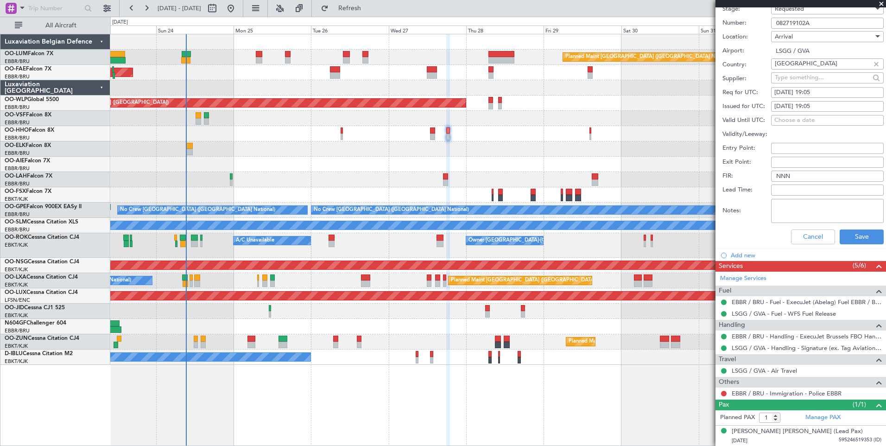
click at [786, 208] on textarea "Notes:" at bounding box center [827, 211] width 113 height 24
paste textarea "19:00 to 19:19 UTC"
type textarea "19:00 to 19:19 UTC"
click at [854, 235] on button "Save" at bounding box center [862, 236] width 44 height 15
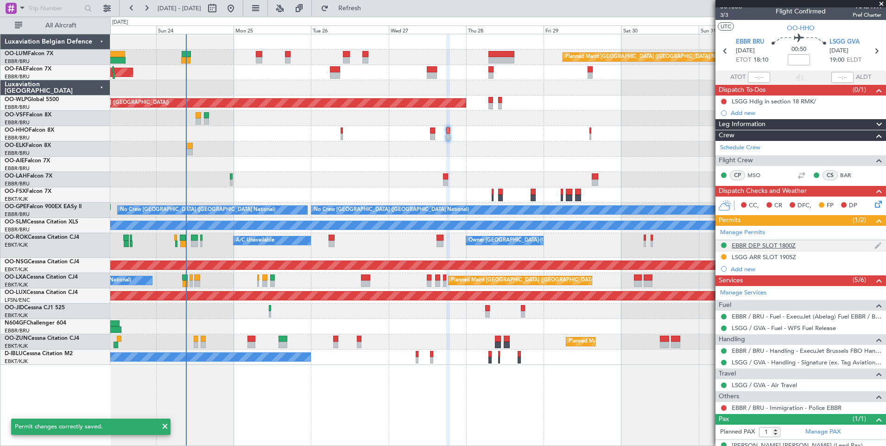
scroll to position [0, 0]
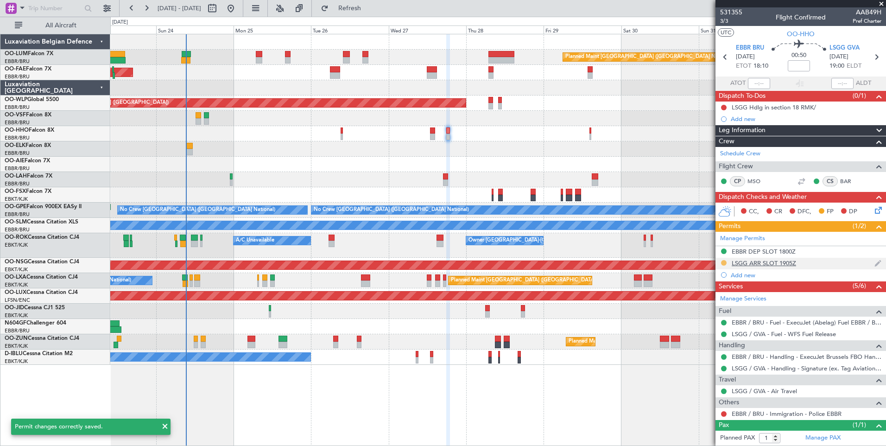
click at [725, 261] on button at bounding box center [724, 263] width 6 height 6
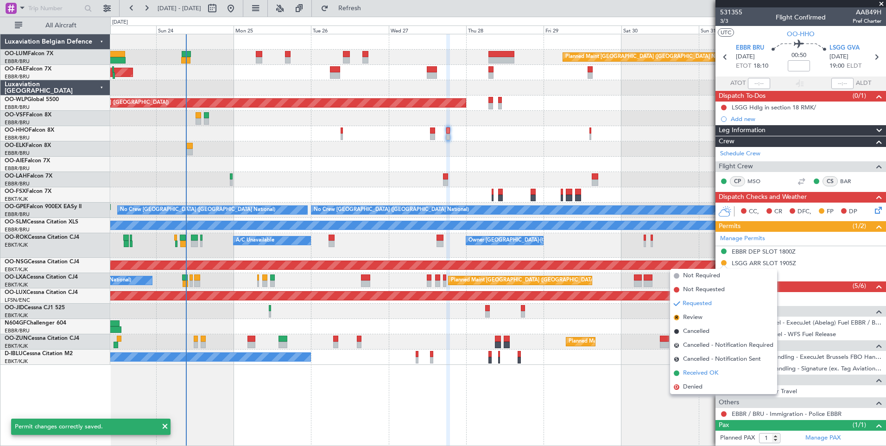
click at [684, 368] on li "Received OK" at bounding box center [723, 373] width 107 height 14
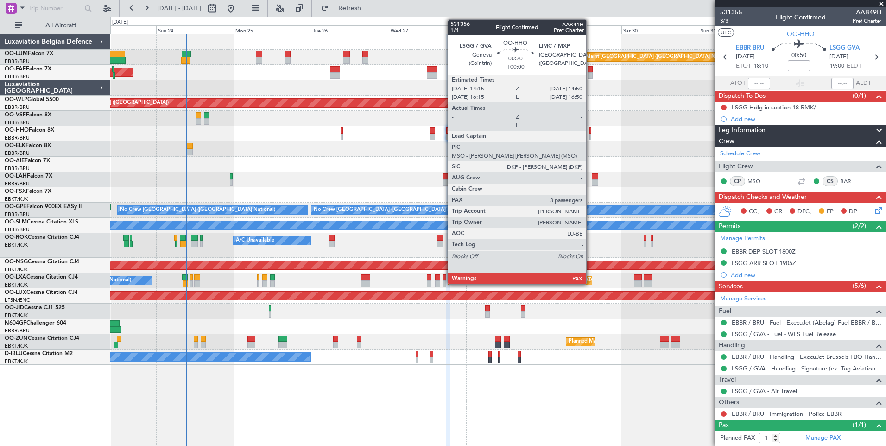
click at [591, 130] on div at bounding box center [591, 130] width 2 height 6
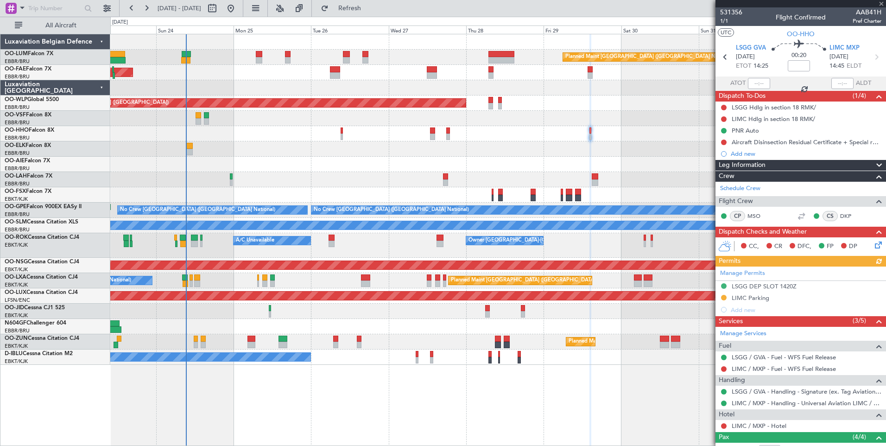
scroll to position [46, 0]
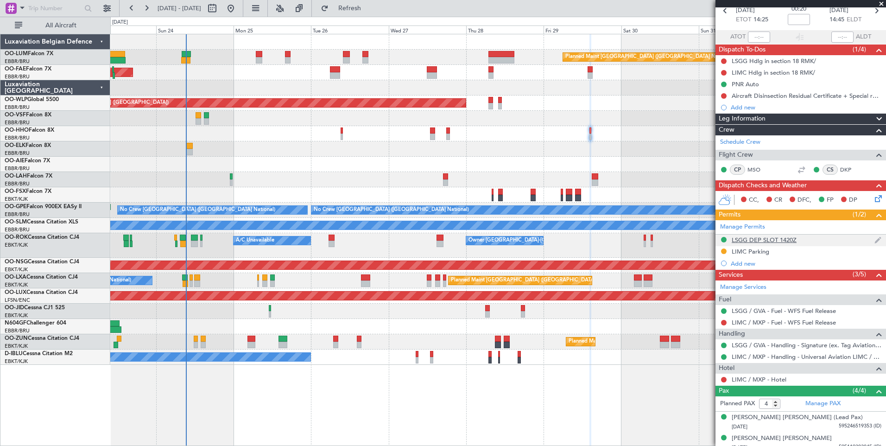
click at [769, 242] on div "LSGG DEP SLOT 1420Z" at bounding box center [764, 240] width 65 height 8
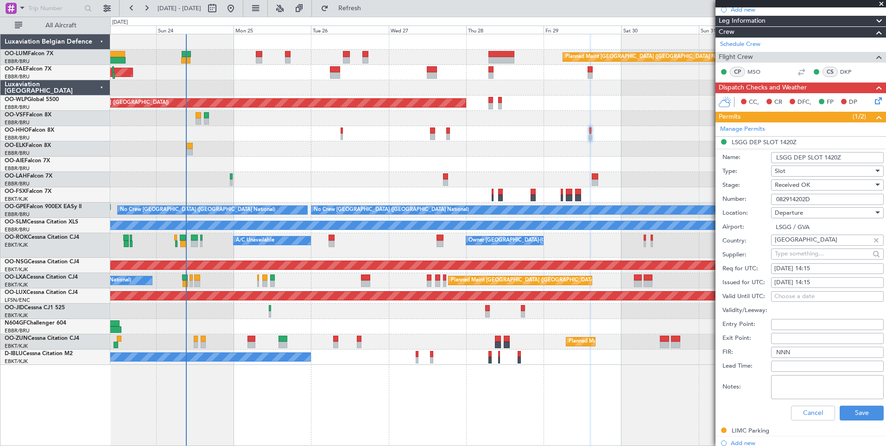
scroll to position [278, 0]
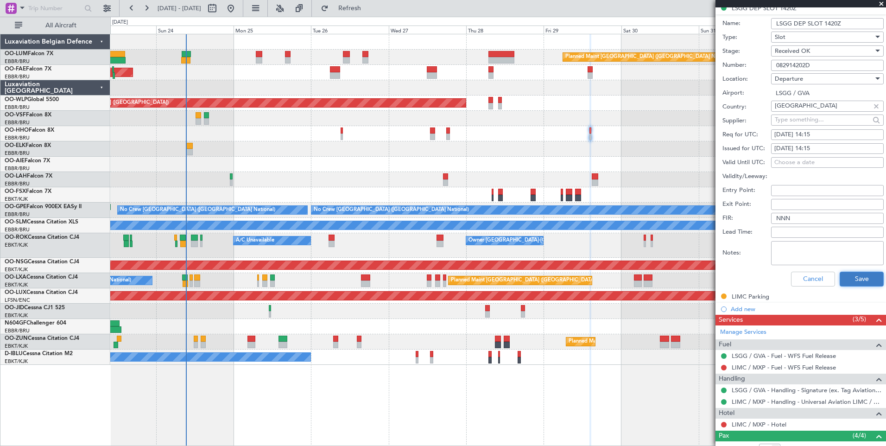
click at [862, 280] on button "Save" at bounding box center [862, 279] width 44 height 15
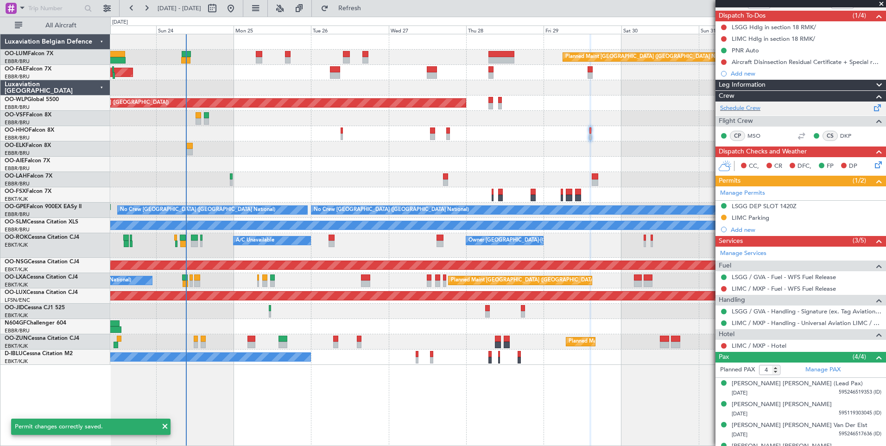
scroll to position [94, 0]
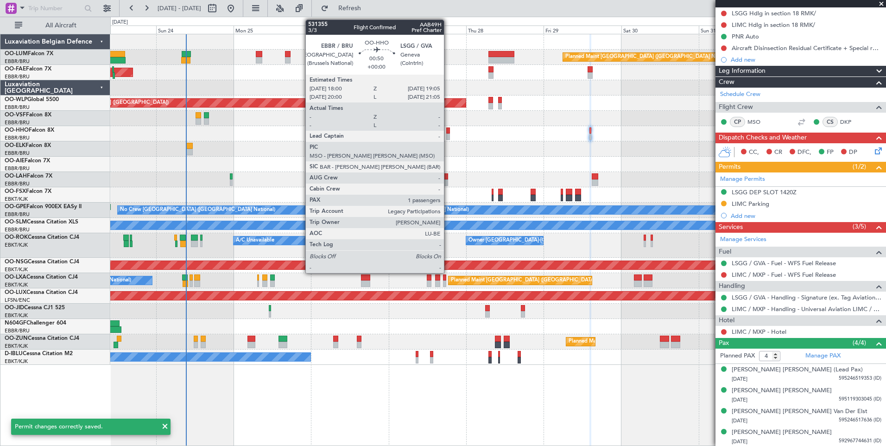
click at [447, 132] on div at bounding box center [448, 130] width 4 height 6
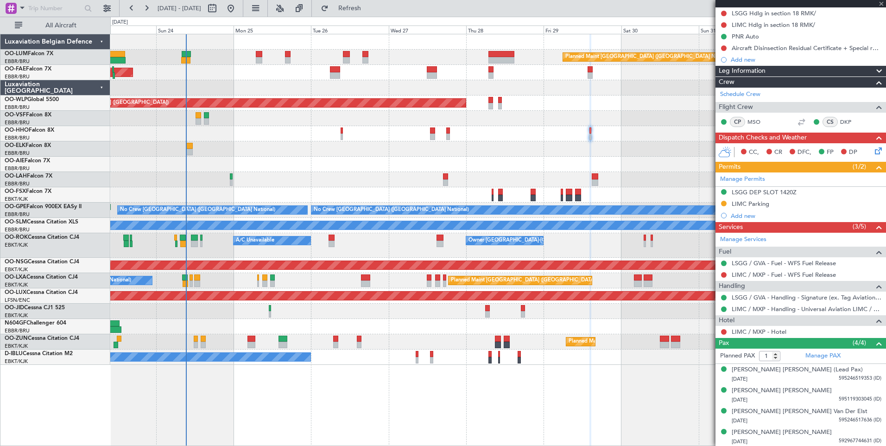
scroll to position [0, 0]
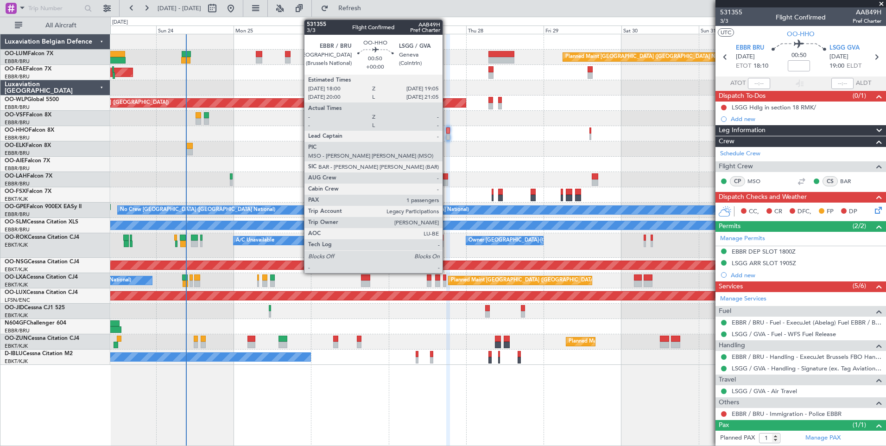
click at [447, 132] on div at bounding box center [448, 130] width 4 height 6
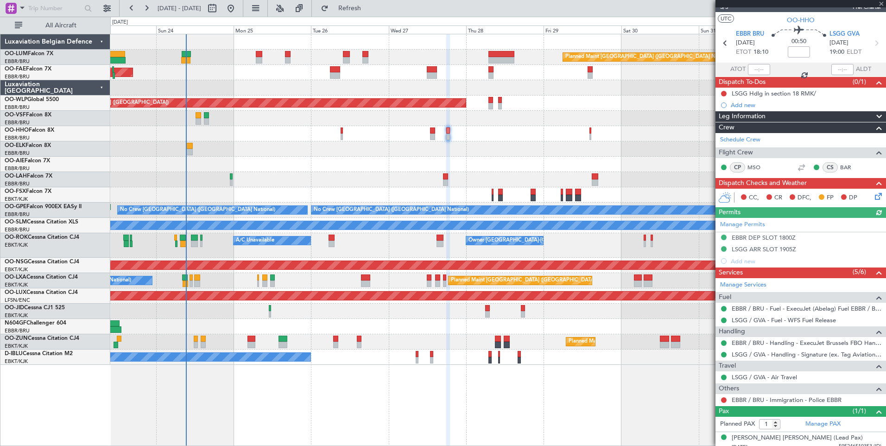
scroll to position [20, 0]
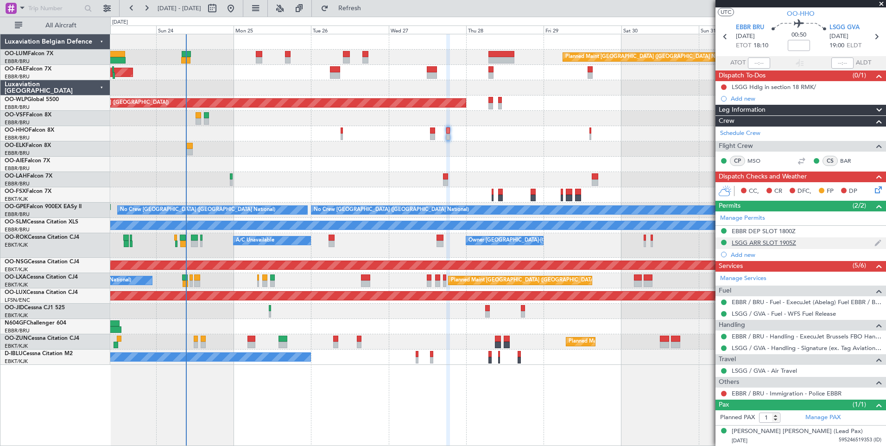
click at [789, 239] on div "LSGG ARR SLOT 1905Z" at bounding box center [764, 243] width 64 height 8
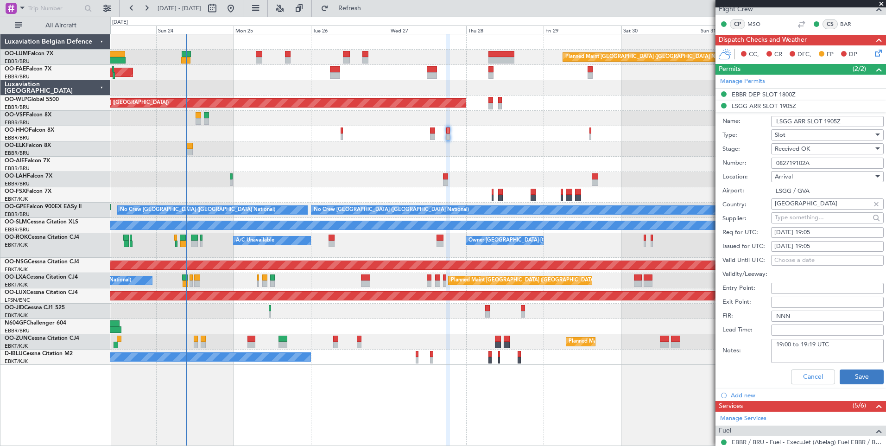
scroll to position [159, 0]
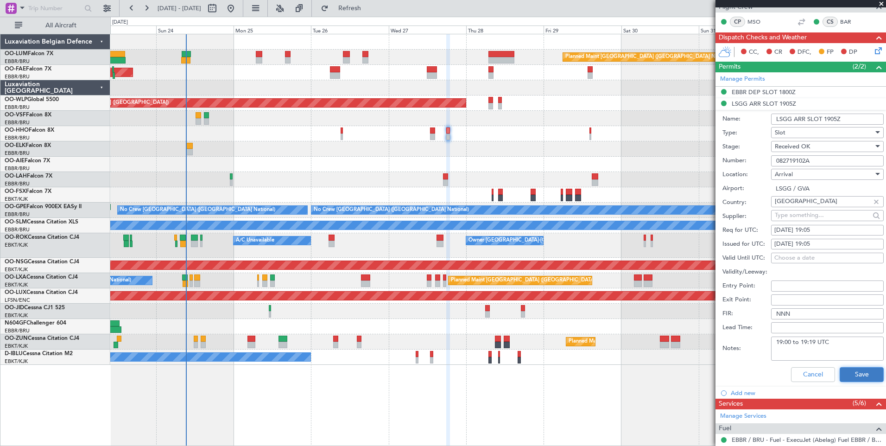
click at [863, 377] on button "Save" at bounding box center [862, 374] width 44 height 15
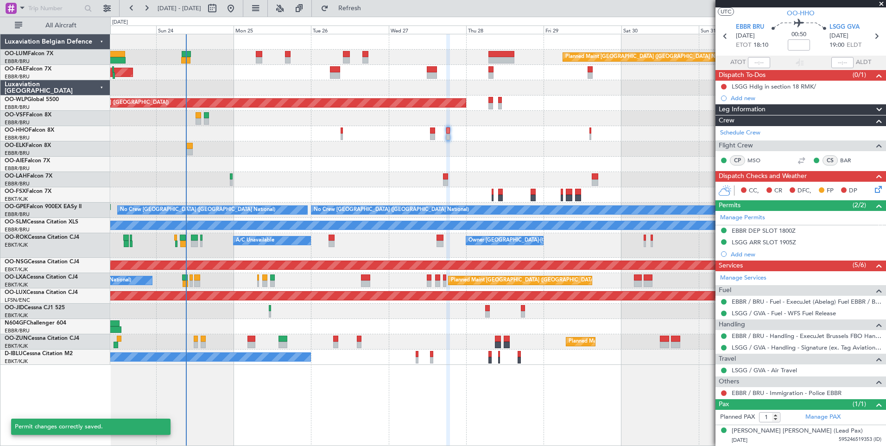
scroll to position [20, 0]
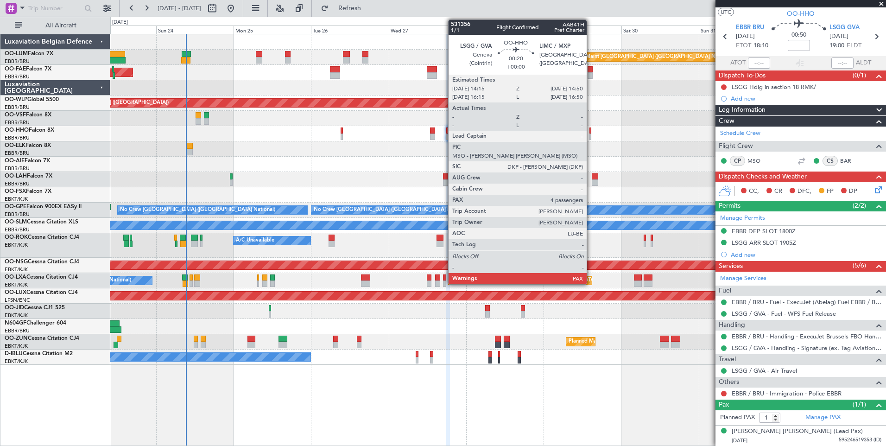
click at [591, 128] on div at bounding box center [591, 130] width 2 height 6
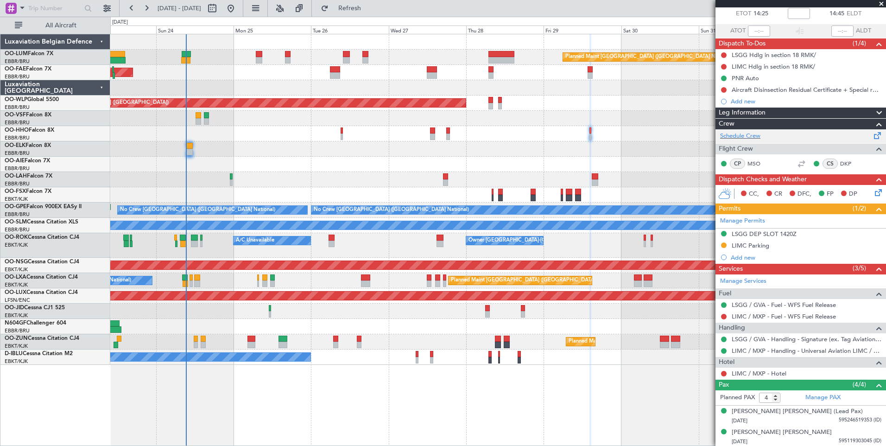
scroll to position [0, 0]
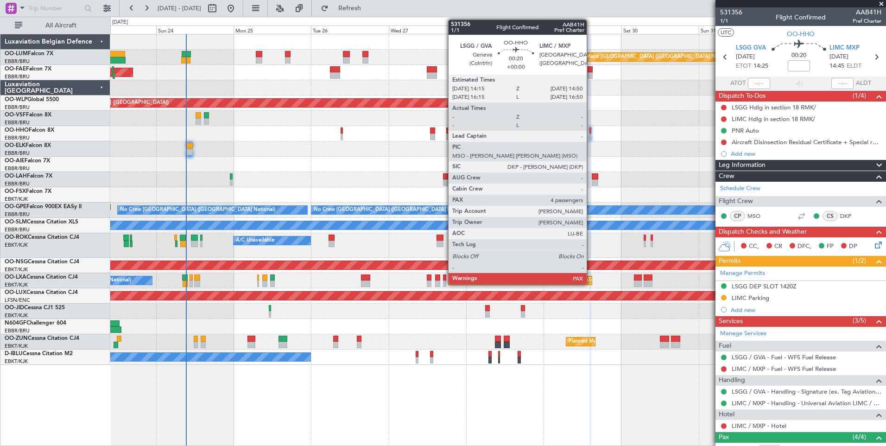
click at [591, 129] on div at bounding box center [591, 130] width 2 height 6
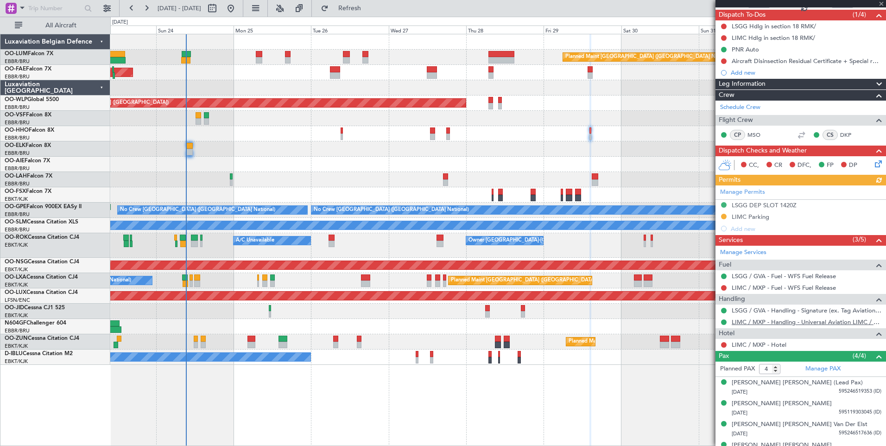
scroll to position [95, 0]
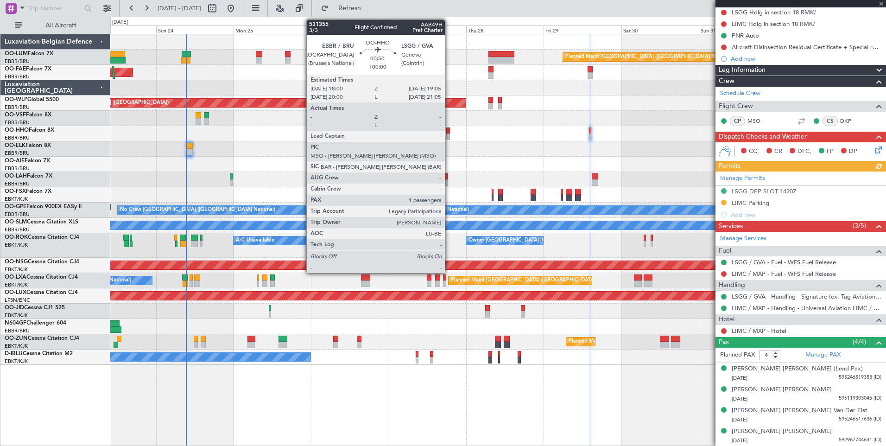
click at [449, 131] on div at bounding box center [448, 130] width 4 height 6
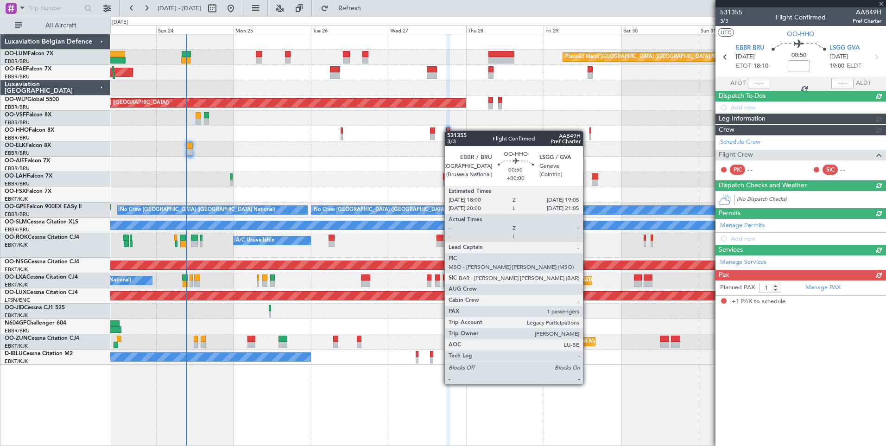
scroll to position [0, 0]
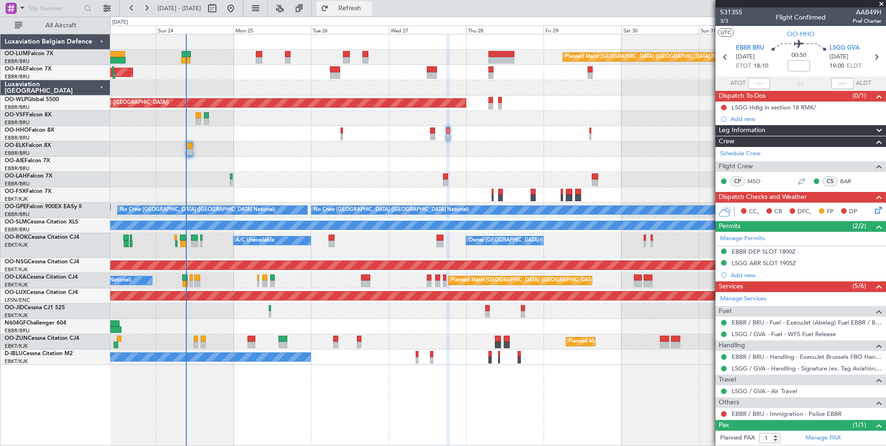
click at [372, 3] on button "Refresh" at bounding box center [345, 8] width 56 height 15
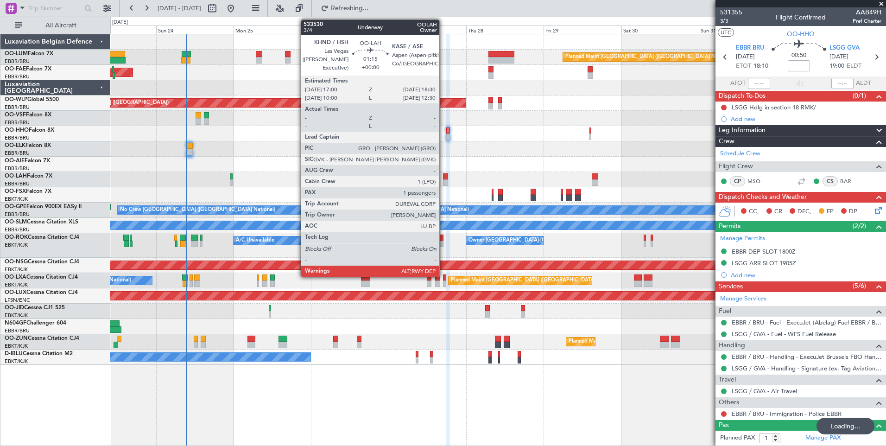
click at [444, 175] on div at bounding box center [445, 176] width 5 height 6
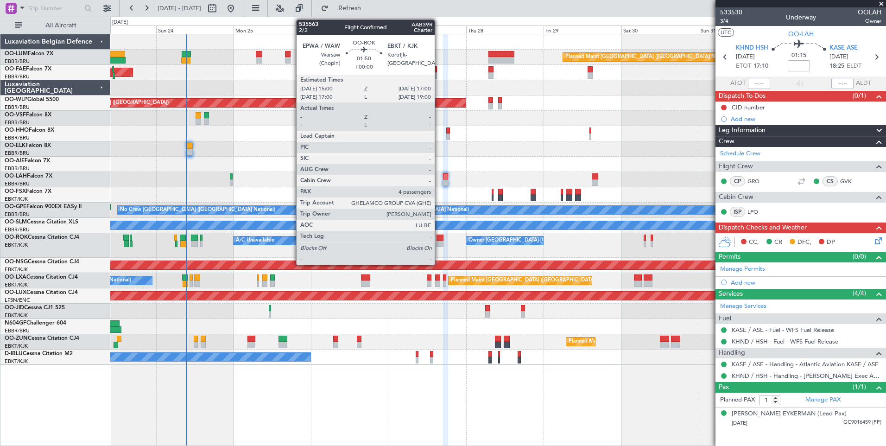
click at [439, 238] on div at bounding box center [440, 238] width 6 height 6
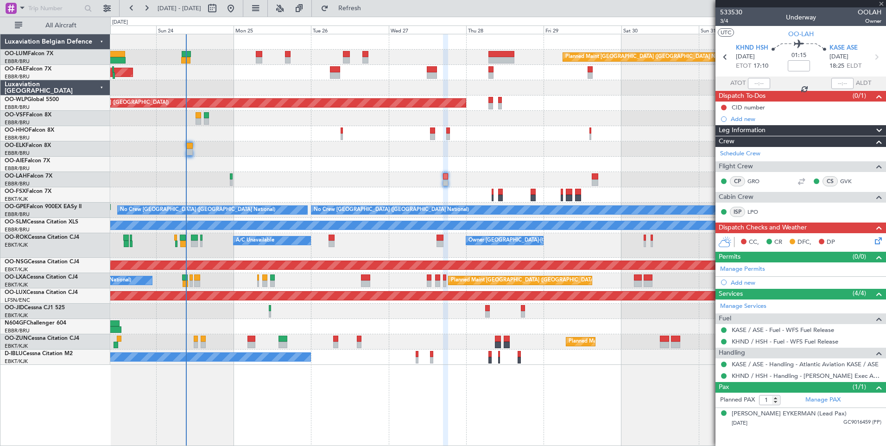
type input "4"
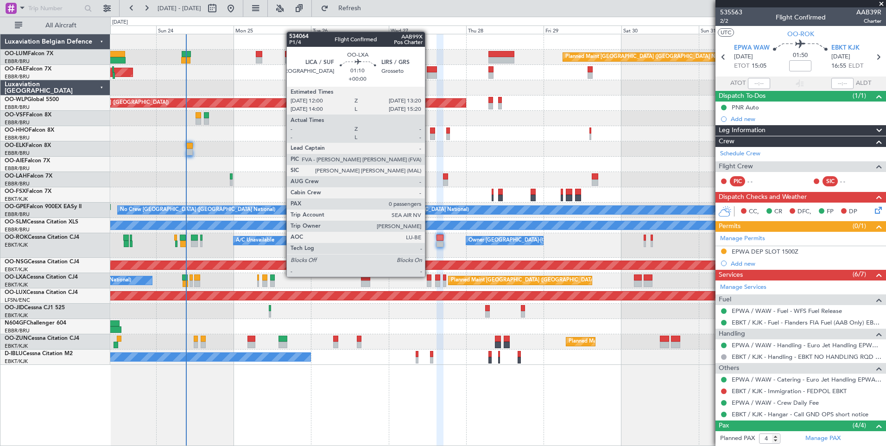
click at [429, 276] on div at bounding box center [429, 277] width 5 height 6
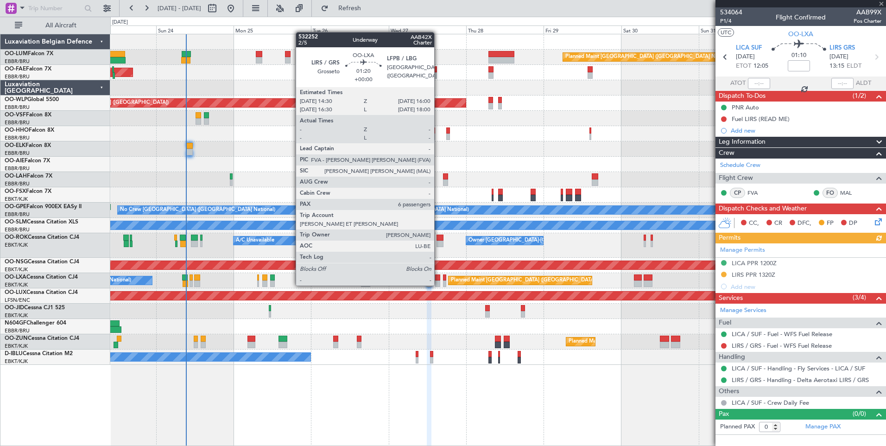
click at [439, 276] on div at bounding box center [437, 277] width 5 height 6
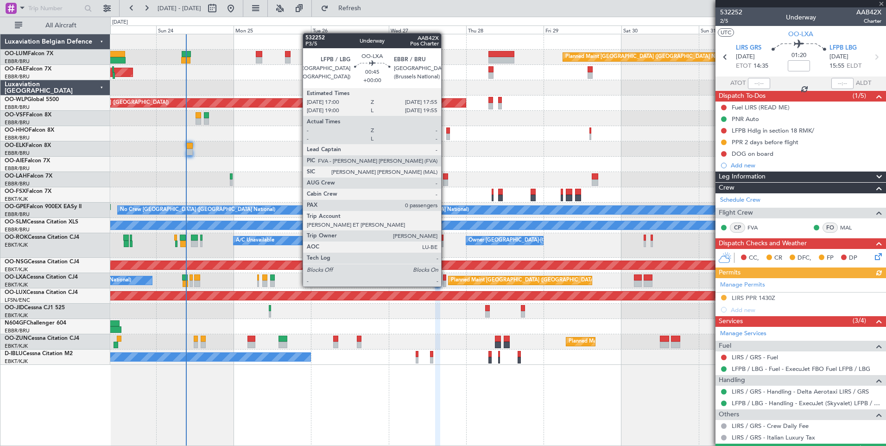
click at [446, 278] on div at bounding box center [444, 277] width 3 height 6
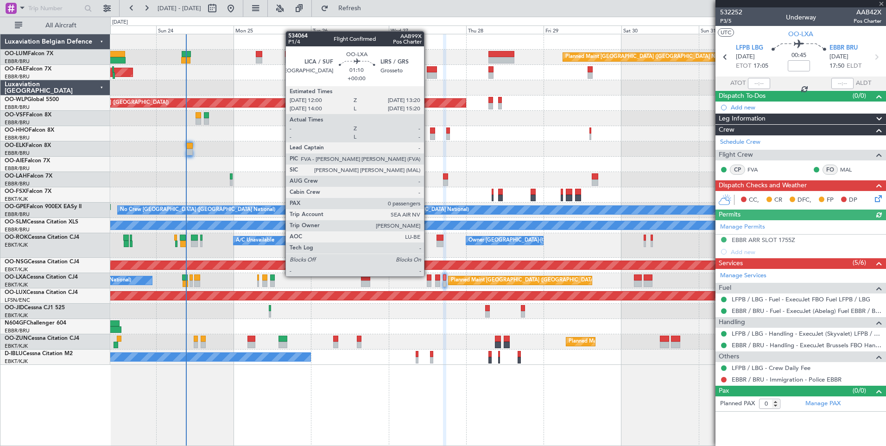
click at [428, 275] on div at bounding box center [429, 277] width 5 height 6
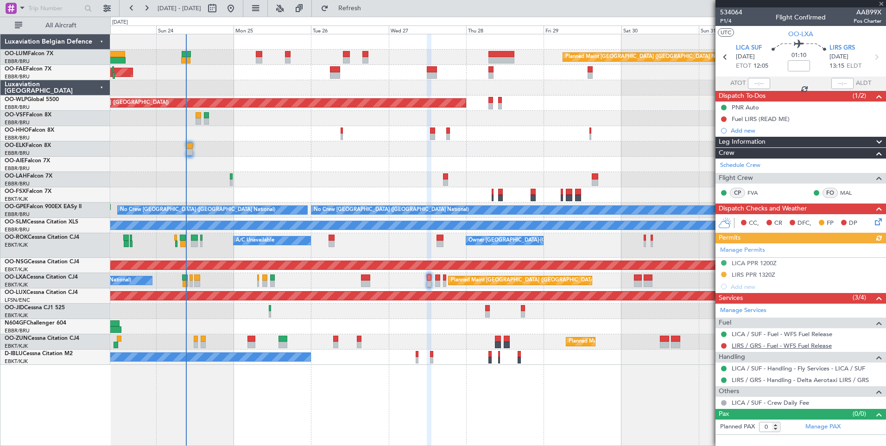
click at [754, 346] on link "LIRS / GRS - Fuel - WFS Fuel Release" at bounding box center [782, 346] width 100 height 8
click at [364, 8] on span "Refresh" at bounding box center [350, 8] width 39 height 6
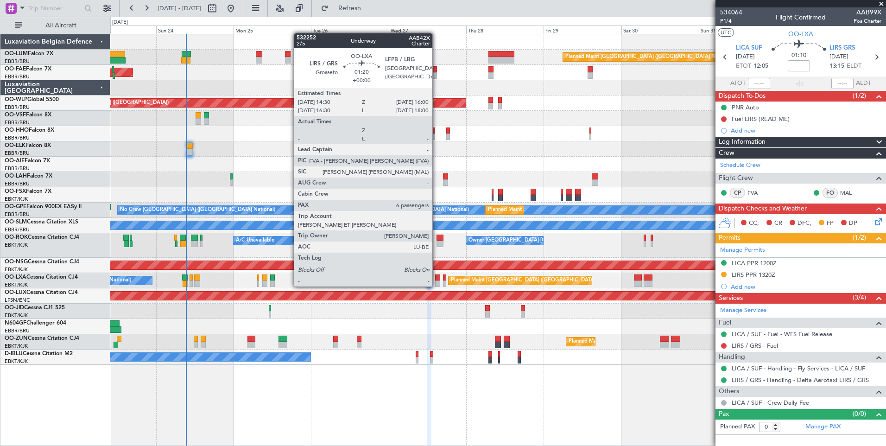
click at [437, 277] on div at bounding box center [437, 277] width 5 height 6
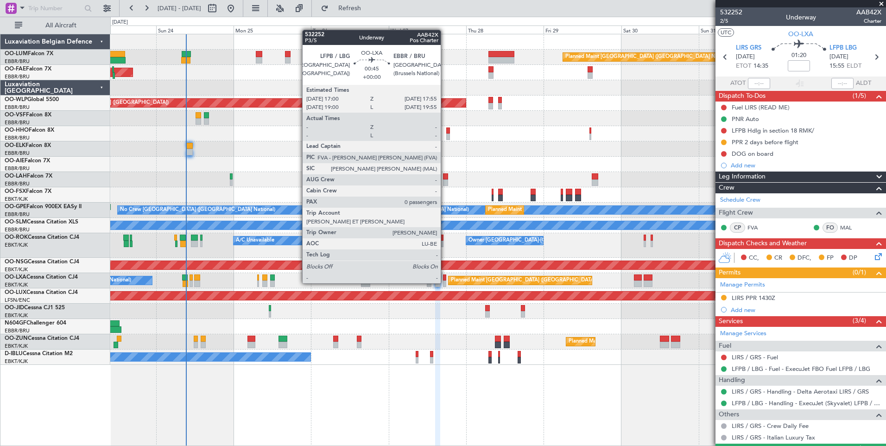
click at [445, 275] on div at bounding box center [444, 277] width 3 height 6
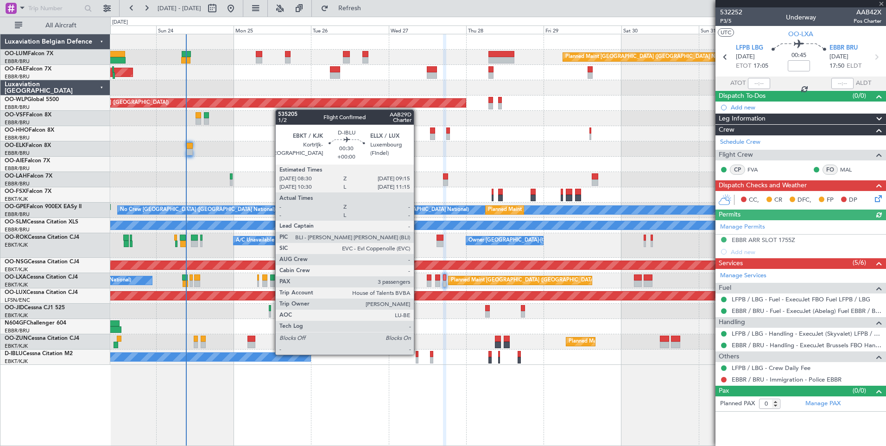
click at [418, 354] on div at bounding box center [417, 354] width 3 height 6
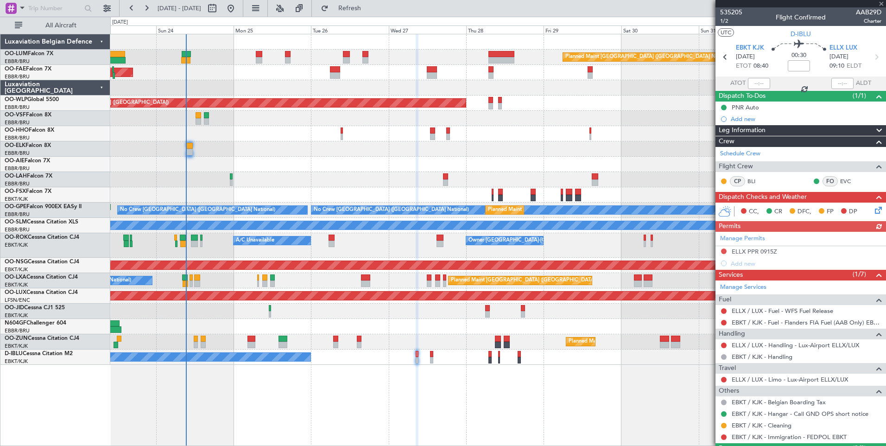
click at [434, 357] on div "No Crew Kortrijk-[GEOGRAPHIC_DATA] No Crew [GEOGRAPHIC_DATA] (Brussels National)" at bounding box center [498, 357] width 776 height 15
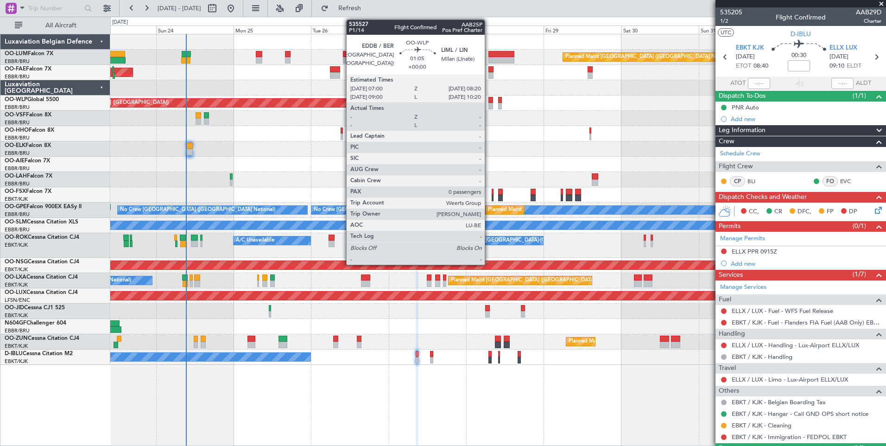
click at [489, 103] on div at bounding box center [491, 106] width 5 height 6
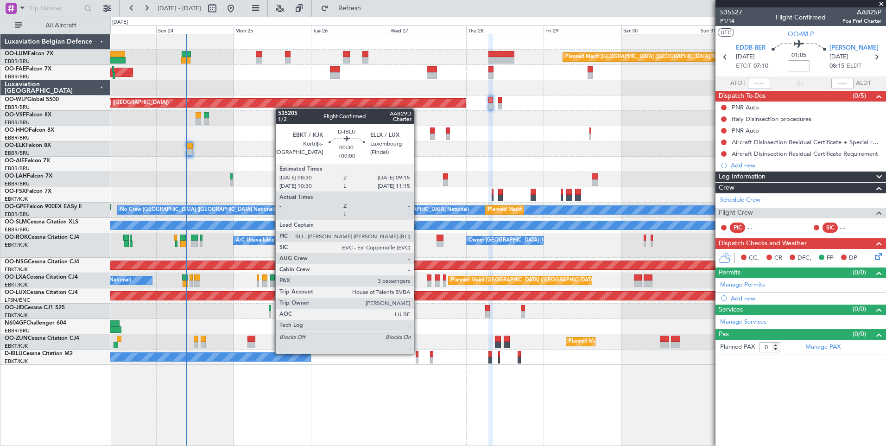
click at [419, 353] on div "No Crew Kortrijk-[GEOGRAPHIC_DATA] No Crew [GEOGRAPHIC_DATA] (Brussels National)" at bounding box center [498, 357] width 776 height 15
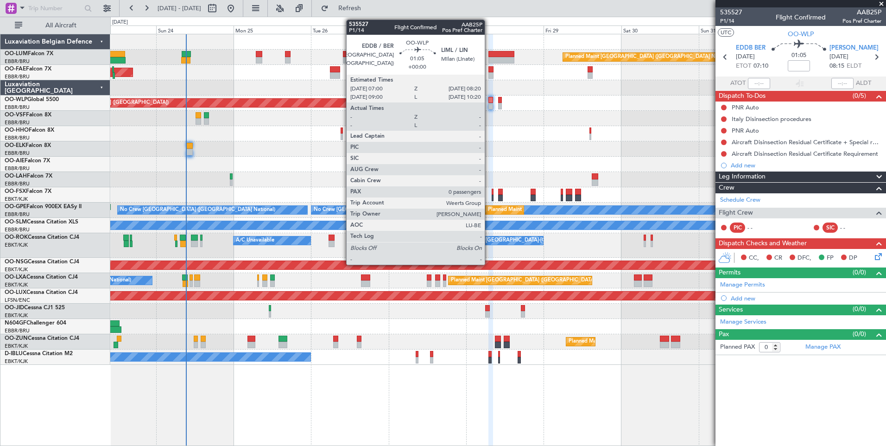
click at [489, 101] on div at bounding box center [491, 100] width 5 height 6
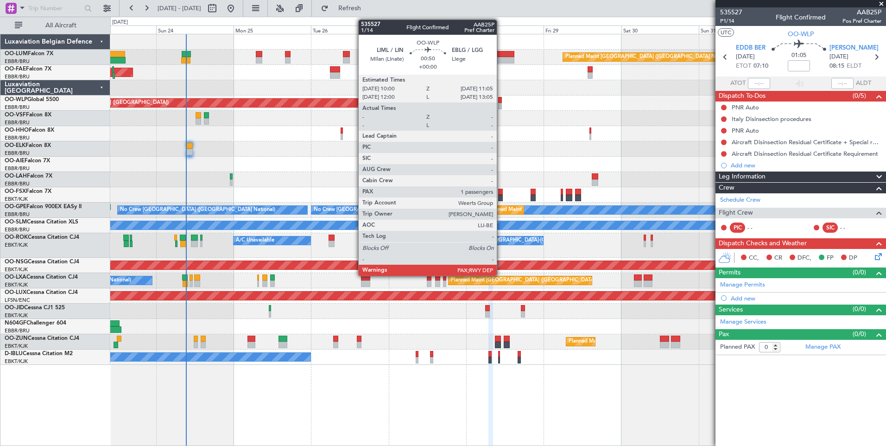
click at [501, 98] on div at bounding box center [500, 100] width 4 height 6
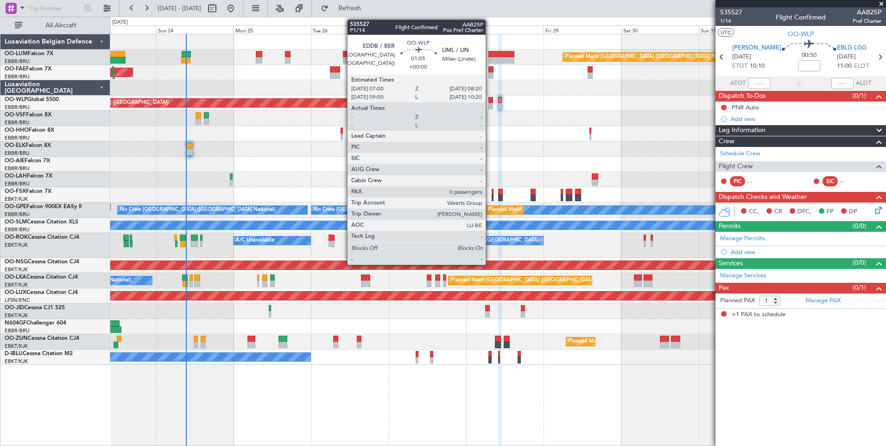
click at [490, 103] on div at bounding box center [491, 106] width 5 height 6
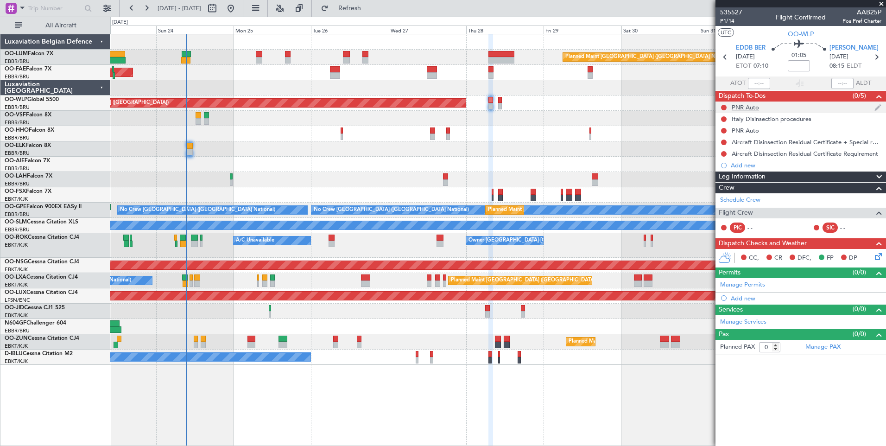
click at [721, 104] on nimbus-traffic-light at bounding box center [723, 107] width 7 height 7
click at [725, 105] on button at bounding box center [724, 108] width 6 height 6
click at [722, 148] on span "Completed" at bounding box center [728, 148] width 31 height 9
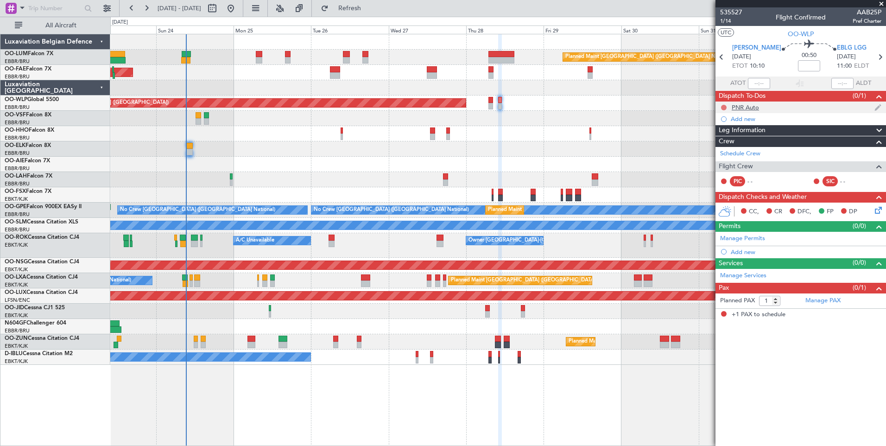
click at [723, 106] on button at bounding box center [724, 108] width 6 height 6
click at [712, 151] on li "Completed" at bounding box center [724, 148] width 49 height 14
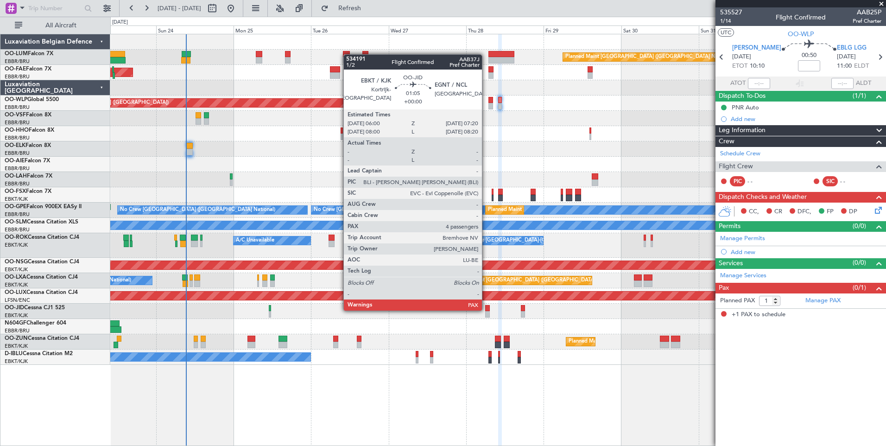
click at [486, 310] on div at bounding box center [487, 308] width 5 height 6
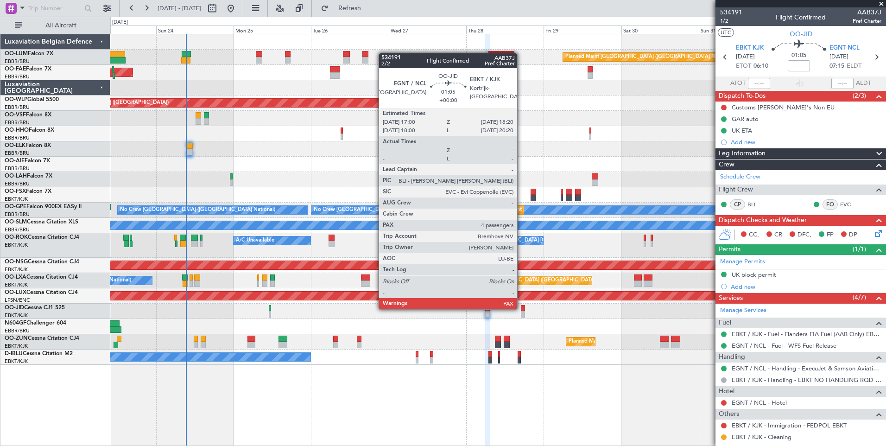
click at [522, 308] on div at bounding box center [523, 308] width 5 height 6
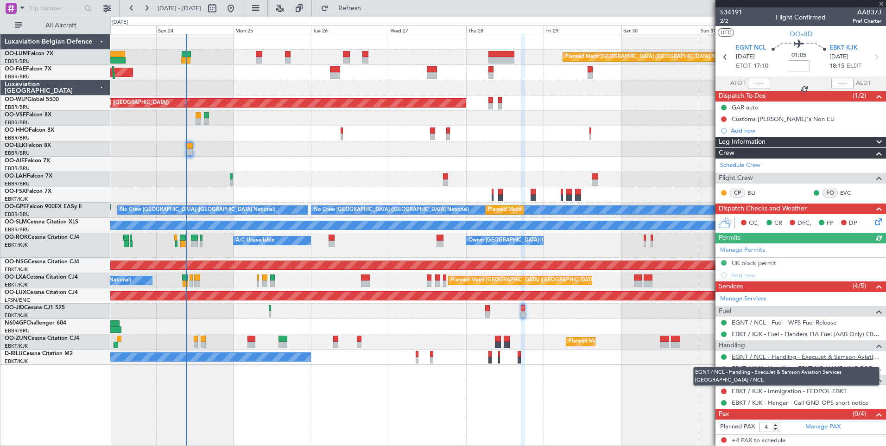
scroll to position [0, 0]
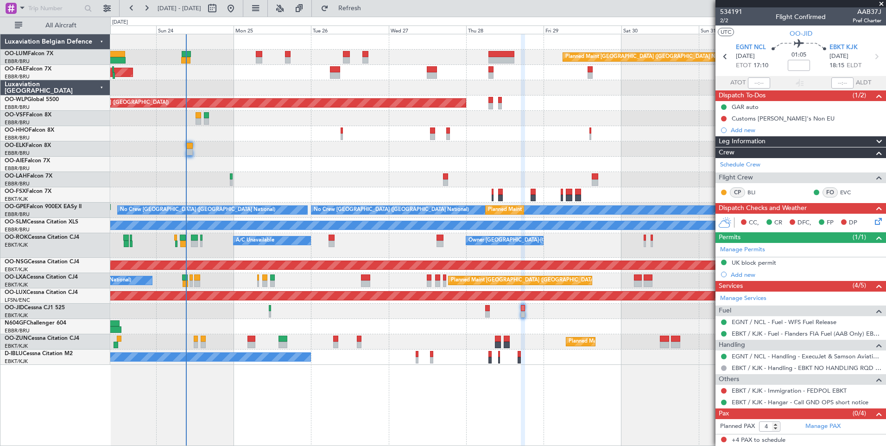
click at [589, 131] on div at bounding box center [498, 133] width 776 height 15
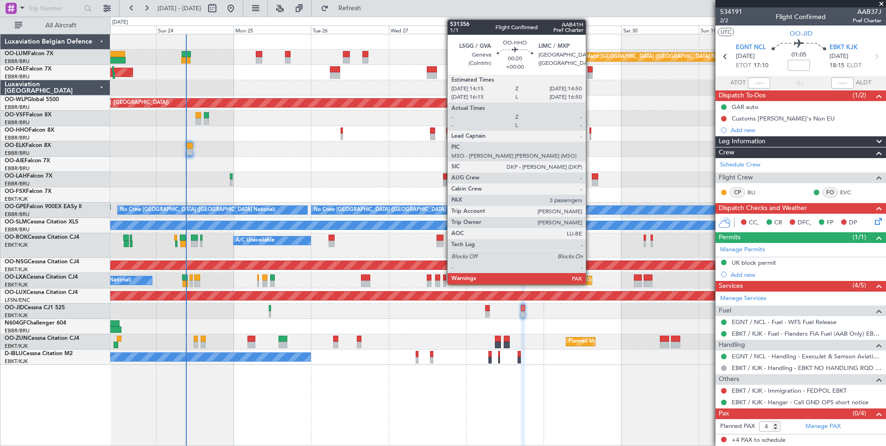
click at [590, 131] on div at bounding box center [591, 130] width 2 height 6
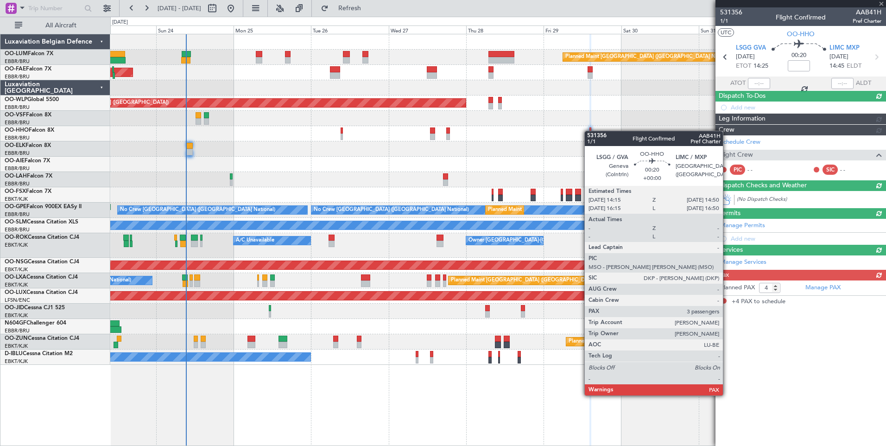
scroll to position [0, 0]
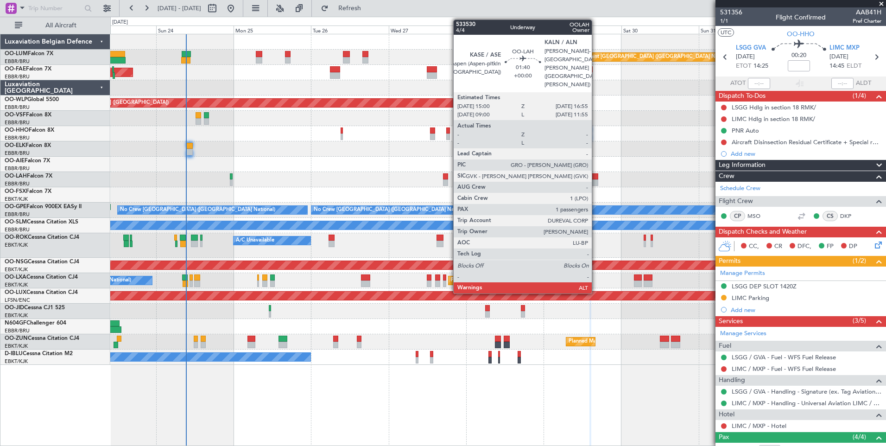
click at [596, 180] on div at bounding box center [595, 182] width 6 height 6
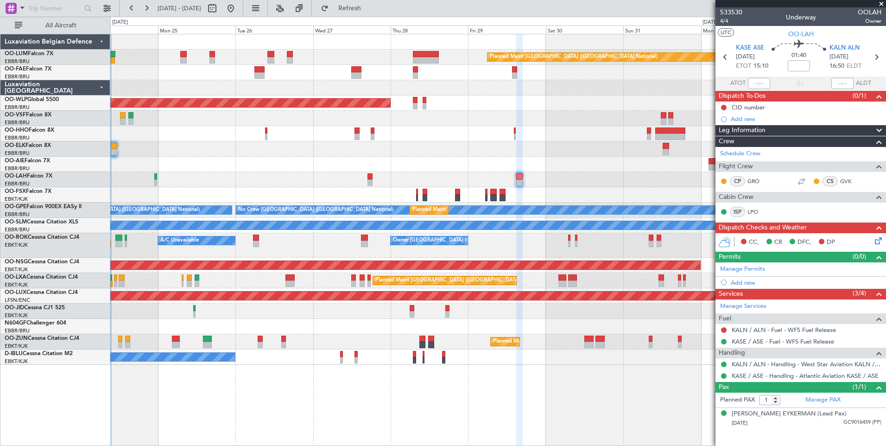
click at [502, 413] on div "Planned Maint [GEOGRAPHIC_DATA] ([GEOGRAPHIC_DATA] National) Owner [GEOGRAPHIC_…" at bounding box center [498, 240] width 776 height 412
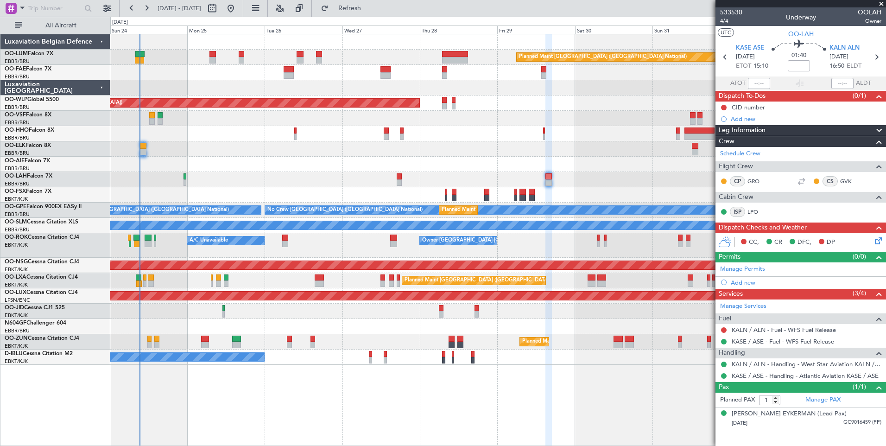
click at [584, 366] on div "Planned Maint [GEOGRAPHIC_DATA] ([GEOGRAPHIC_DATA] National) Owner [GEOGRAPHIC_…" at bounding box center [498, 240] width 776 height 412
click at [369, 12] on span "Refresh" at bounding box center [350, 8] width 39 height 6
click at [369, 11] on span "Refresh" at bounding box center [350, 8] width 39 height 6
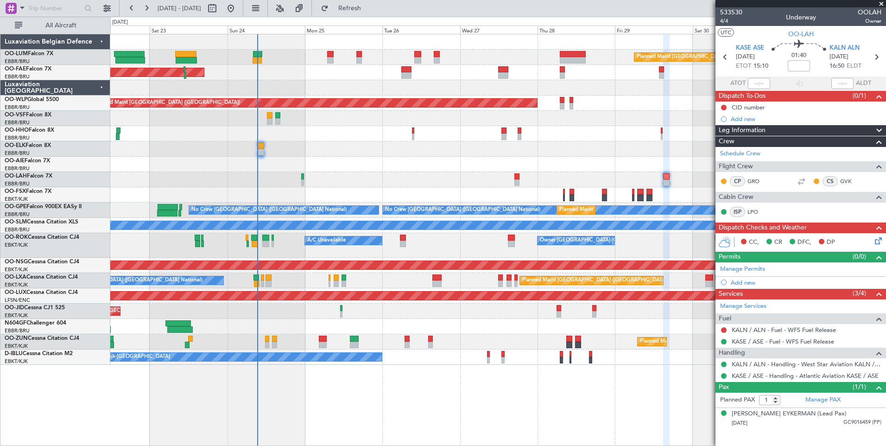
click at [447, 389] on div "Planned Maint Brussels (Brussels National) Planned Maint Kortrijk-Wevelgem Plan…" at bounding box center [498, 240] width 776 height 412
click at [369, 12] on span "Refresh" at bounding box center [350, 8] width 39 height 6
click at [364, 8] on span "Refresh" at bounding box center [350, 8] width 39 height 6
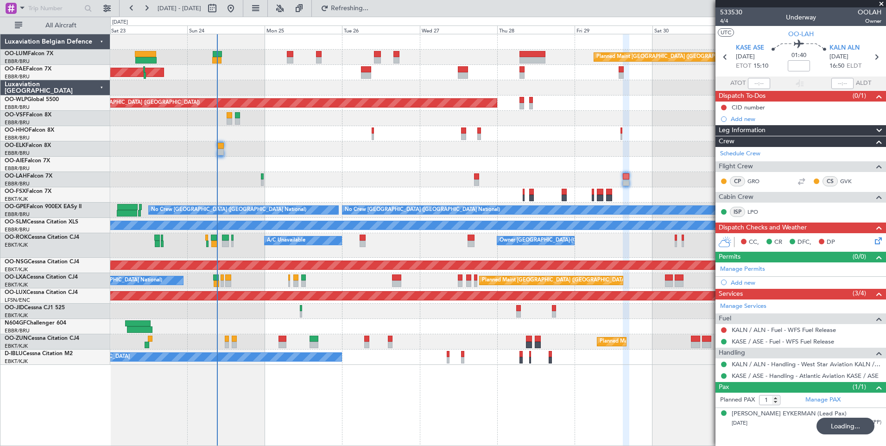
click at [363, 424] on div "Planned Maint Brussels (Brussels National) Owner Melsbroek Air Base Planned Mai…" at bounding box center [498, 240] width 776 height 412
click at [444, 418] on div "Planned Maint Brussels (Brussels National) Owner Melsbroek Air Base Planned Mai…" at bounding box center [498, 240] width 776 height 412
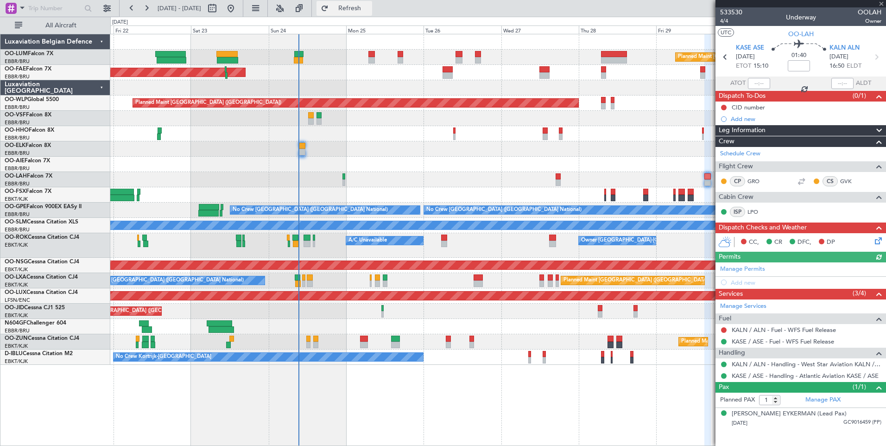
click at [372, 14] on button "Refresh" at bounding box center [345, 8] width 56 height 15
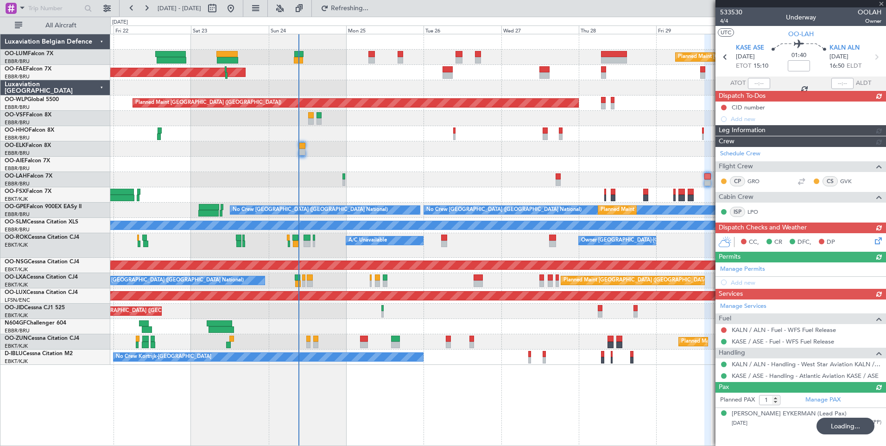
click at [400, 340] on div "Planned Maint Kortrijk-[GEOGRAPHIC_DATA]" at bounding box center [498, 341] width 776 height 15
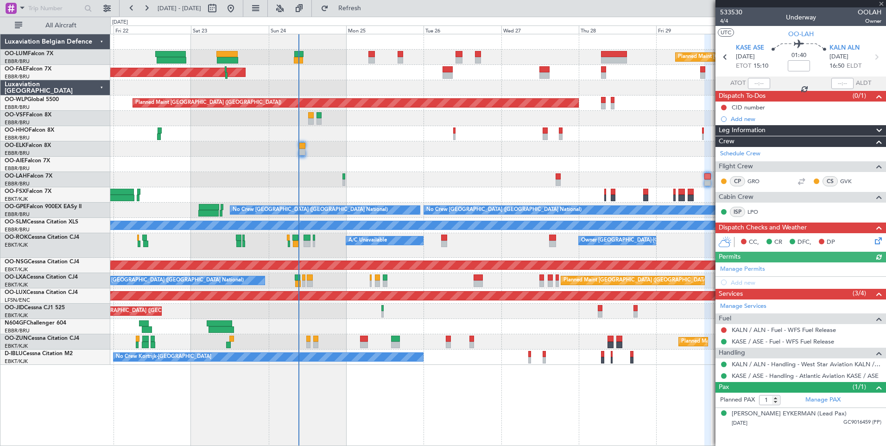
type input "6"
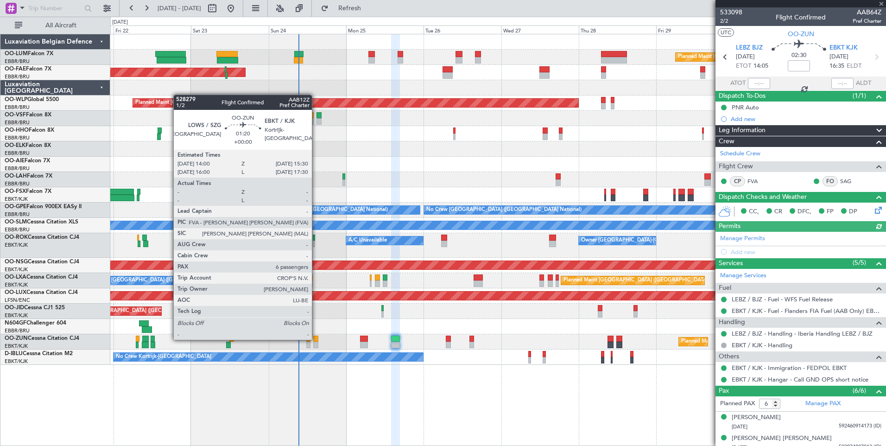
click at [316, 339] on div at bounding box center [315, 339] width 5 height 6
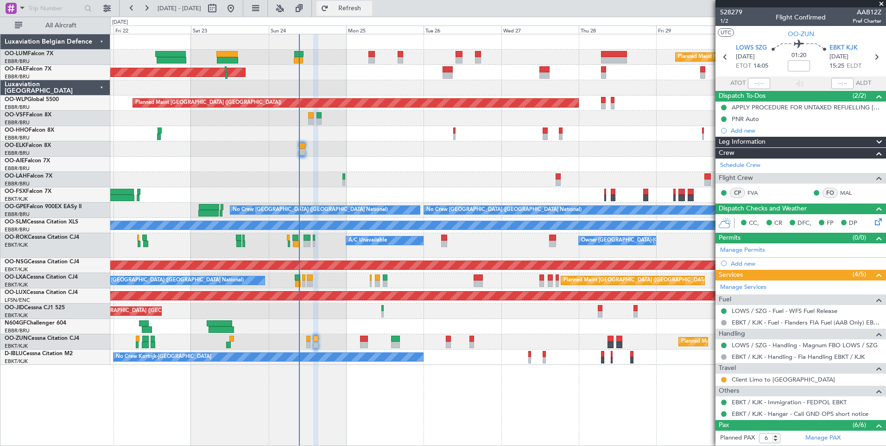
click at [365, 7] on span "Refresh" at bounding box center [350, 8] width 39 height 6
click at [369, 6] on span "Refresh" at bounding box center [350, 8] width 39 height 6
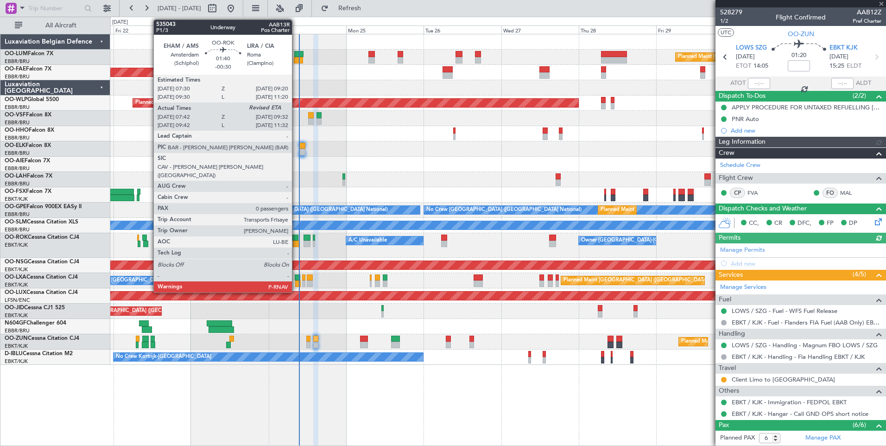
click at [296, 244] on div at bounding box center [296, 244] width 6 height 6
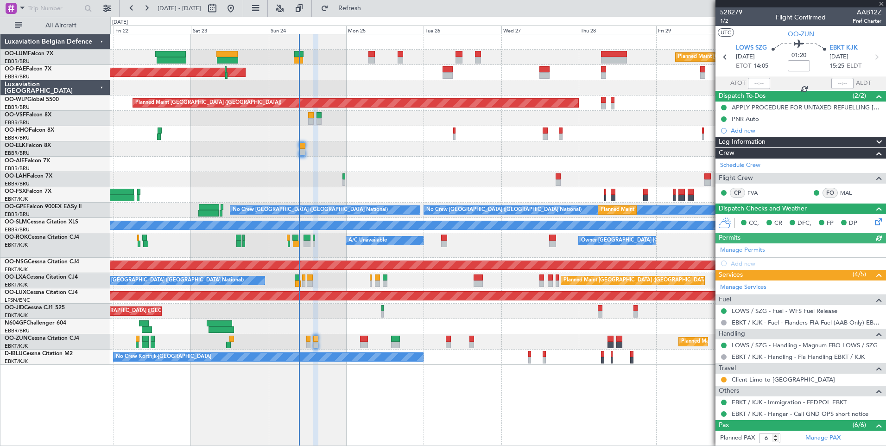
type input "-00:30"
type input "07:47"
type input "0"
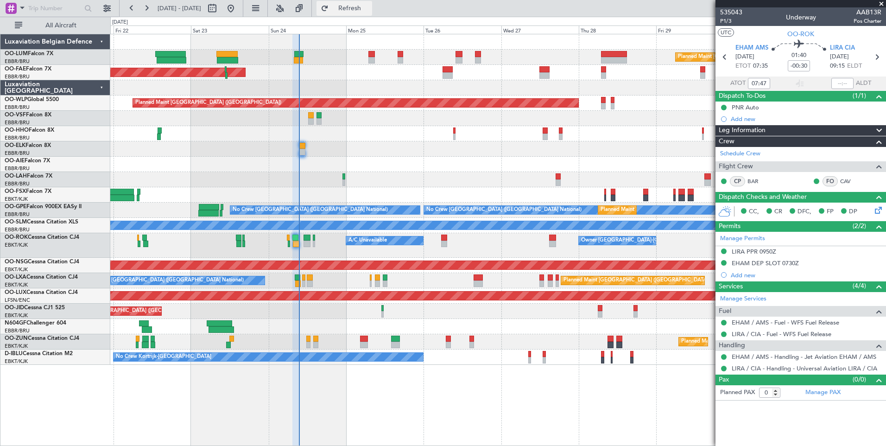
click at [369, 8] on span "Refresh" at bounding box center [350, 8] width 39 height 6
click at [372, 15] on button "Refresh" at bounding box center [345, 8] width 56 height 15
click at [369, 6] on span "Refresh" at bounding box center [350, 8] width 39 height 6
click at [368, 7] on span "Refresh" at bounding box center [350, 8] width 39 height 6
click at [372, 14] on button "Refresh" at bounding box center [345, 8] width 56 height 15
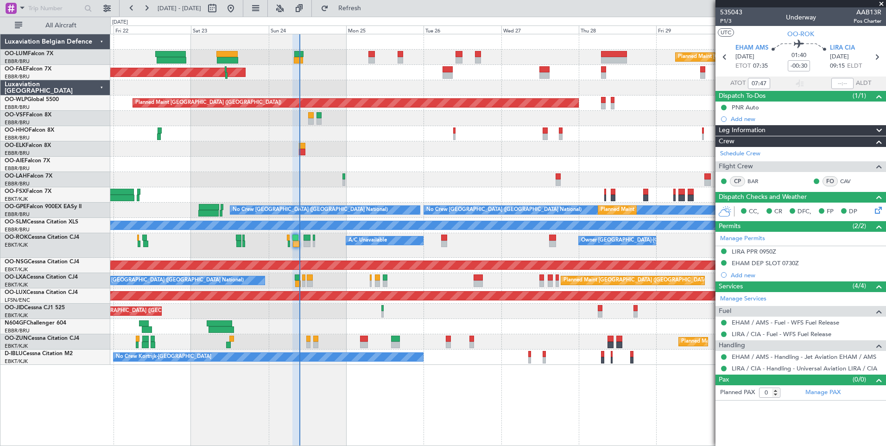
click at [293, 234] on div "Owner Kortrijk-Wevelgem A/C Unavailable" at bounding box center [498, 245] width 776 height 25
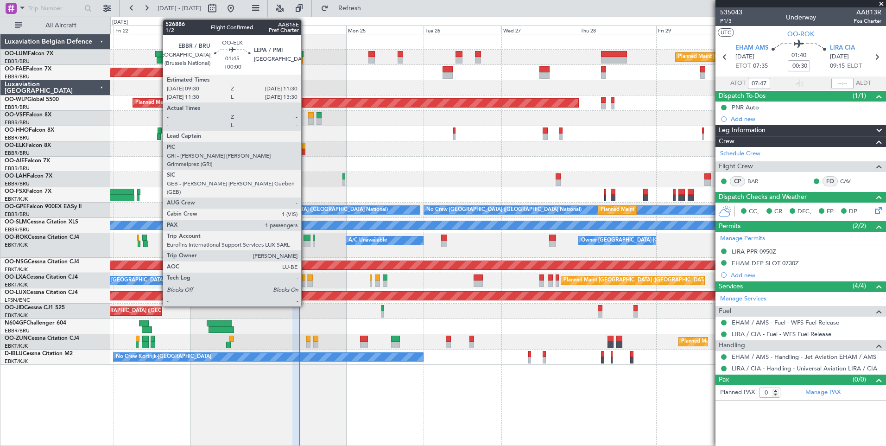
click at [306, 146] on div at bounding box center [302, 146] width 6 height 6
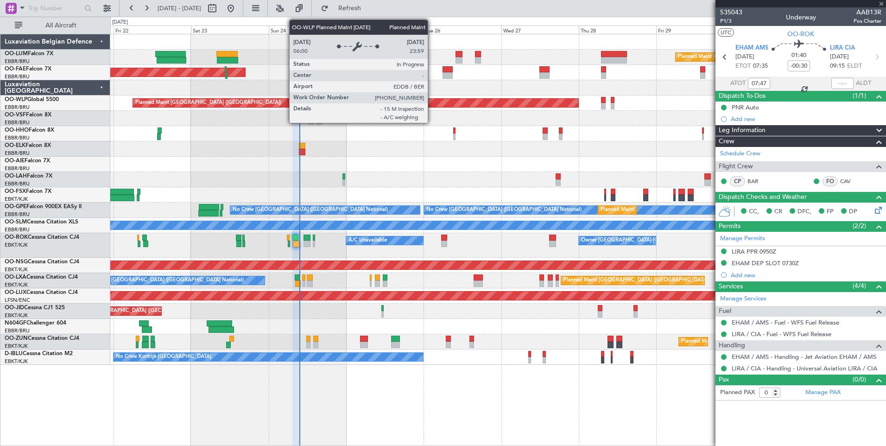
type input "1"
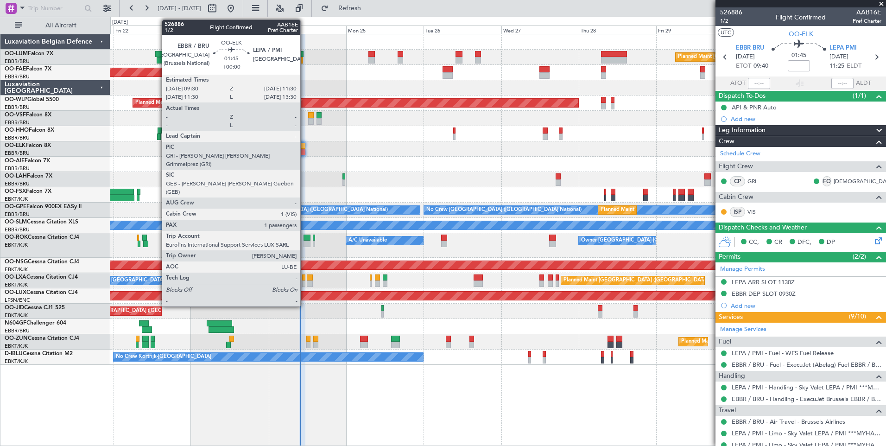
click at [305, 147] on div at bounding box center [302, 146] width 6 height 6
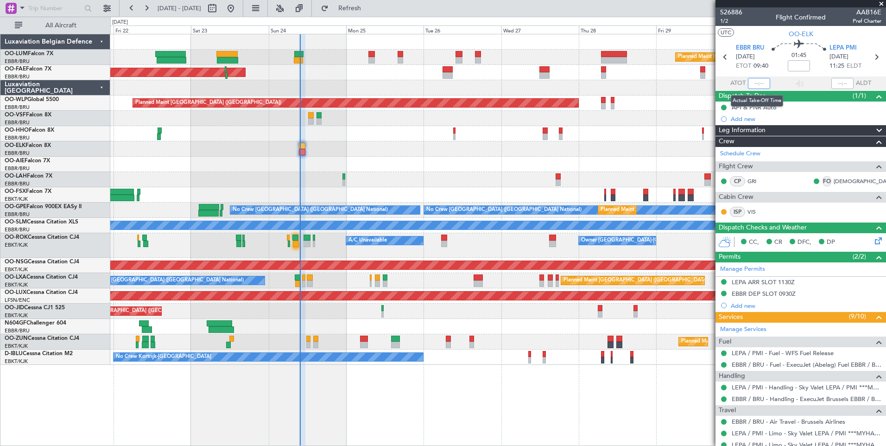
click at [754, 83] on input "text" at bounding box center [759, 83] width 22 height 11
type input "09:42"
click at [742, 36] on section "UTC OO-ELK" at bounding box center [801, 33] width 171 height 14
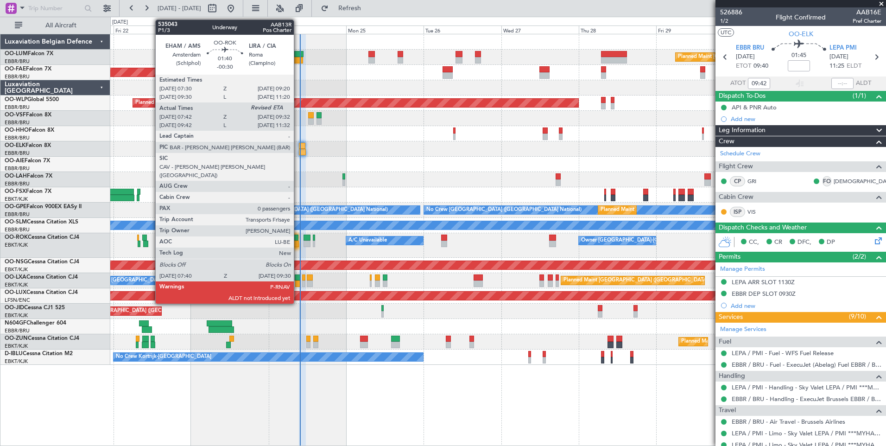
click at [298, 240] on div at bounding box center [296, 238] width 6 height 6
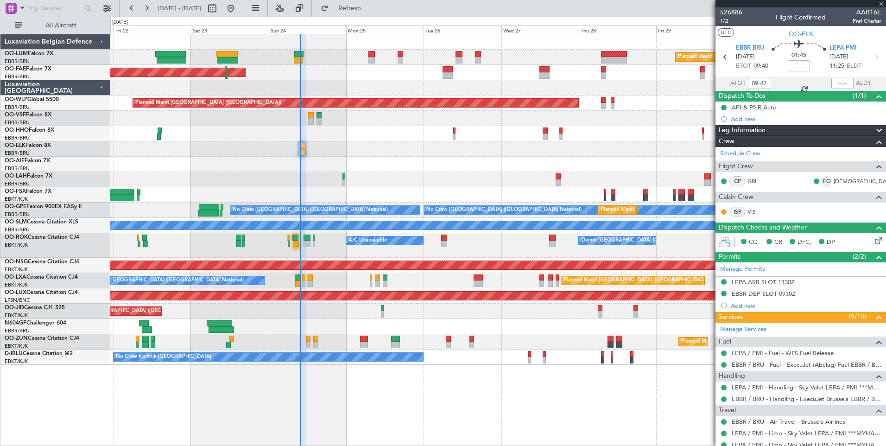
type input "-00:30"
type input "07:47"
type input "0"
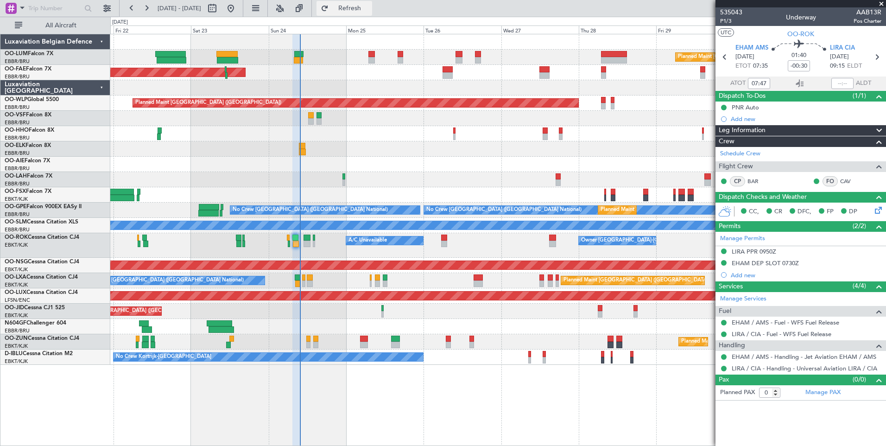
click at [369, 7] on span "Refresh" at bounding box center [350, 8] width 39 height 6
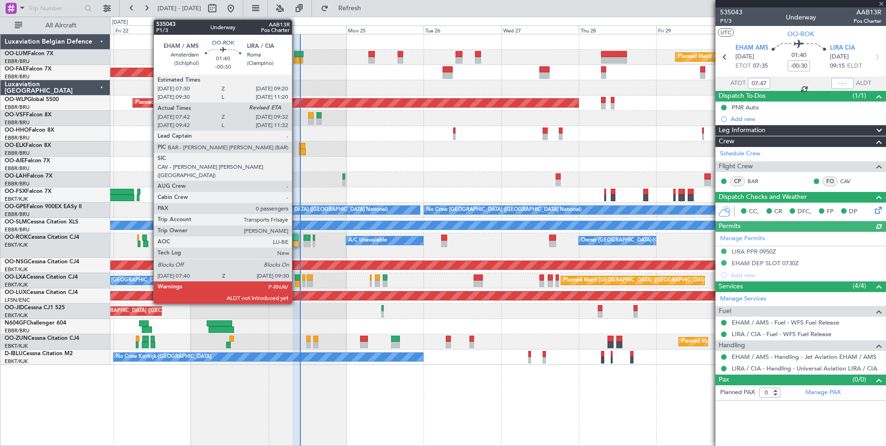
click at [296, 242] on div at bounding box center [296, 244] width 6 height 6
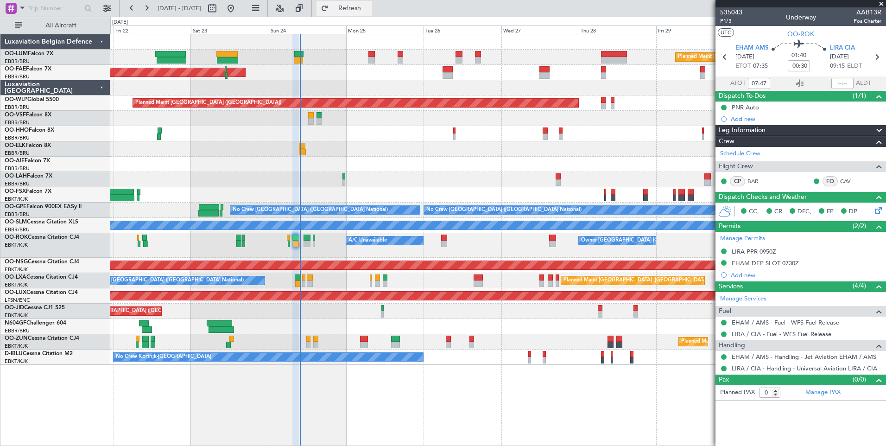
click at [369, 9] on span "Refresh" at bounding box center [350, 8] width 39 height 6
type input "09:42"
type input "1"
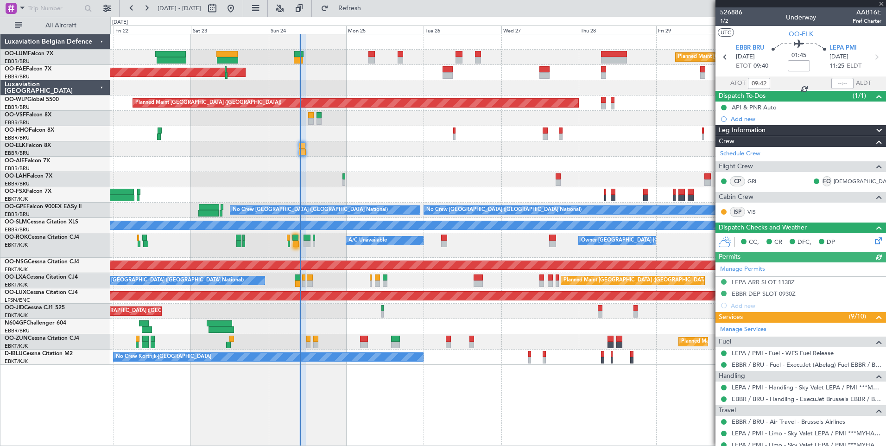
click at [456, 414] on div "Planned Maint Brussels (Brussels National) Planned Maint Kortrijk-Wevelgem Plan…" at bounding box center [498, 240] width 776 height 412
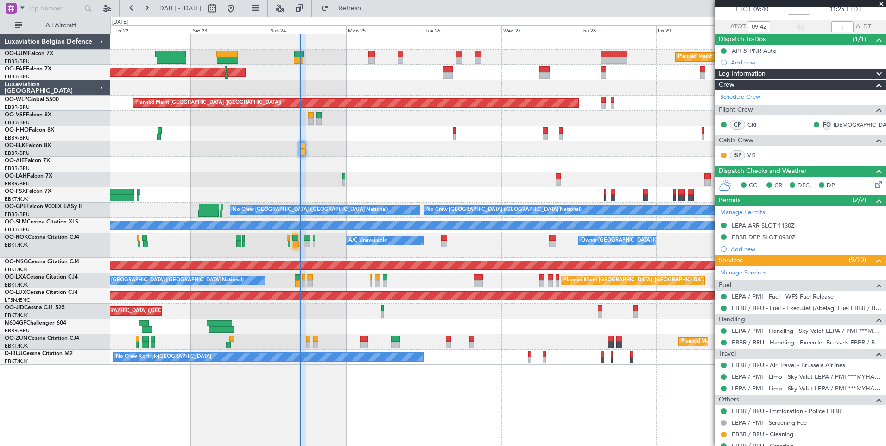
scroll to position [109, 0]
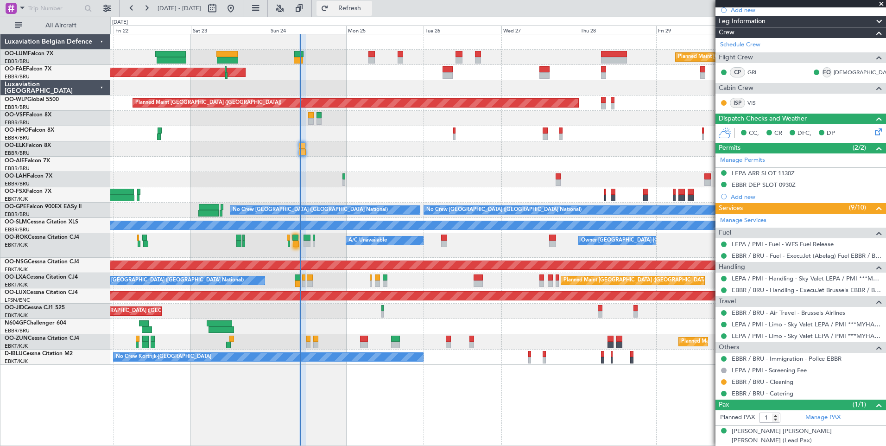
click at [369, 6] on span "Refresh" at bounding box center [350, 8] width 39 height 6
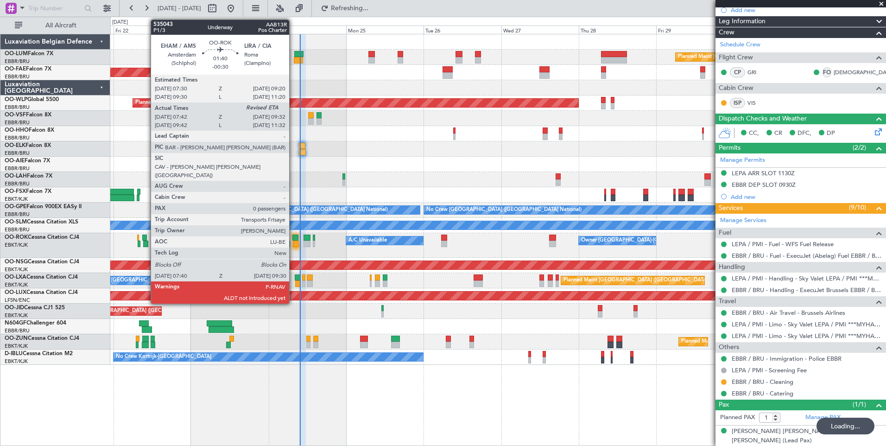
click at [293, 242] on div at bounding box center [296, 244] width 6 height 6
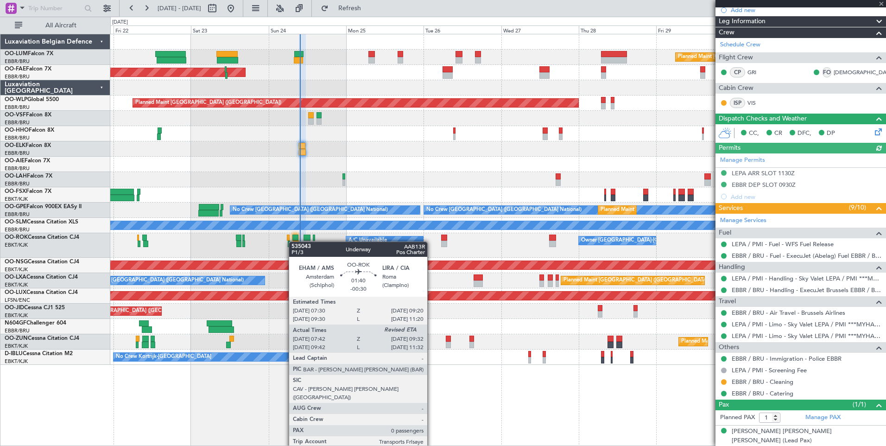
type input "-00:30"
type input "07:47"
type input "0"
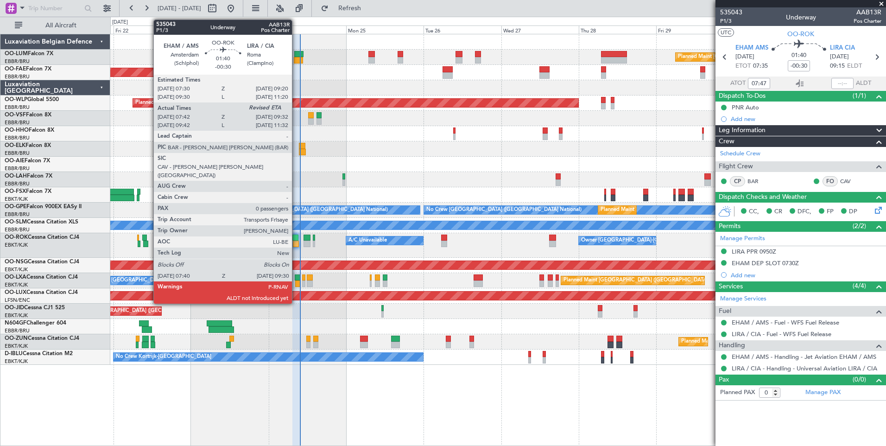
click at [296, 239] on div at bounding box center [296, 238] width 6 height 6
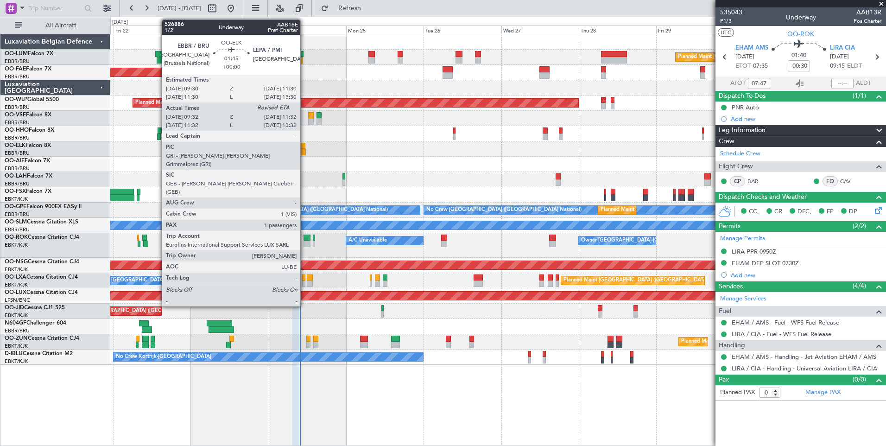
click at [305, 143] on div at bounding box center [302, 146] width 6 height 6
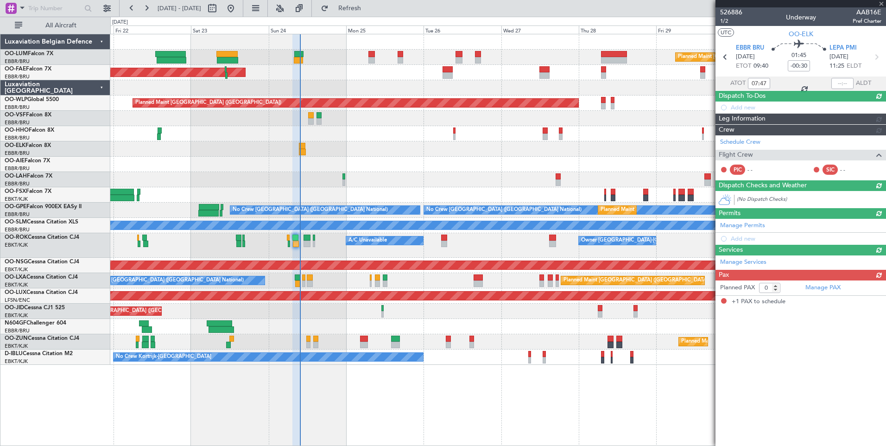
type input "09:42"
type input "1"
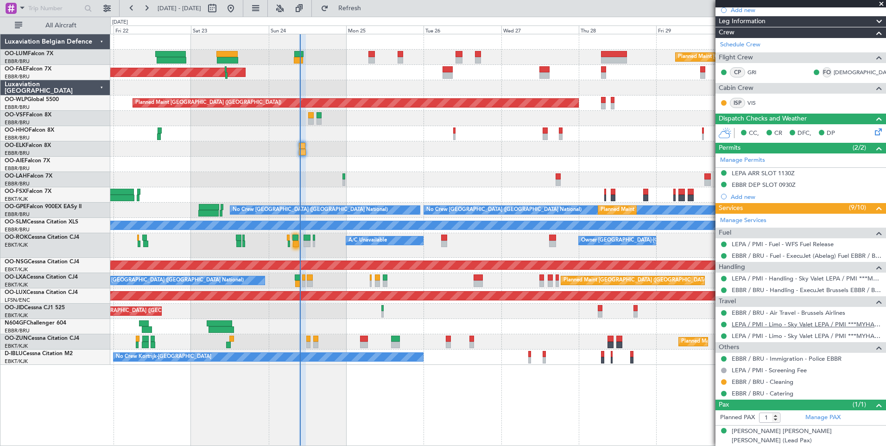
scroll to position [16, 0]
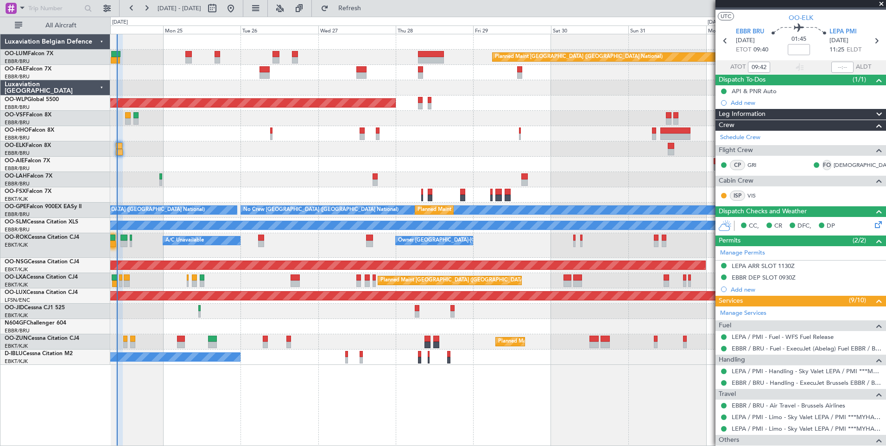
click at [363, 153] on div at bounding box center [498, 148] width 776 height 15
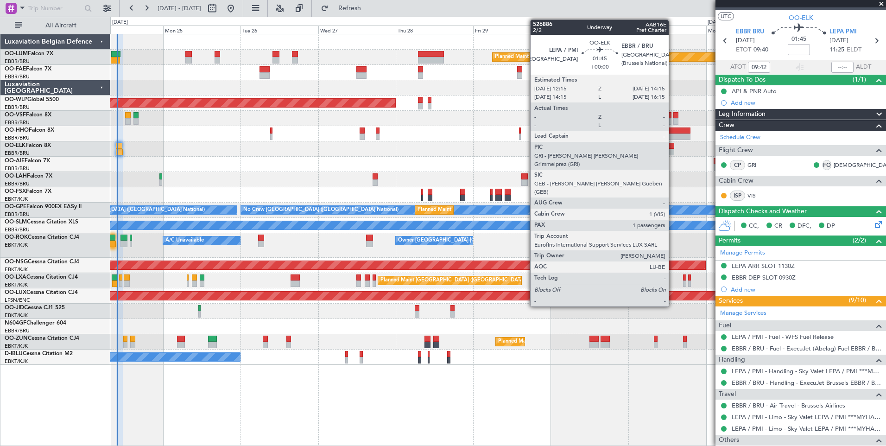
click at [673, 144] on div at bounding box center [671, 146] width 6 height 6
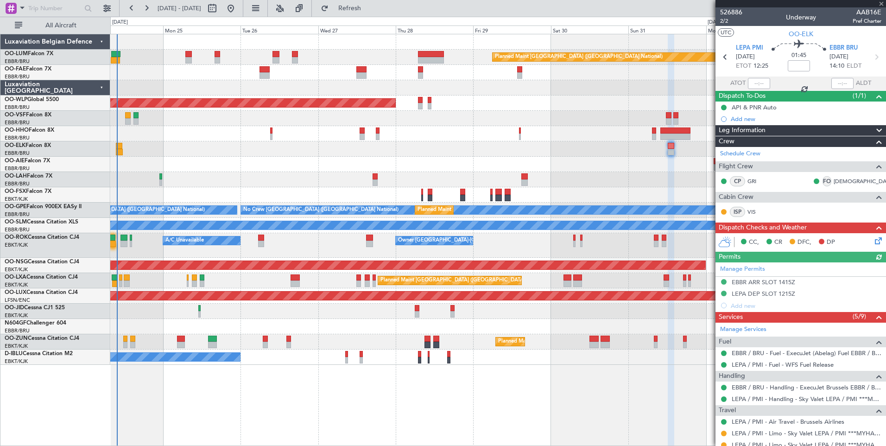
scroll to position [97, 0]
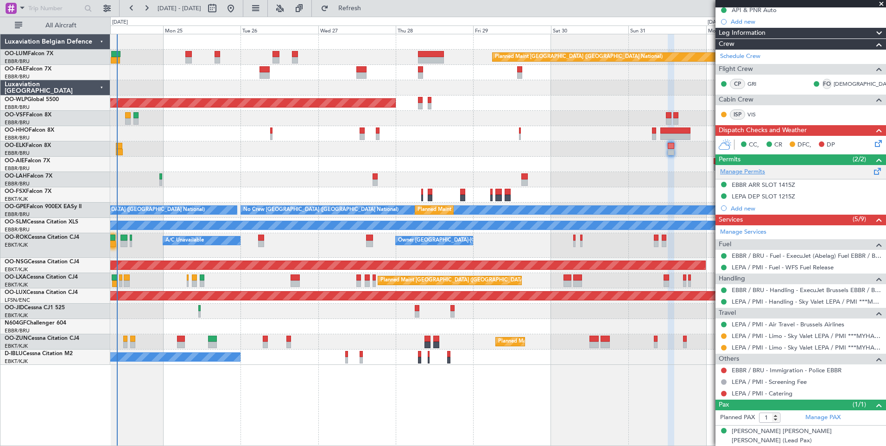
click at [733, 165] on fb-app "24 Aug 2025 - 03 Sep 2025 Refresh Quick Links All Aircraft Planned Maint Brusse…" at bounding box center [443, 226] width 886 height 439
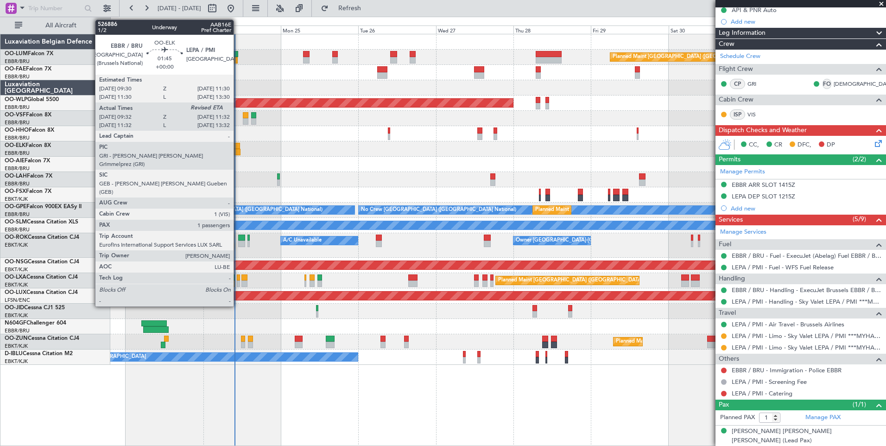
click at [238, 144] on div at bounding box center [237, 146] width 6 height 6
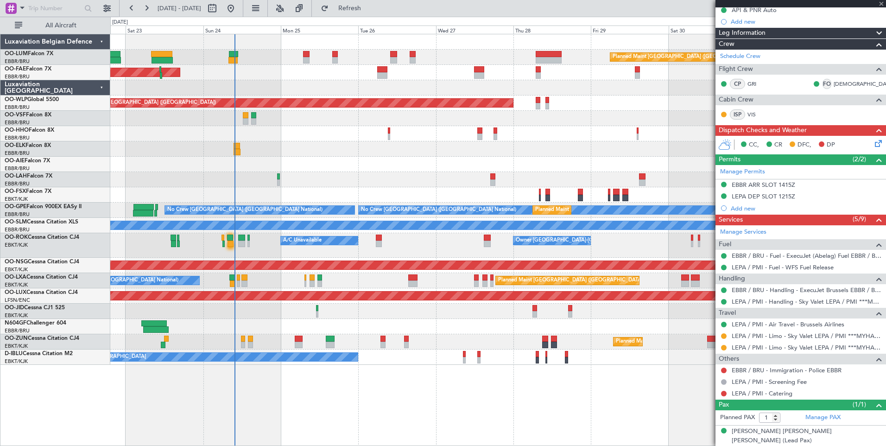
type input "09:42"
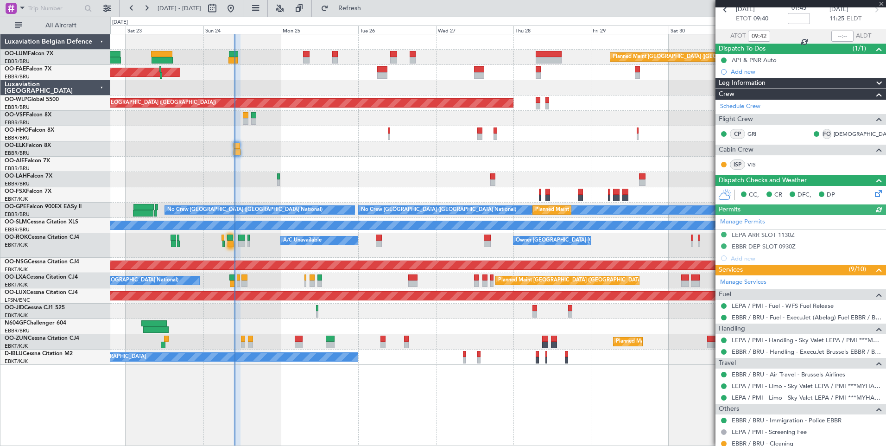
scroll to position [109, 0]
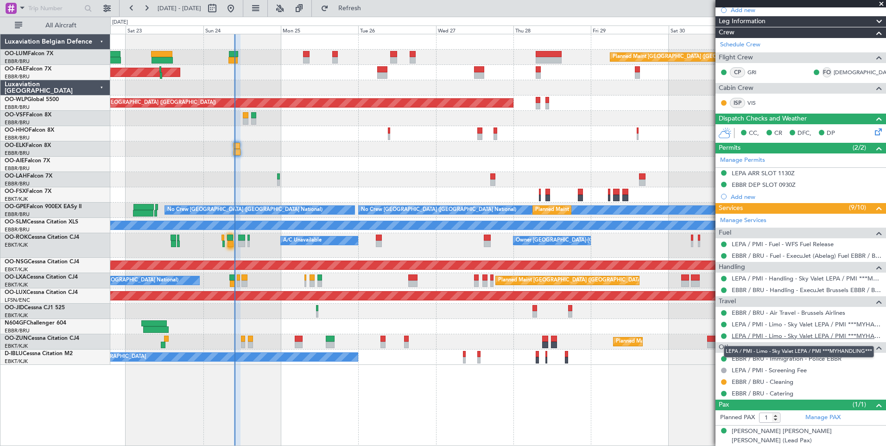
click at [798, 333] on link "LEPA / PMI - Limo - Sky Valet LEPA / PMI ***MYHANDLING***" at bounding box center [807, 336] width 150 height 8
click at [794, 336] on link "LEPA / PMI - Limo - Sky Valet LEPA / PMI ***MYHANDLING***" at bounding box center [807, 336] width 150 height 8
click at [372, 12] on button "Refresh" at bounding box center [345, 8] width 56 height 15
click at [369, 6] on span "Refresh" at bounding box center [350, 8] width 39 height 6
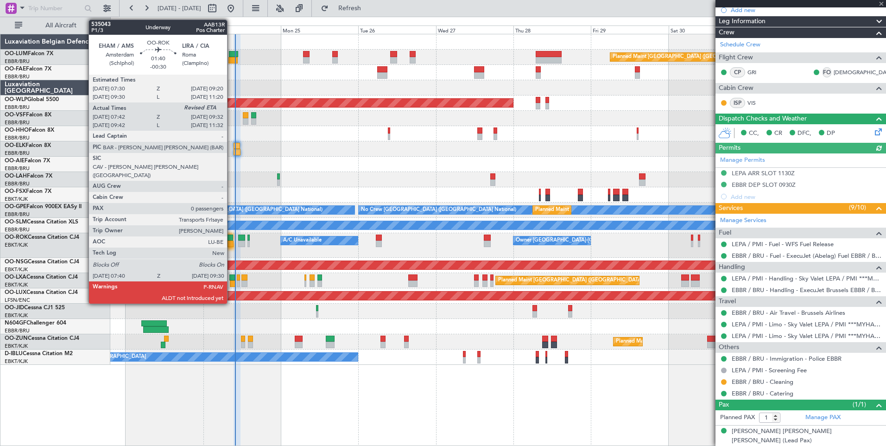
click at [230, 239] on div at bounding box center [230, 238] width 6 height 6
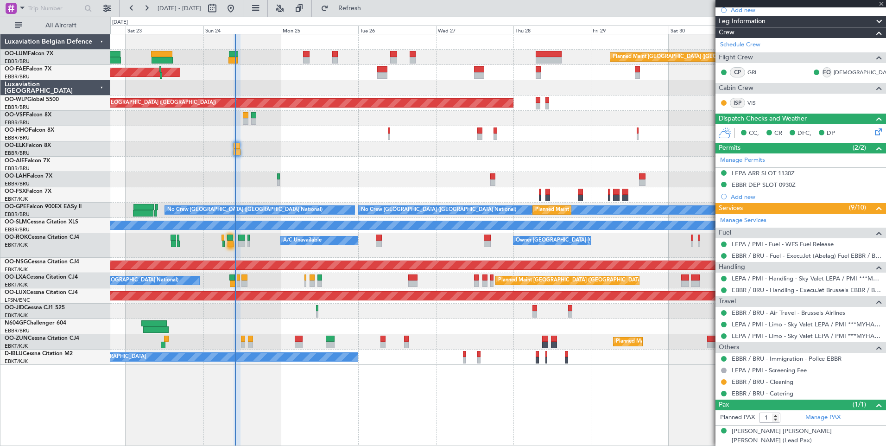
type input "-00:30"
type input "07:47"
type input "0"
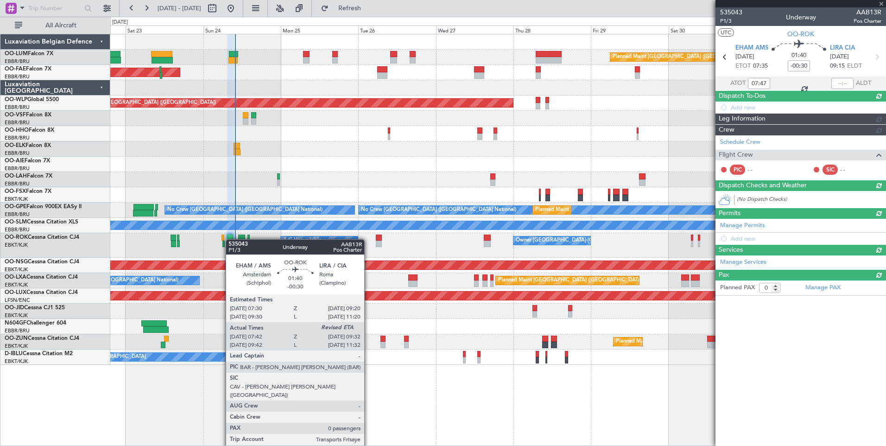
scroll to position [0, 0]
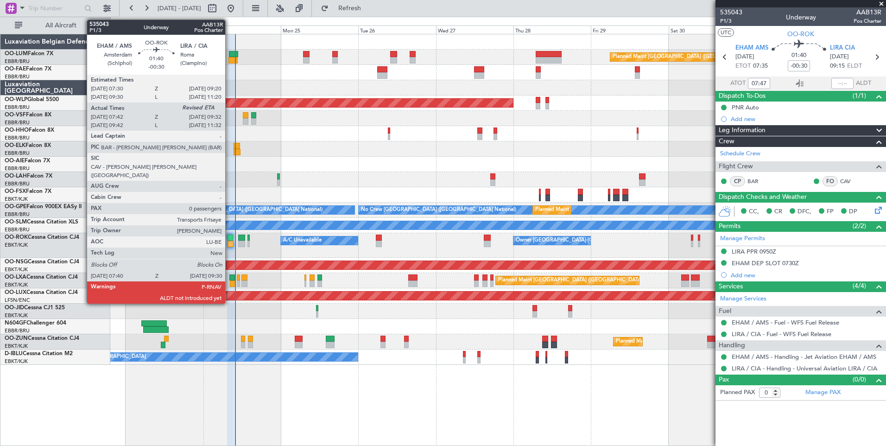
click at [229, 238] on div at bounding box center [230, 238] width 6 height 6
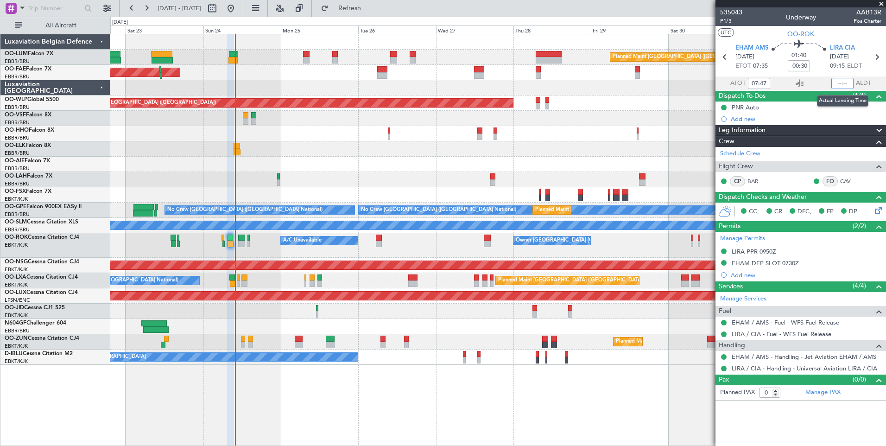
click at [840, 82] on input "text" at bounding box center [843, 83] width 22 height 11
click at [755, 35] on section "UTC OO-ROK" at bounding box center [801, 33] width 171 height 14
type input "09:26"
click at [755, 182] on link "BAR" at bounding box center [758, 181] width 21 height 8
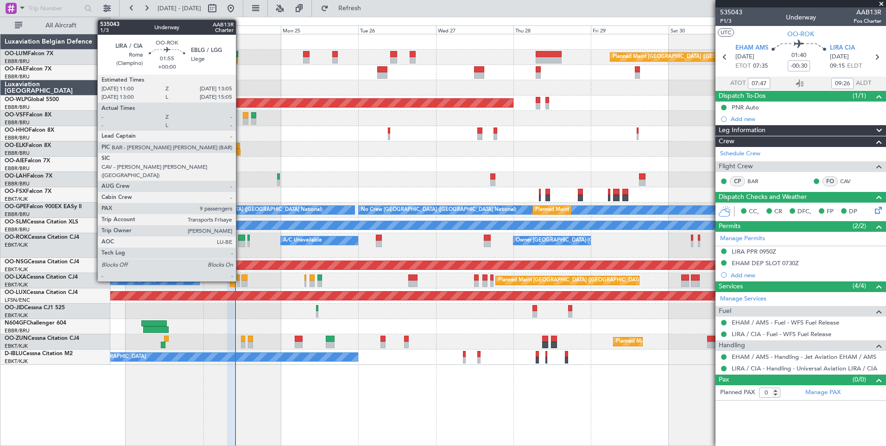
click at [240, 236] on div at bounding box center [241, 238] width 7 height 6
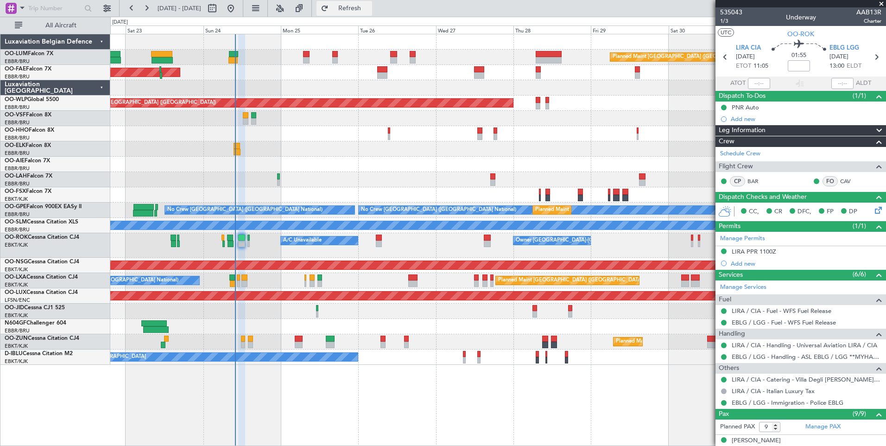
click at [369, 5] on span "Refresh" at bounding box center [350, 8] width 39 height 6
click at [369, 11] on span "Refresh" at bounding box center [350, 8] width 39 height 6
click at [367, 13] on button "Refresh" at bounding box center [345, 8] width 56 height 15
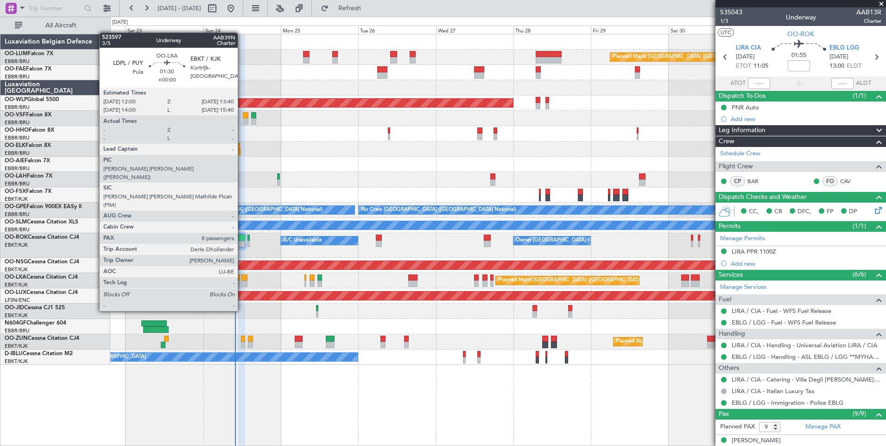
click at [242, 277] on div at bounding box center [245, 277] width 6 height 6
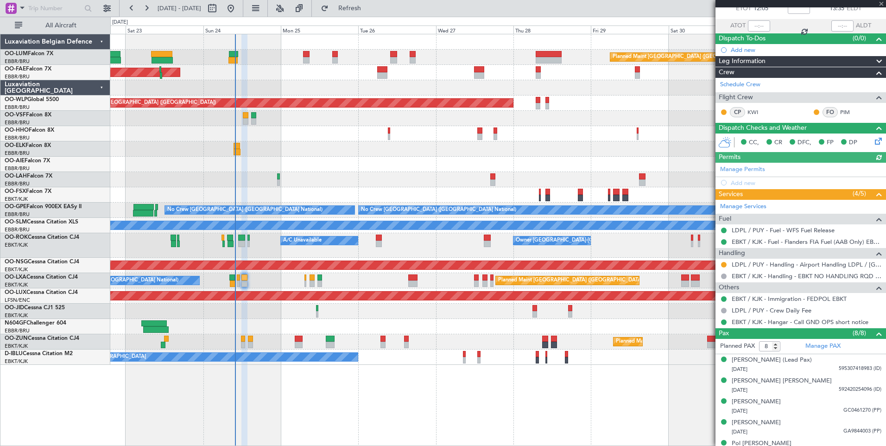
scroll to position [132, 0]
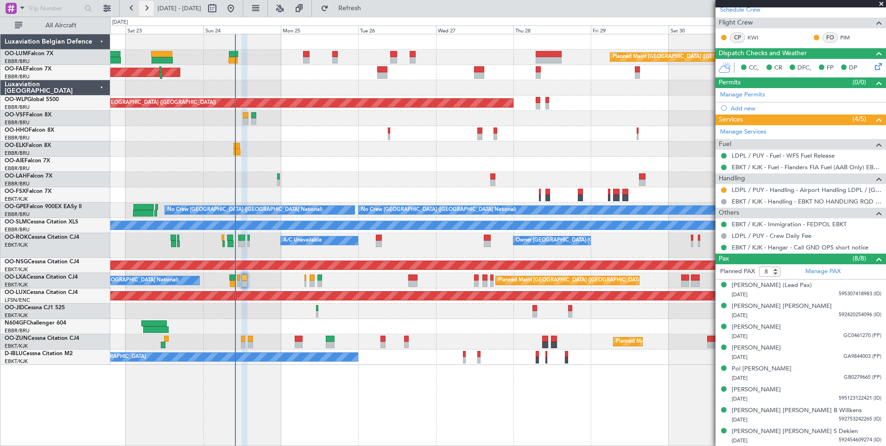
click at [150, 7] on button at bounding box center [146, 8] width 15 height 15
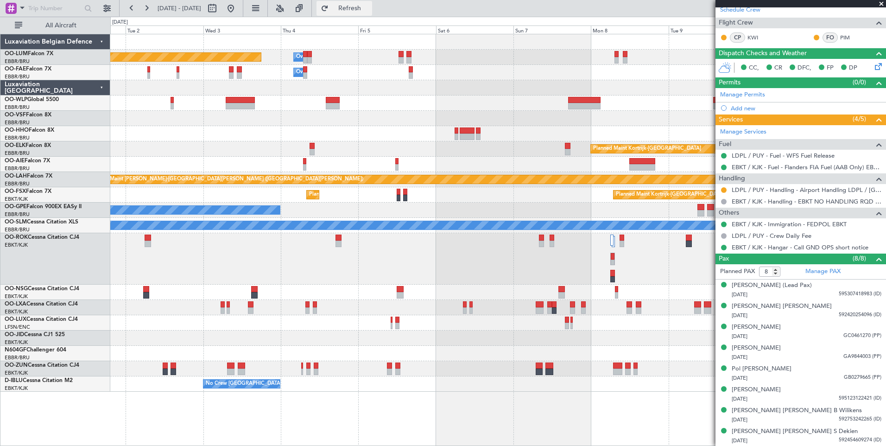
click at [369, 7] on span "Refresh" at bounding box center [350, 8] width 39 height 6
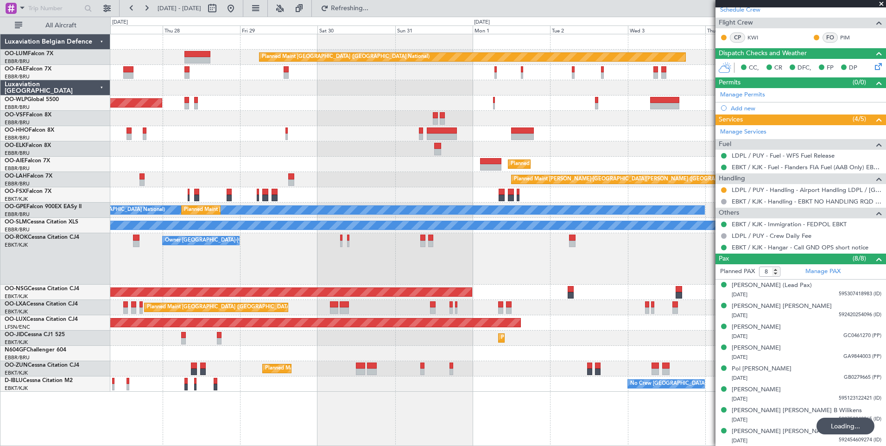
click at [788, 446] on html "01 Sep 2025 - 11 Sep 2025 Refreshing... Quick Links All Aircraft Planned Maint …" at bounding box center [443, 223] width 886 height 446
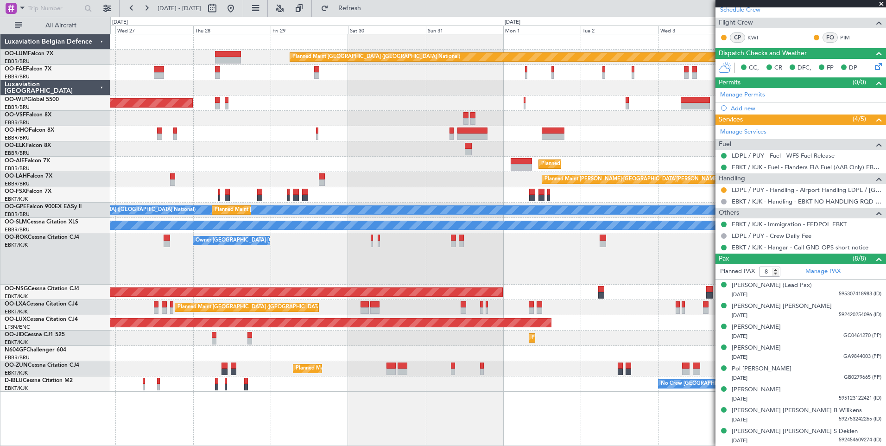
click at [805, 416] on fb-app "01 Sep 2025 - 11 Sep 2025 Refresh Quick Links All Aircraft Planned Maint Brusse…" at bounding box center [443, 226] width 886 height 439
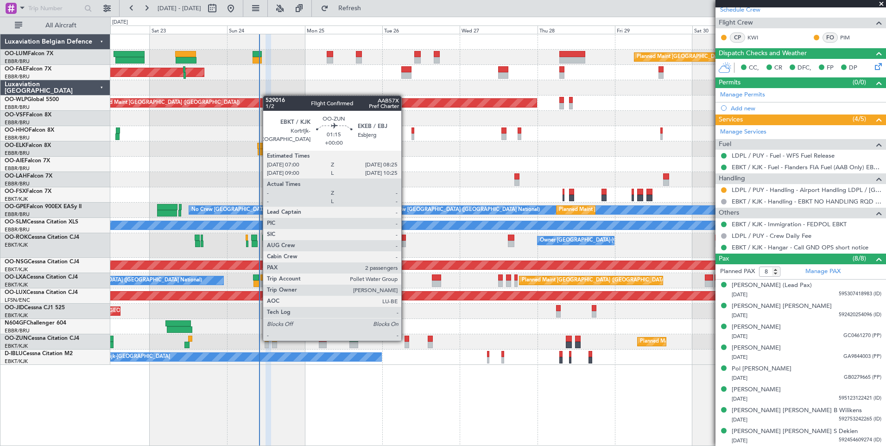
click at [406, 340] on div at bounding box center [407, 339] width 5 height 6
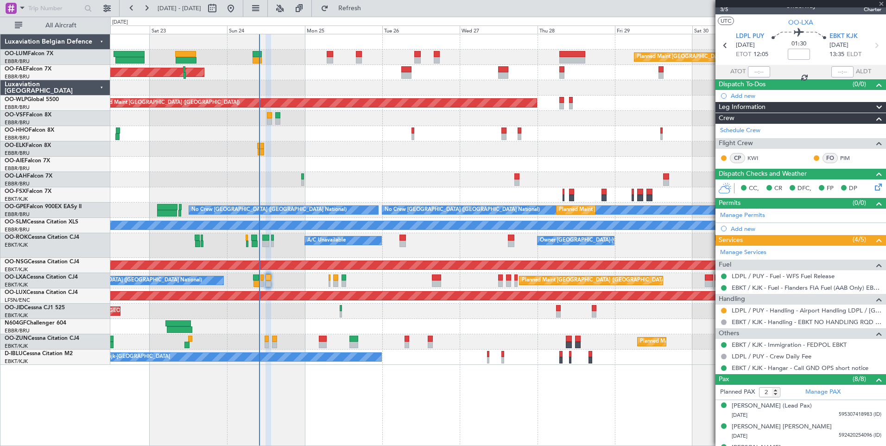
scroll to position [0, 0]
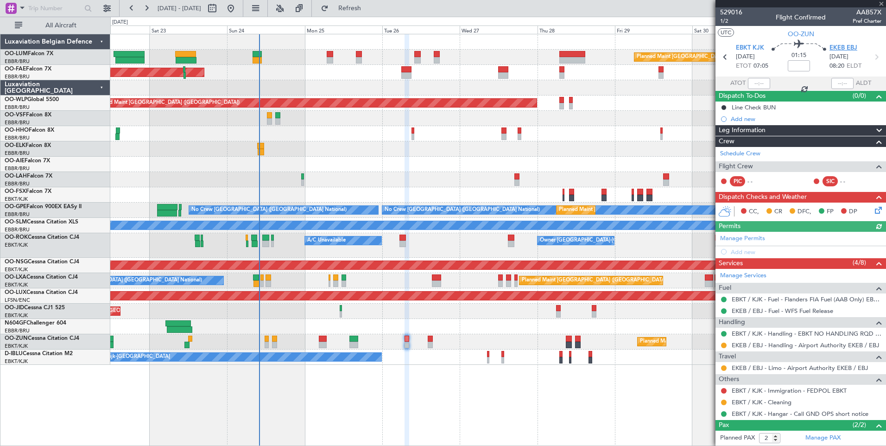
click at [846, 48] on span "EKEB EBJ" at bounding box center [844, 48] width 28 height 9
click at [802, 372] on div "EKEB / EBJ - Limo - Airport Authority EKEB / EBJ" at bounding box center [801, 368] width 171 height 12
click at [802, 367] on link "EKEB / EBJ - Limo - Airport Authority EKEB / EBJ" at bounding box center [800, 368] width 136 height 8
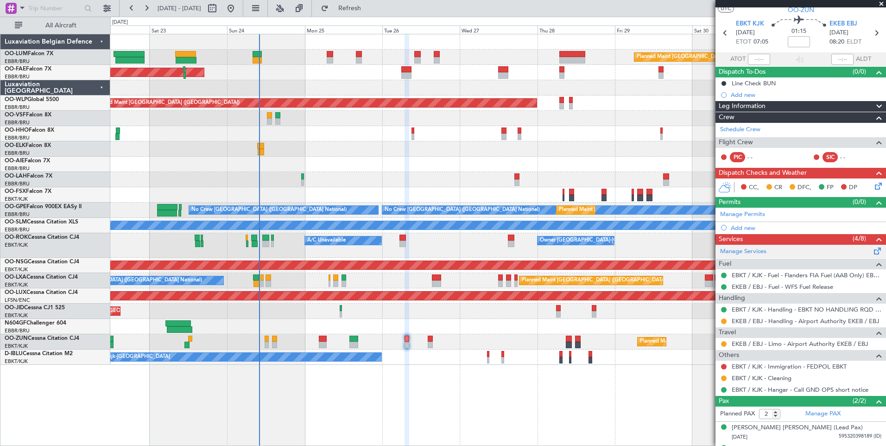
scroll to position [41, 0]
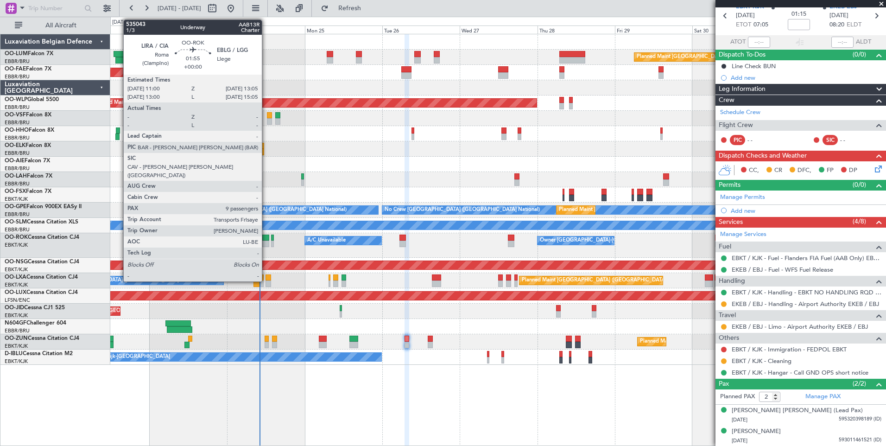
click at [266, 245] on div at bounding box center [265, 244] width 7 height 6
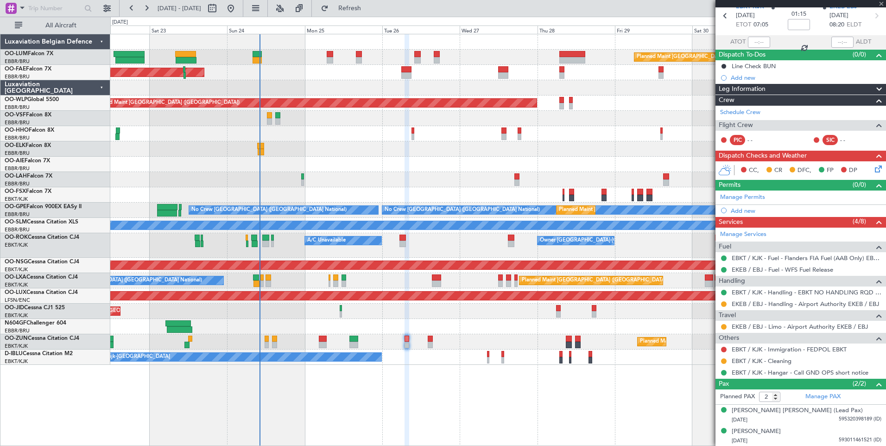
type input "9"
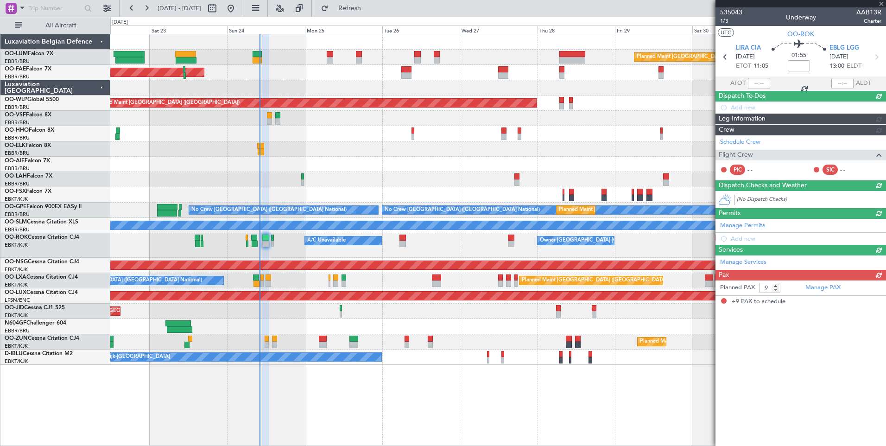
scroll to position [0, 0]
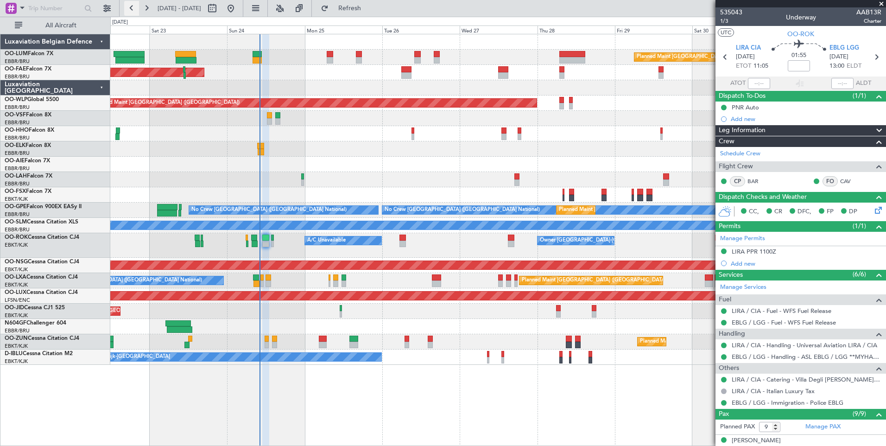
click at [131, 6] on button at bounding box center [131, 8] width 15 height 15
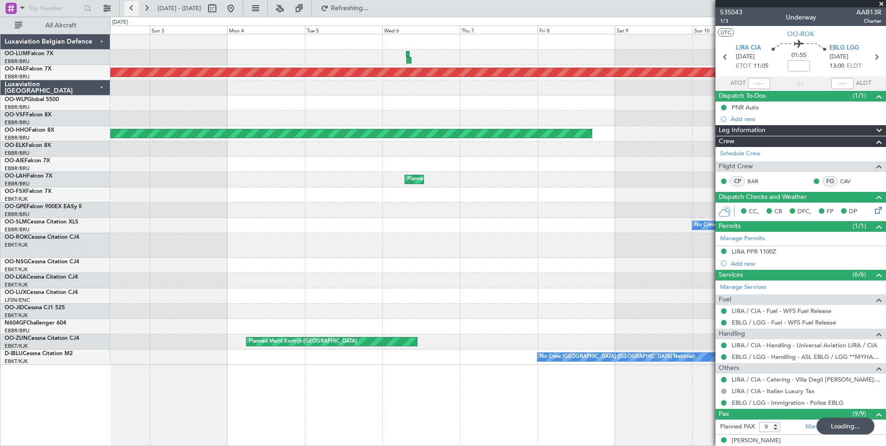
click at [131, 6] on button at bounding box center [131, 8] width 15 height 15
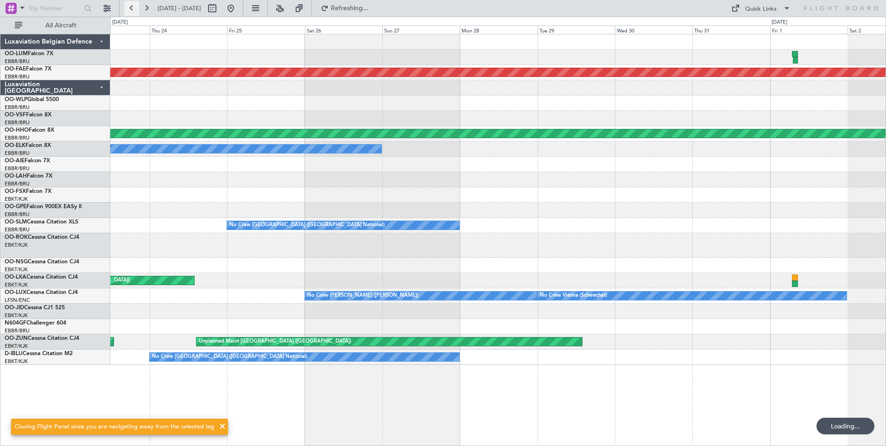
click at [131, 6] on button at bounding box center [131, 8] width 15 height 15
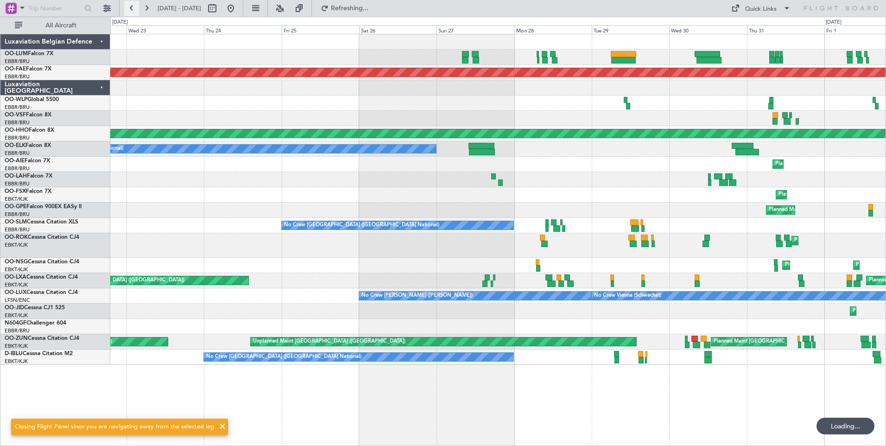
click at [131, 6] on button at bounding box center [131, 8] width 15 height 15
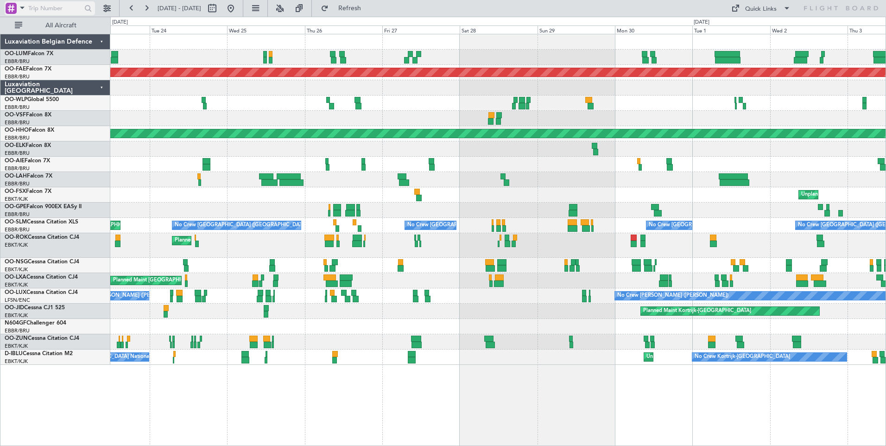
click at [20, 6] on span at bounding box center [22, 8] width 11 height 12
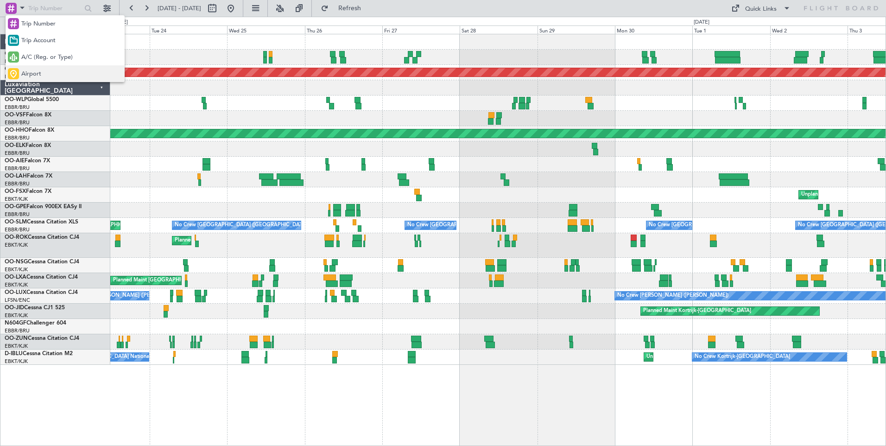
click at [38, 67] on div "Airport" at bounding box center [65, 73] width 119 height 17
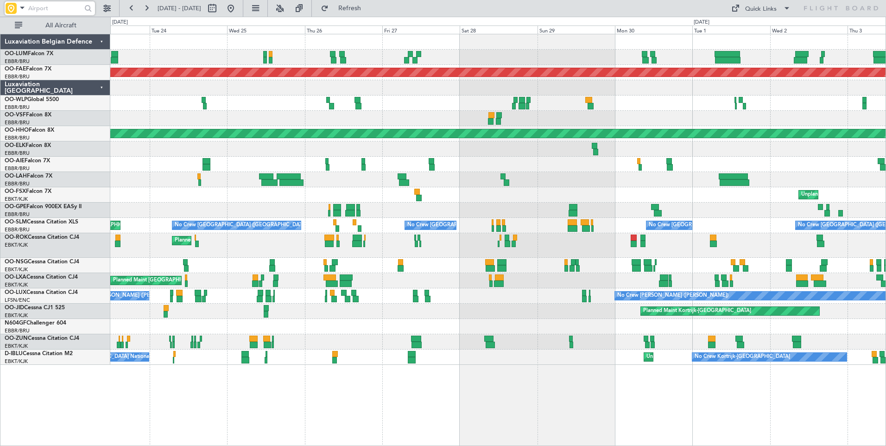
click at [50, 7] on input "text" at bounding box center [54, 8] width 53 height 14
type input "ellx"
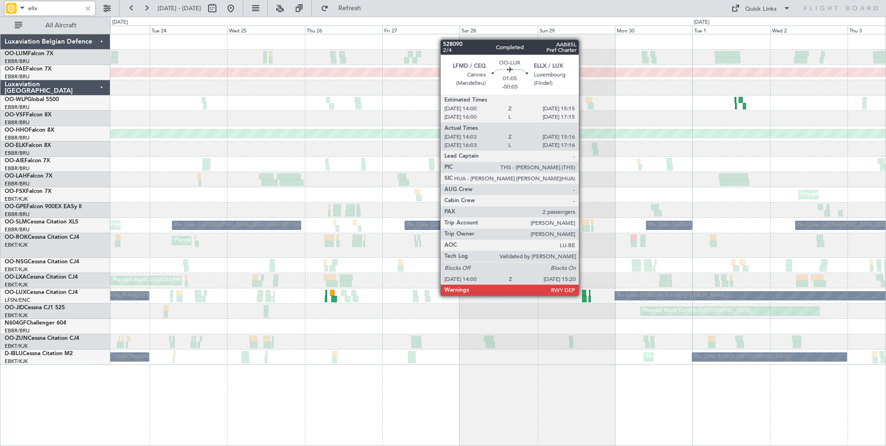
click at [583, 295] on div at bounding box center [584, 293] width 4 height 6
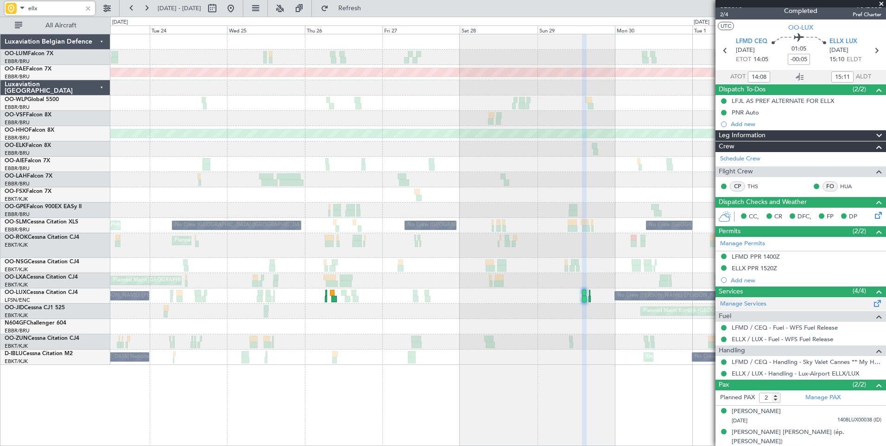
scroll to position [7, 0]
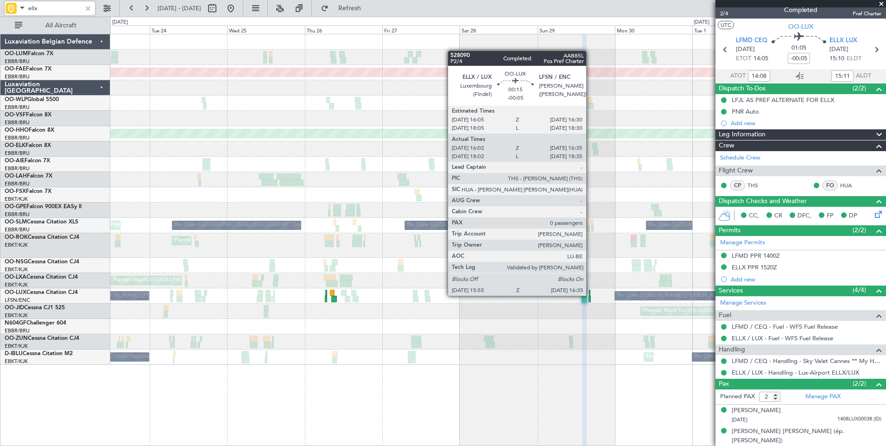
click at [591, 295] on div at bounding box center [589, 293] width 1 height 6
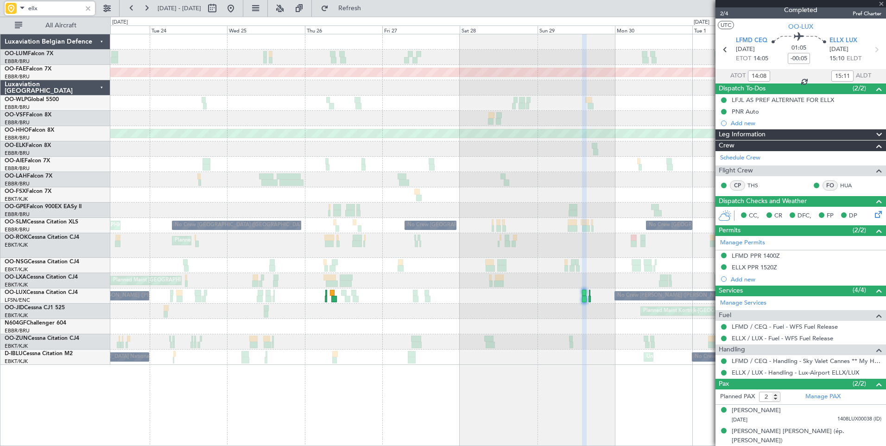
type input "16:07"
type input "16:30"
type input "0"
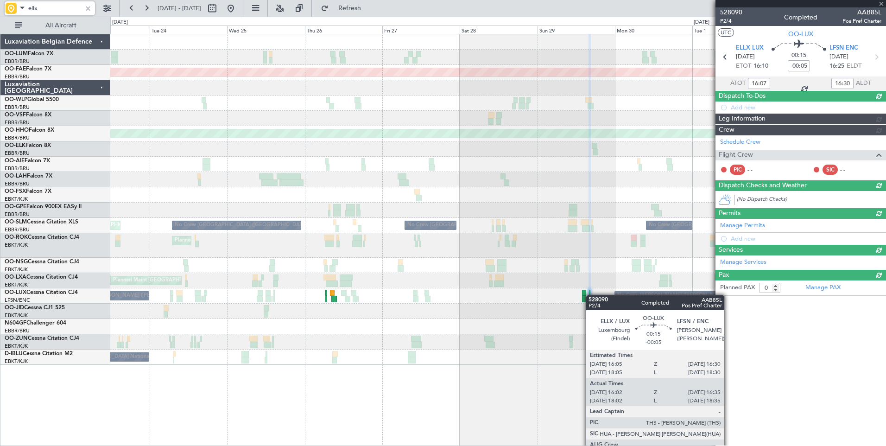
scroll to position [0, 0]
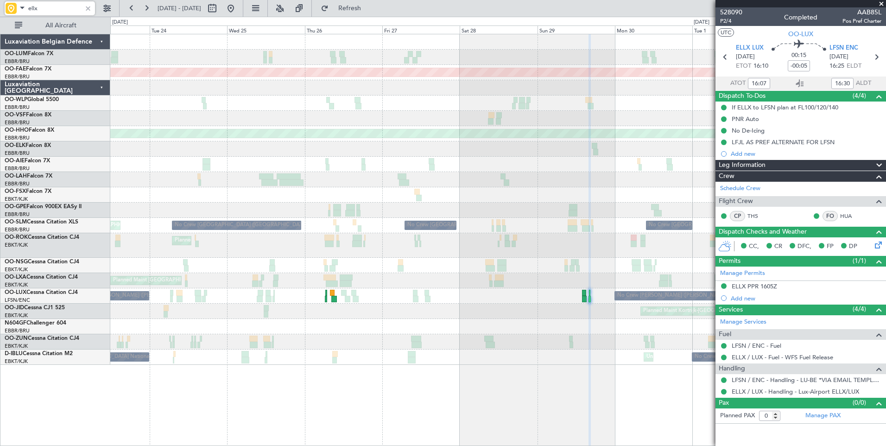
click at [324, 297] on div "No Crew Nancy (Essey) No Crew Nancy (Essey) No Crew Nancy (Essey)" at bounding box center [498, 295] width 776 height 15
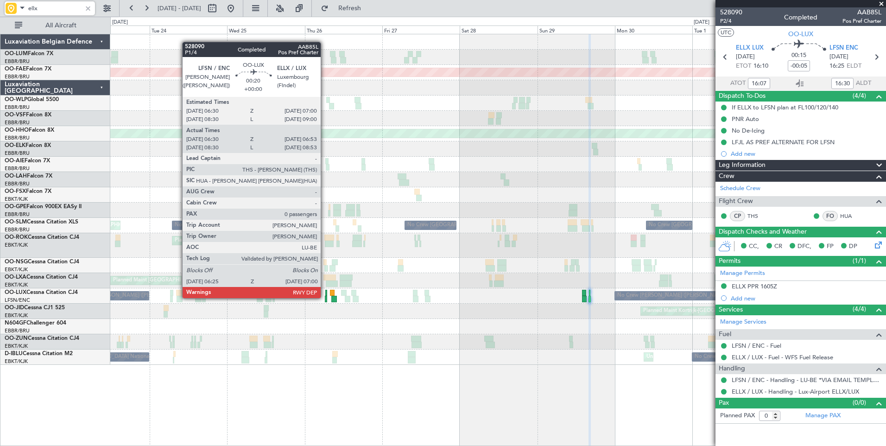
click at [325, 297] on div at bounding box center [326, 299] width 2 height 6
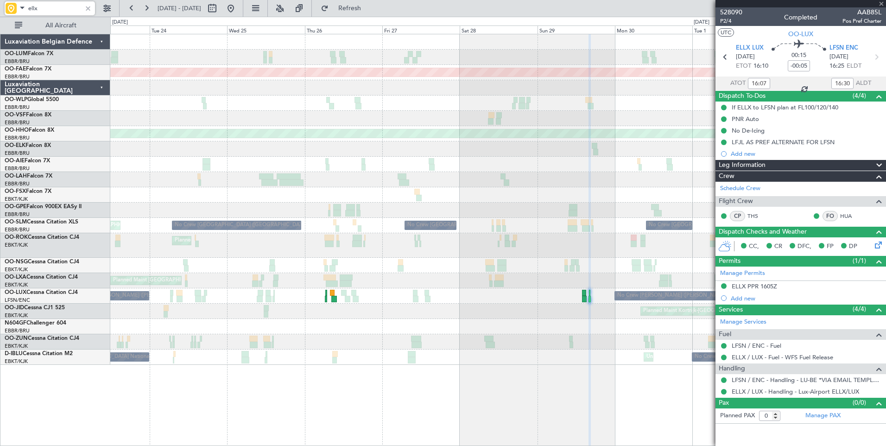
type input "06:35"
type input "06:48"
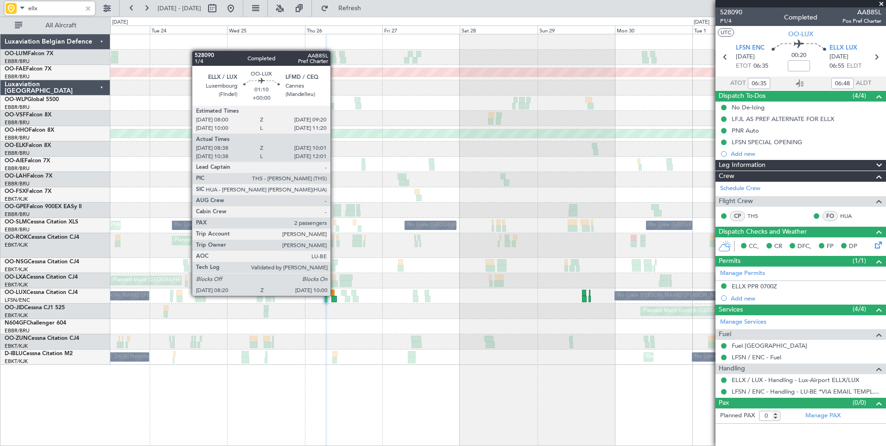
click at [335, 295] on div at bounding box center [332, 293] width 5 height 6
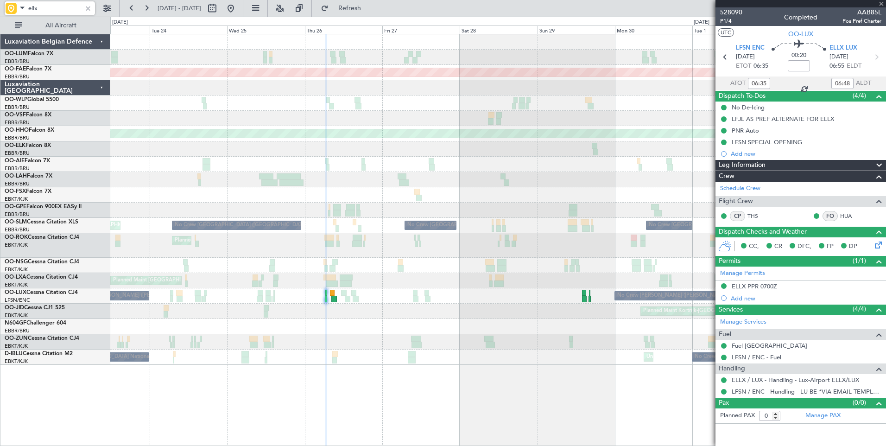
type input "08:43"
type input "09:56"
type input "2"
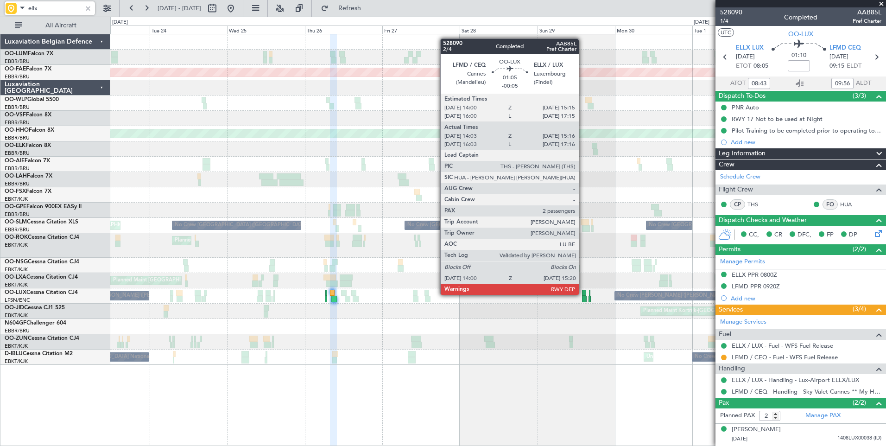
click at [583, 294] on div at bounding box center [584, 293] width 4 height 6
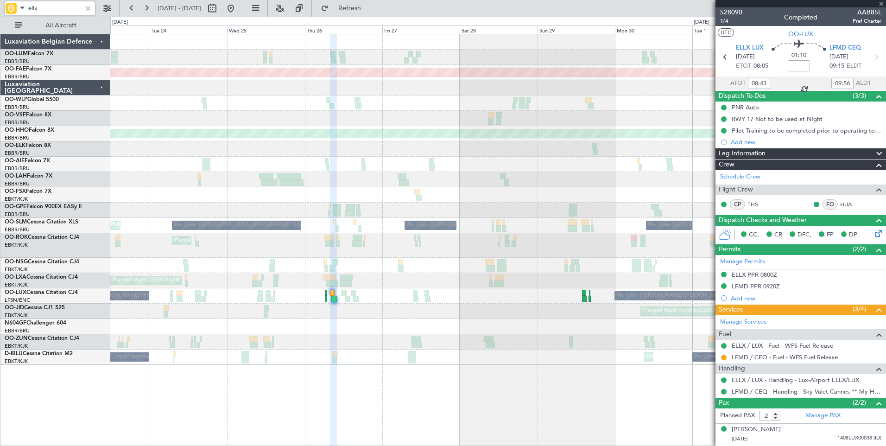
type input "-00:05"
type input "14:08"
type input "15:11"
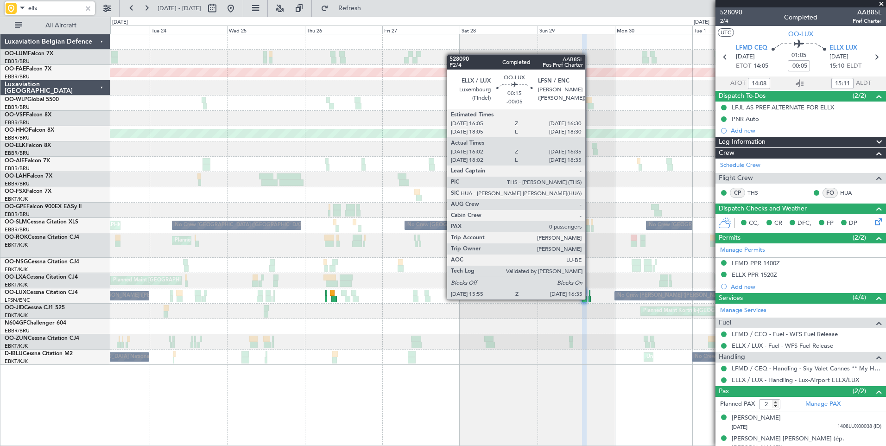
click at [590, 299] on div at bounding box center [590, 299] width 2 height 6
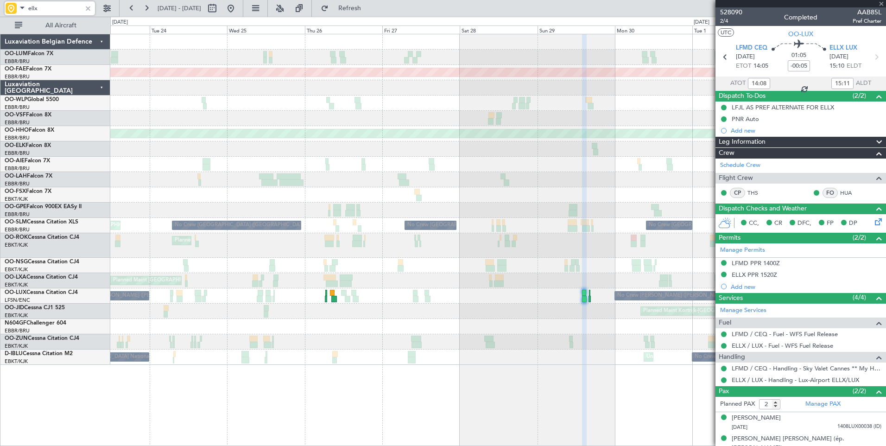
type input "16:07"
type input "16:30"
type input "0"
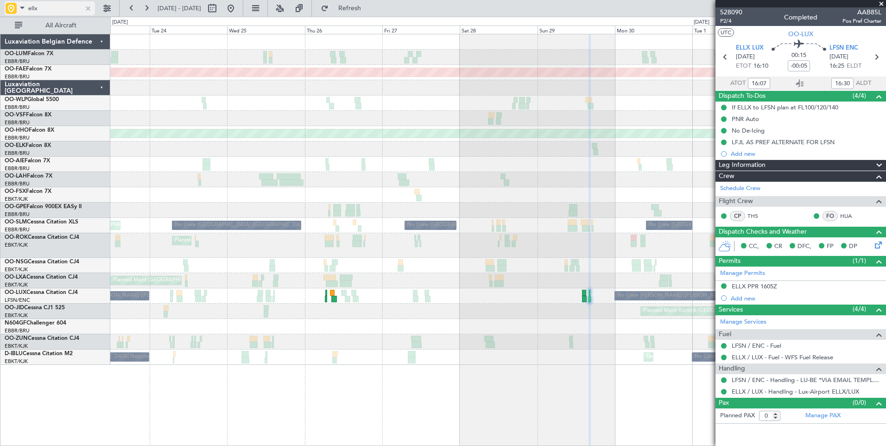
click at [21, 9] on span at bounding box center [22, 8] width 11 height 12
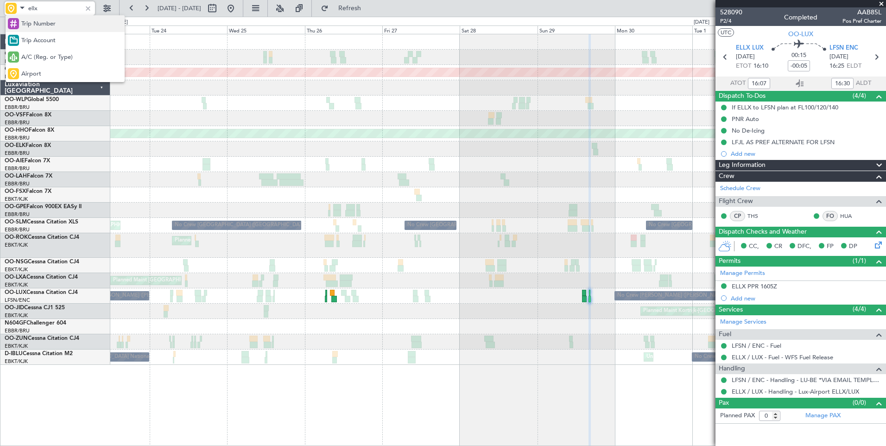
click at [31, 25] on span "Trip Number" at bounding box center [38, 23] width 34 height 9
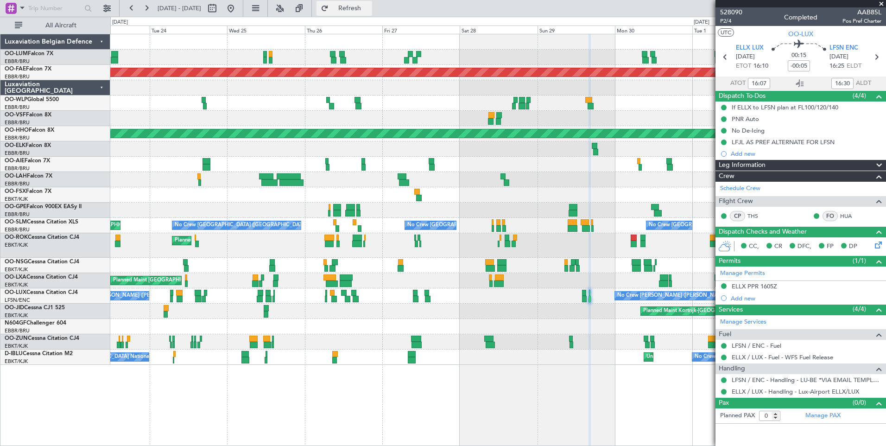
click at [369, 9] on span "Refresh" at bounding box center [350, 8] width 39 height 6
click at [238, 6] on button at bounding box center [230, 8] width 15 height 15
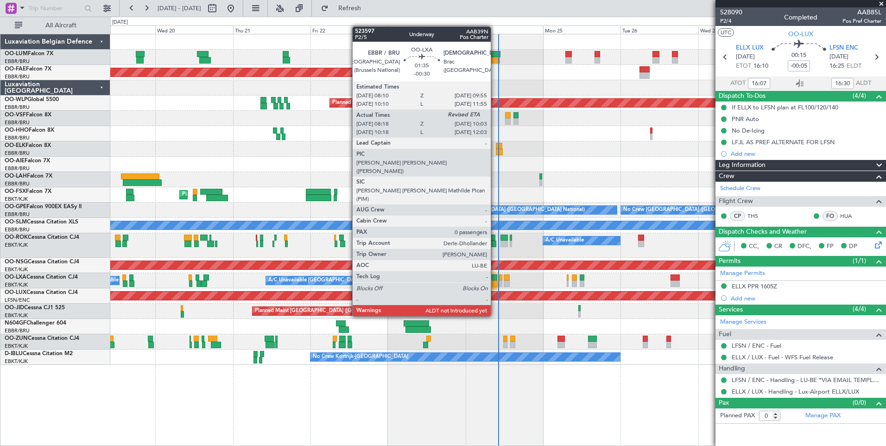
click at [495, 283] on div at bounding box center [495, 283] width 6 height 6
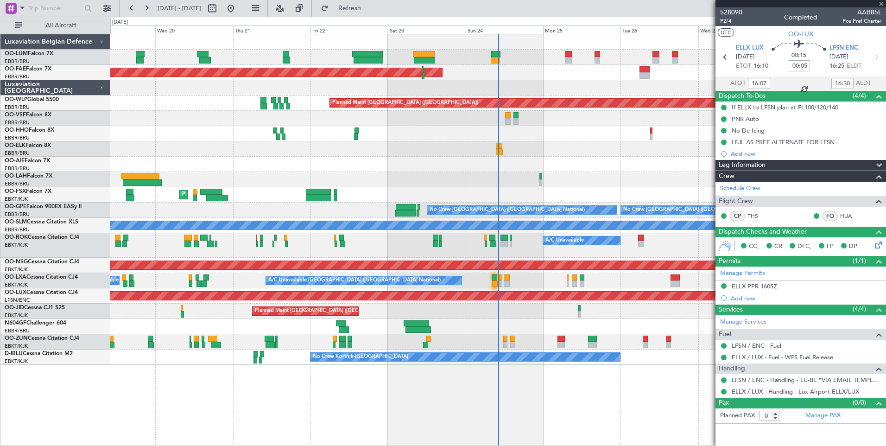
type input "-00:30"
type input "08:23"
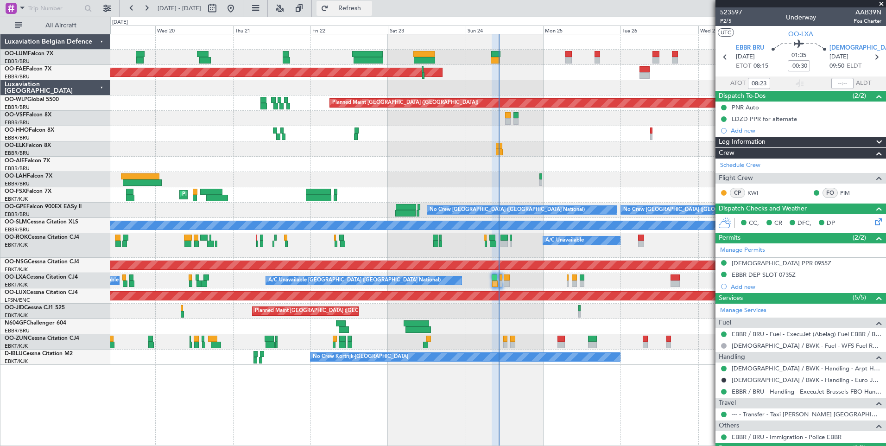
click at [363, 10] on span "Refresh" at bounding box center [350, 8] width 39 height 6
type input "10:04"
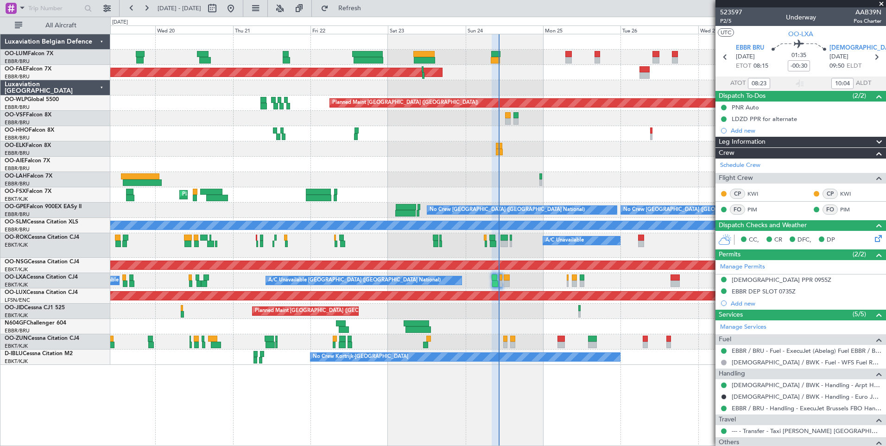
click at [482, 387] on div "Planned Maint Brussels (Brussels National) Planned Maint Brussels (Brussels Nat…" at bounding box center [498, 240] width 776 height 412
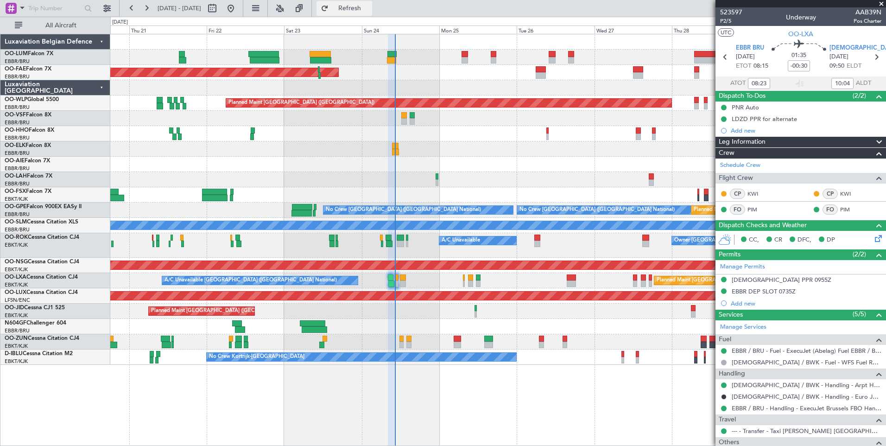
click at [369, 8] on span "Refresh" at bounding box center [350, 8] width 39 height 6
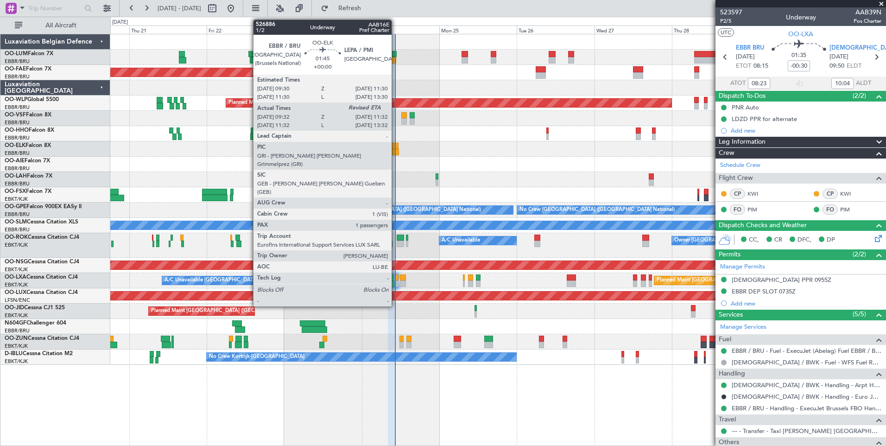
click at [396, 151] on div at bounding box center [395, 152] width 6 height 6
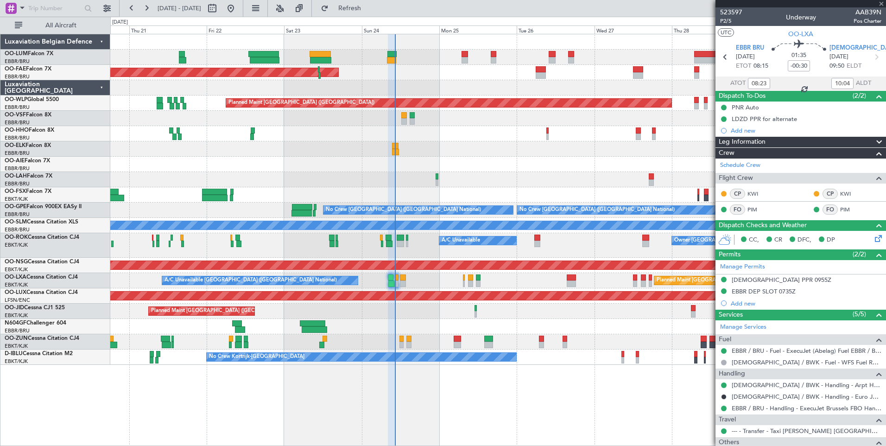
type input "09:42"
type input "1"
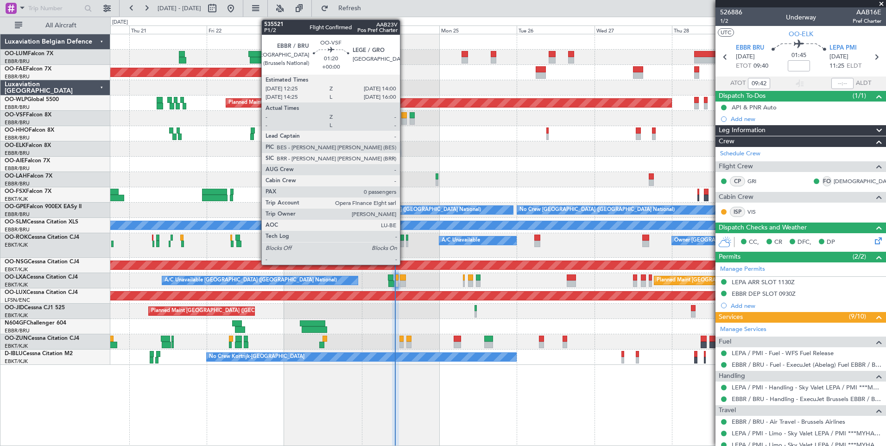
click at [404, 117] on div at bounding box center [404, 115] width 6 height 6
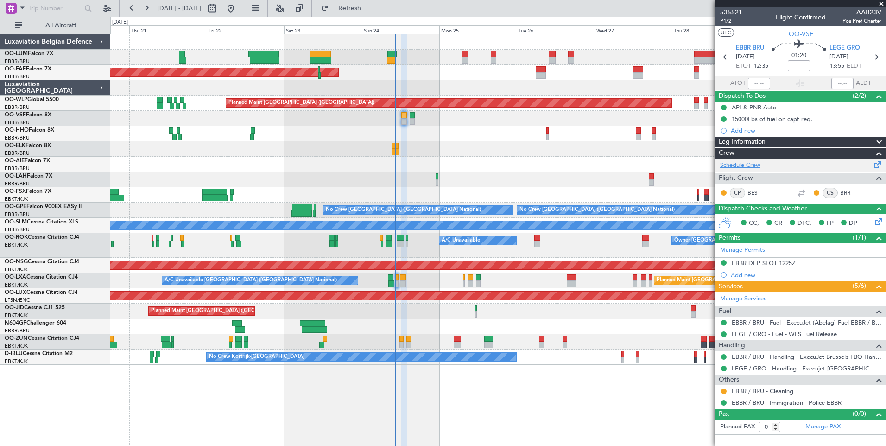
click at [747, 165] on link "Schedule Crew" at bounding box center [740, 165] width 40 height 9
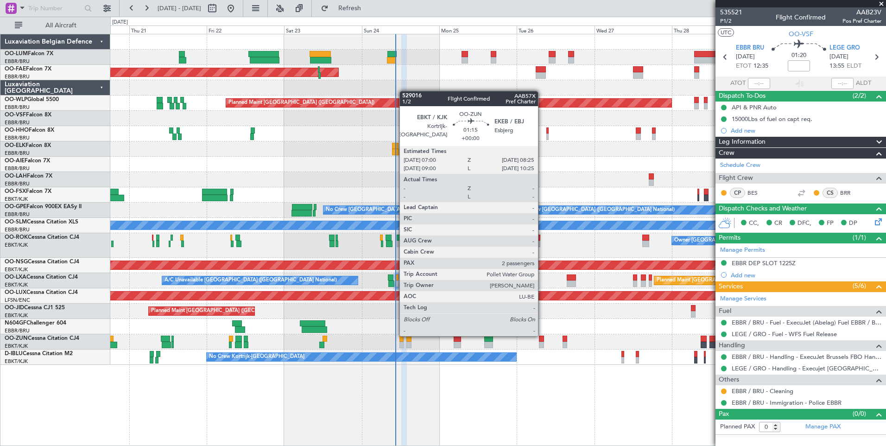
click at [542, 336] on div at bounding box center [541, 339] width 5 height 6
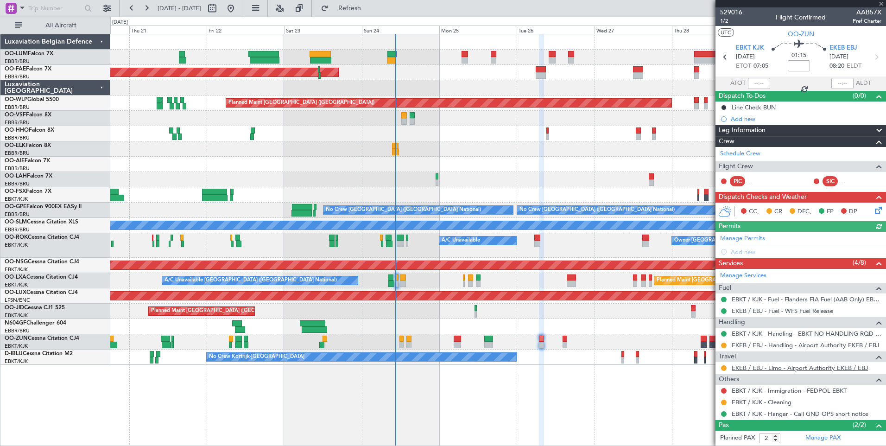
click at [792, 366] on link "EKEB / EBJ - Limo - Airport Authority EKEB / EBJ" at bounding box center [800, 368] width 136 height 8
click at [377, 10] on fb-refresh-button "Refresh" at bounding box center [344, 8] width 65 height 17
click at [560, 394] on div "Planned Maint Brussels (Brussels National) Planned Maint Kortrijk-Wevelgem Plan…" at bounding box center [498, 240] width 776 height 412
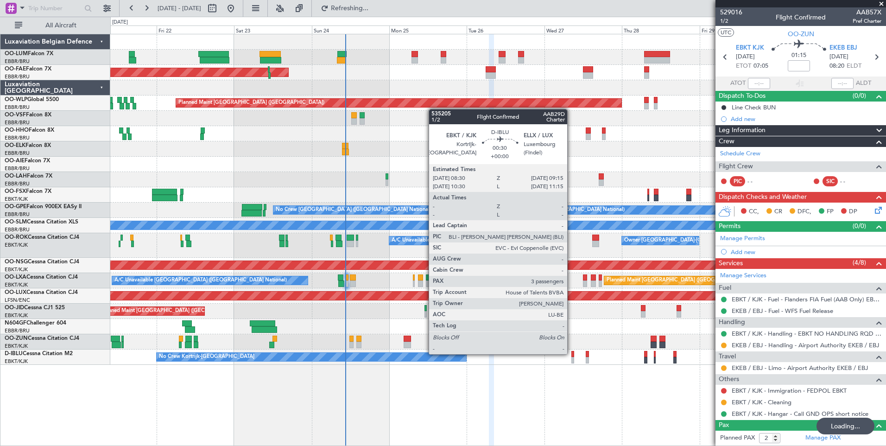
click at [572, 353] on div at bounding box center [573, 354] width 3 height 6
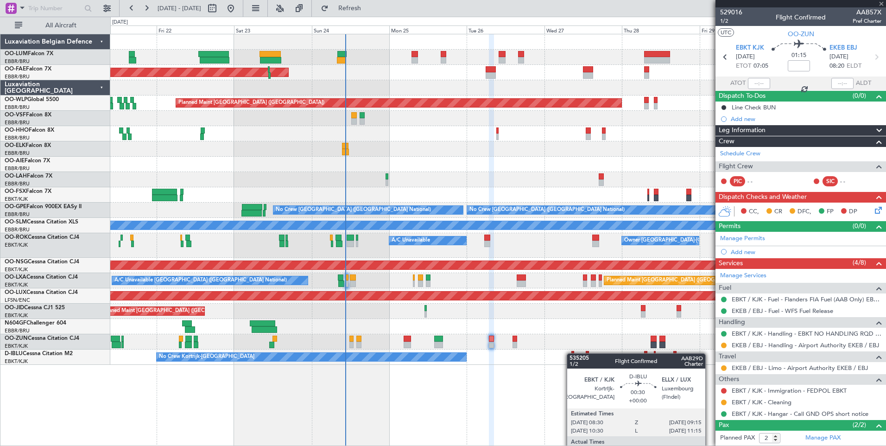
type input "3"
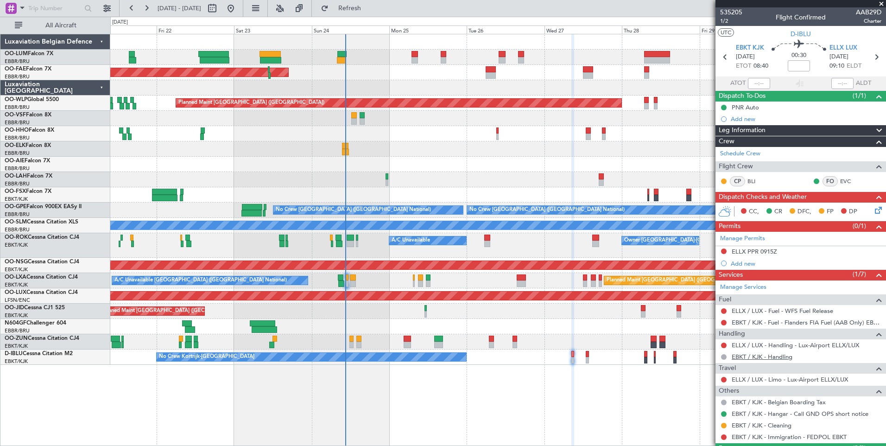
click at [763, 357] on link "EBKT / KJK - Handling" at bounding box center [762, 357] width 61 height 8
click at [352, 10] on button "Refresh" at bounding box center [345, 8] width 56 height 15
click at [723, 356] on div "Not Requested" at bounding box center [724, 360] width 39 height 12
click at [723, 356] on button at bounding box center [724, 357] width 6 height 6
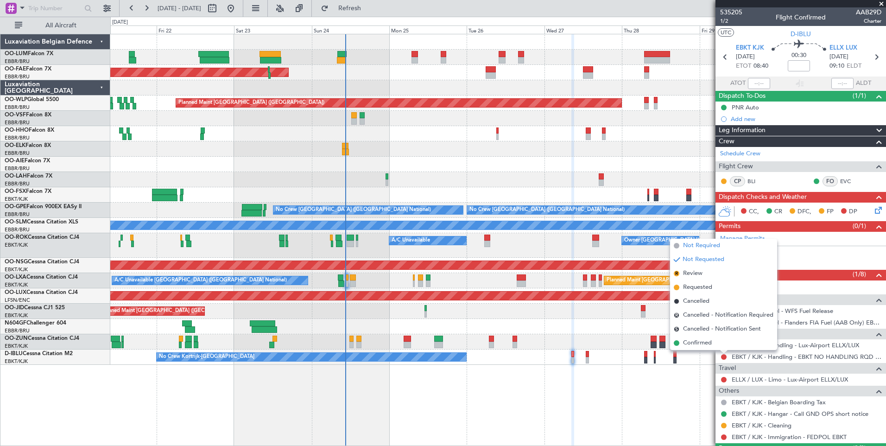
click at [705, 246] on span "Not Required" at bounding box center [701, 245] width 37 height 9
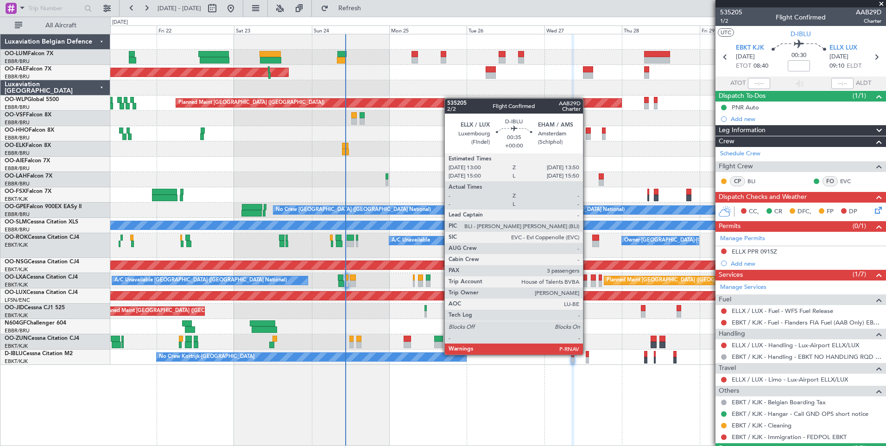
click at [587, 354] on div at bounding box center [587, 354] width 3 height 6
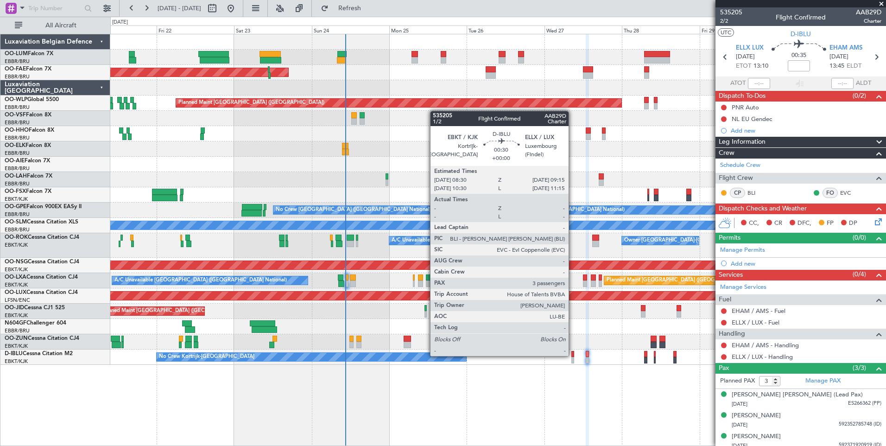
click at [573, 355] on div at bounding box center [573, 354] width 3 height 6
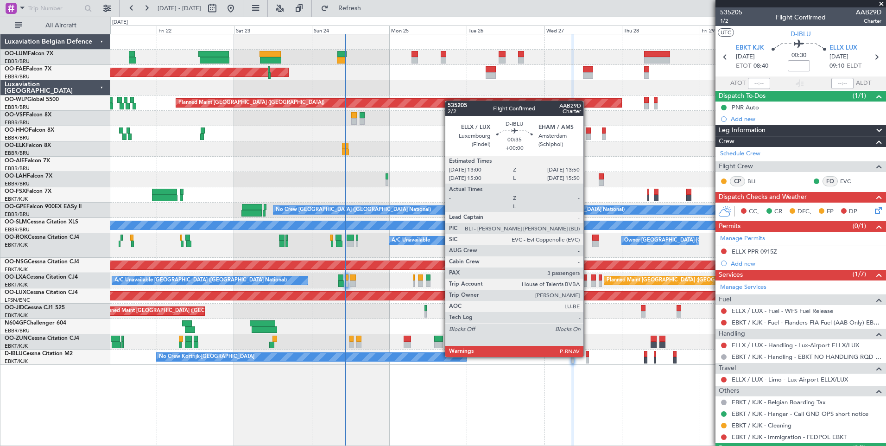
click at [588, 356] on div at bounding box center [587, 354] width 3 height 6
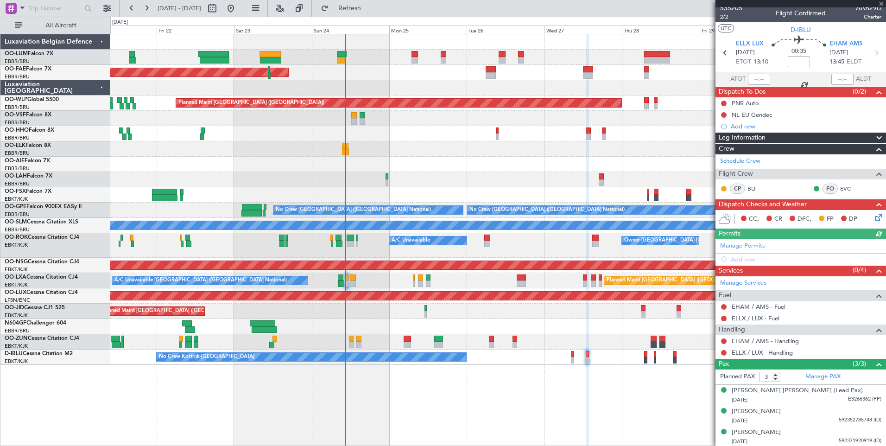
scroll to position [5, 0]
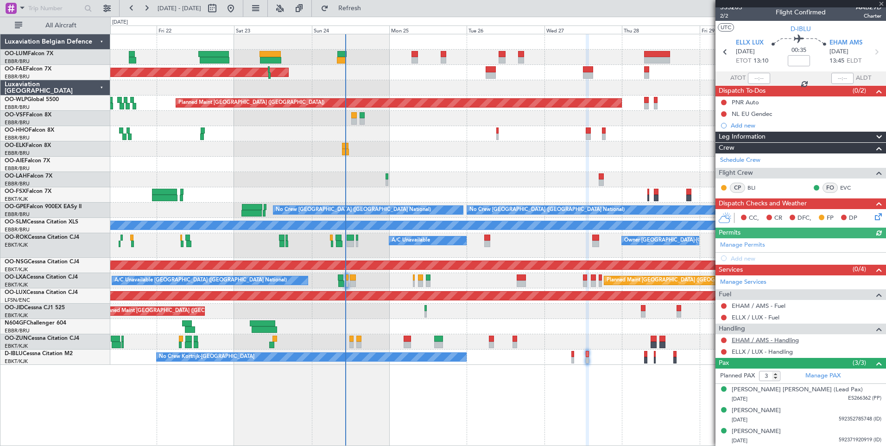
click at [793, 339] on link "EHAM / AMS - Handling" at bounding box center [765, 340] width 67 height 8
click at [369, 6] on span "Refresh" at bounding box center [350, 8] width 39 height 6
click at [777, 352] on link "ELLX / LUX - Handling" at bounding box center [762, 352] width 61 height 8
click at [372, 13] on button "Refresh" at bounding box center [345, 8] width 56 height 15
click at [519, 407] on div "Planned Maint Brussels (Brussels National) Planned Maint Kortrijk-Wevelgem Plan…" at bounding box center [498, 240] width 776 height 412
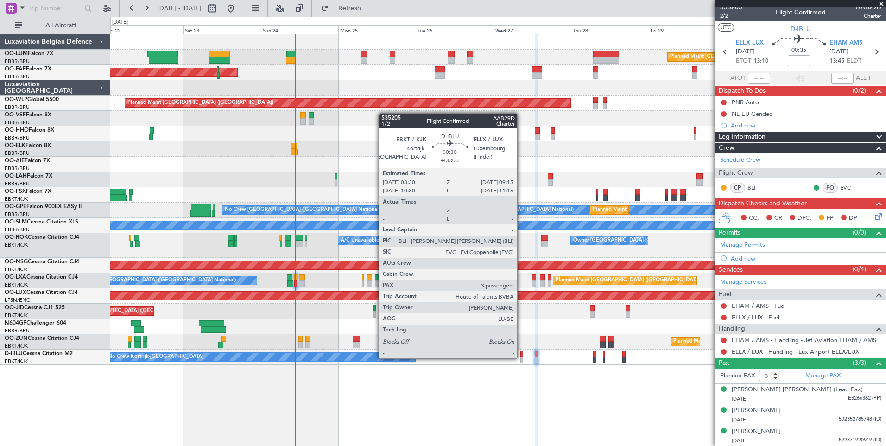
click at [522, 357] on div at bounding box center [522, 360] width 3 height 6
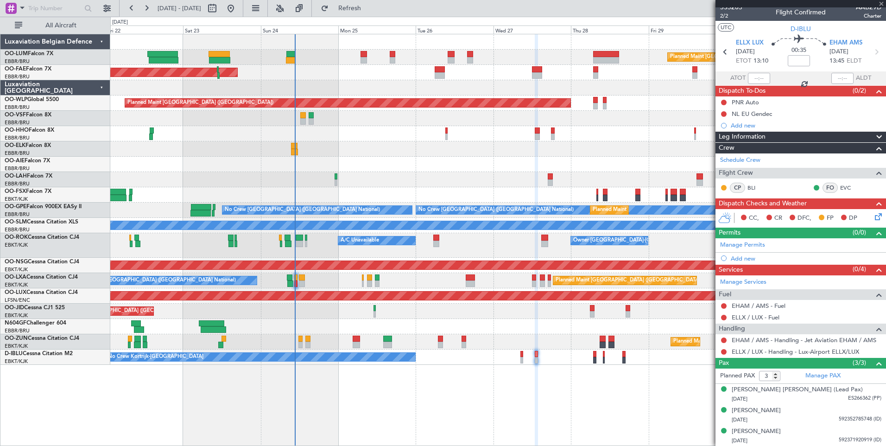
scroll to position [0, 0]
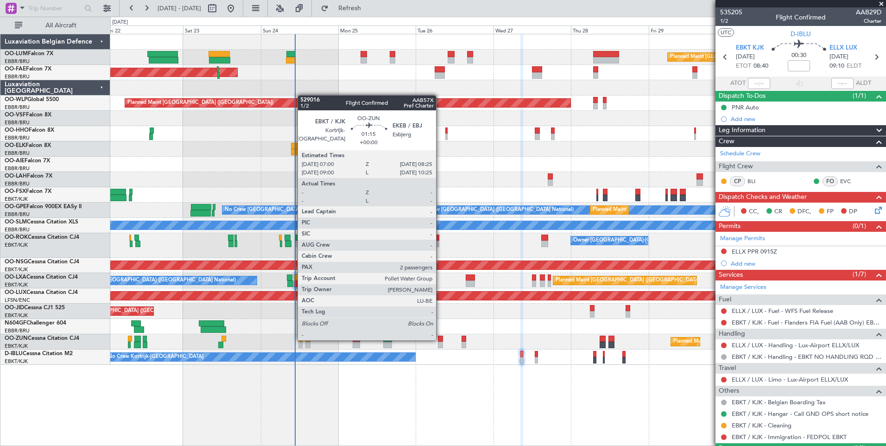
click at [440, 339] on div at bounding box center [440, 339] width 5 height 6
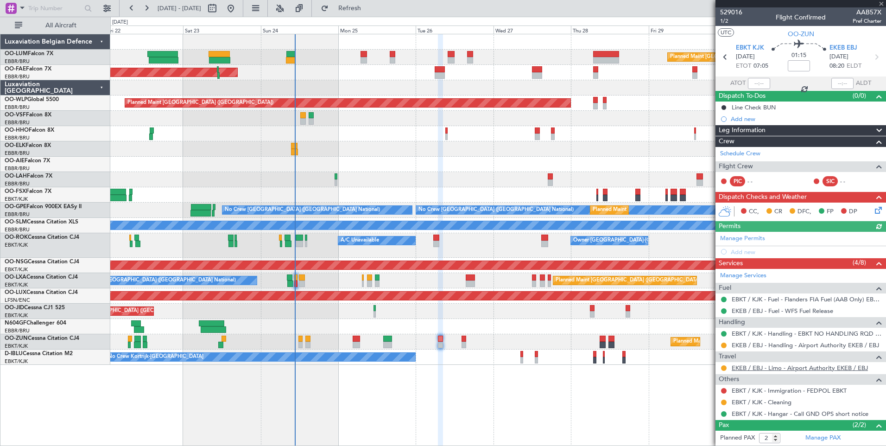
click at [779, 364] on link "EKEB / EBJ - Limo - Airport Authority EKEB / EBJ" at bounding box center [800, 368] width 136 height 8
click at [369, 11] on span "Refresh" at bounding box center [350, 8] width 39 height 6
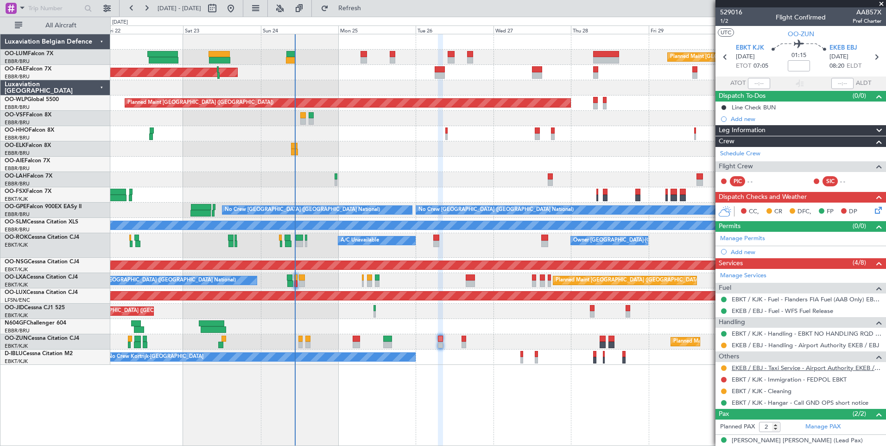
click at [767, 369] on link "EKEB / EBJ - Taxi Service - Airport Authority EKEB / EBJ" at bounding box center [807, 368] width 150 height 8
click at [723, 367] on button at bounding box center [724, 368] width 6 height 6
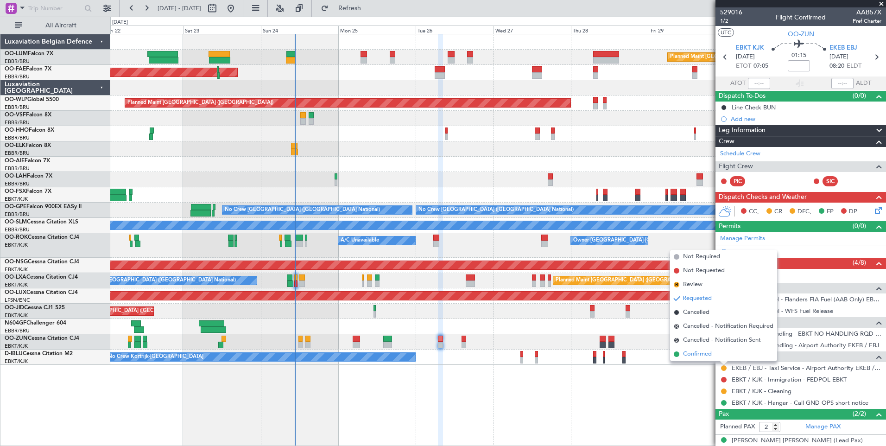
click at [707, 353] on span "Confirmed" at bounding box center [697, 354] width 29 height 9
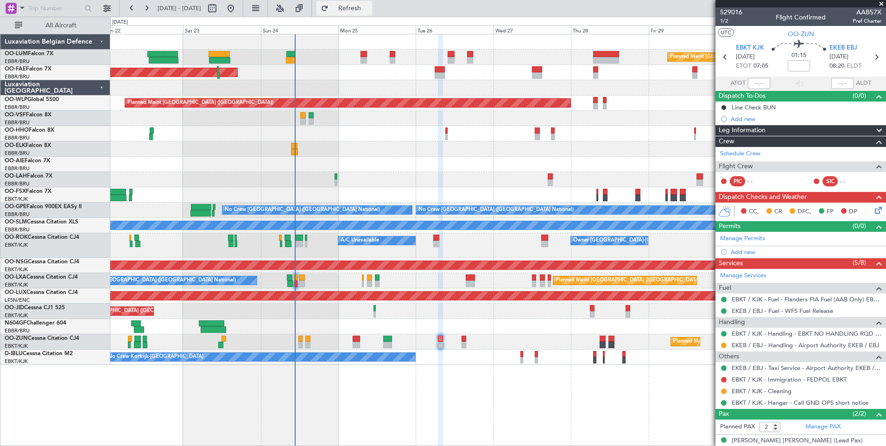
click at [372, 15] on button "Refresh" at bounding box center [345, 8] width 56 height 15
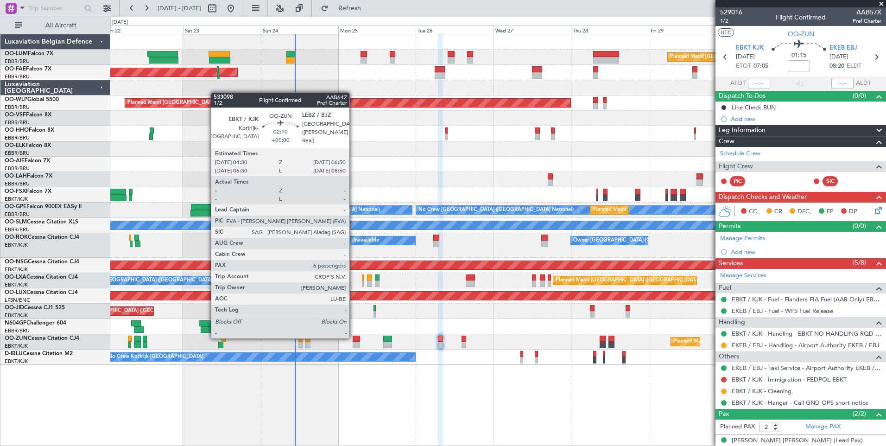
click at [354, 337] on div at bounding box center [357, 339] width 8 height 6
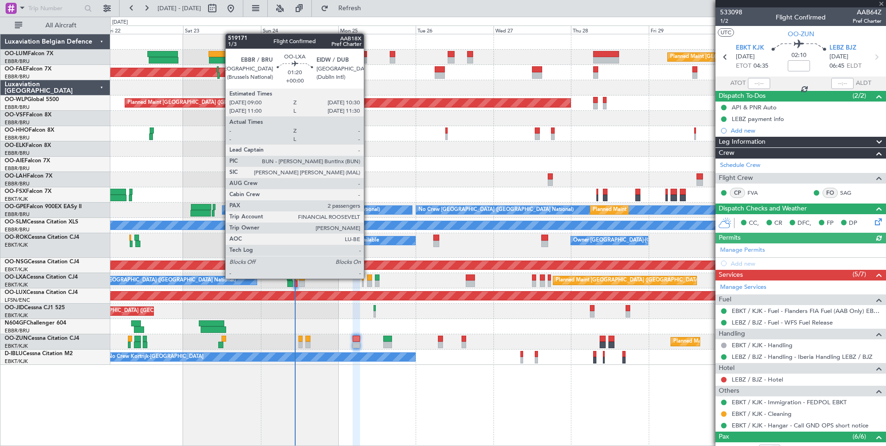
click at [368, 279] on div at bounding box center [369, 277] width 5 height 6
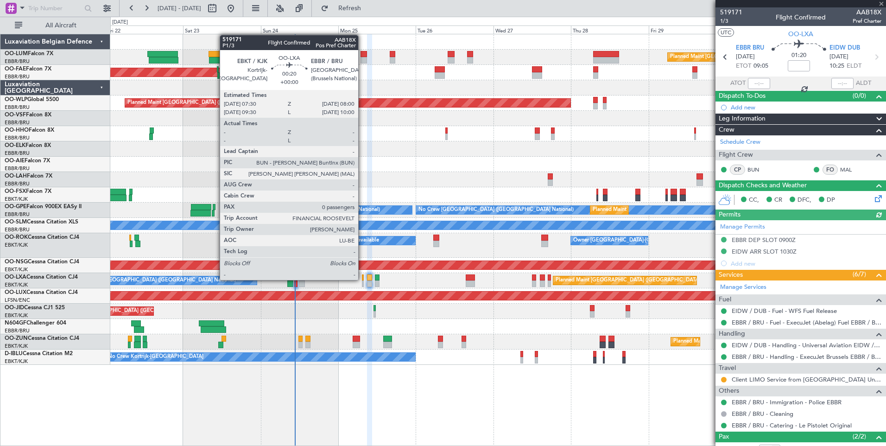
click at [363, 280] on div at bounding box center [363, 277] width 2 height 6
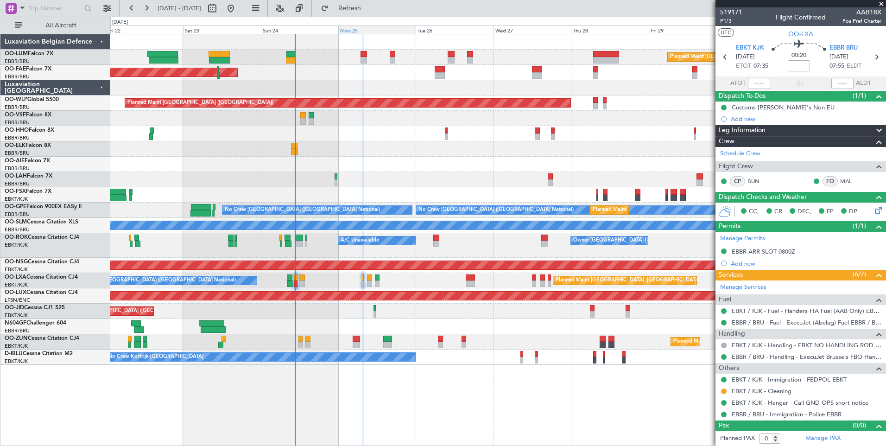
drag, startPoint x: 374, startPoint y: 9, endPoint x: 366, endPoint y: 27, distance: 19.3
click at [371, 13] on button "Refresh" at bounding box center [345, 8] width 56 height 15
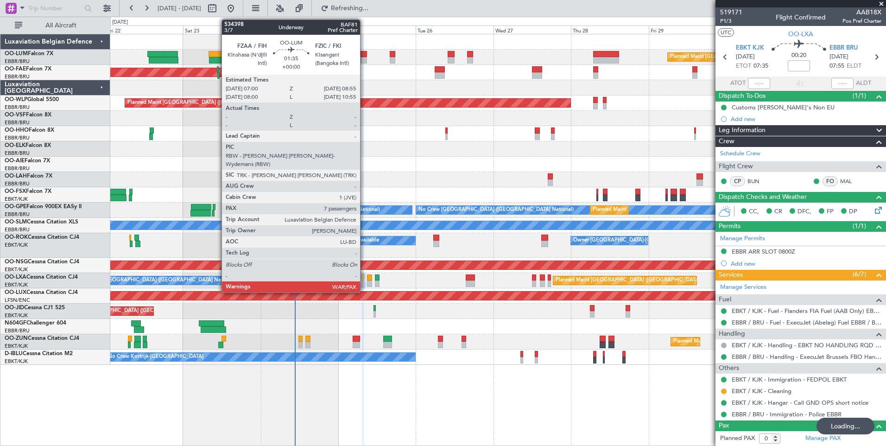
click at [364, 57] on div at bounding box center [364, 54] width 6 height 6
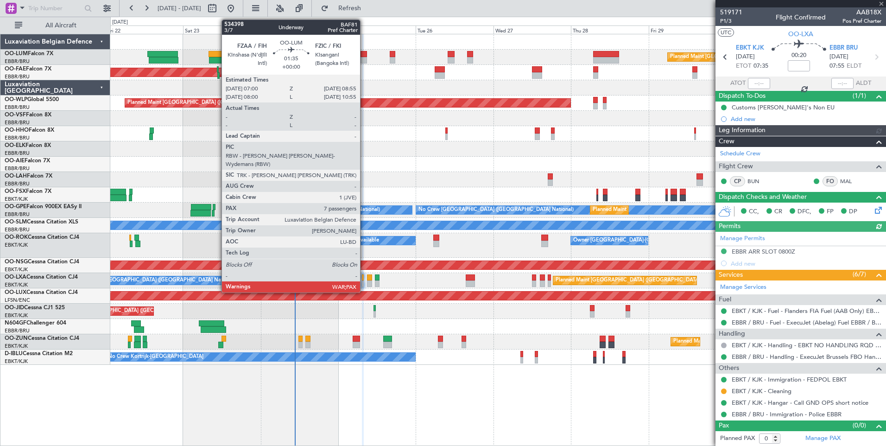
type input "7"
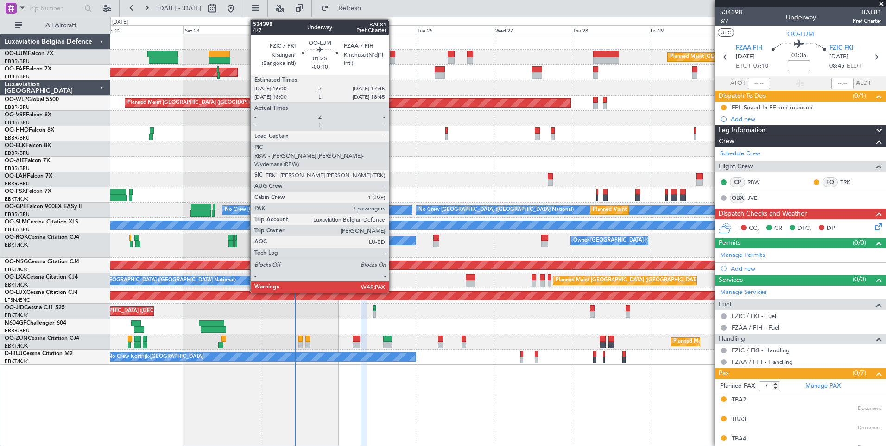
click at [393, 55] on div at bounding box center [393, 54] width 6 height 6
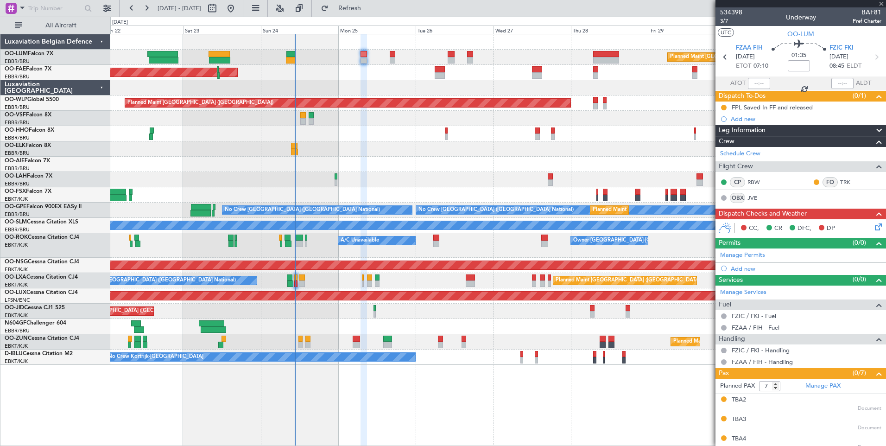
type input "-00:10"
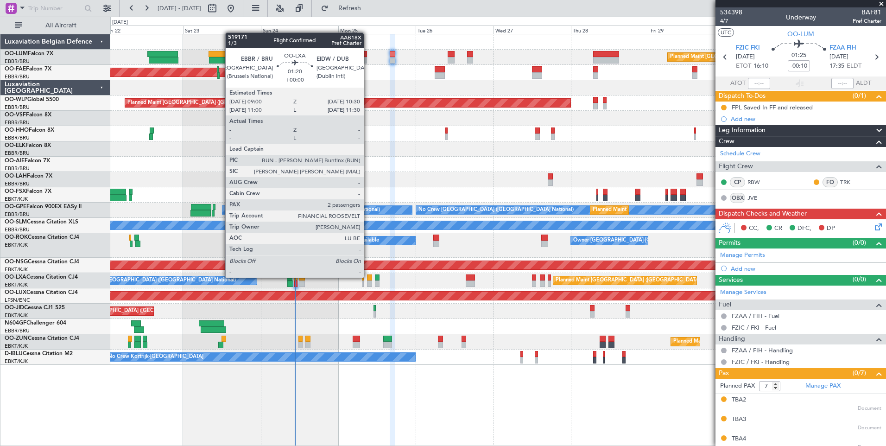
click at [368, 278] on div at bounding box center [369, 277] width 5 height 6
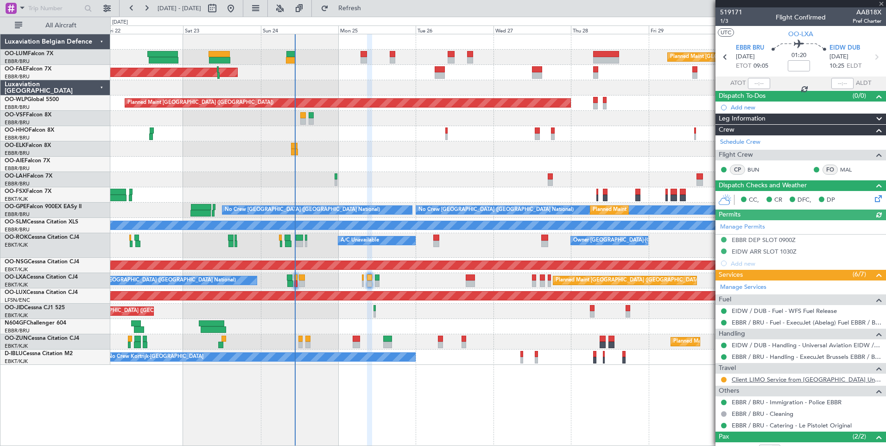
click at [808, 381] on link "Client LIMO Service from [GEOGRAPHIC_DATA] Universal Aviation" at bounding box center [807, 380] width 150 height 8
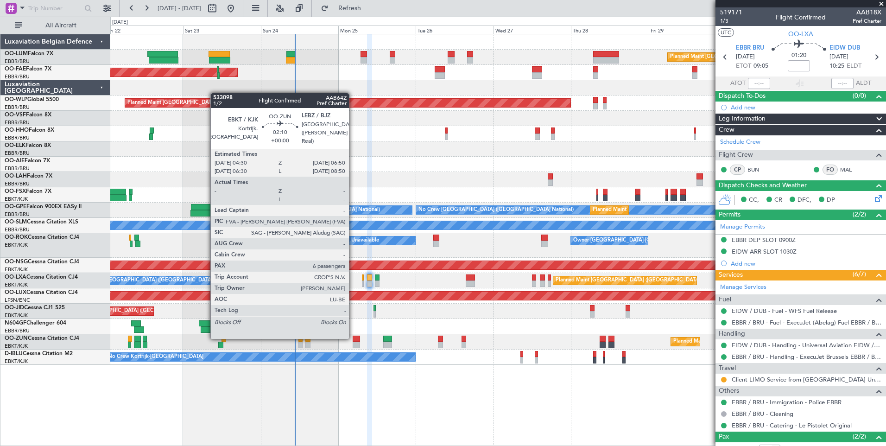
click at [353, 338] on div at bounding box center [357, 339] width 8 height 6
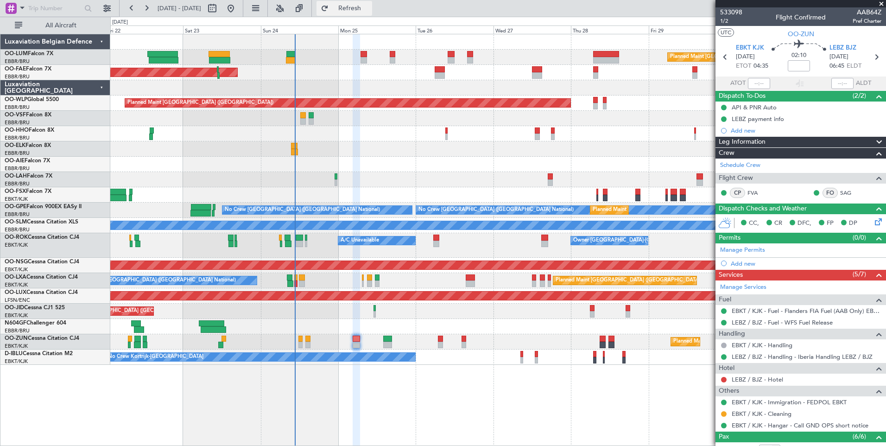
click at [357, 11] on button "Refresh" at bounding box center [345, 8] width 56 height 15
click at [352, 339] on div "Planned Maint Kortrijk-[GEOGRAPHIC_DATA]" at bounding box center [498, 341] width 776 height 15
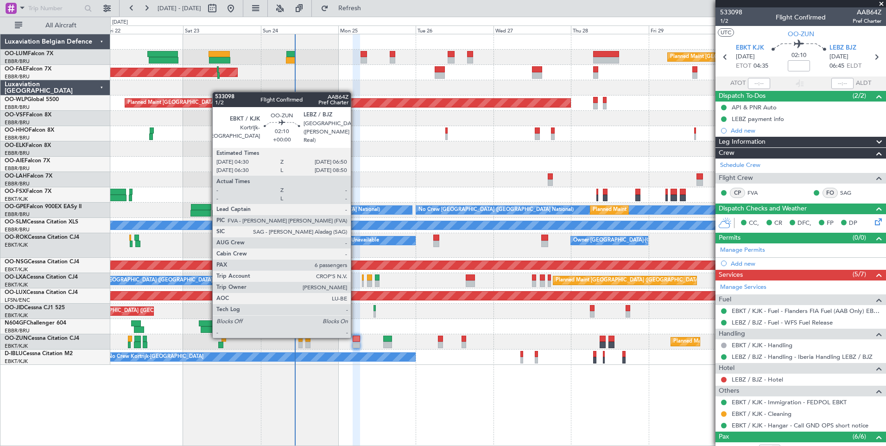
click at [355, 337] on div at bounding box center [357, 339] width 8 height 6
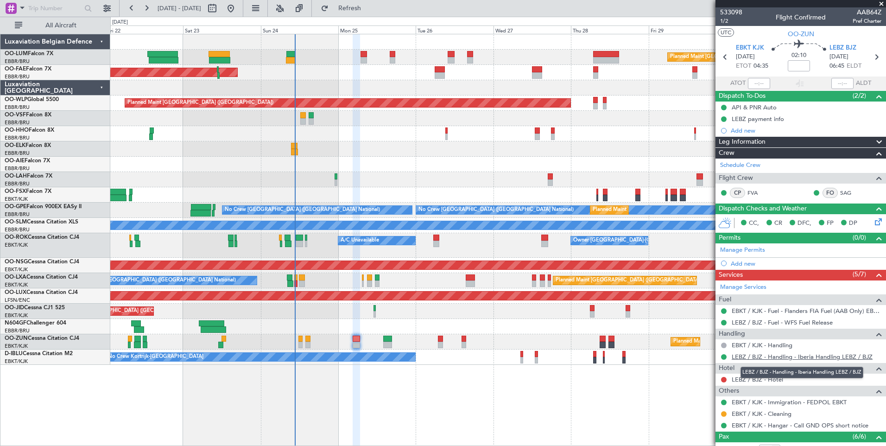
click at [782, 353] on link "LEBZ / BJZ - Handling - Iberia Handling LEBZ / BJZ" at bounding box center [802, 357] width 141 height 8
click at [354, 7] on button "Refresh" at bounding box center [345, 8] width 56 height 15
click at [777, 379] on link "LEBZ / BJZ - Hotel" at bounding box center [757, 380] width 51 height 8
click at [369, 11] on span "Refresh" at bounding box center [350, 8] width 39 height 6
click at [758, 377] on link "LEBZ / BJZ - Hotel" at bounding box center [757, 380] width 51 height 8
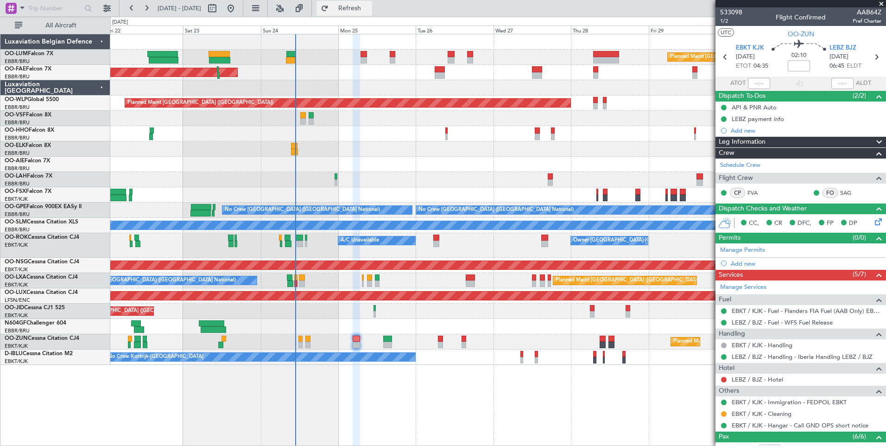
click at [369, 5] on span "Refresh" at bounding box center [350, 8] width 39 height 6
click at [778, 381] on link "LEBZ / BJZ - Hotel" at bounding box center [757, 380] width 51 height 8
click at [369, 10] on span "Refresh" at bounding box center [350, 8] width 39 height 6
click at [724, 380] on button at bounding box center [724, 380] width 6 height 6
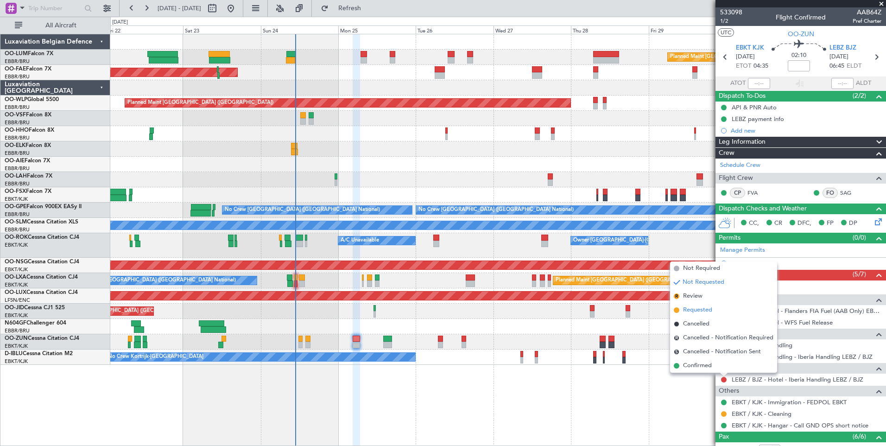
click at [700, 308] on span "Requested" at bounding box center [697, 310] width 29 height 9
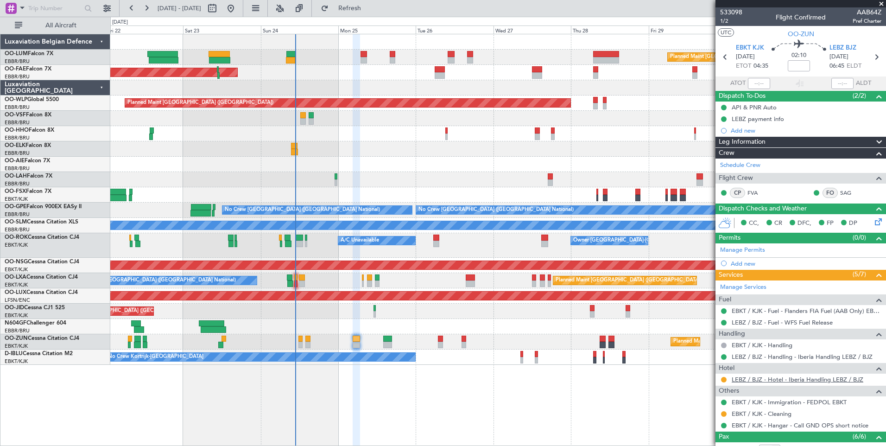
click at [801, 382] on link "LEBZ / BJZ - Hotel - Iberia Handling LEBZ / BJZ" at bounding box center [798, 380] width 132 height 8
click at [377, 16] on fb-refresh-button "Refresh" at bounding box center [344, 8] width 65 height 17
click at [369, 3] on button "Refresh" at bounding box center [345, 8] width 56 height 15
click at [369, 9] on span "Refresh" at bounding box center [350, 8] width 39 height 6
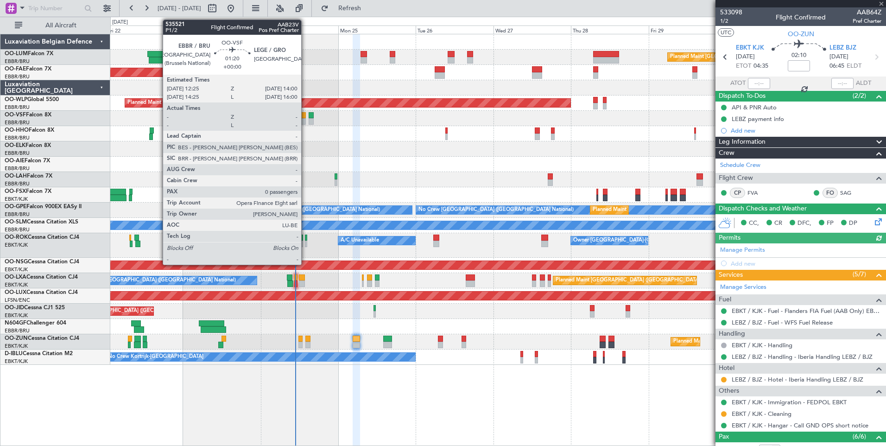
click at [306, 117] on div at bounding box center [303, 115] width 6 height 6
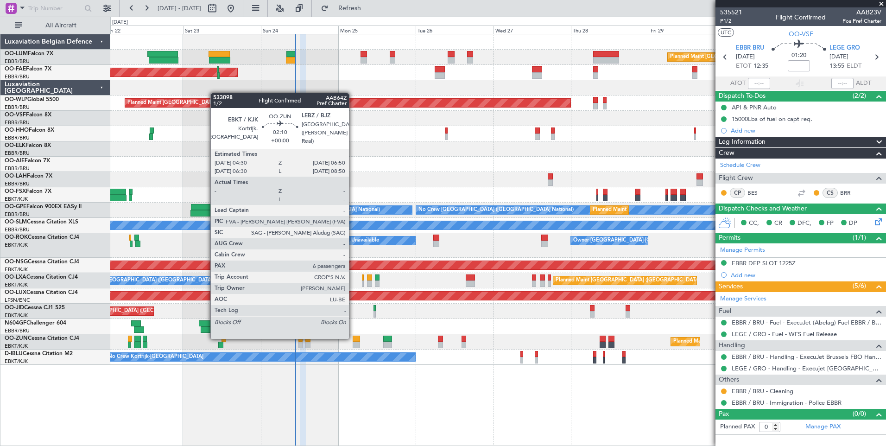
click at [353, 338] on div at bounding box center [357, 339] width 8 height 6
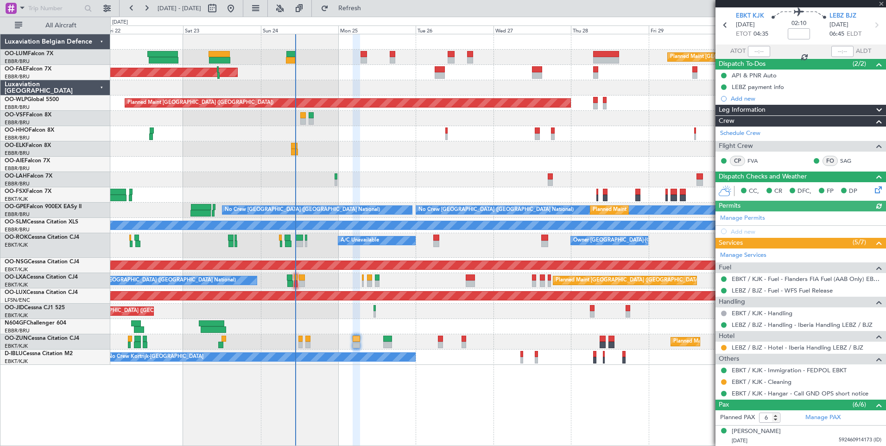
scroll to position [46, 0]
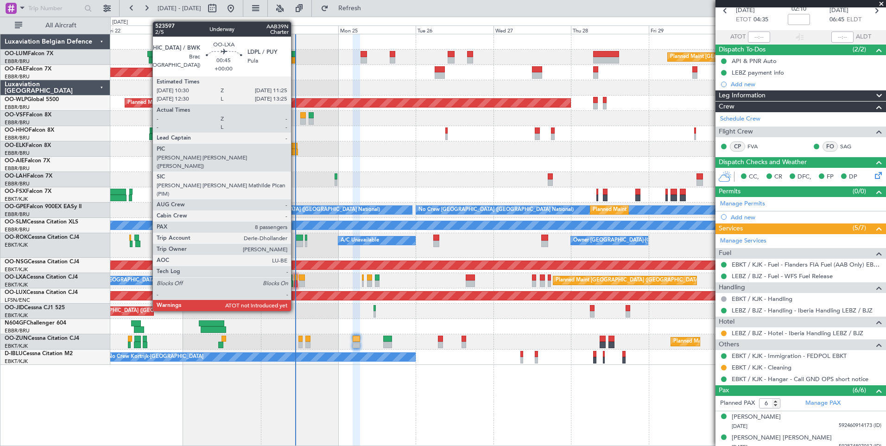
click at [295, 277] on div at bounding box center [295, 277] width 3 height 6
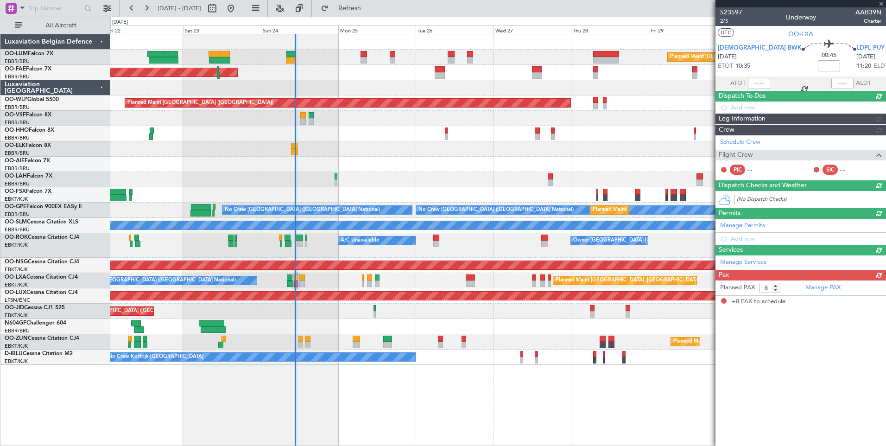
scroll to position [0, 0]
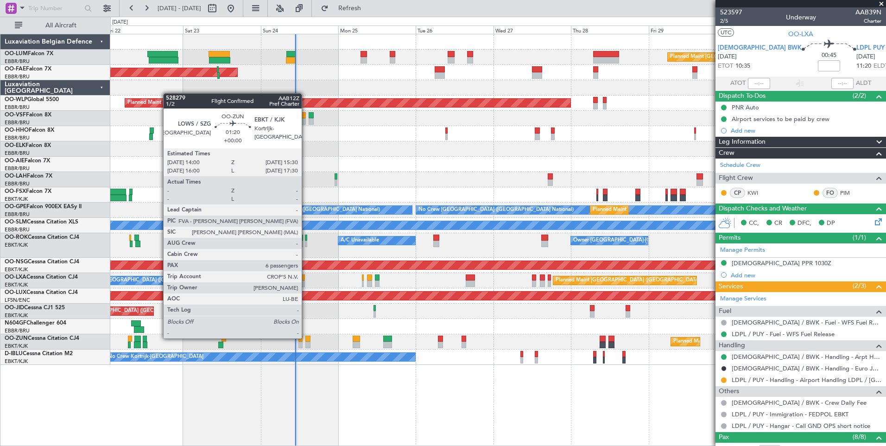
click at [306, 337] on div at bounding box center [308, 339] width 5 height 6
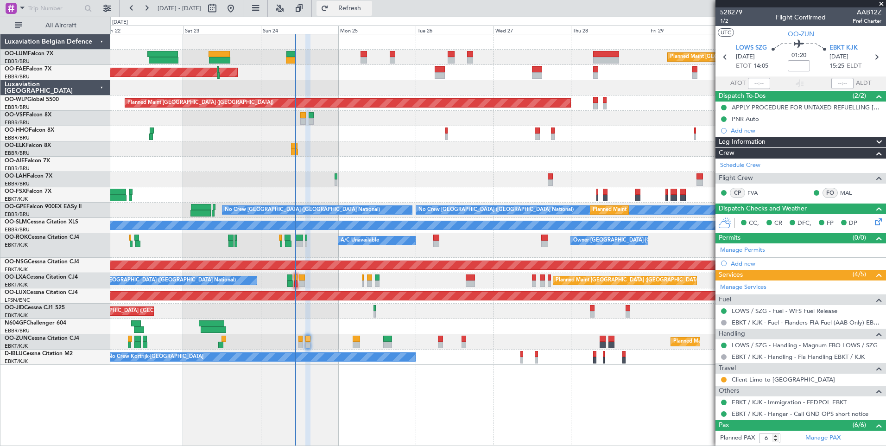
click at [369, 5] on span "Refresh" at bounding box center [350, 8] width 39 height 6
type input "8"
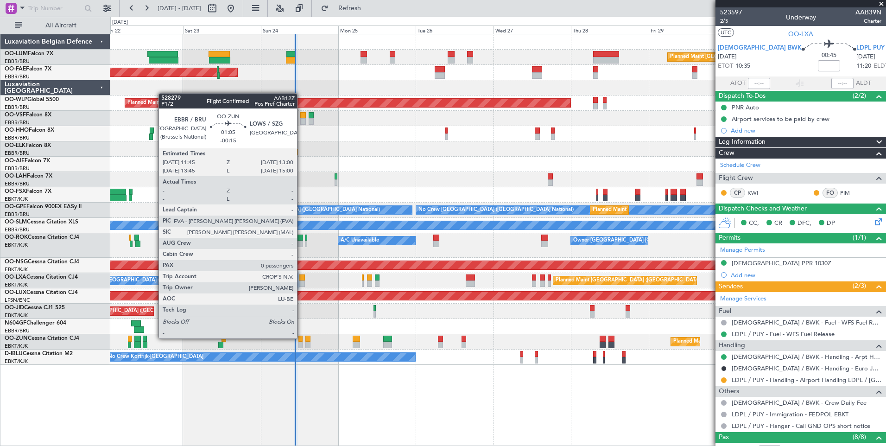
click at [301, 339] on div at bounding box center [301, 339] width 4 height 6
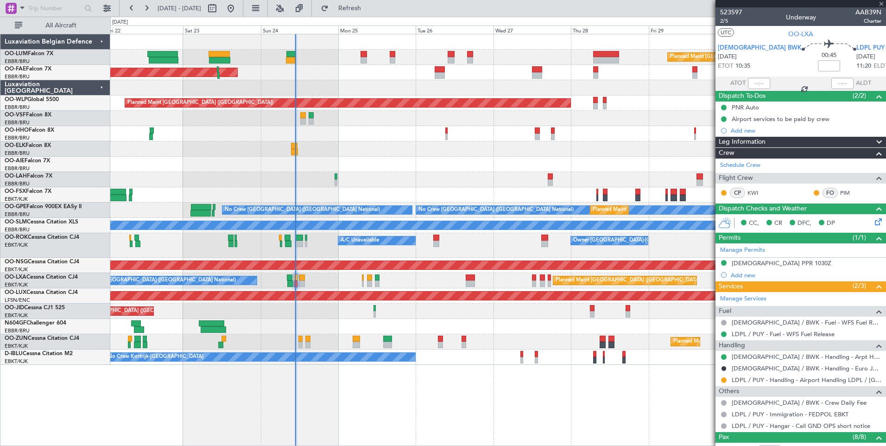
type input "-00:15"
type input "0"
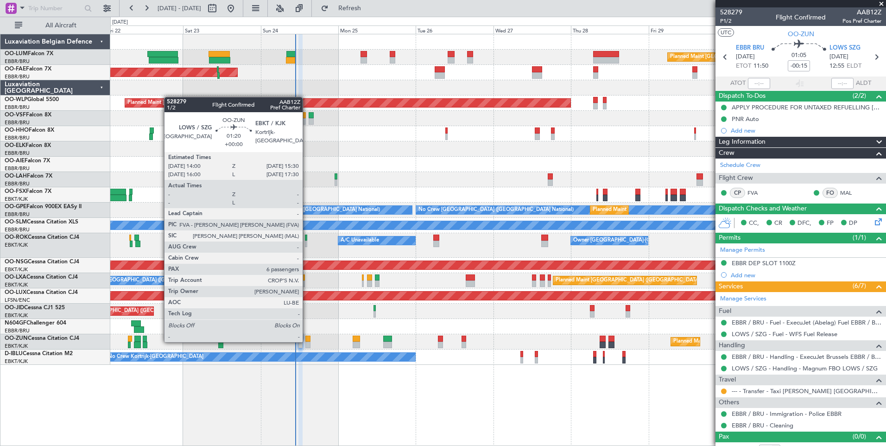
click at [307, 341] on div at bounding box center [308, 339] width 5 height 6
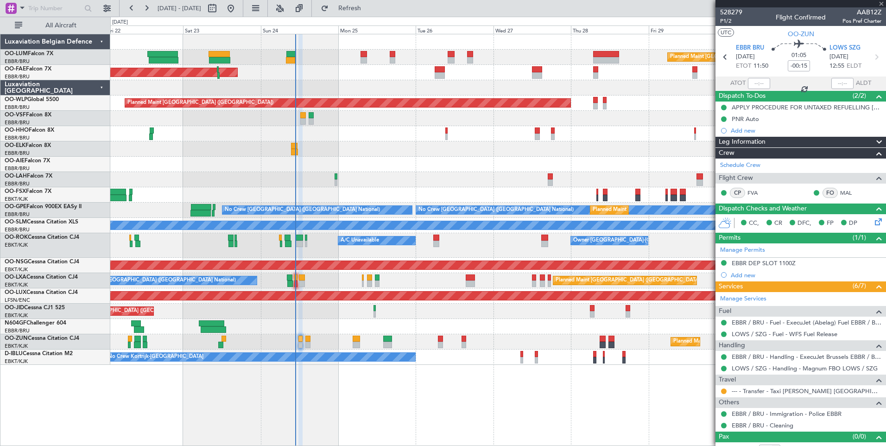
type input "6"
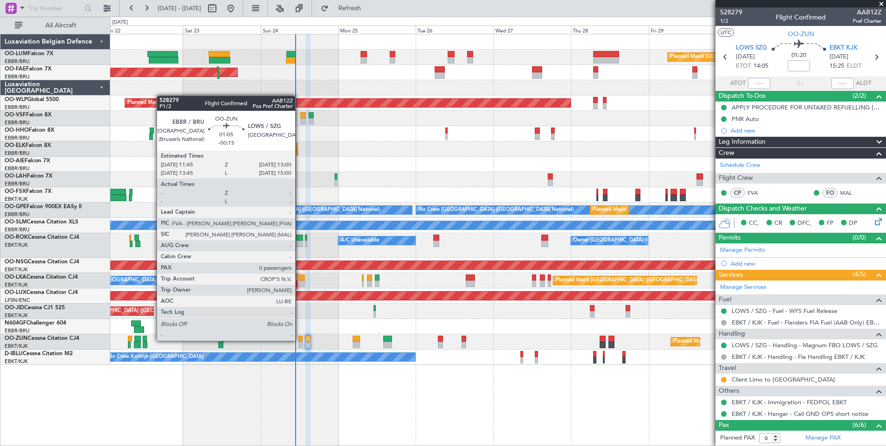
click at [299, 341] on div at bounding box center [301, 339] width 4 height 6
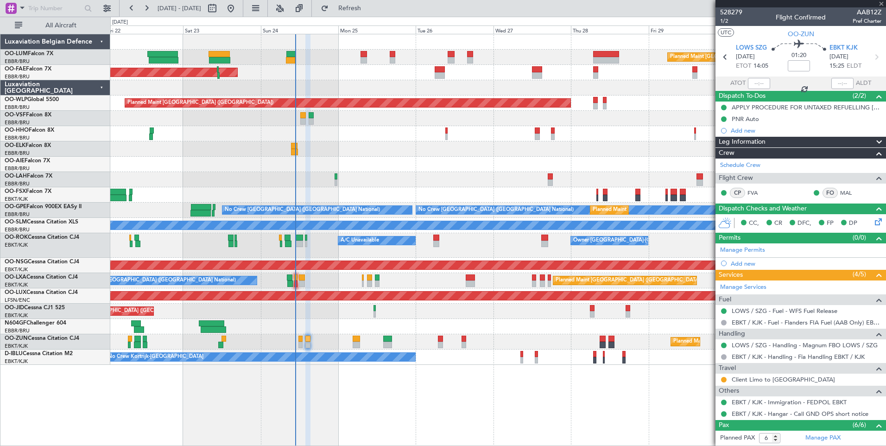
type input "-00:15"
type input "0"
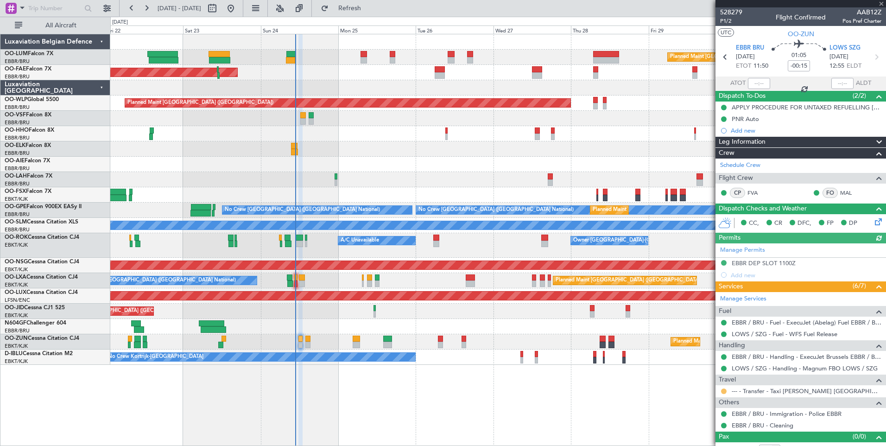
click at [722, 392] on button at bounding box center [724, 391] width 6 height 6
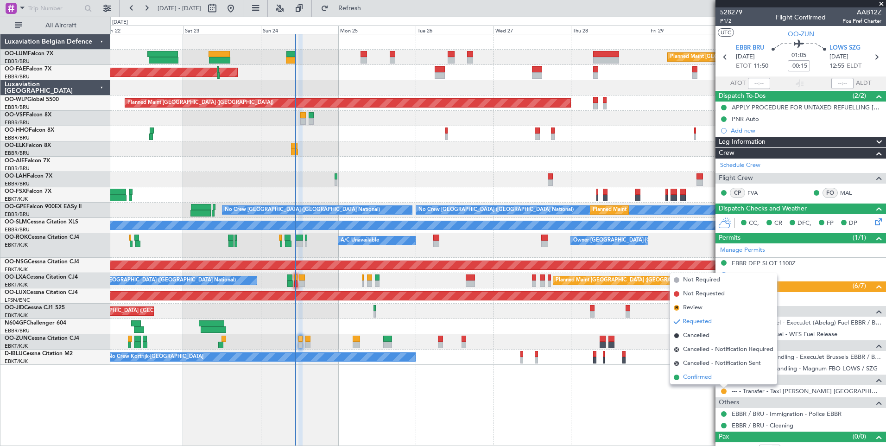
click at [698, 380] on span "Confirmed" at bounding box center [697, 377] width 29 height 9
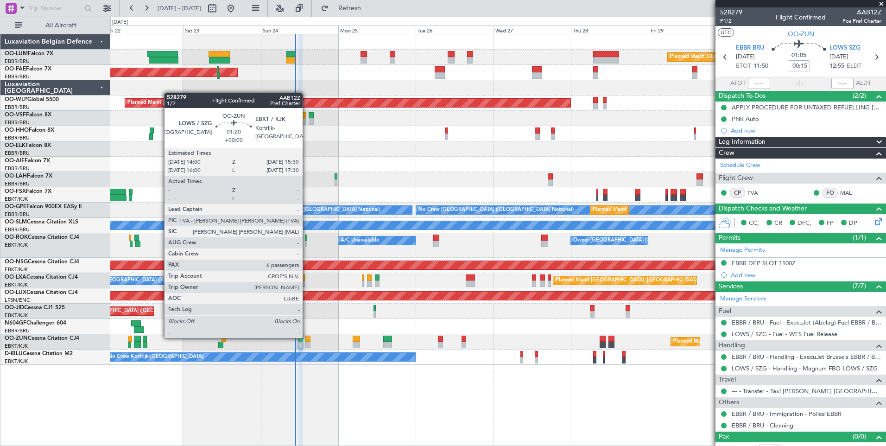
click at [307, 337] on div at bounding box center [308, 339] width 5 height 6
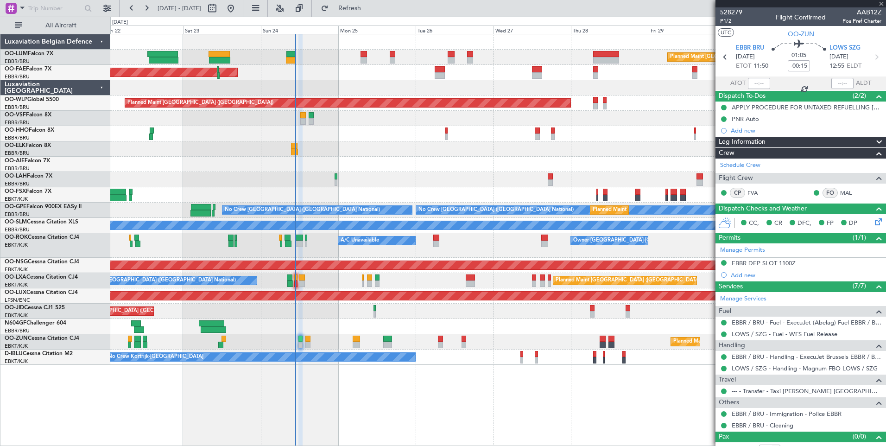
type input "6"
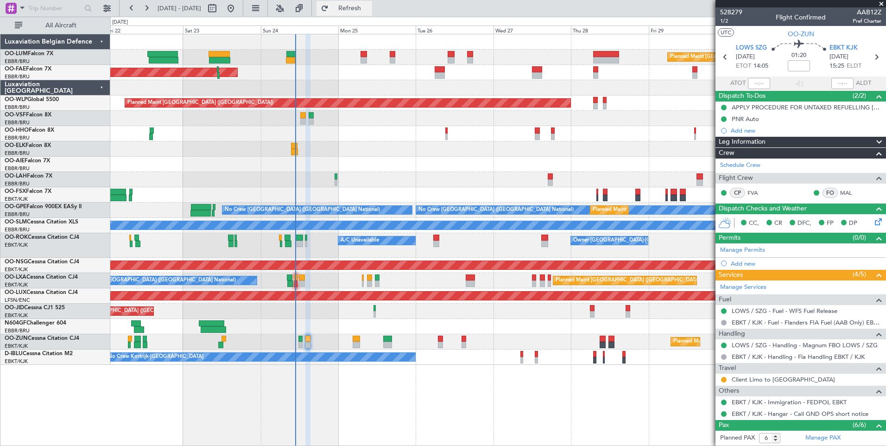
click at [356, 12] on button "Refresh" at bounding box center [345, 8] width 56 height 15
click at [796, 33] on div "Trip Stage" at bounding box center [797, 35] width 27 height 12
click at [796, 31] on span "OO-ZUN" at bounding box center [801, 34] width 26 height 10
click at [292, 49] on div at bounding box center [498, 41] width 776 height 15
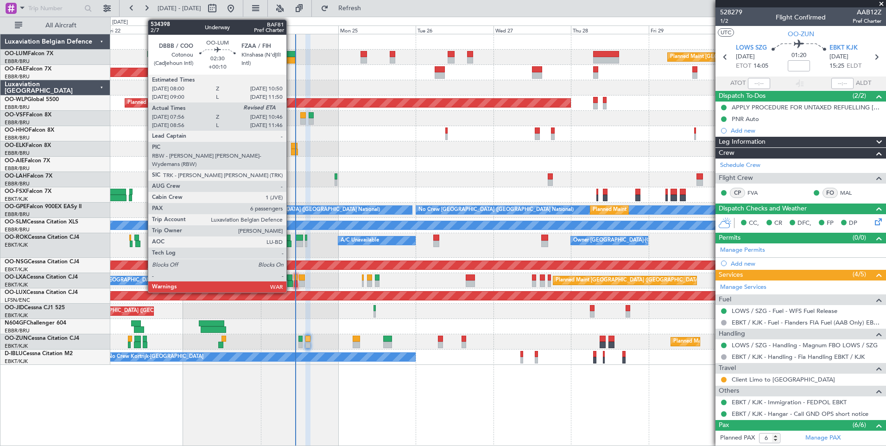
click at [289, 61] on div at bounding box center [290, 60] width 9 height 6
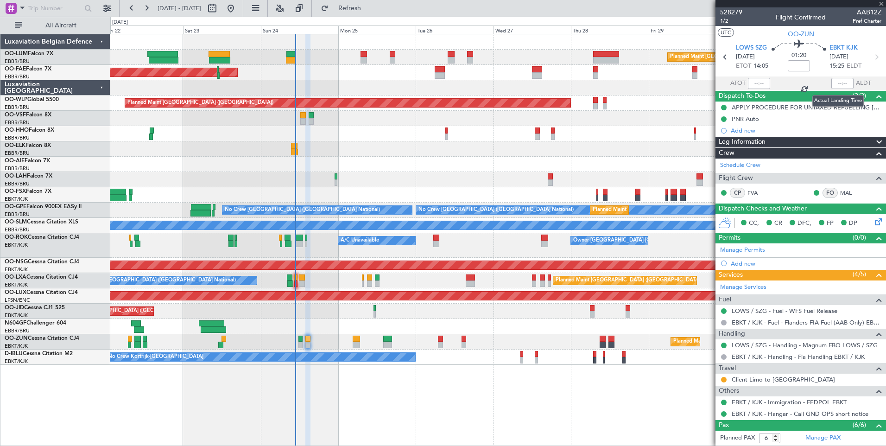
type input "+00:10"
type input "08:06"
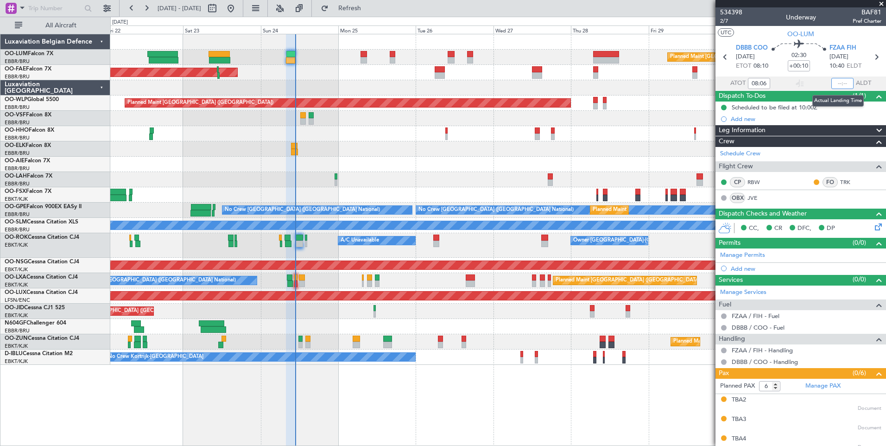
click at [836, 82] on input "text" at bounding box center [843, 83] width 22 height 11
type input "10:44"
click at [358, 1] on button "Refresh" at bounding box center [345, 8] width 56 height 15
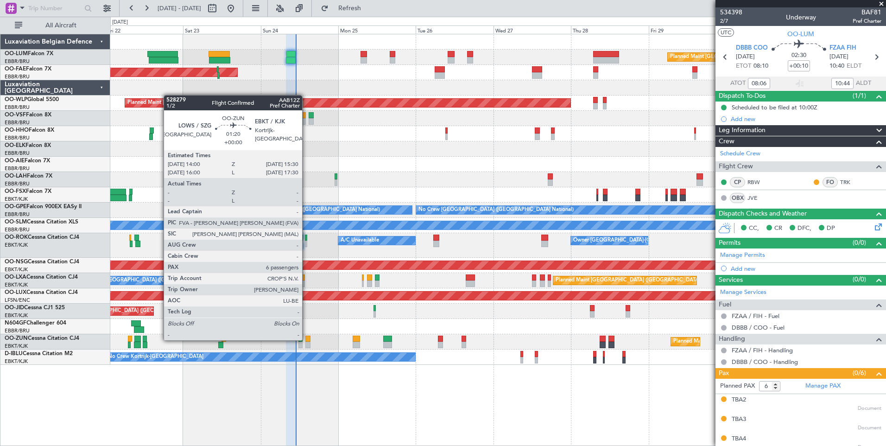
click at [307, 340] on div at bounding box center [308, 339] width 5 height 6
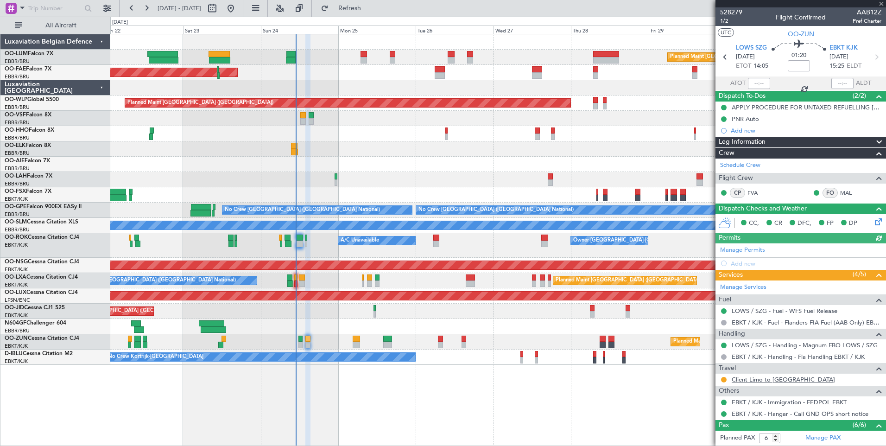
click at [781, 381] on link "Client Limo to [GEOGRAPHIC_DATA]" at bounding box center [783, 380] width 103 height 8
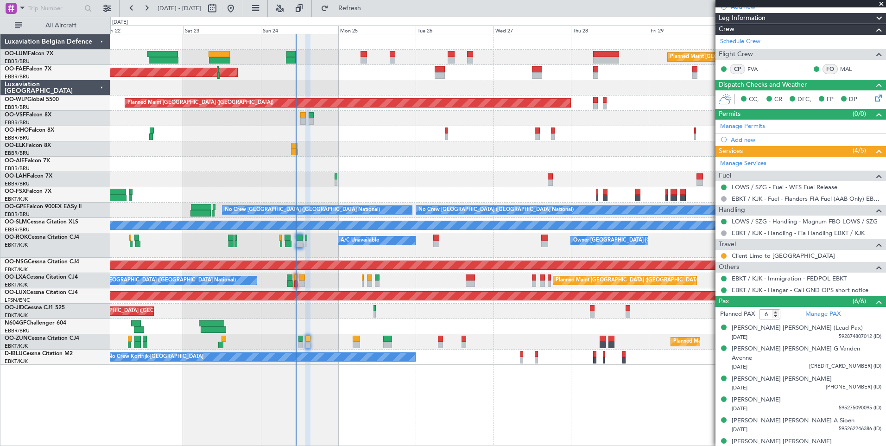
scroll to position [125, 0]
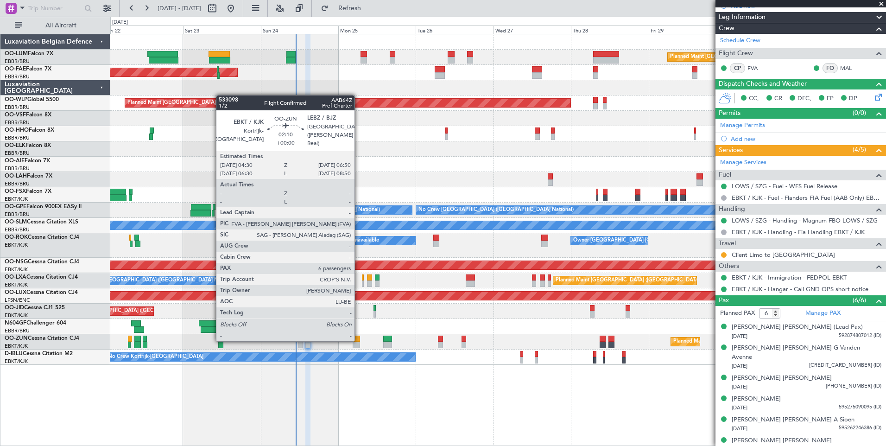
click at [358, 340] on div at bounding box center [357, 339] width 8 height 6
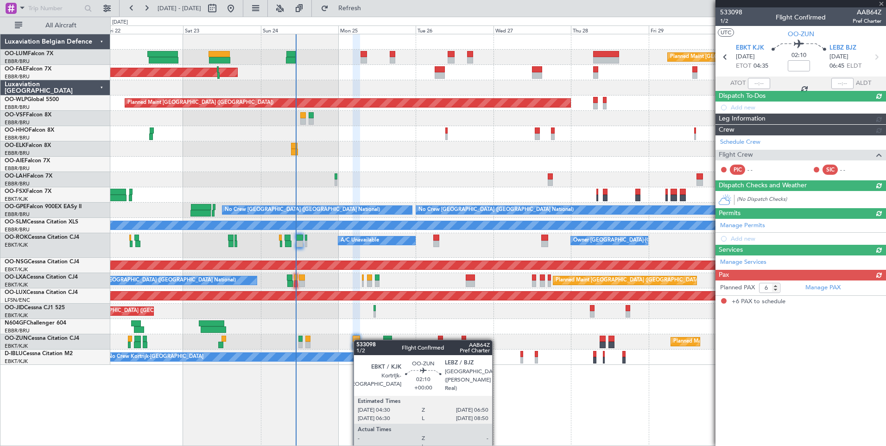
scroll to position [0, 0]
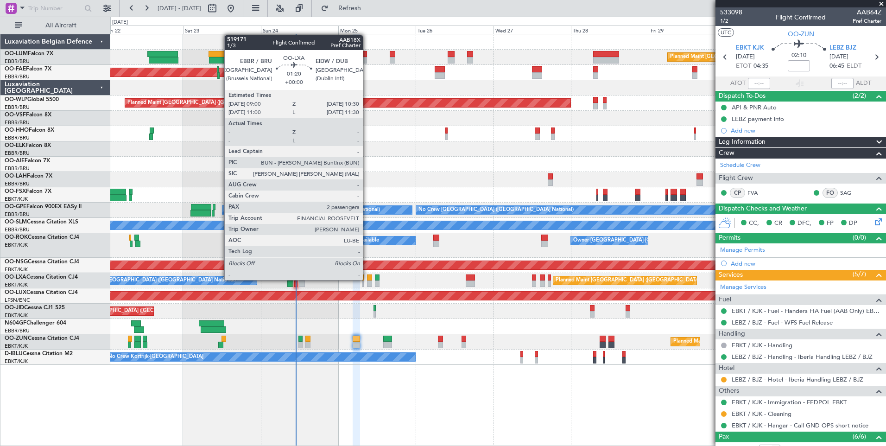
click at [367, 280] on div at bounding box center [369, 277] width 5 height 6
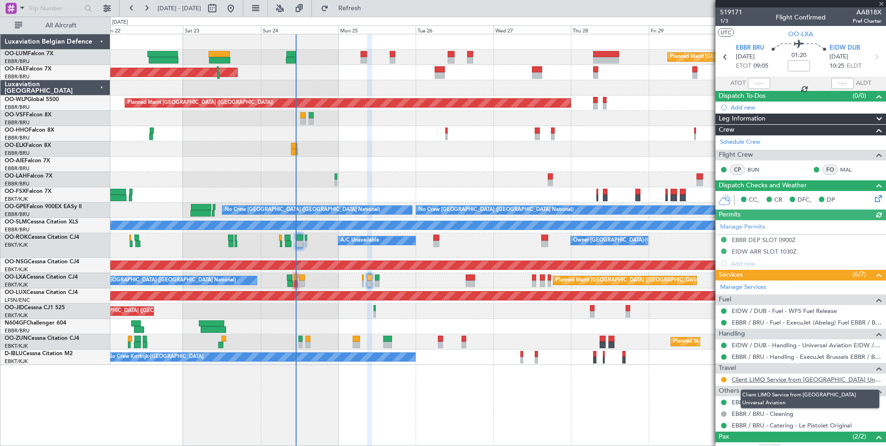
click at [811, 379] on link "Client LIMO Service from Dublin Universal Aviation" at bounding box center [807, 380] width 150 height 8
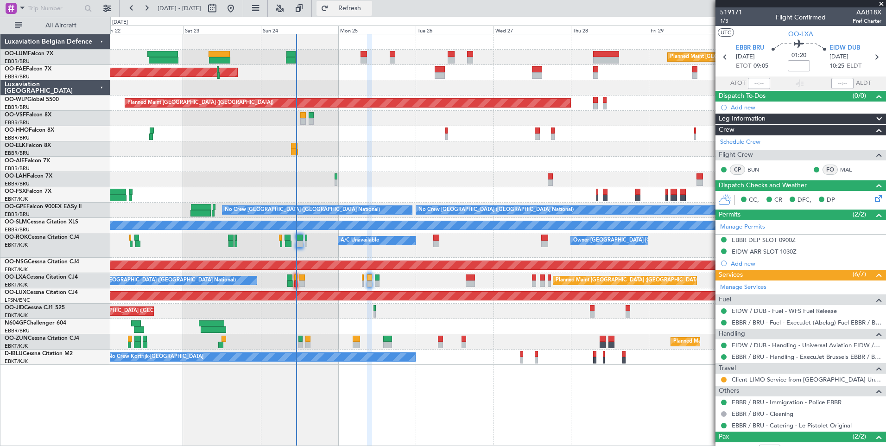
click at [369, 6] on span "Refresh" at bounding box center [350, 8] width 39 height 6
click at [369, 7] on span "Refresh" at bounding box center [350, 8] width 39 height 6
click at [836, 378] on link "Client LIMO Service from Dublin Universal Aviation" at bounding box center [807, 380] width 150 height 8
click at [369, 5] on span "Refresh" at bounding box center [350, 8] width 39 height 6
click at [725, 379] on button at bounding box center [724, 380] width 6 height 6
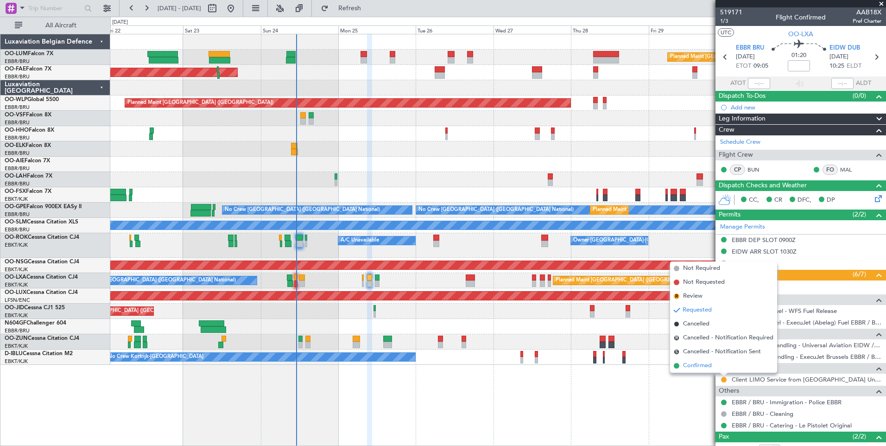
click at [677, 366] on span at bounding box center [677, 366] width 6 height 6
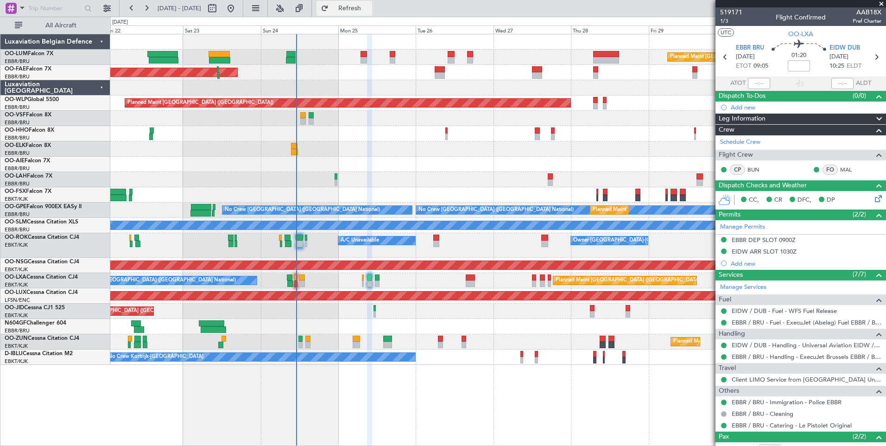
click at [369, 9] on span "Refresh" at bounding box center [350, 8] width 39 height 6
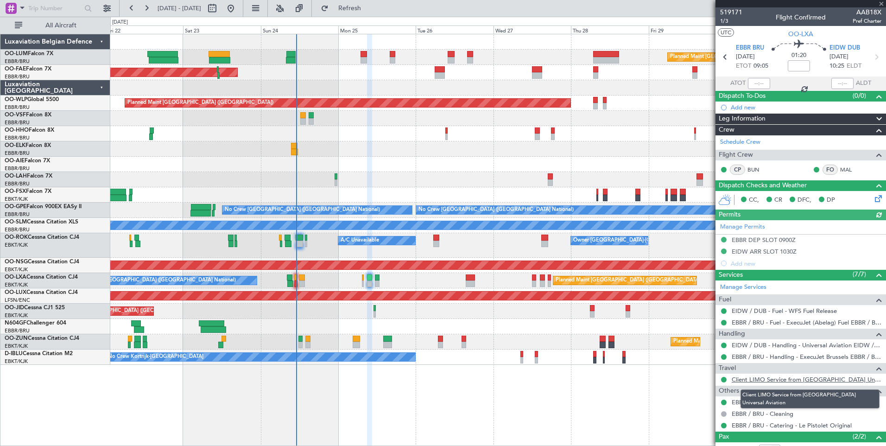
click at [835, 378] on link "Client LIMO Service from Dublin Universal Aviation" at bounding box center [807, 380] width 150 height 8
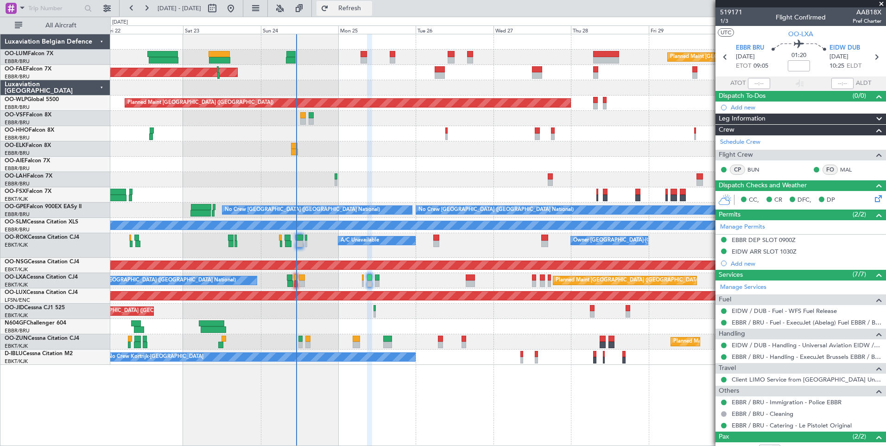
click at [350, 4] on button "Refresh" at bounding box center [345, 8] width 56 height 15
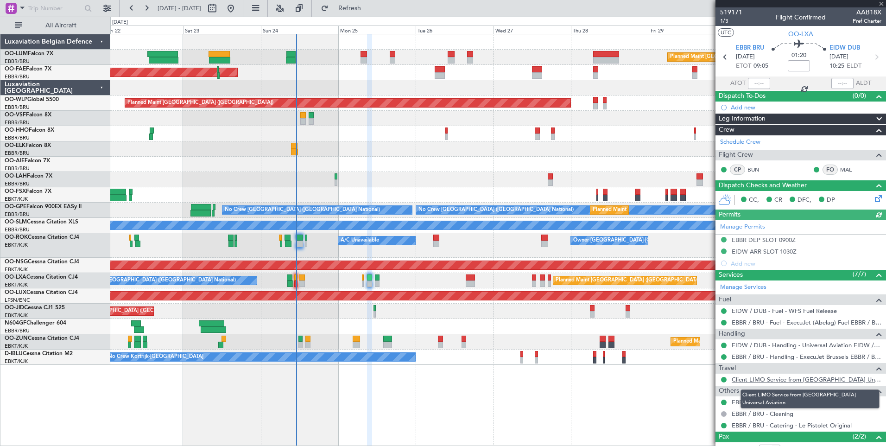
click at [834, 379] on link "Client LIMO Service from Dublin Universal Aviation" at bounding box center [807, 380] width 150 height 8
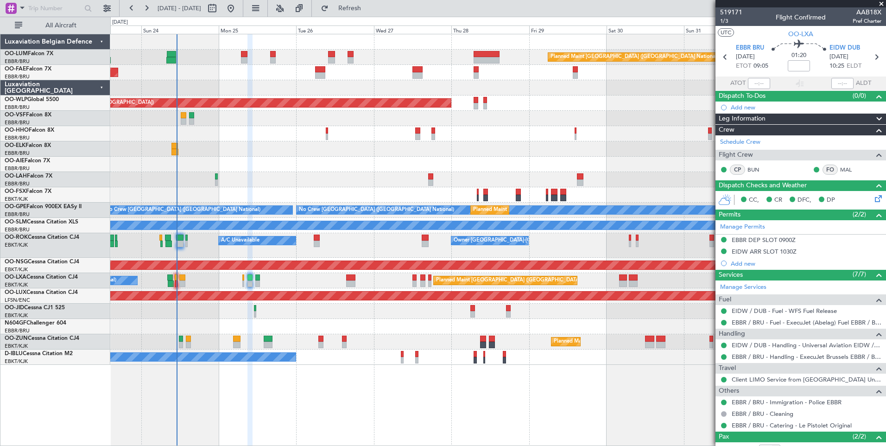
click at [378, 313] on div "Planned Maint Kortrijk-Wevelgem Planned Maint Paris (Le Bourget)" at bounding box center [498, 311] width 776 height 15
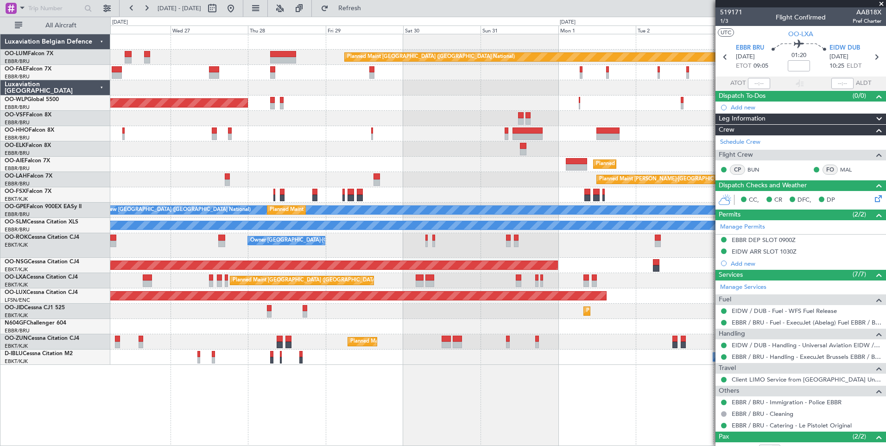
click at [430, 311] on div "Planned Maint Brussels (Brussels National) Owner Melsbroek Air Base Owner Melsb…" at bounding box center [498, 199] width 776 height 331
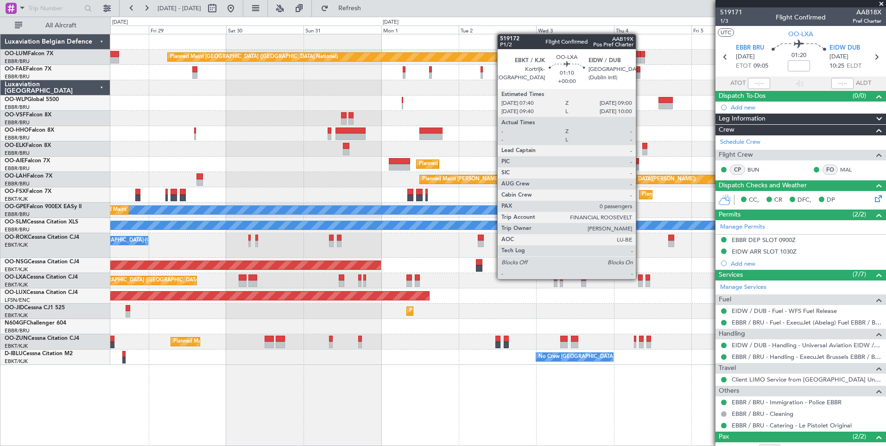
click at [640, 278] on div at bounding box center [640, 277] width 5 height 6
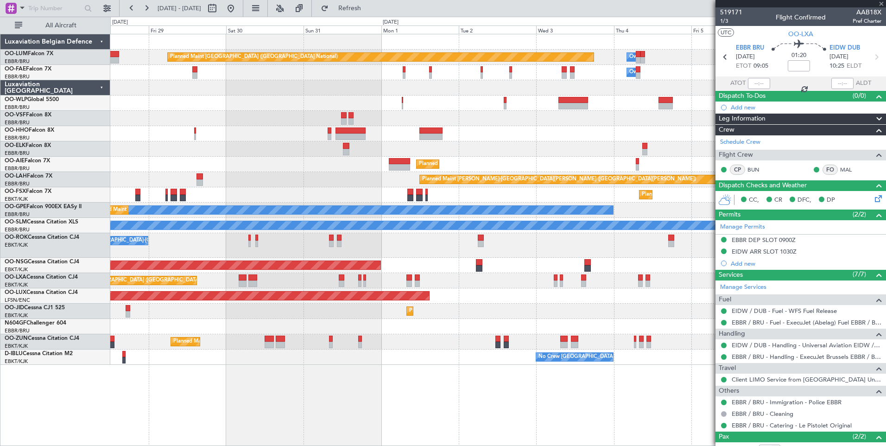
type input "0"
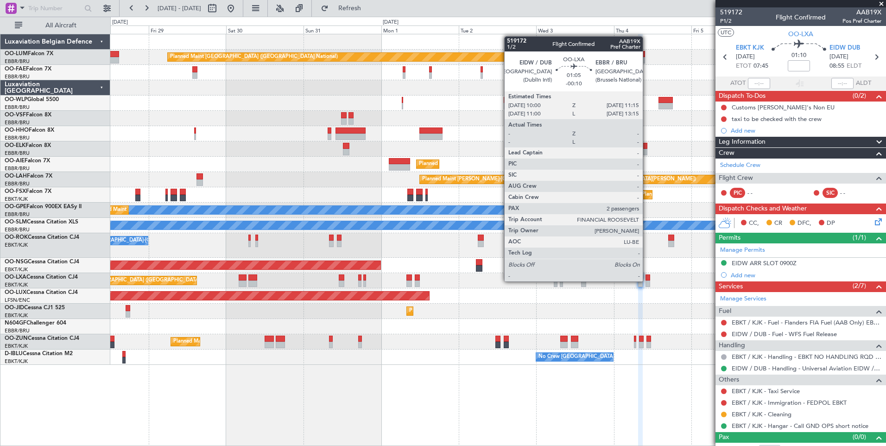
click at [647, 281] on div at bounding box center [648, 283] width 4 height 6
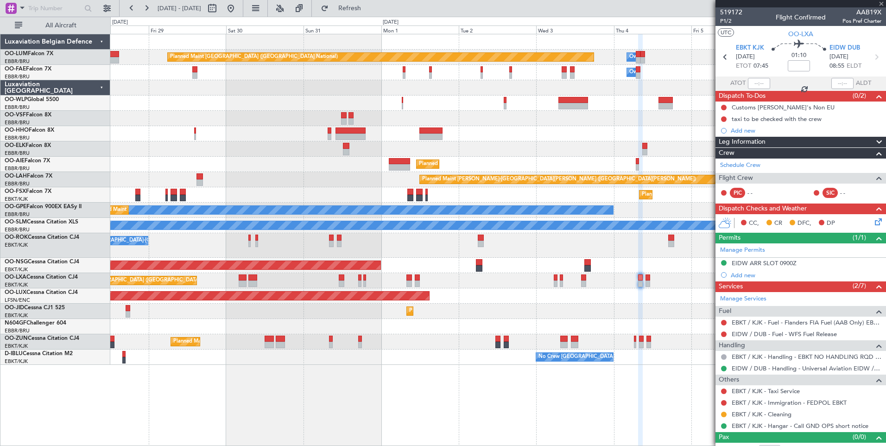
type input "-00:10"
type input "2"
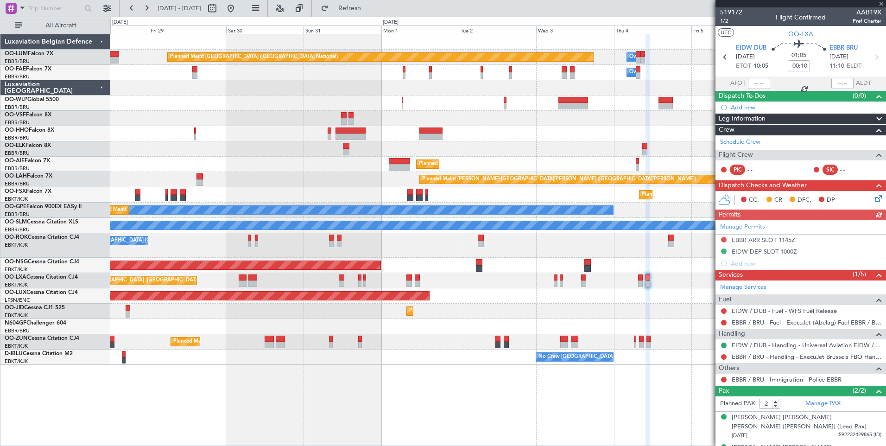
scroll to position [16, 0]
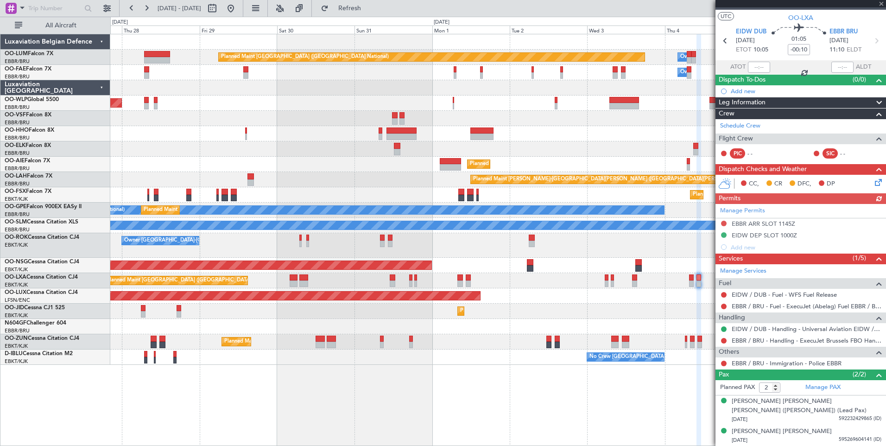
click at [688, 388] on div "Planned Maint Brussels (Brussels National) Owner Melsbroek Air Base Owner Melsb…" at bounding box center [498, 240] width 776 height 412
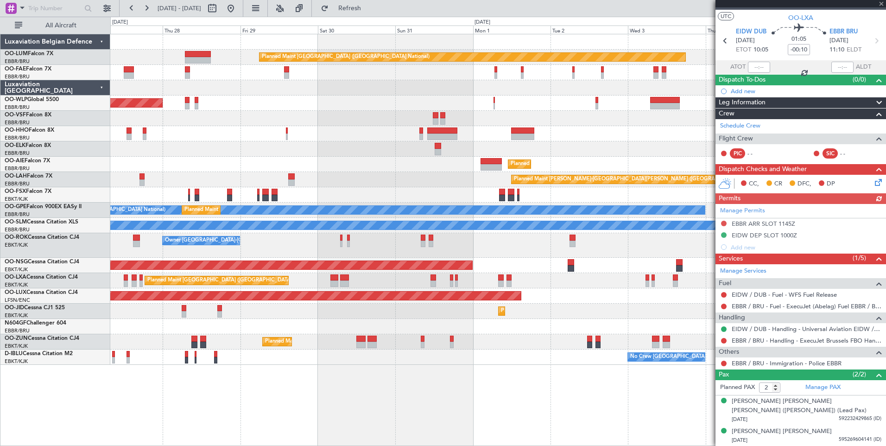
click at [574, 408] on div "Planned Maint Brussels (Brussels National) Owner Melsbroek Air Base Owner Melsb…" at bounding box center [498, 240] width 776 height 412
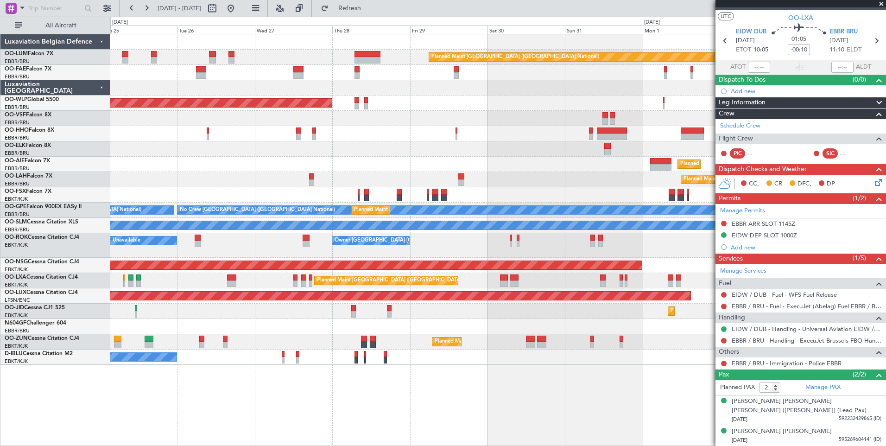
click at [536, 410] on div "Planned Maint Brussels (Brussels National) Owner Melsbroek Air Base Owner Melsb…" at bounding box center [498, 240] width 776 height 412
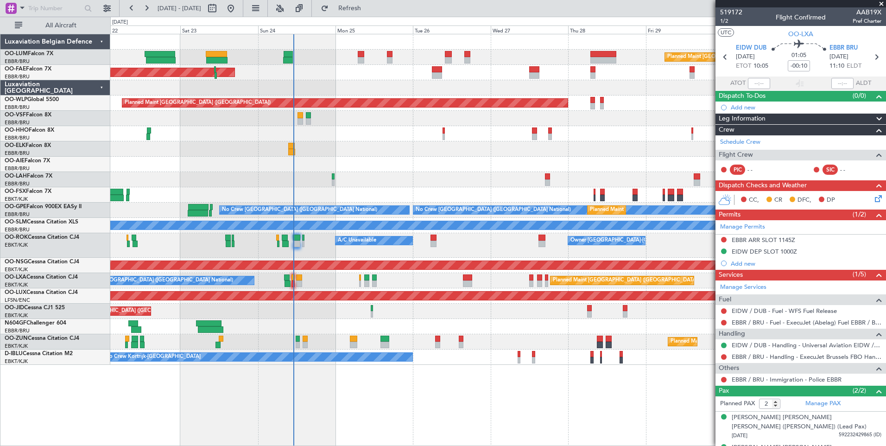
scroll to position [16, 0]
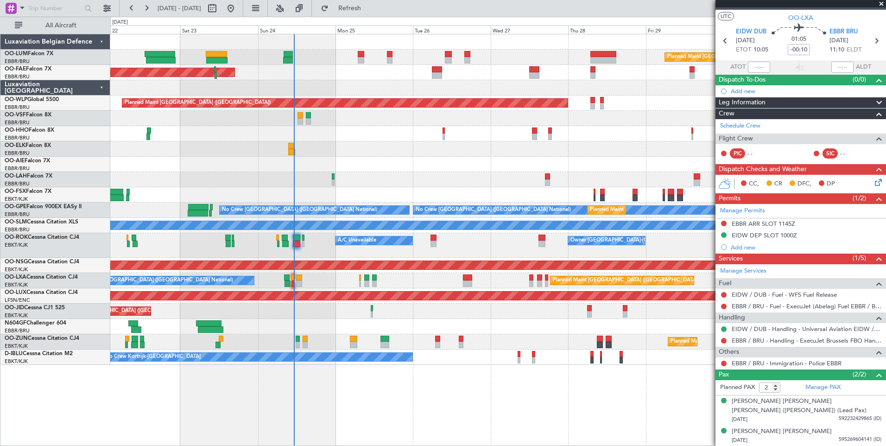
click at [884, 6] on span at bounding box center [881, 4] width 9 height 8
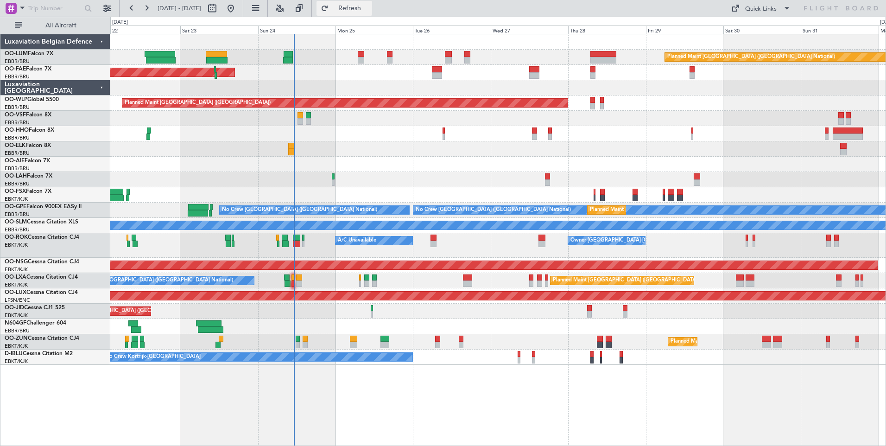
click at [369, 6] on span "Refresh" at bounding box center [350, 8] width 39 height 6
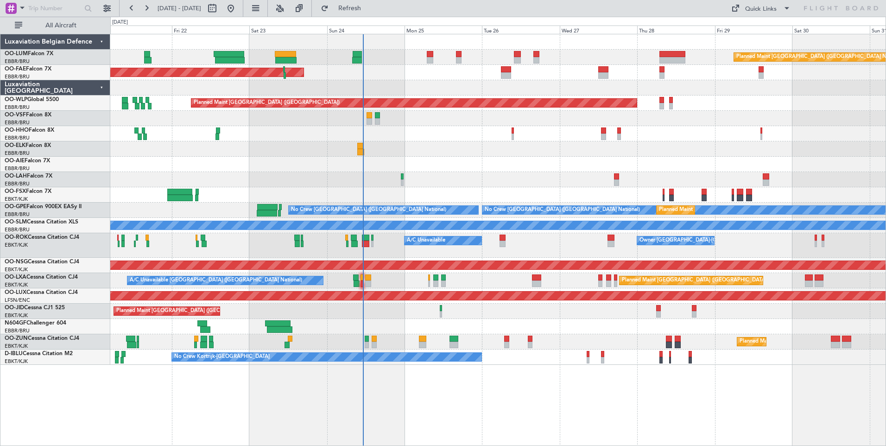
click at [519, 399] on div "Planned Maint [GEOGRAPHIC_DATA] ([GEOGRAPHIC_DATA] National) Planned Maint [GEO…" at bounding box center [498, 240] width 776 height 412
click at [369, 7] on span "Refresh" at bounding box center [350, 8] width 39 height 6
click at [490, 389] on div "Planned Maint [GEOGRAPHIC_DATA] ([GEOGRAPHIC_DATA] National) Planned Maint [GEO…" at bounding box center [498, 240] width 776 height 412
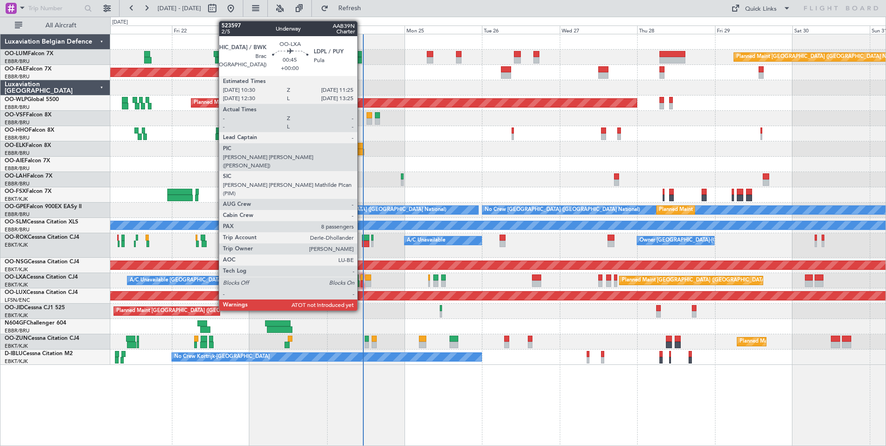
click at [362, 276] on div at bounding box center [362, 277] width 3 height 6
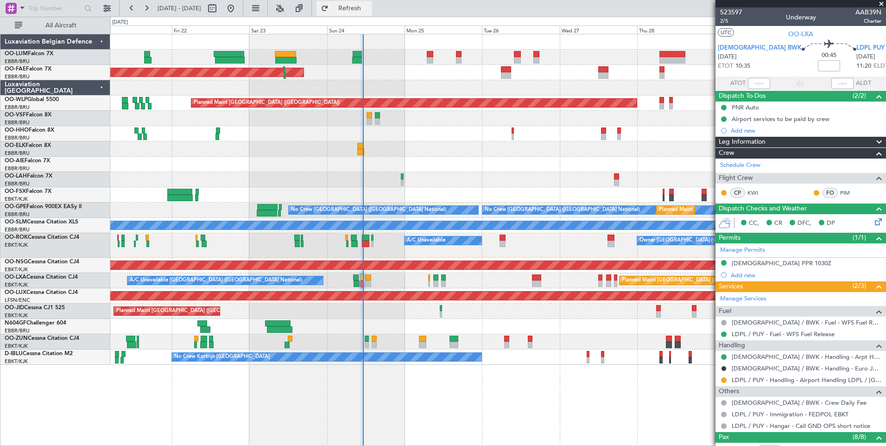
click at [369, 10] on span "Refresh" at bounding box center [350, 8] width 39 height 6
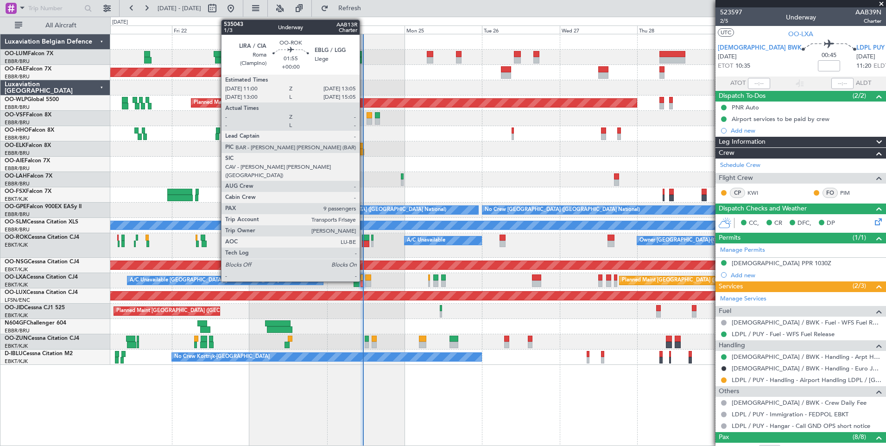
click at [364, 241] on div at bounding box center [365, 244] width 7 height 6
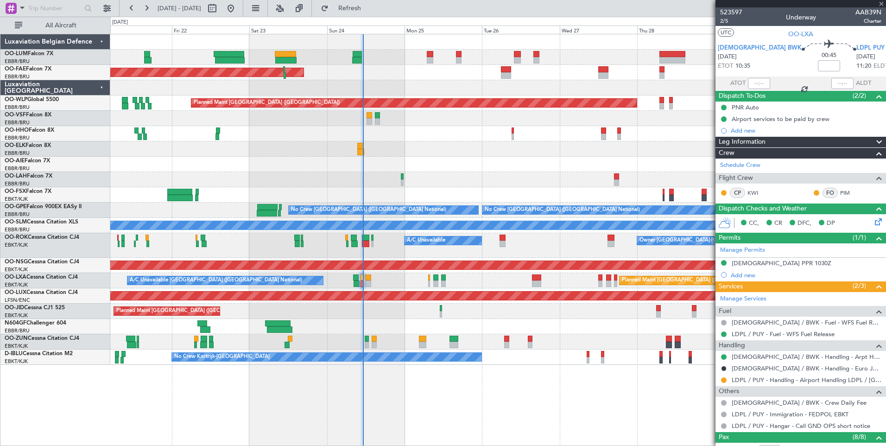
type input "9"
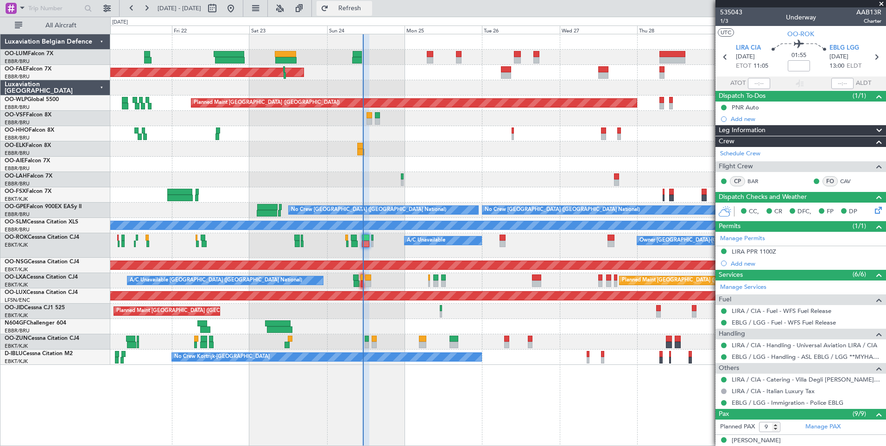
click at [369, 11] on span "Refresh" at bounding box center [350, 8] width 39 height 6
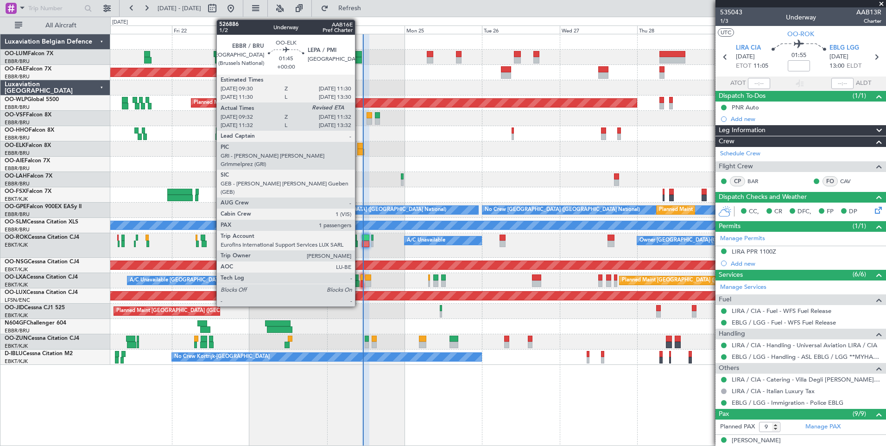
click at [360, 149] on div at bounding box center [360, 152] width 6 height 6
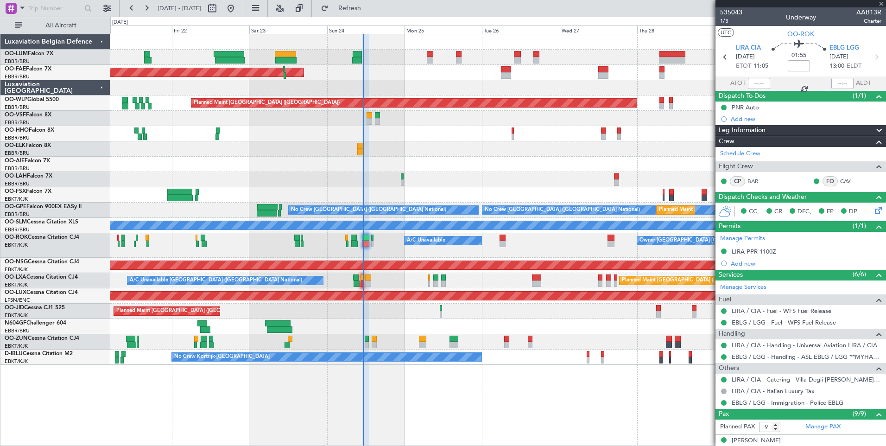
type input "09:42"
type input "1"
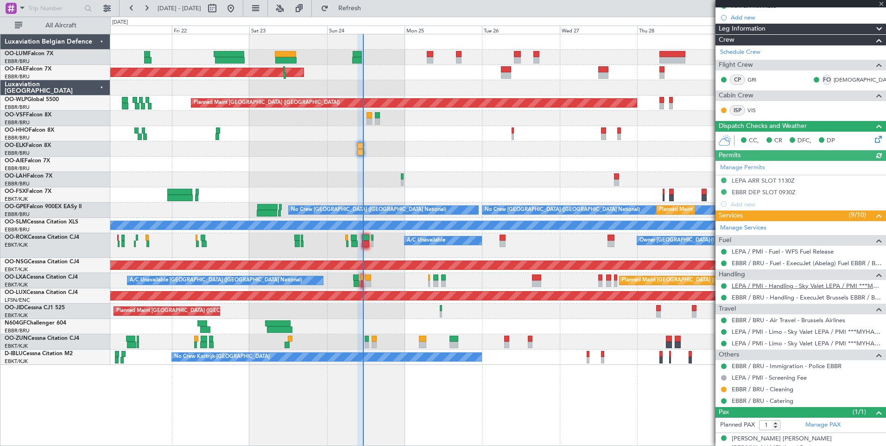
scroll to position [109, 0]
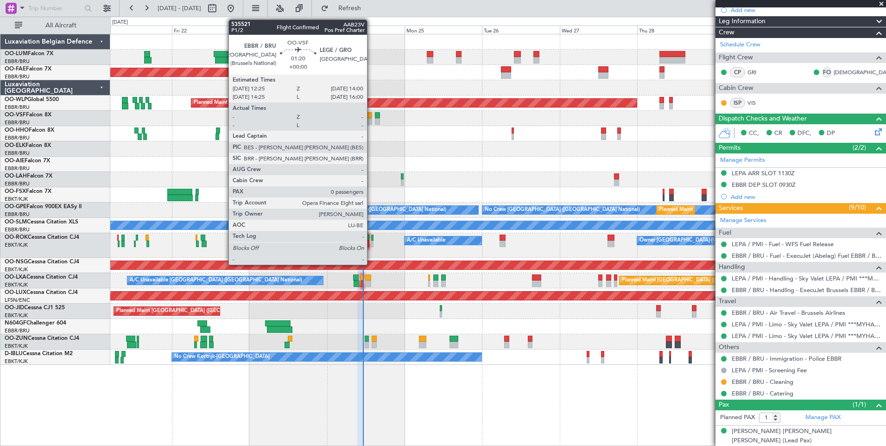
click at [370, 114] on div at bounding box center [370, 115] width 6 height 6
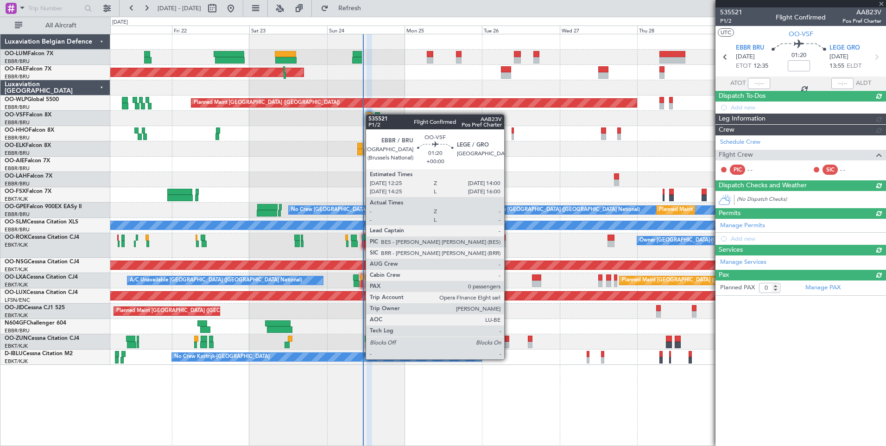
scroll to position [0, 0]
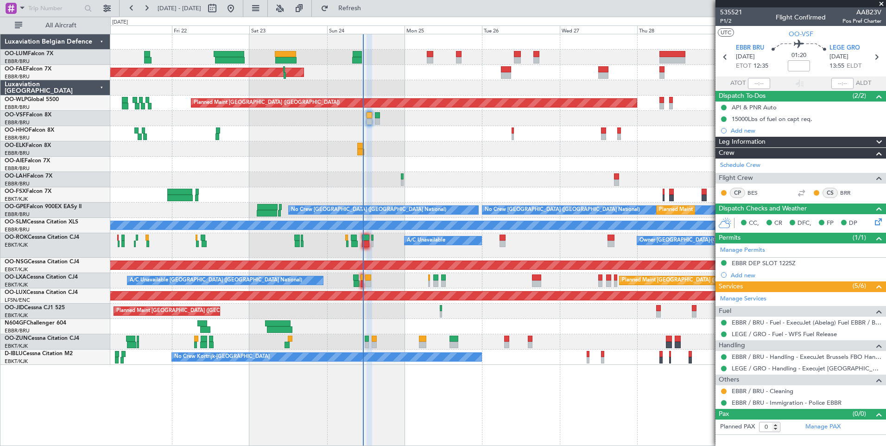
drag, startPoint x: 386, startPoint y: 11, endPoint x: 534, endPoint y: 51, distance: 153.0
click at [369, 11] on span "Refresh" at bounding box center [350, 8] width 39 height 6
drag, startPoint x: 378, startPoint y: 12, endPoint x: 379, endPoint y: 31, distance: 19.0
click at [369, 12] on span "Refresh" at bounding box center [350, 8] width 39 height 6
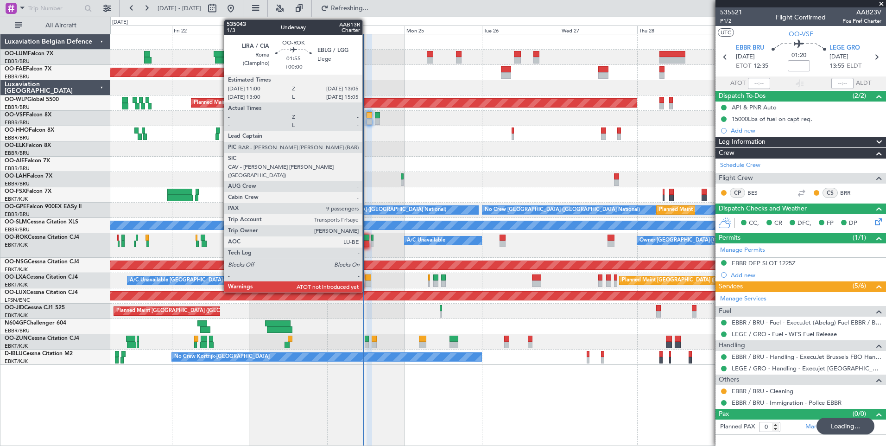
click at [367, 239] on div at bounding box center [365, 238] width 7 height 6
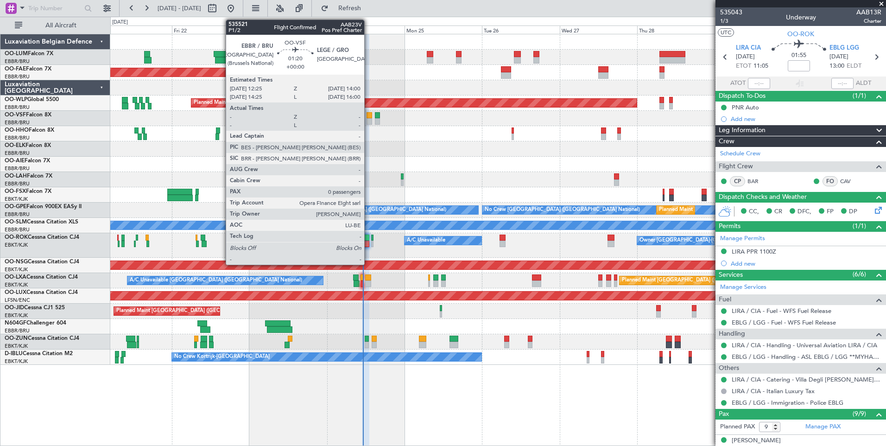
click at [369, 118] on div at bounding box center [370, 115] width 6 height 6
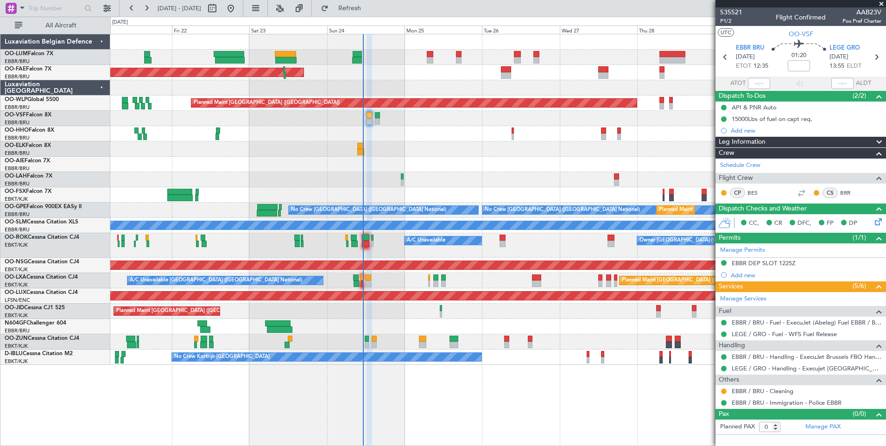
click at [564, 164] on div "Planned Maint [GEOGRAPHIC_DATA] ([GEOGRAPHIC_DATA])" at bounding box center [498, 164] width 776 height 15
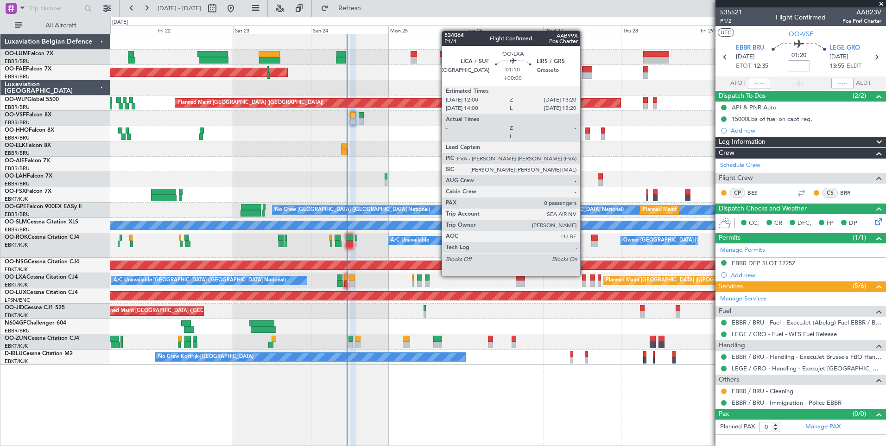
click at [585, 275] on div at bounding box center [584, 277] width 5 height 6
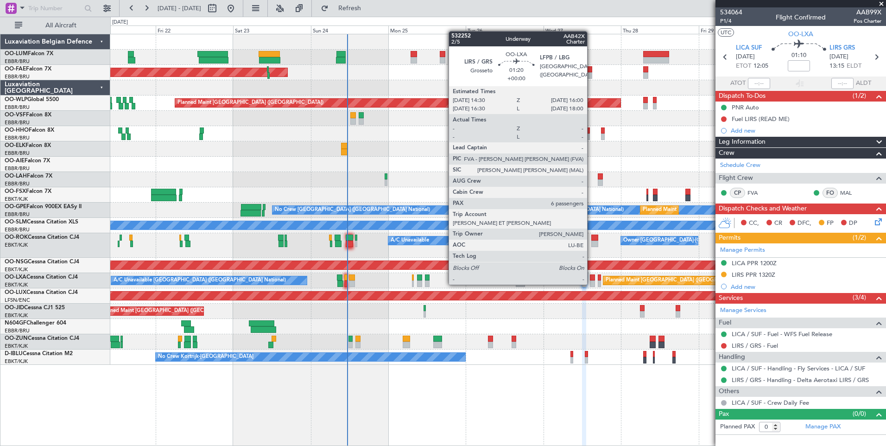
click at [592, 275] on div at bounding box center [592, 277] width 5 height 6
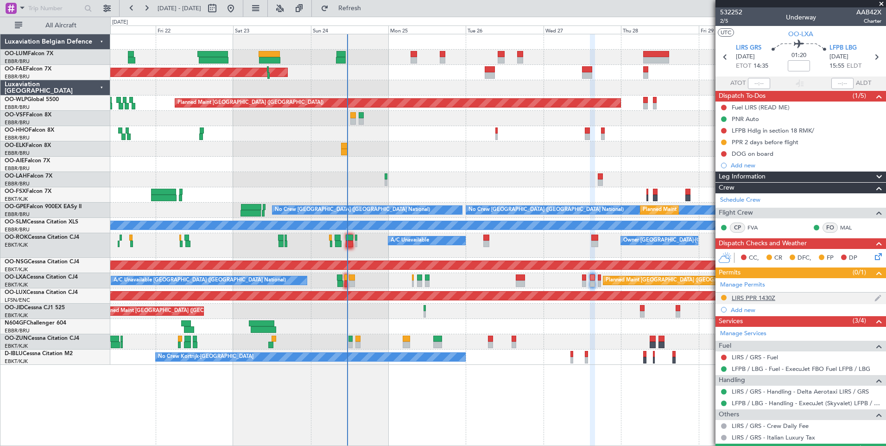
click at [769, 297] on div "LIRS PPR 1430Z" at bounding box center [754, 298] width 44 height 8
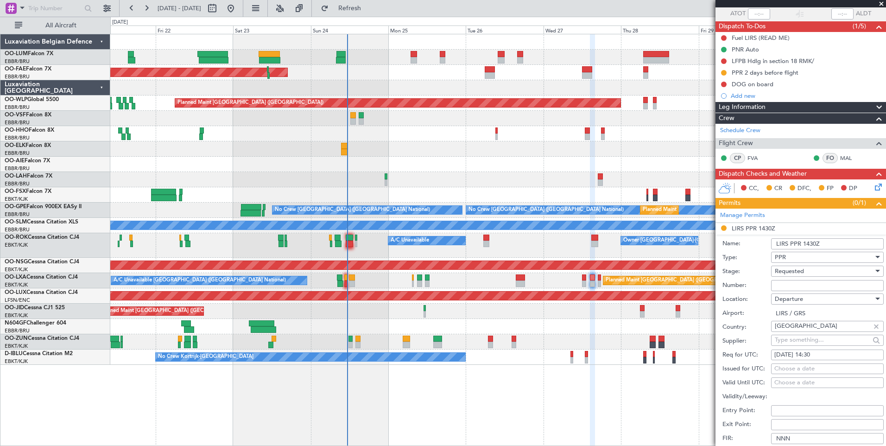
scroll to position [185, 0]
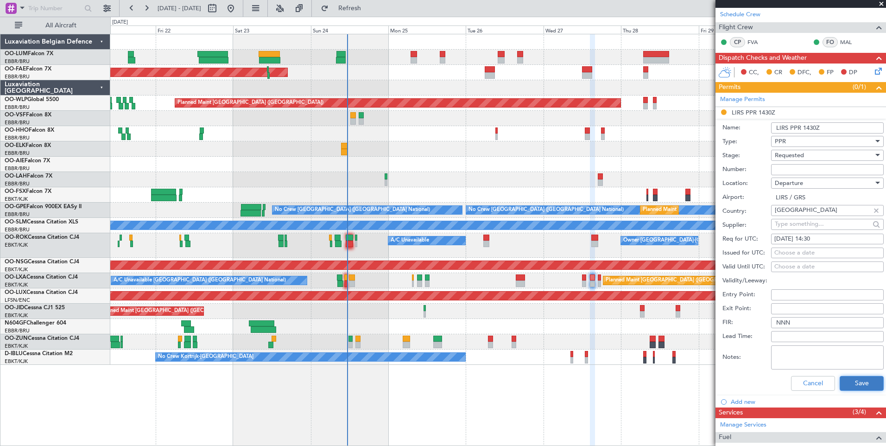
click at [850, 379] on button "Save" at bounding box center [862, 383] width 44 height 15
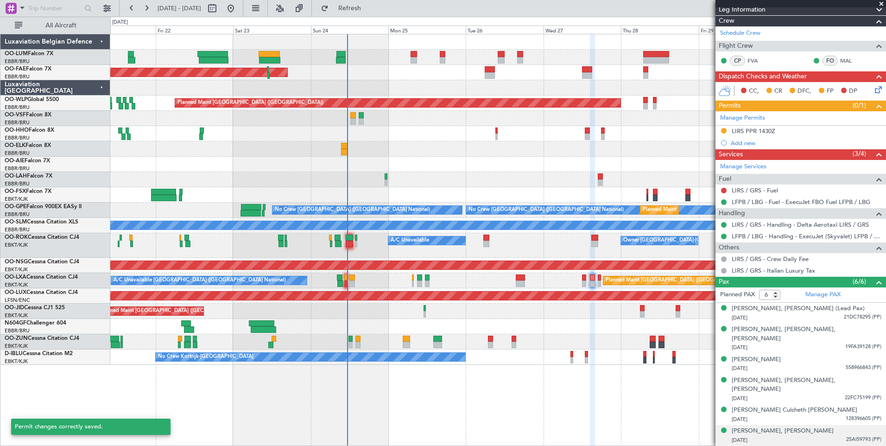
scroll to position [148, 0]
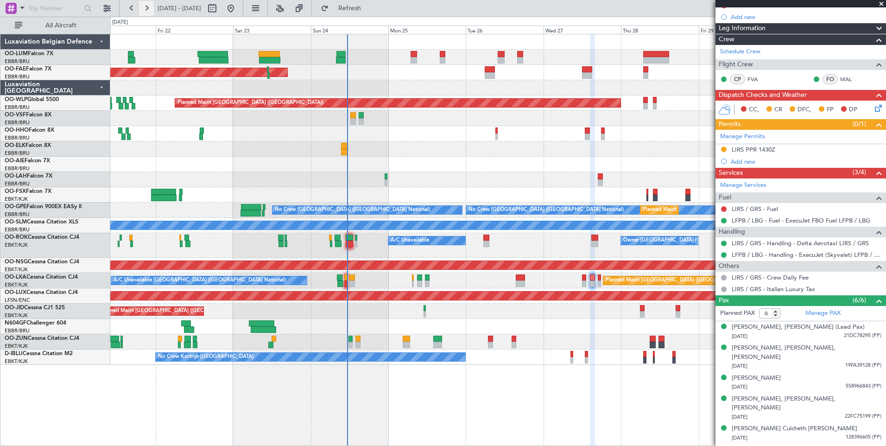
click at [146, 7] on button at bounding box center [146, 8] width 15 height 15
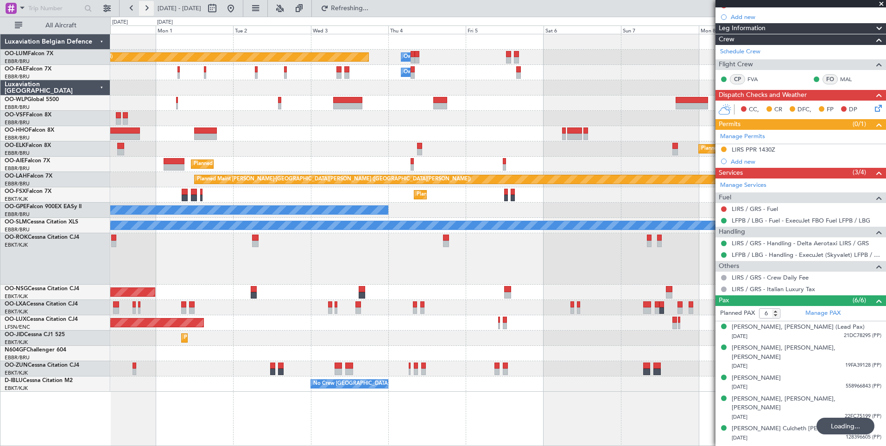
click at [146, 7] on button at bounding box center [146, 8] width 15 height 15
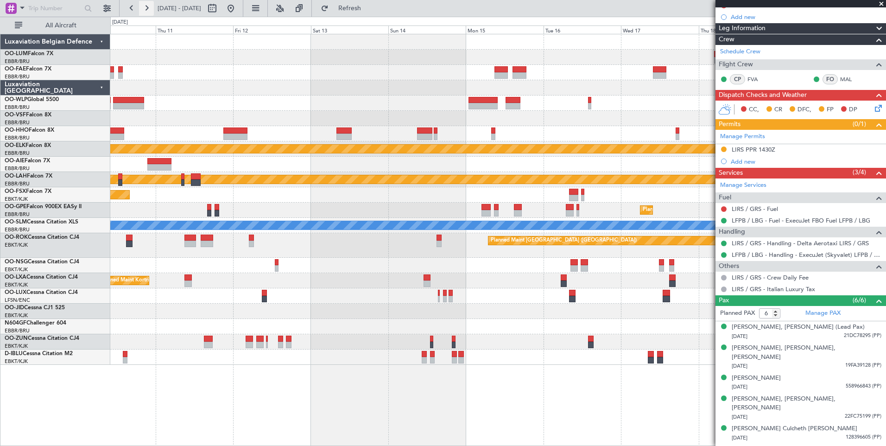
click at [146, 7] on button at bounding box center [146, 8] width 15 height 15
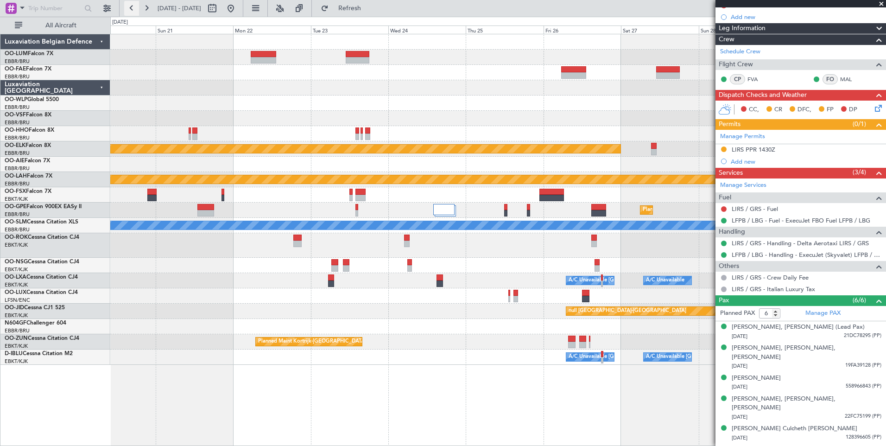
click at [133, 5] on button at bounding box center [131, 8] width 15 height 15
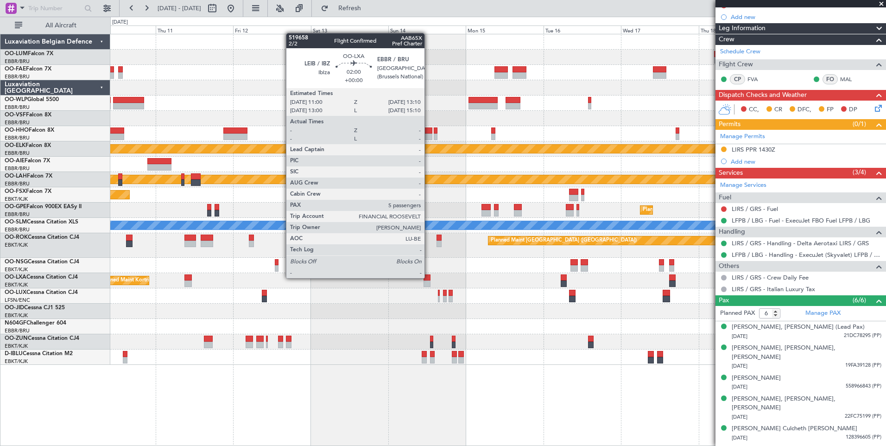
click at [429, 278] on div at bounding box center [427, 277] width 7 height 6
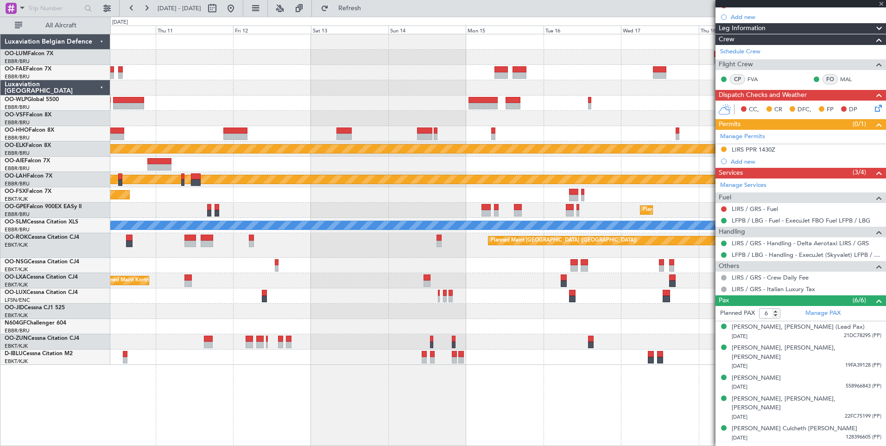
click at [554, 319] on div at bounding box center [498, 311] width 776 height 15
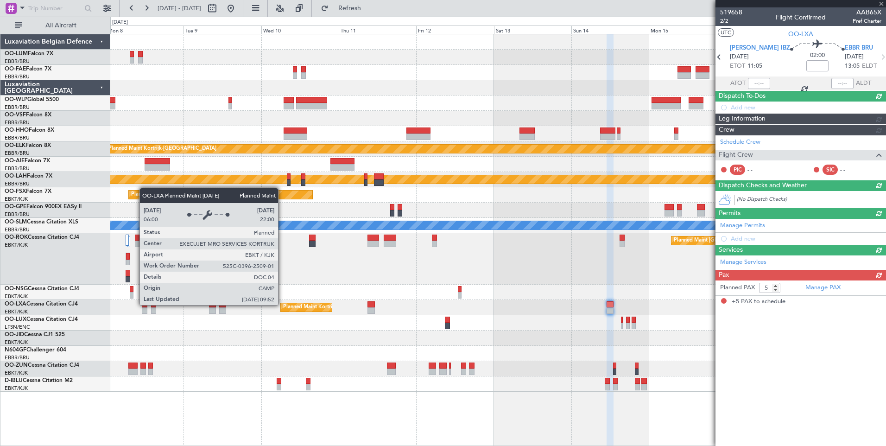
scroll to position [0, 0]
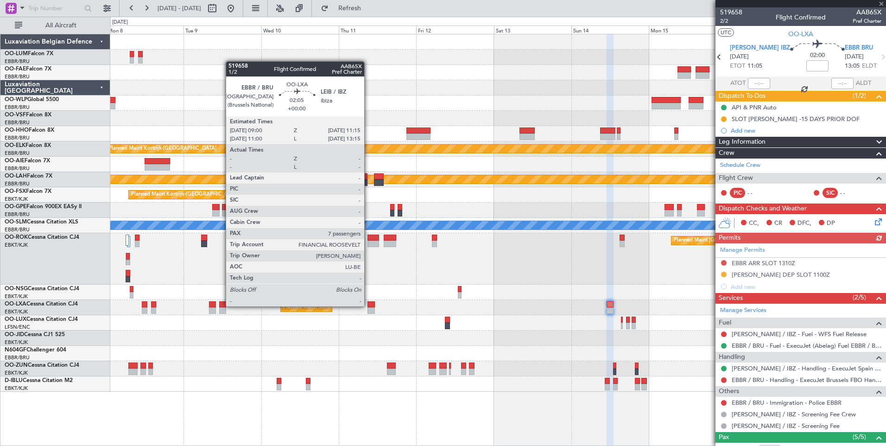
click at [368, 306] on div at bounding box center [371, 304] width 7 height 6
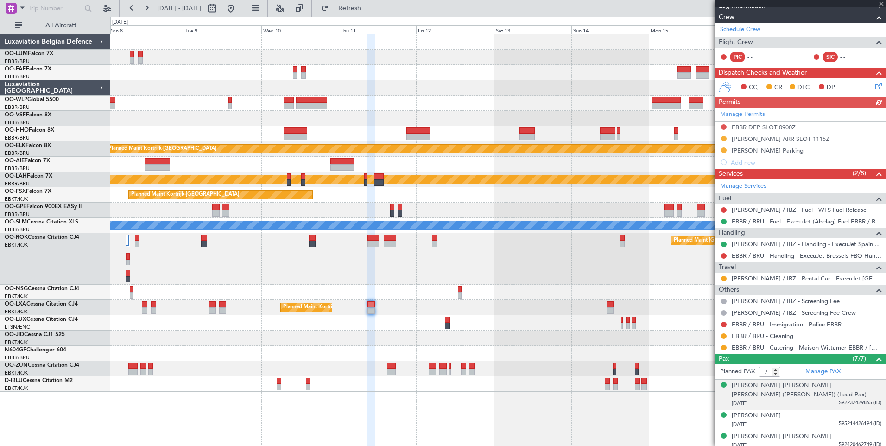
scroll to position [139, 0]
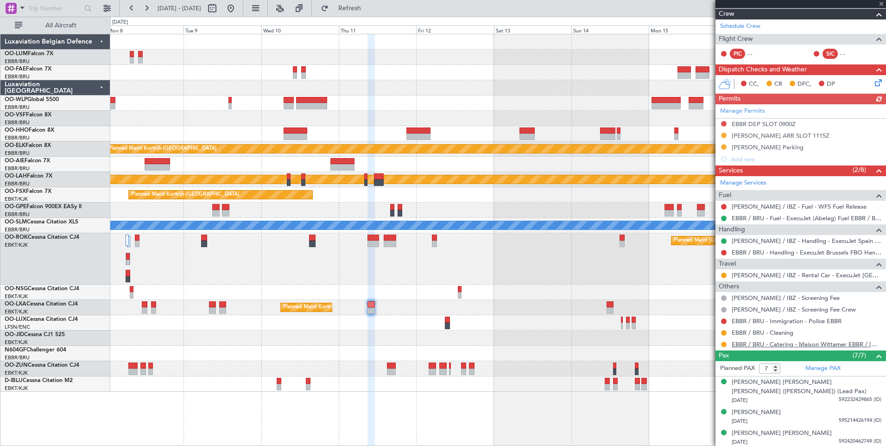
click at [814, 340] on link "EBBR / BRU - Catering - Maison Wittamer EBBR / [GEOGRAPHIC_DATA]" at bounding box center [807, 344] width 150 height 8
click at [724, 343] on button at bounding box center [724, 345] width 6 height 6
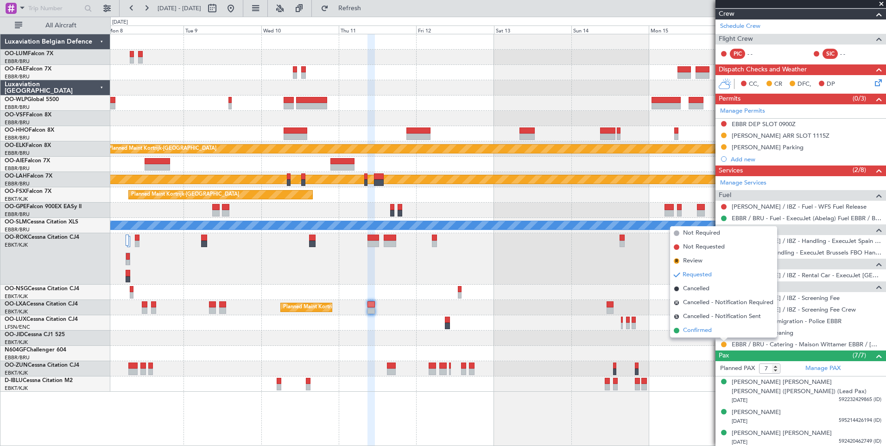
click at [710, 329] on span "Confirmed" at bounding box center [697, 330] width 29 height 9
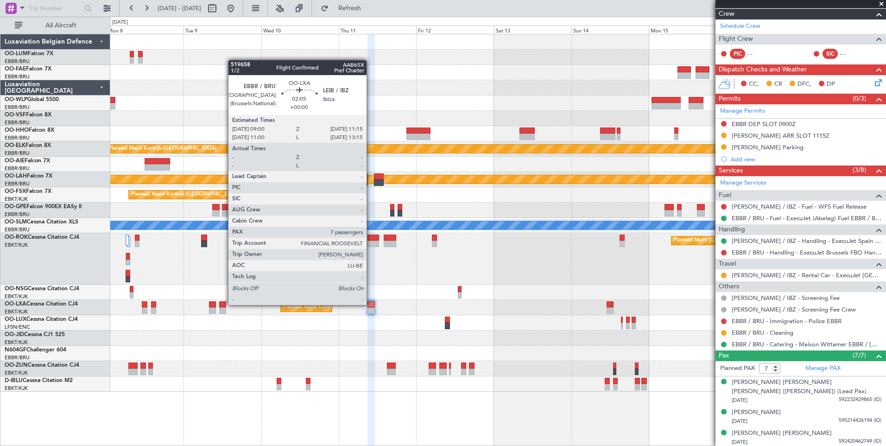
click at [371, 305] on div at bounding box center [371, 304] width 7 height 6
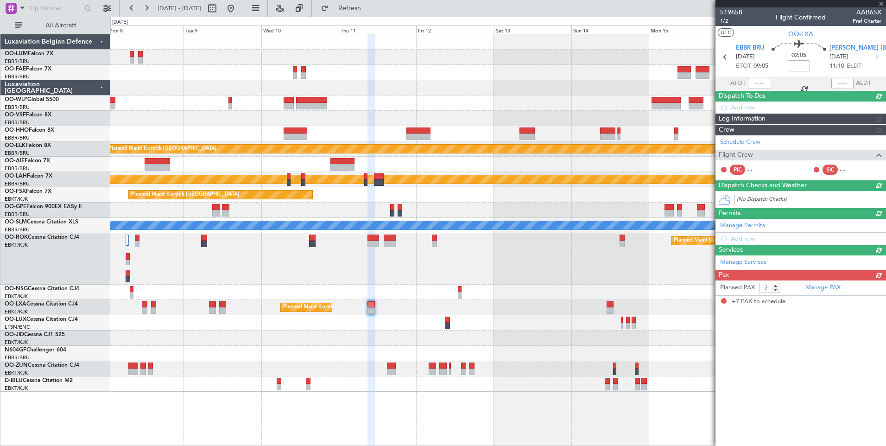
scroll to position [0, 0]
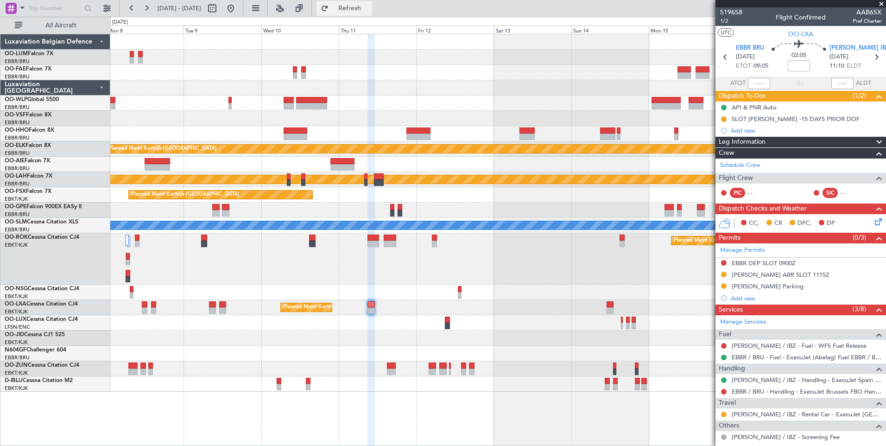
click at [369, 13] on button "Refresh" at bounding box center [345, 8] width 56 height 15
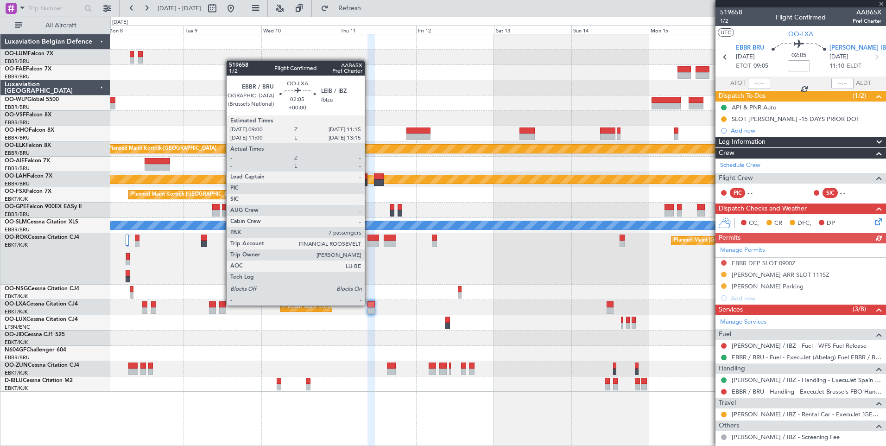
click at [369, 306] on div at bounding box center [371, 304] width 7 height 6
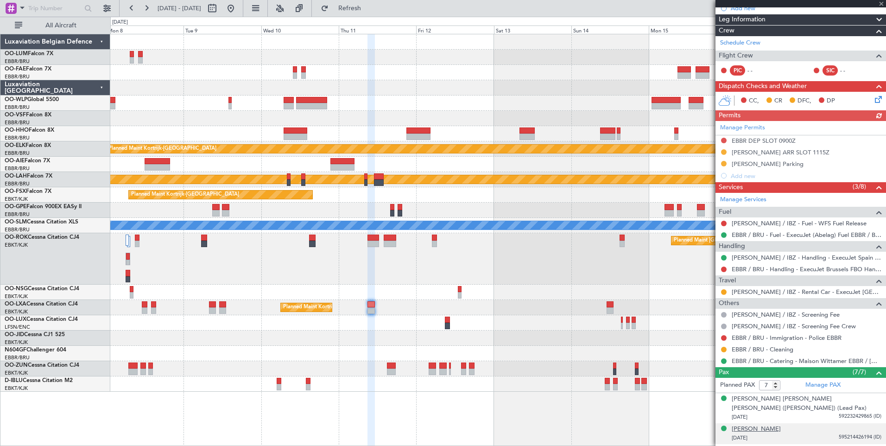
scroll to position [139, 0]
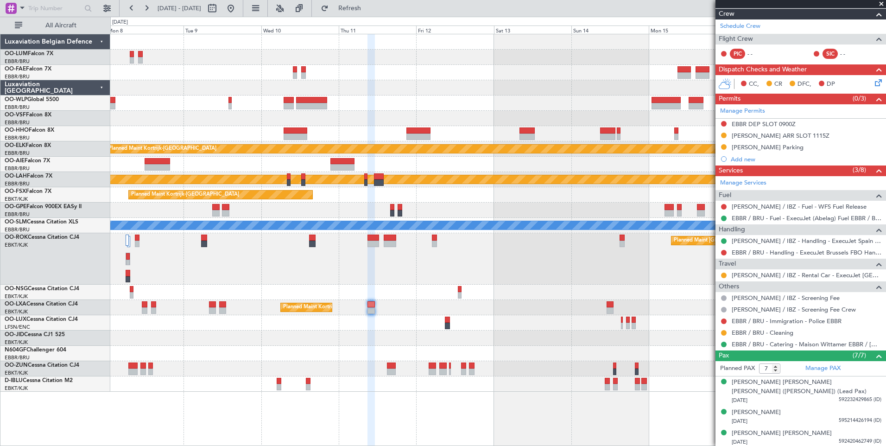
click at [374, 16] on fb-refresh-button "Refresh" at bounding box center [344, 8] width 65 height 17
click at [356, 6] on button "Refresh" at bounding box center [345, 8] width 56 height 15
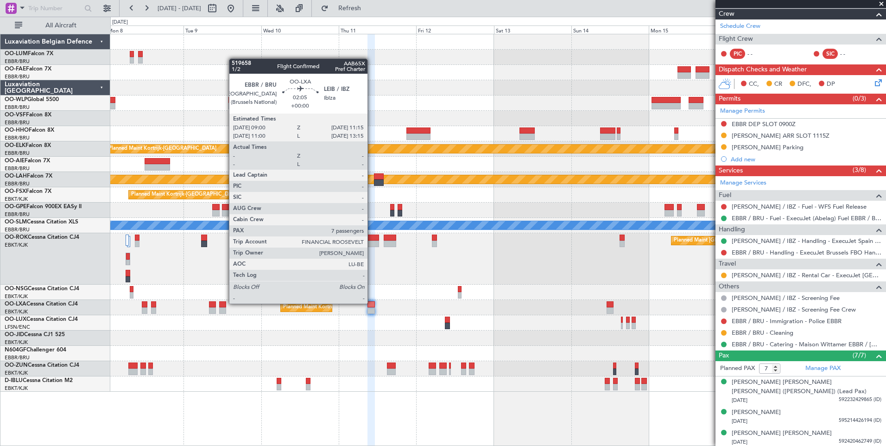
click at [372, 304] on div at bounding box center [371, 304] width 7 height 6
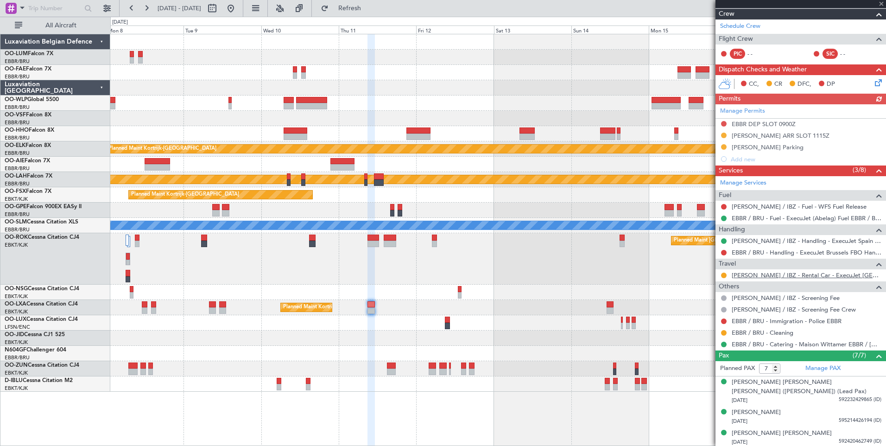
click at [795, 273] on link "[PERSON_NAME] / IBZ - Rental Car - ExecuJet [GEOGRAPHIC_DATA] [PERSON_NAME] / I…" at bounding box center [807, 275] width 150 height 8
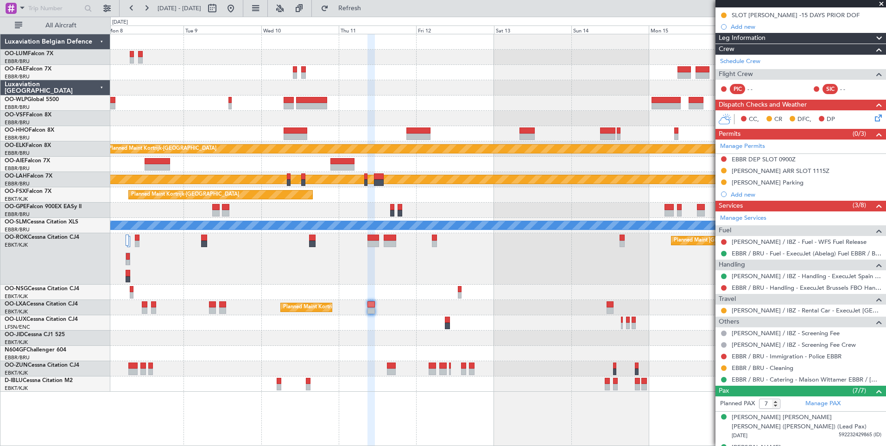
scroll to position [93, 0]
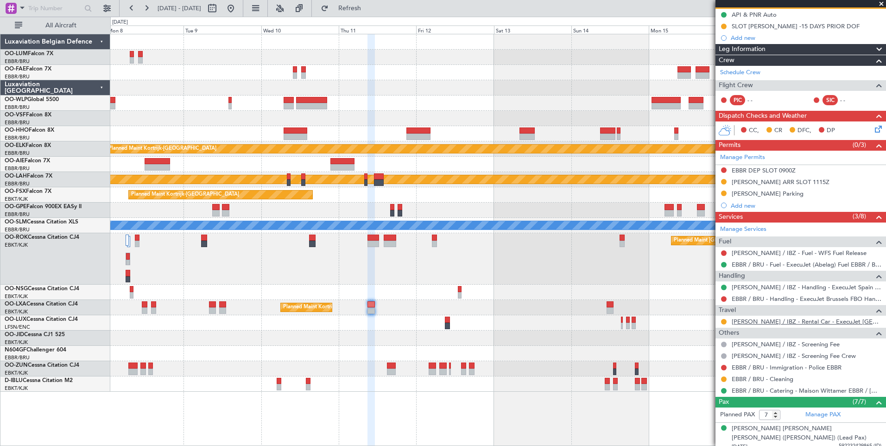
click at [791, 322] on link "[PERSON_NAME] / IBZ - Rental Car - ExecuJet [GEOGRAPHIC_DATA] [PERSON_NAME] / I…" at bounding box center [807, 322] width 150 height 8
click at [792, 320] on link "[PERSON_NAME] / IBZ - Rental Car - ExecuJet [GEOGRAPHIC_DATA] [PERSON_NAME] / I…" at bounding box center [807, 322] width 150 height 8
click at [372, 13] on button "Refresh" at bounding box center [345, 8] width 56 height 15
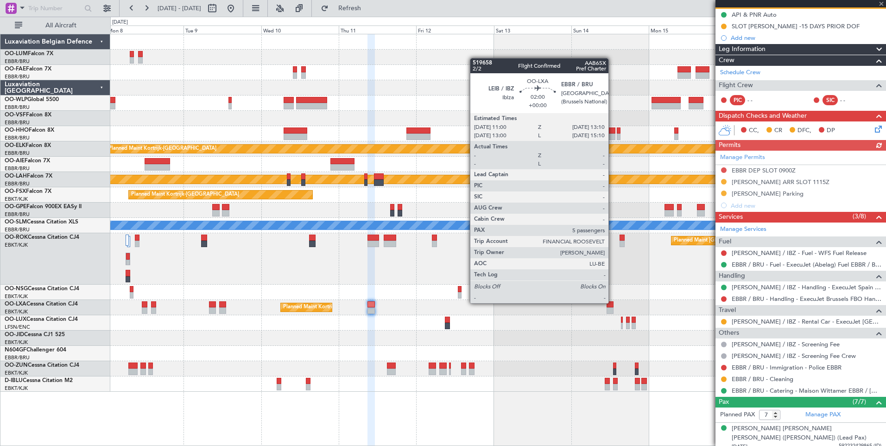
click at [613, 303] on div at bounding box center [610, 304] width 7 height 6
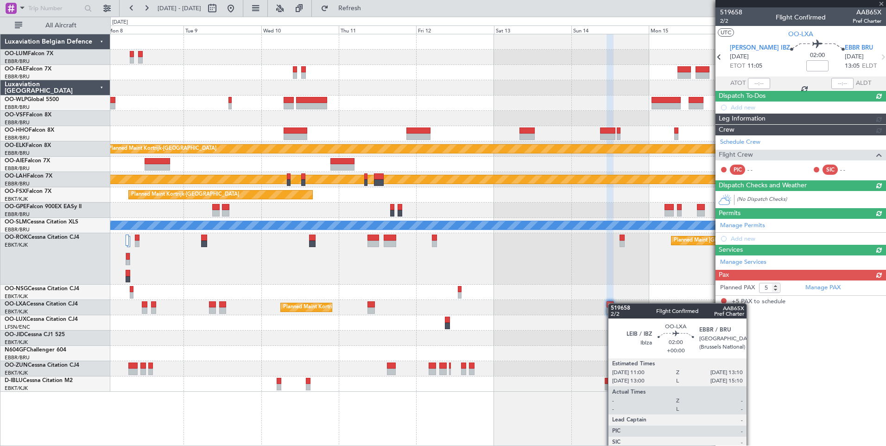
scroll to position [0, 0]
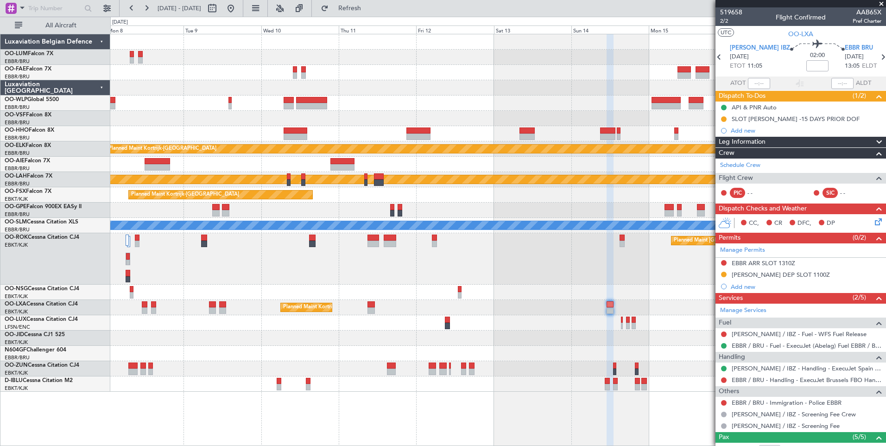
drag, startPoint x: 364, startPoint y: 11, endPoint x: 357, endPoint y: 40, distance: 29.5
click at [364, 11] on span "Refresh" at bounding box center [350, 8] width 39 height 6
click at [666, 446] on html "08 Sep 2025 - 18 Sep 2025 Refreshing... Quick Links All Aircraft Planned Maint …" at bounding box center [443, 223] width 886 height 446
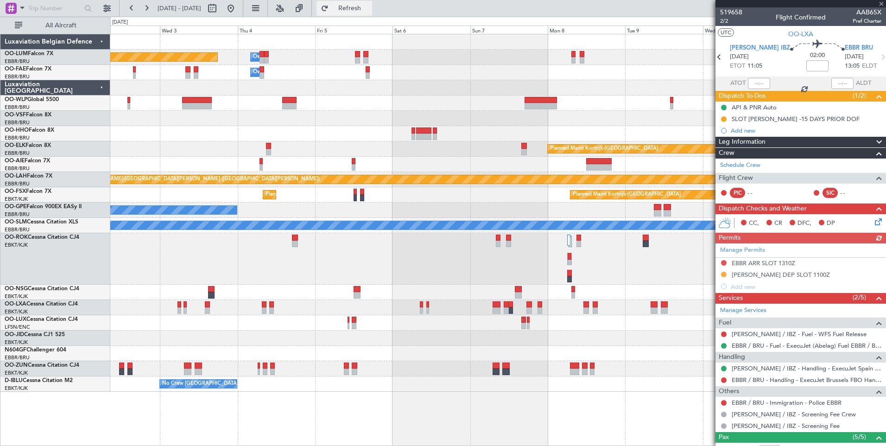
click at [363, 6] on span "Refresh" at bounding box center [350, 8] width 39 height 6
click at [238, 10] on button at bounding box center [230, 8] width 15 height 15
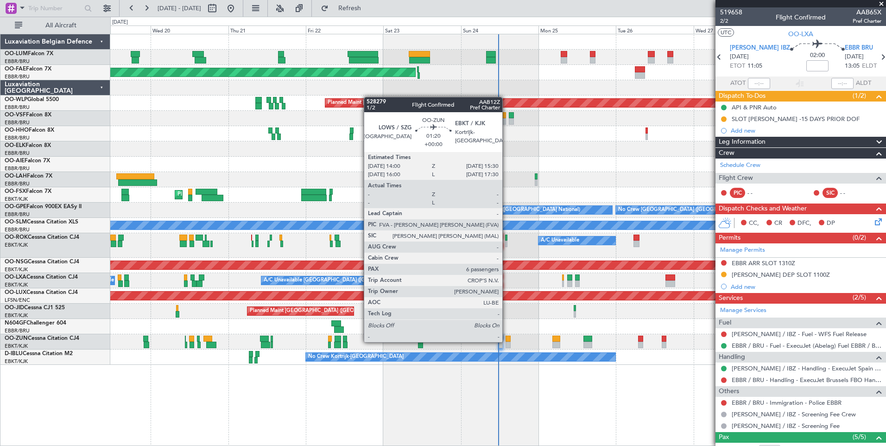
click at [509, 340] on div at bounding box center [508, 339] width 5 height 6
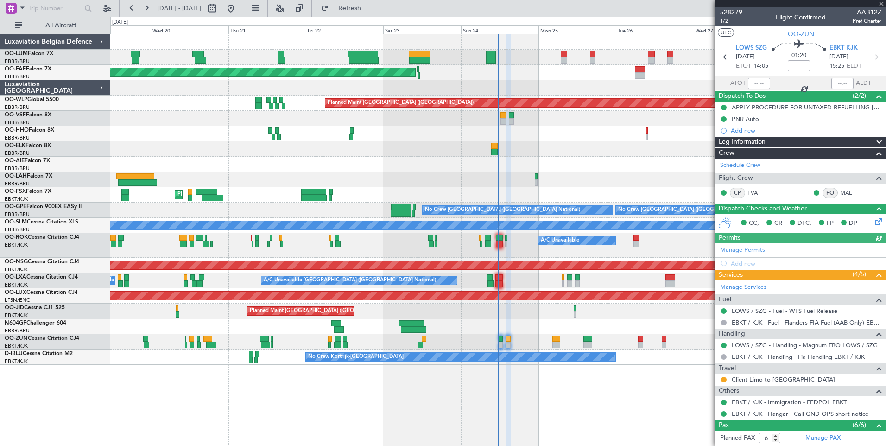
click at [759, 382] on link "Client Limo to Salzburg" at bounding box center [783, 380] width 103 height 8
click at [349, 8] on button "Refresh" at bounding box center [345, 8] width 56 height 15
click at [727, 377] on div at bounding box center [723, 379] width 7 height 7
click at [724, 378] on button at bounding box center [724, 380] width 6 height 6
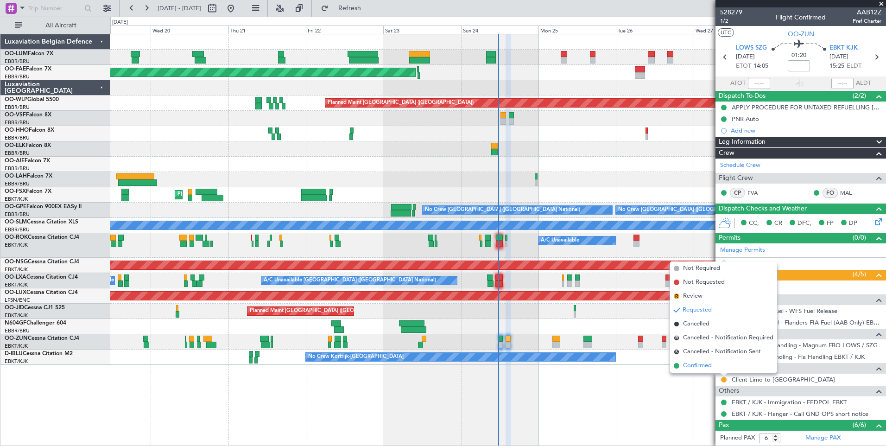
click at [693, 367] on span "Confirmed" at bounding box center [697, 365] width 29 height 9
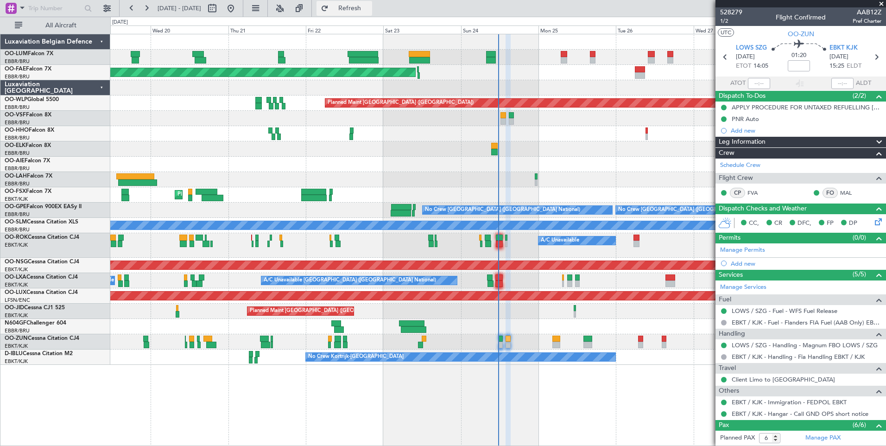
click at [372, 2] on button "Refresh" at bounding box center [345, 8] width 56 height 15
click at [369, 9] on span "Refresh" at bounding box center [350, 8] width 39 height 6
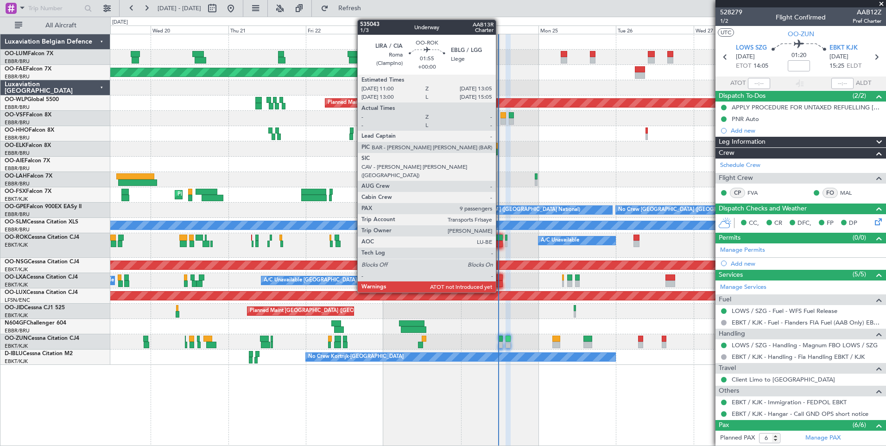
click at [500, 245] on div at bounding box center [499, 244] width 7 height 6
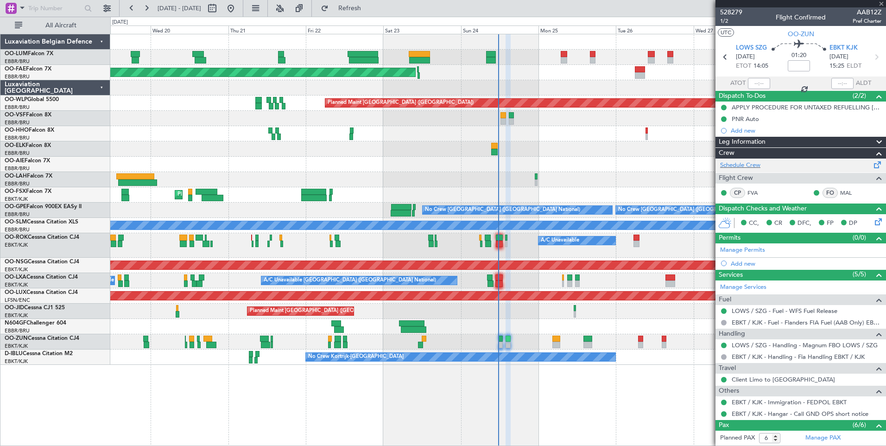
type input "9"
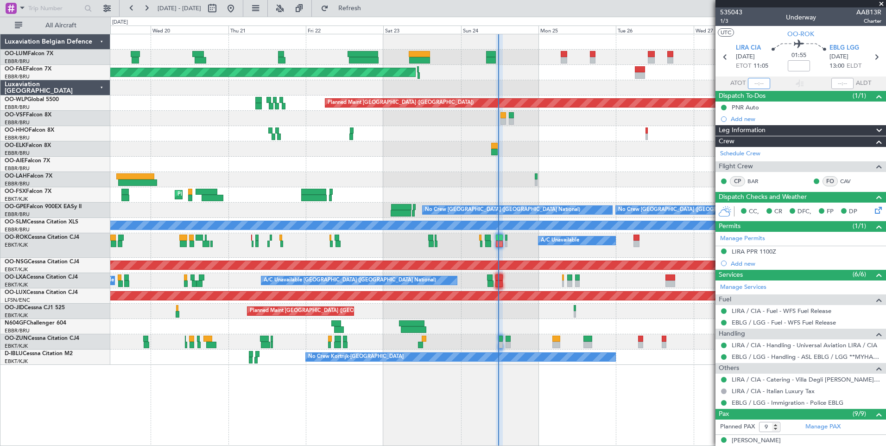
click at [750, 82] on input "text" at bounding box center [759, 83] width 22 height 11
type input "11:23"
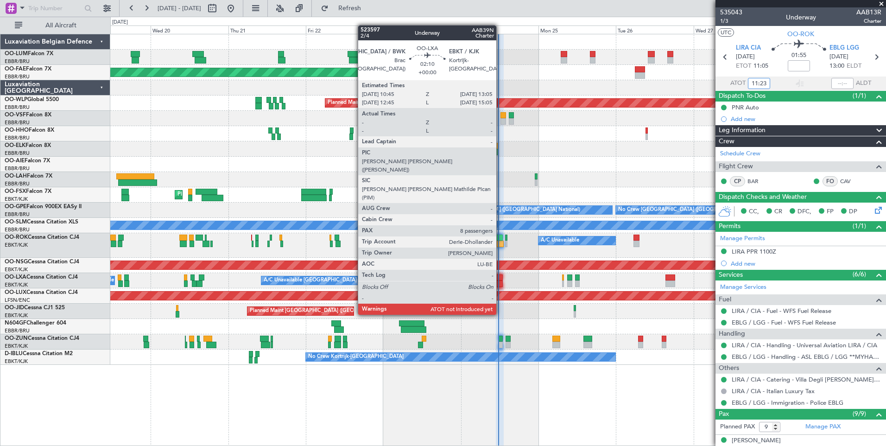
click at [498, 280] on div at bounding box center [500, 283] width 8 height 6
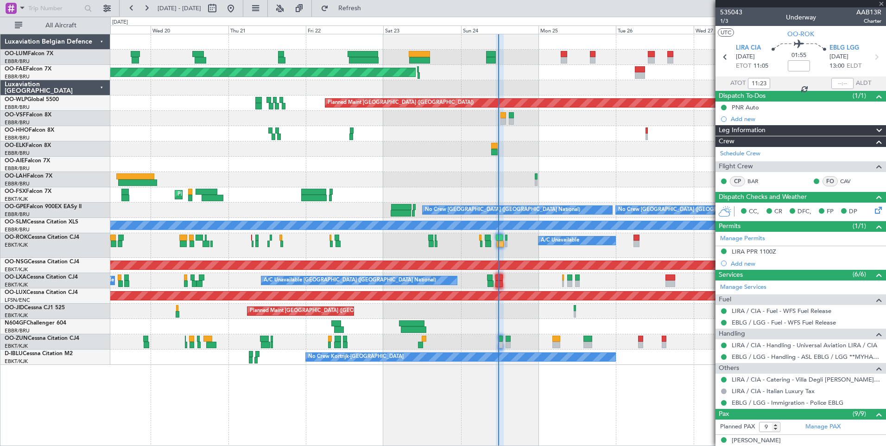
type input "8"
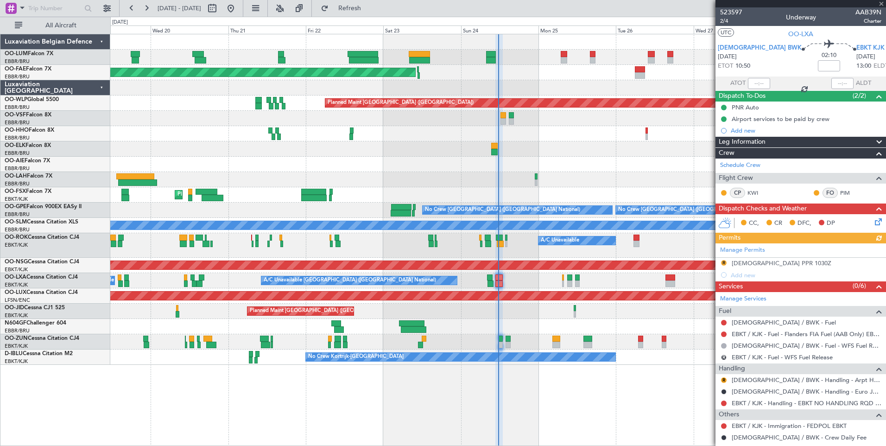
click at [755, 83] on div at bounding box center [759, 83] width 22 height 11
click at [754, 84] on input "text" at bounding box center [759, 83] width 22 height 11
click at [760, 29] on section "UTC OO-LXA" at bounding box center [801, 33] width 171 height 14
type input "10:56"
click at [369, 7] on span "Refresh" at bounding box center [350, 8] width 39 height 6
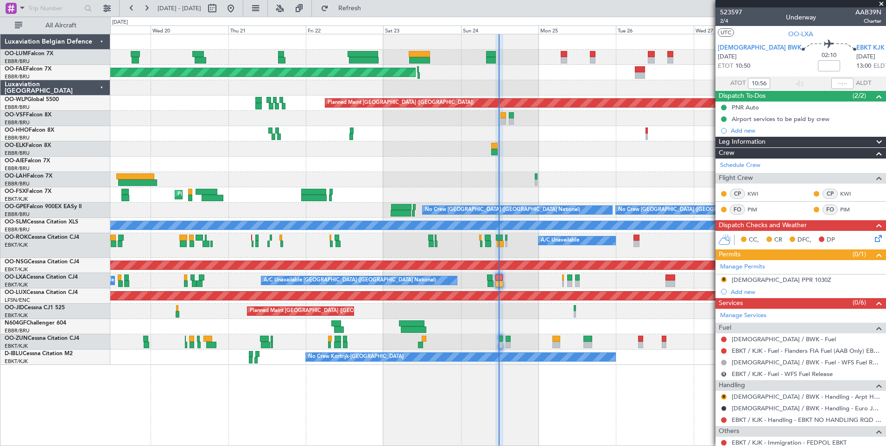
click at [542, 390] on div "Planned Maint Brussels (Brussels National) Planned Maint Brussels (Brussels Nat…" at bounding box center [498, 240] width 776 height 412
click at [372, 15] on button "Refresh" at bounding box center [345, 8] width 56 height 15
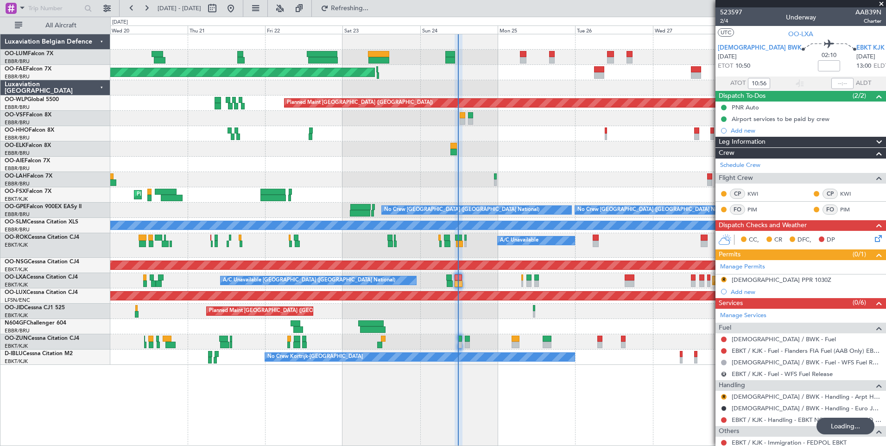
click at [483, 413] on div "Planned Maint Brussels (Brussels National) Planned Maint Kortrijk-Wevelgem Plan…" at bounding box center [498, 240] width 776 height 412
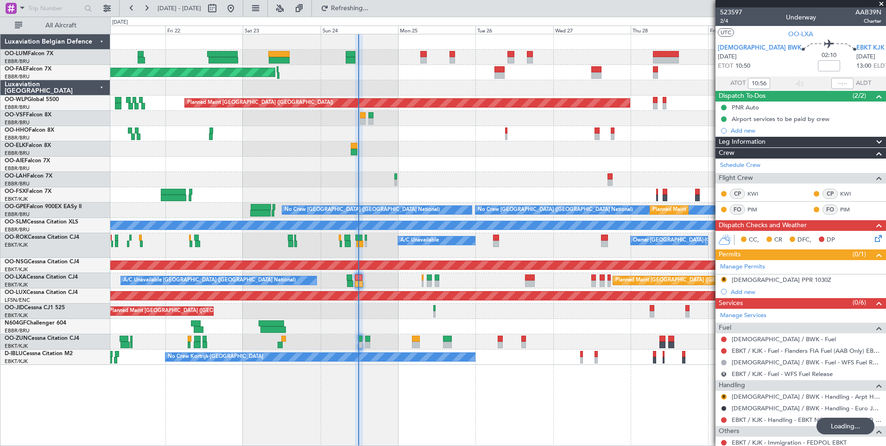
click at [612, 435] on div "Planned Maint Brussels (Brussels National) Planned Maint Kortrijk-Wevelgem Plan…" at bounding box center [498, 240] width 776 height 412
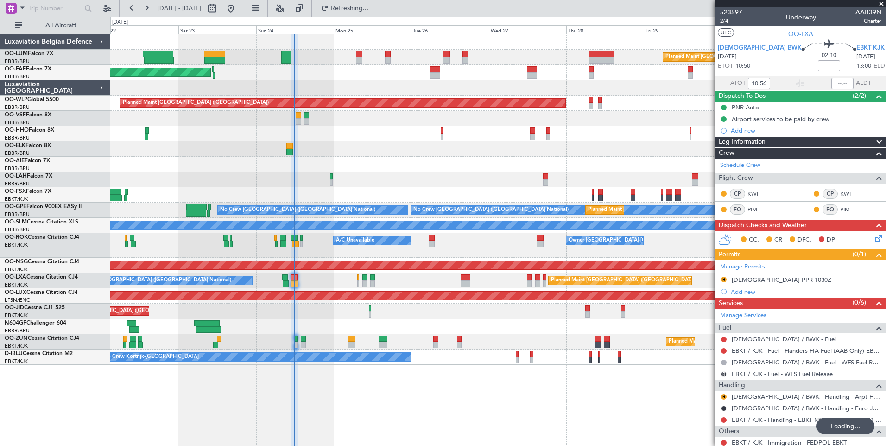
click at [544, 414] on div "Planned Maint Brussels (Brussels National) Planned Maint Kortrijk-Wevelgem Plan…" at bounding box center [498, 240] width 776 height 412
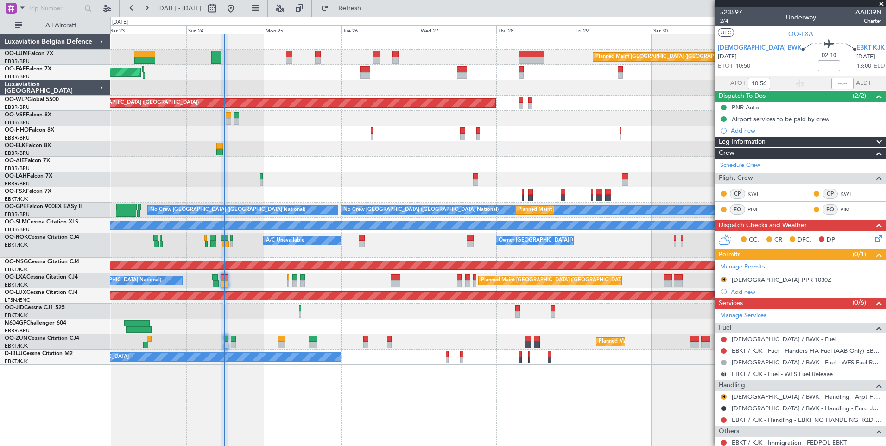
click at [509, 403] on div "Planned Maint Brussels (Brussels National) Owner Melsbroek Air Base Planned Mai…" at bounding box center [498, 240] width 776 height 412
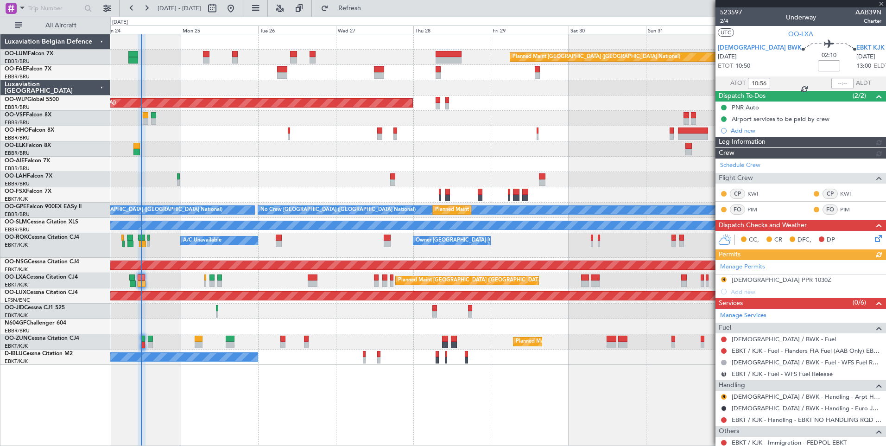
click at [418, 402] on div "Planned Maint Brussels (Brussels National) Owner Melsbroek Air Base Owner Melsb…" at bounding box center [498, 240] width 776 height 412
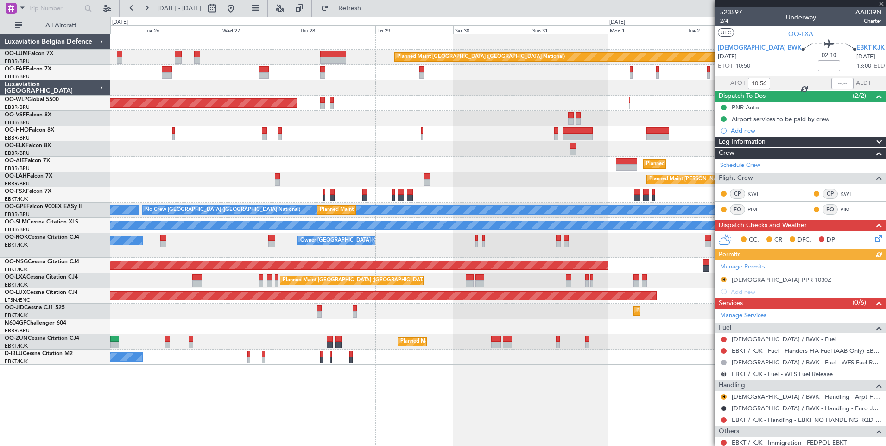
click at [411, 396] on div "Planned Maint Brussels (Brussels National) Owner Melsbroek Air Base Owner Melsb…" at bounding box center [498, 240] width 776 height 412
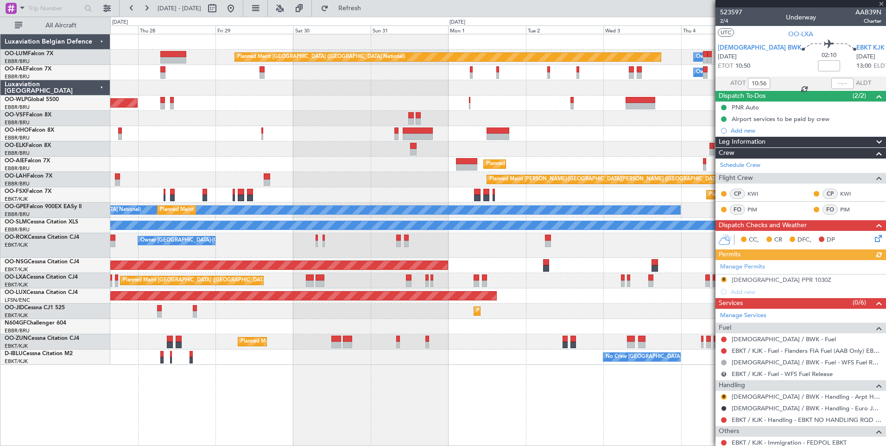
click at [317, 367] on div "Planned Maint Brussels (Brussels National) Owner Melsbroek Air Base Owner Melsb…" at bounding box center [498, 240] width 776 height 412
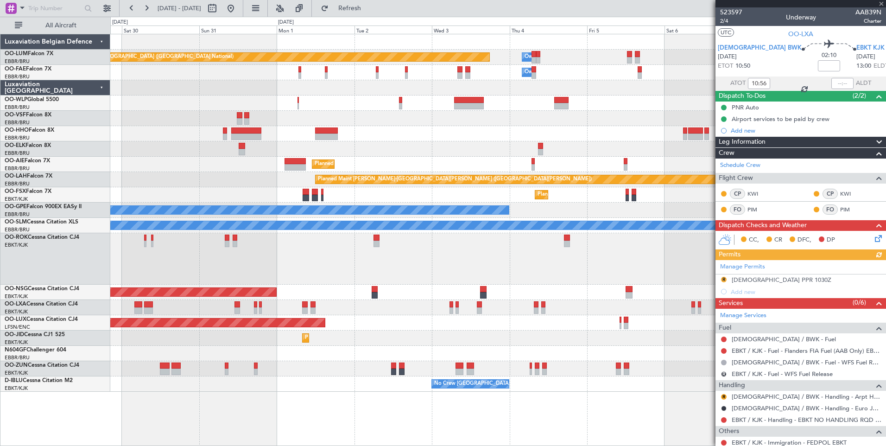
click at [365, 380] on div "Planned Maint Brussels (Brussels National) Owner Melsbroek Air Base Owner Melsb…" at bounding box center [498, 240] width 776 height 412
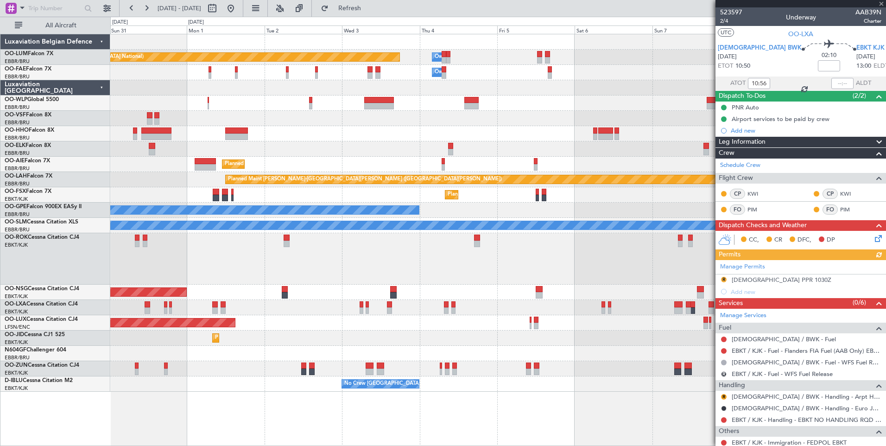
click at [465, 406] on div "Planned Maint Brussels (Brussels National) Owner Melsbroek Air Base Owner Melsb…" at bounding box center [498, 240] width 776 height 412
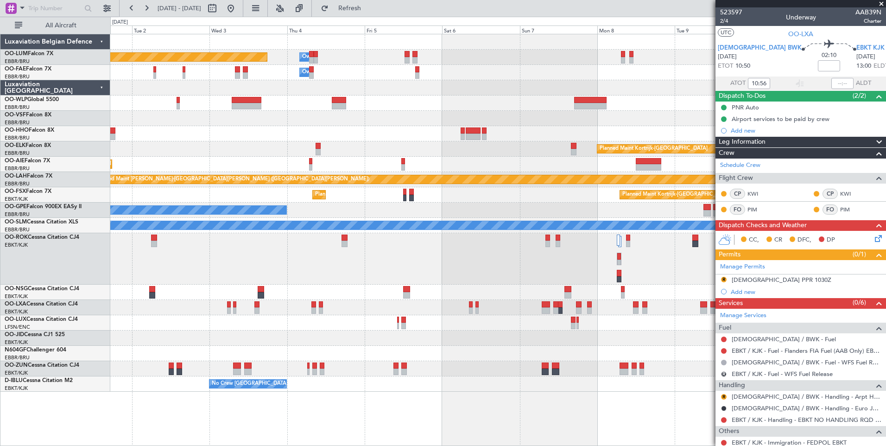
click at [452, 392] on div "Planned Maint [GEOGRAPHIC_DATA] ([GEOGRAPHIC_DATA] National) Owner [GEOGRAPHIC_…" at bounding box center [498, 240] width 776 height 412
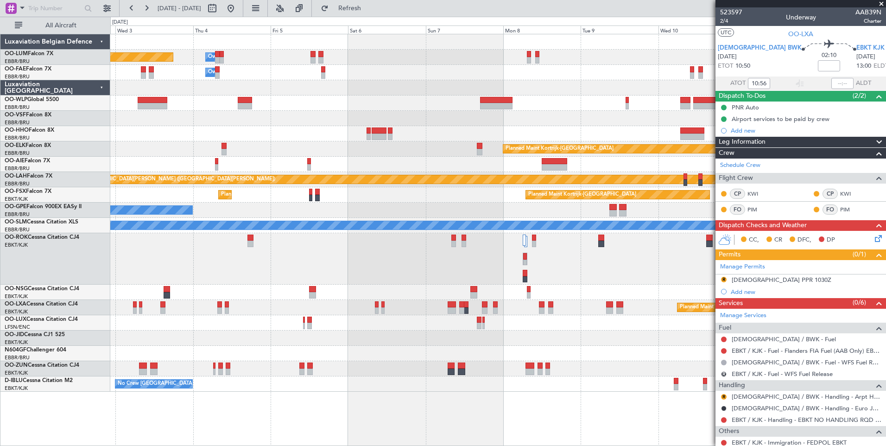
click at [402, 401] on div "Planned Maint [GEOGRAPHIC_DATA] ([GEOGRAPHIC_DATA] National) Owner [GEOGRAPHIC_…" at bounding box center [498, 240] width 776 height 412
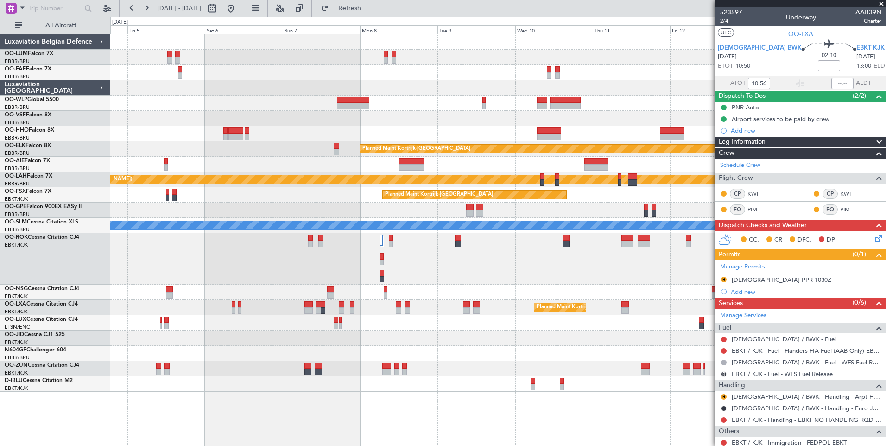
click at [468, 408] on div "Owner Melsbroek Air Base Planned Maint [GEOGRAPHIC_DATA] ([GEOGRAPHIC_DATA]) Ow…" at bounding box center [498, 240] width 776 height 412
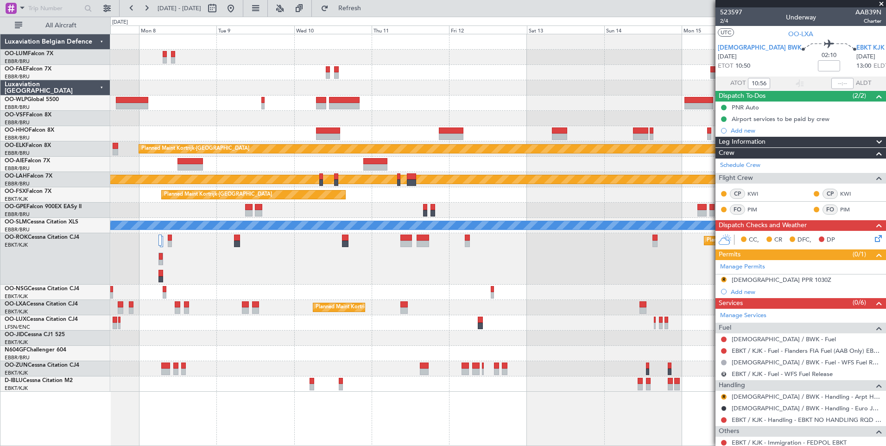
click at [456, 399] on div "Planned Maint Kortrijk-[GEOGRAPHIC_DATA] Planned [GEOGRAPHIC_DATA][PERSON_NAME]…" at bounding box center [498, 240] width 776 height 412
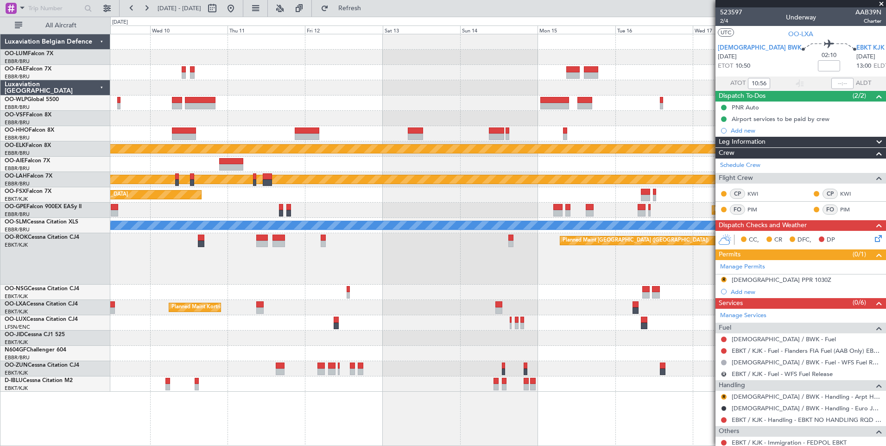
click at [399, 391] on div "Planned Maint Kortrijk-[GEOGRAPHIC_DATA] Planned [GEOGRAPHIC_DATA][PERSON_NAME]…" at bounding box center [498, 240] width 776 height 412
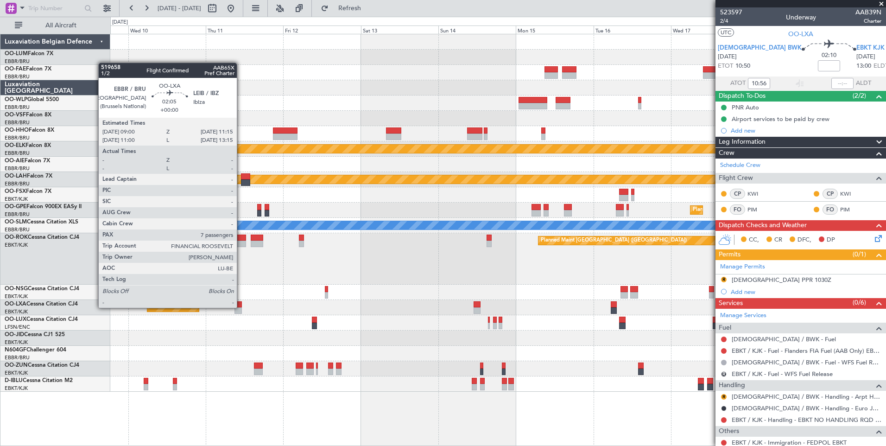
click at [241, 308] on div at bounding box center [238, 310] width 7 height 6
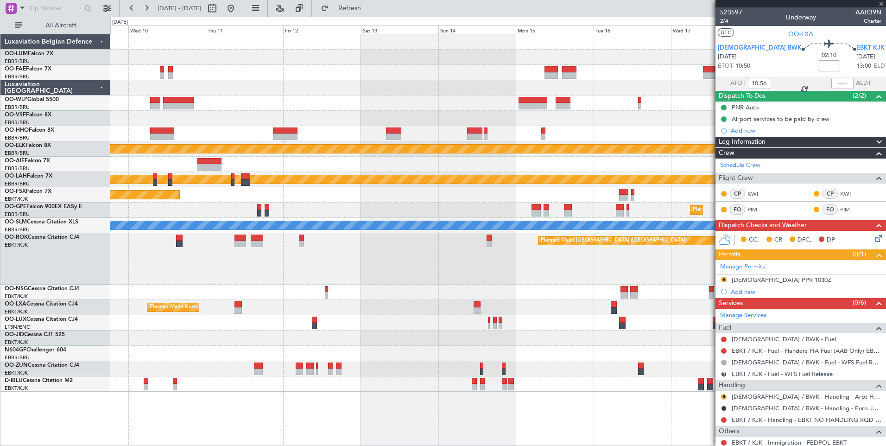
type input "7"
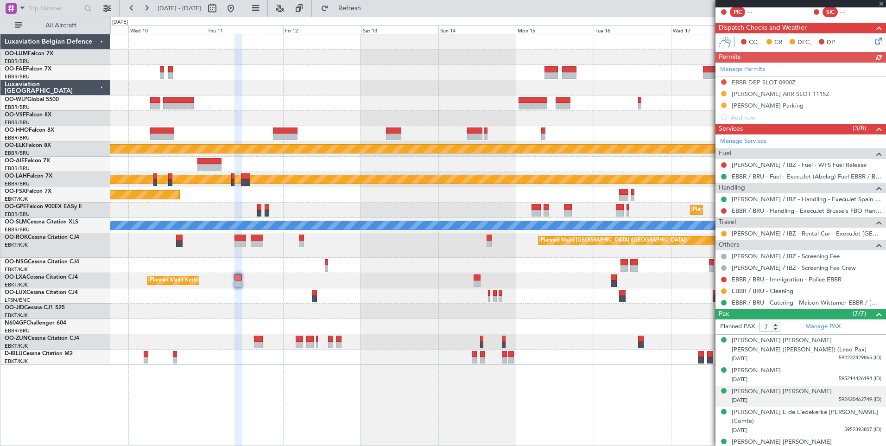
scroll to position [185, 0]
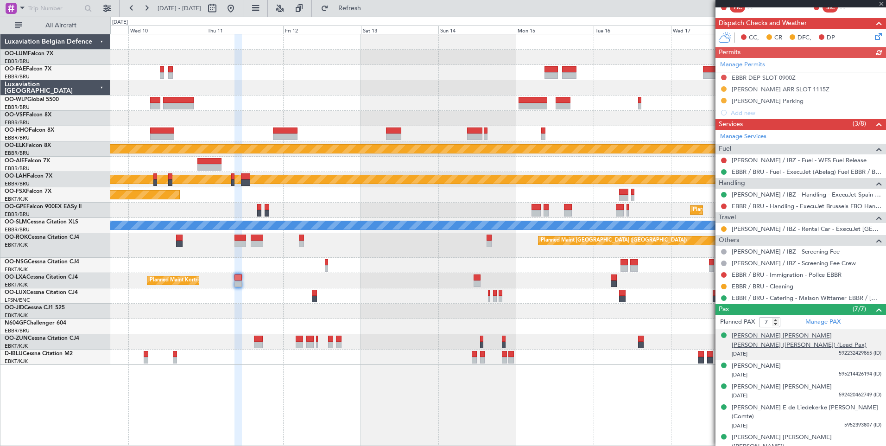
click at [780, 339] on div "[PERSON_NAME] [PERSON_NAME] [PERSON_NAME] ([PERSON_NAME]) (Lead Pax)" at bounding box center [807, 340] width 150 height 18
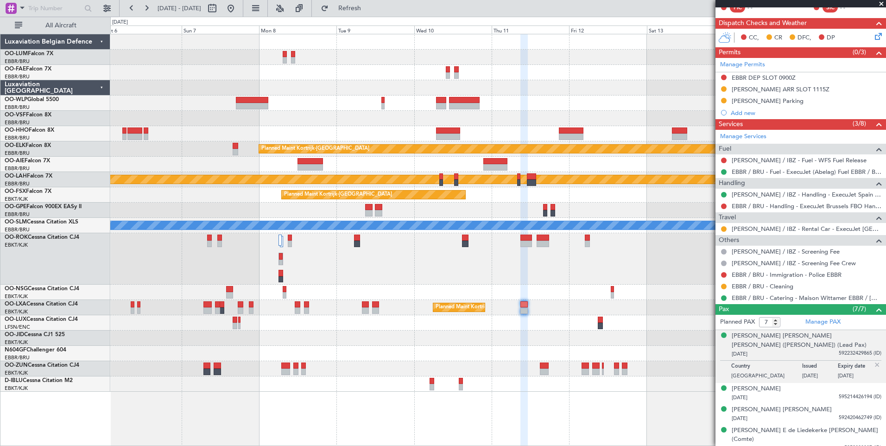
click at [736, 446] on html "[DATE] - [DATE] Refresh Quick Links All Aircraft Owner [GEOGRAPHIC_DATA] Planne…" at bounding box center [443, 223] width 886 height 446
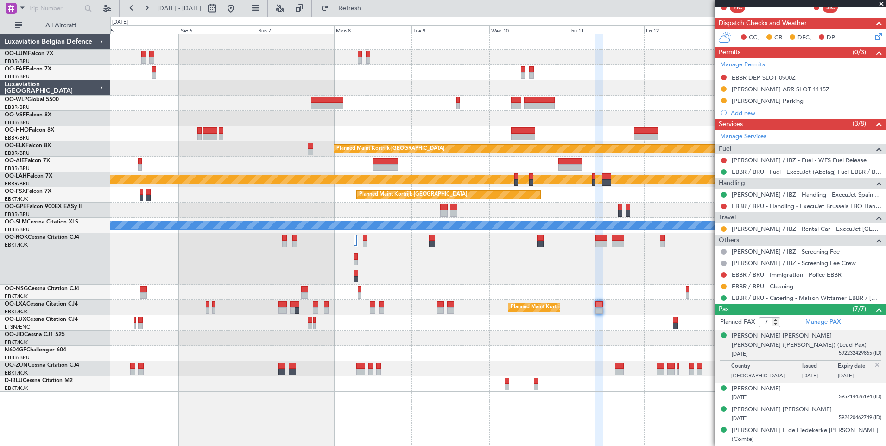
click at [837, 398] on fb-app "[DATE] - [DATE] Refresh Quick Links All Aircraft Owner [GEOGRAPHIC_DATA] Planne…" at bounding box center [443, 226] width 886 height 439
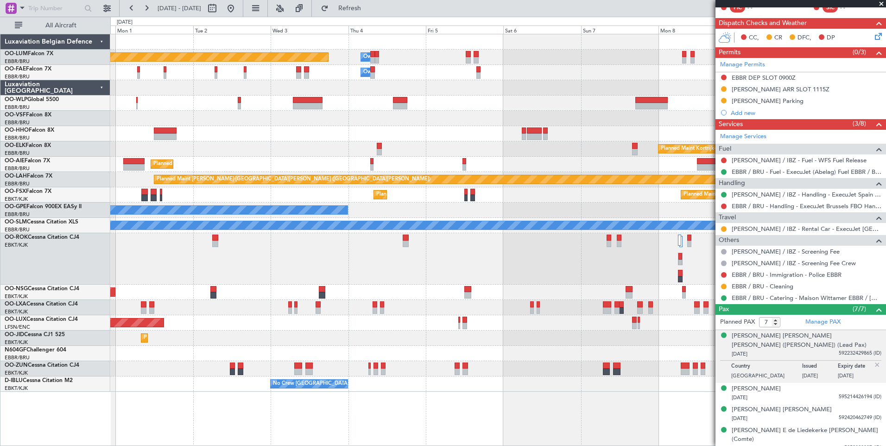
click at [560, 382] on div "No Crew [GEOGRAPHIC_DATA] ([GEOGRAPHIC_DATA] National)" at bounding box center [498, 383] width 776 height 15
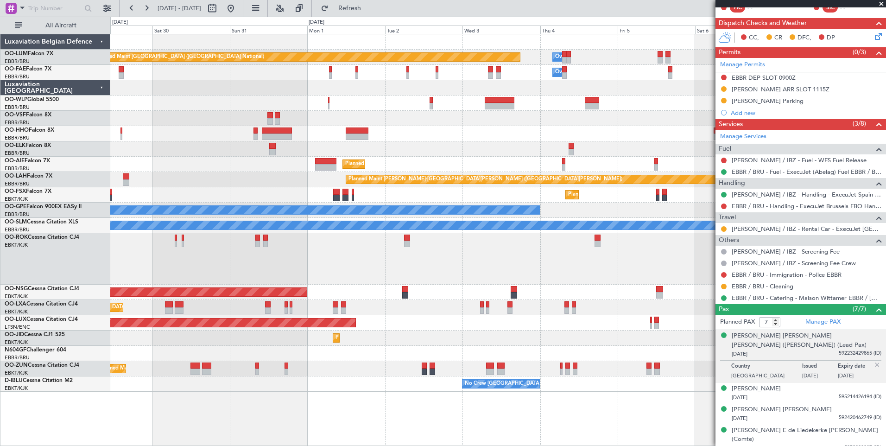
click at [530, 392] on div "Owner Melsbroek Air Base Planned Maint [GEOGRAPHIC_DATA] ([GEOGRAPHIC_DATA]) Ow…" at bounding box center [498, 240] width 776 height 412
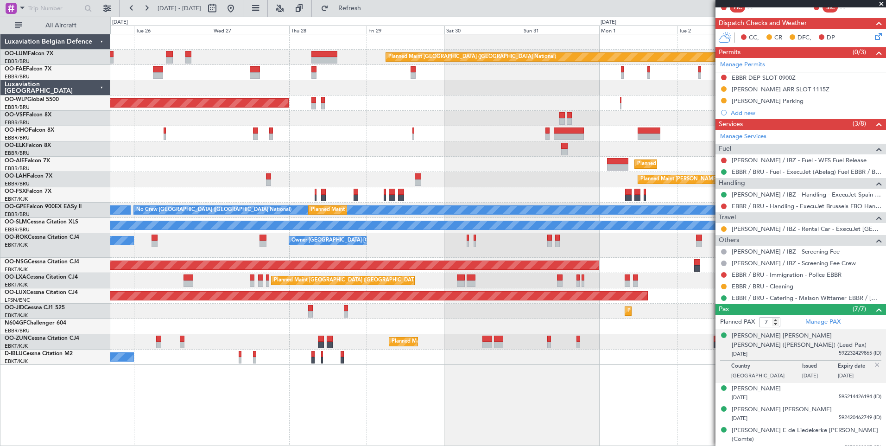
click at [587, 403] on div "Owner Melsbroek Air Base Planned Maint [GEOGRAPHIC_DATA] ([GEOGRAPHIC_DATA]) Ow…" at bounding box center [498, 240] width 776 height 412
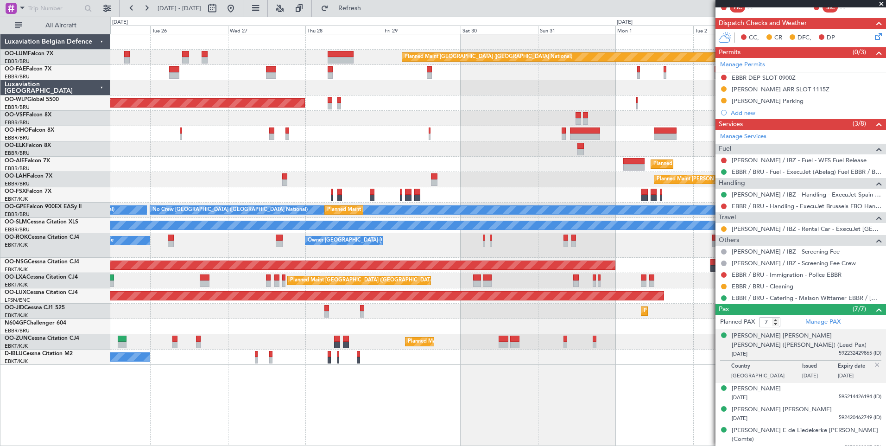
click at [682, 396] on div "Owner Melsbroek Air Base Planned Maint [GEOGRAPHIC_DATA] ([GEOGRAPHIC_DATA]) Ow…" at bounding box center [498, 240] width 776 height 412
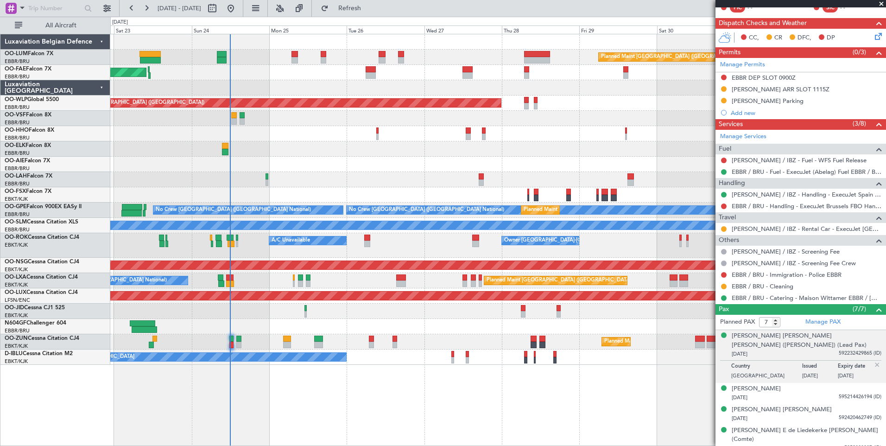
click at [528, 393] on div "Planned Maint [GEOGRAPHIC_DATA] ([GEOGRAPHIC_DATA] National) Owner [GEOGRAPHIC_…" at bounding box center [498, 240] width 776 height 412
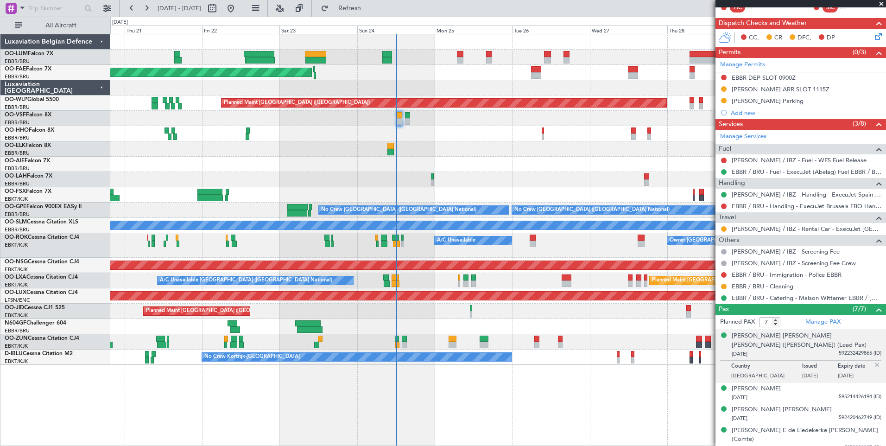
click at [176, 155] on div "Planned Maint [GEOGRAPHIC_DATA] ([GEOGRAPHIC_DATA] National) Planned Maint [GEO…" at bounding box center [498, 199] width 776 height 331
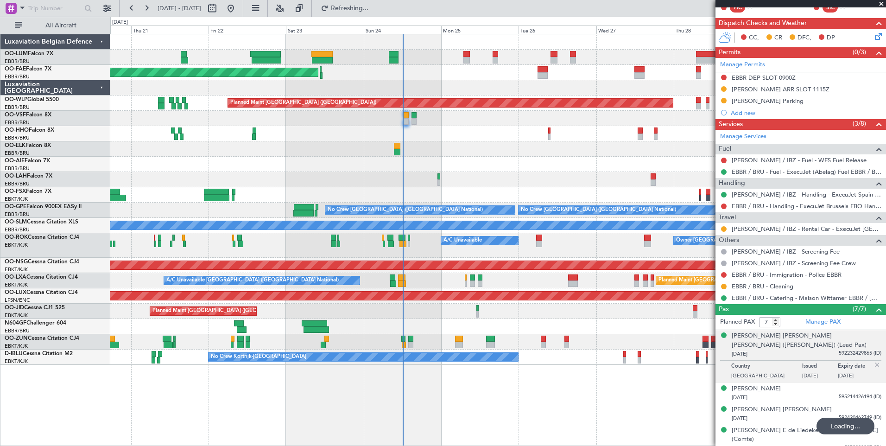
click at [523, 153] on div at bounding box center [498, 148] width 776 height 15
click at [385, 153] on div at bounding box center [498, 148] width 776 height 15
